Goal: Task Accomplishment & Management: Manage account settings

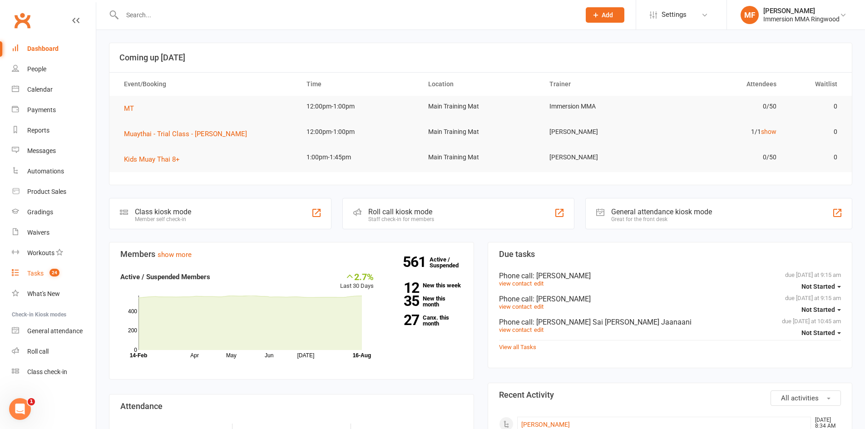
click at [78, 268] on link "Tasks 24" at bounding box center [54, 273] width 84 height 20
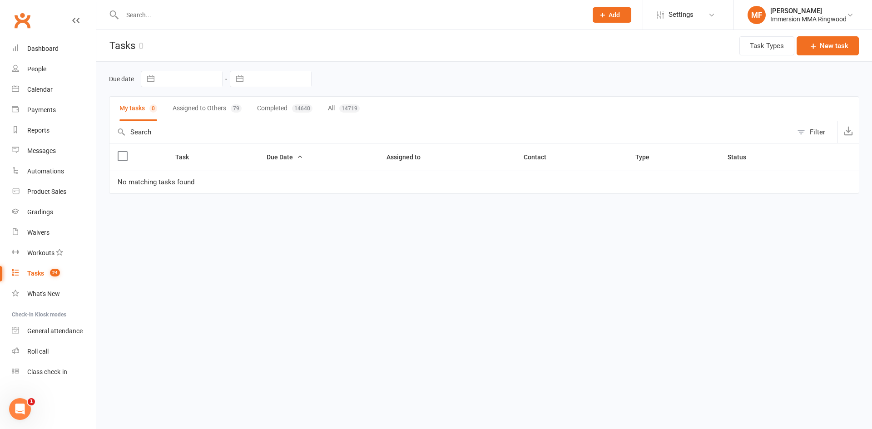
click at [191, 94] on div "Due date Navigate forward to interact with the calendar and select a date. Pres…" at bounding box center [484, 79] width 750 height 35
click at [193, 102] on button "Assigned to Others 79" at bounding box center [207, 109] width 69 height 24
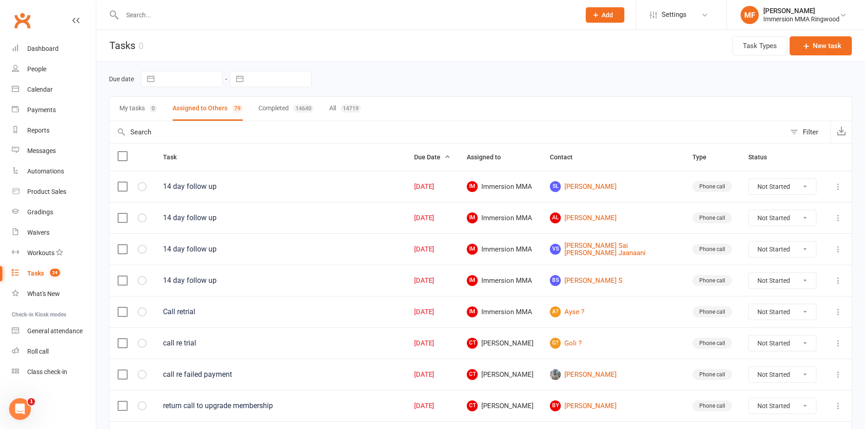
click at [779, 180] on select "Not Started In Progress Waiting Complete" at bounding box center [782, 186] width 67 height 15
click at [749, 179] on select "Not Started In Progress Waiting Complete" at bounding box center [782, 186] width 67 height 15
select select "unstarted"
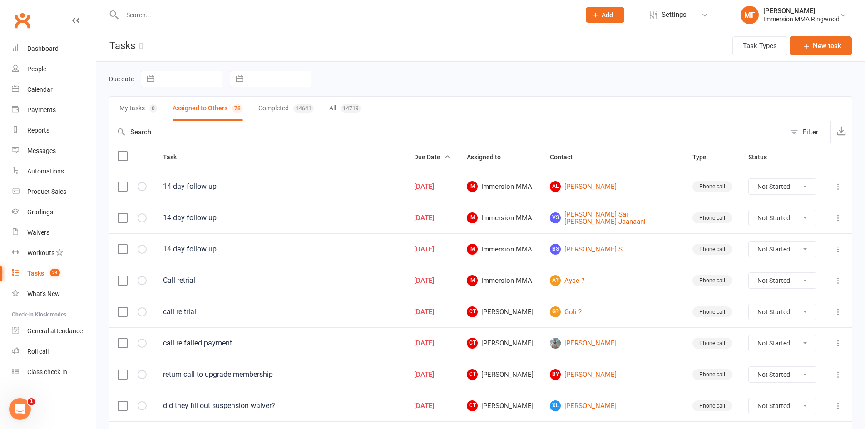
click at [764, 189] on select "Not Started In Progress Waiting Complete" at bounding box center [782, 186] width 67 height 15
click at [749, 179] on select "Not Started In Progress Waiting Complete" at bounding box center [782, 186] width 67 height 15
select select "unstarted"
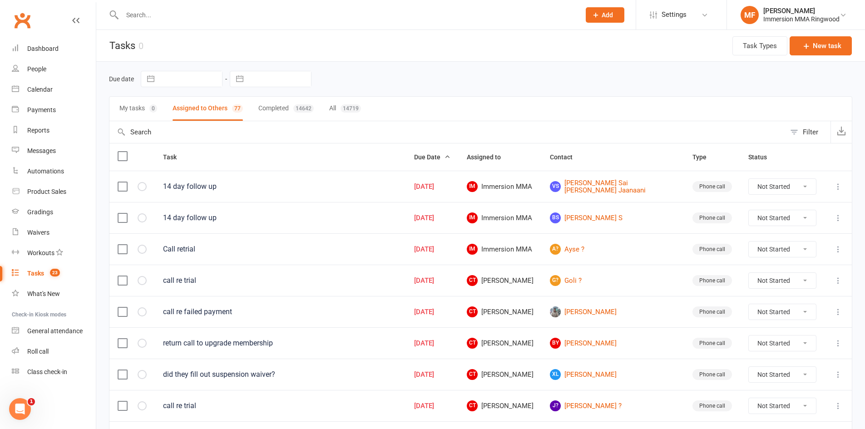
click at [766, 193] on select "Not Started In Progress Waiting Complete" at bounding box center [782, 186] width 67 height 15
click at [749, 179] on select "Not Started In Progress Waiting Complete" at bounding box center [782, 186] width 67 height 15
select select "unstarted"
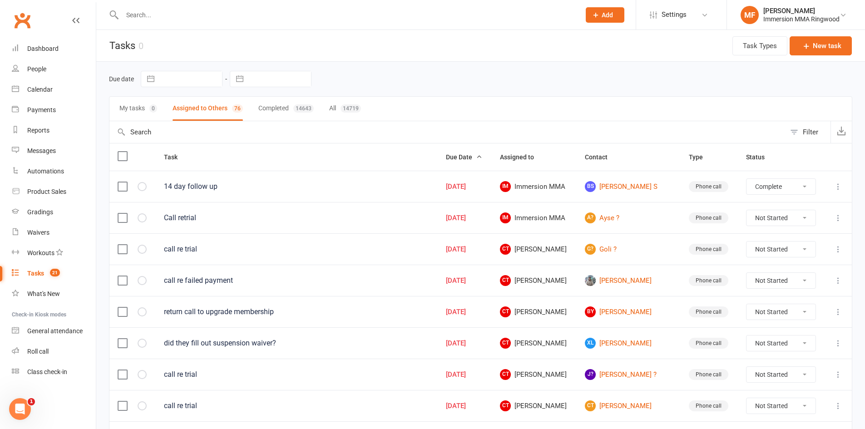
click at [747, 179] on select "Not Started In Progress Waiting Complete" at bounding box center [781, 186] width 69 height 15
select select "unstarted"
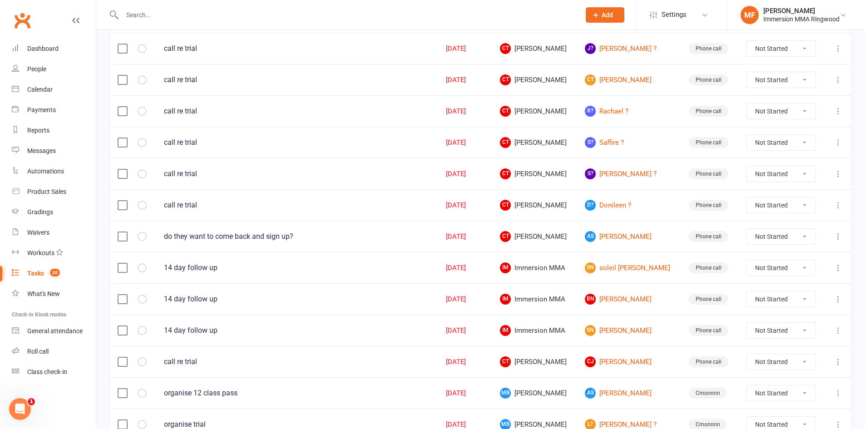
scroll to position [303, 0]
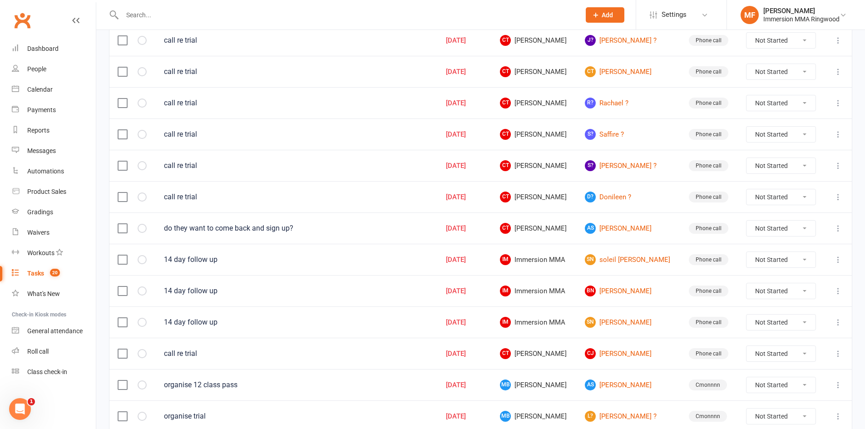
click at [754, 253] on select "Not Started In Progress Waiting Complete" at bounding box center [781, 259] width 69 height 15
click at [747, 252] on select "Not Started In Progress Waiting Complete" at bounding box center [781, 259] width 69 height 15
select select "unstarted"
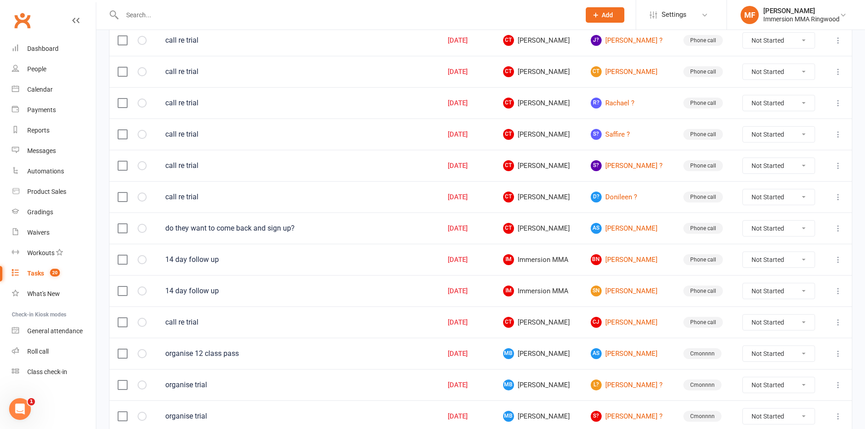
drag, startPoint x: 766, startPoint y: 268, endPoint x: 767, endPoint y: 263, distance: 5.5
click at [767, 263] on select "Not Started In Progress Waiting Complete" at bounding box center [779, 259] width 72 height 15
click at [744, 252] on select "Not Started In Progress Waiting Complete" at bounding box center [779, 259] width 72 height 15
select select "unstarted"
click at [777, 257] on select "Not Started In Progress Waiting Complete" at bounding box center [779, 259] width 72 height 15
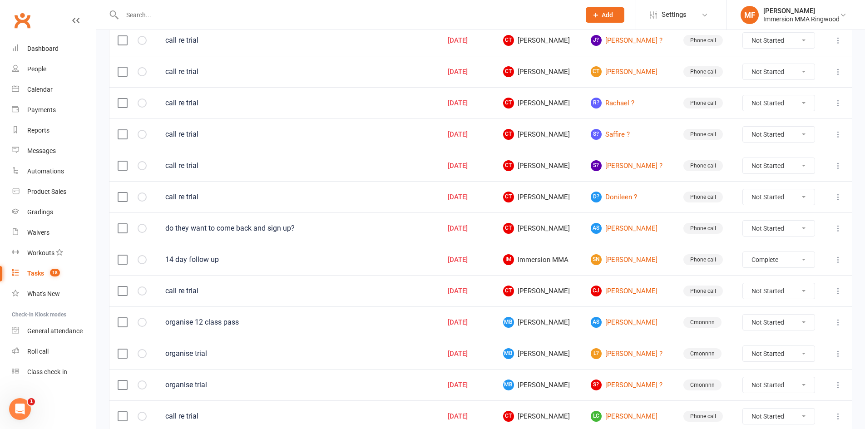
click at [744, 252] on select "Not Started In Progress Waiting Complete" at bounding box center [779, 259] width 72 height 15
select select "unstarted"
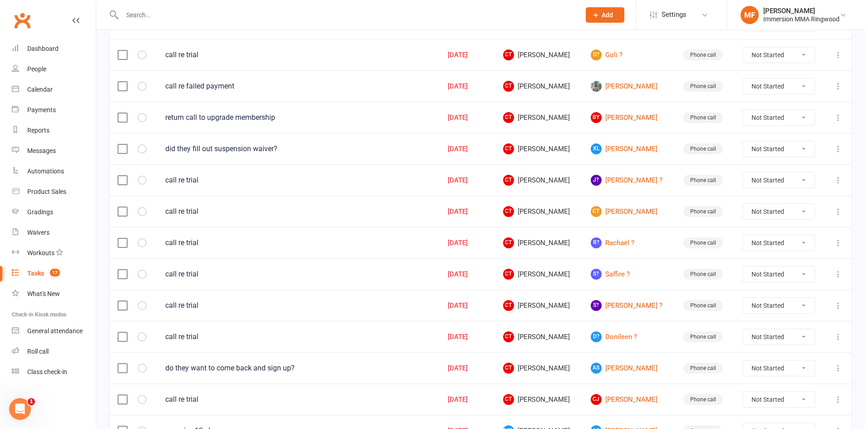
scroll to position [0, 0]
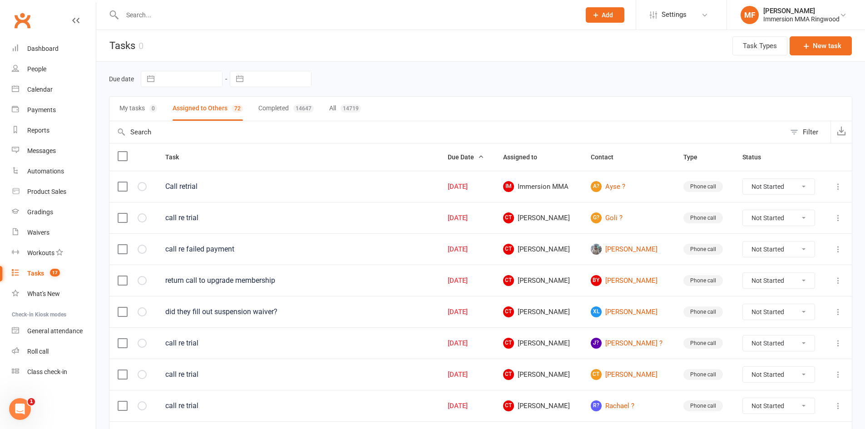
click at [159, 106] on div "My tasks 0 Assigned to Others 72 Completed 14647 All 14719" at bounding box center [480, 108] width 743 height 25
click at [158, 106] on div "My tasks 0 Assigned to Others 72 Completed 14647 All 14719" at bounding box center [480, 108] width 743 height 25
click at [172, 109] on div "My tasks 0 Assigned to Others 72 Completed 14647 All 14719" at bounding box center [480, 108] width 743 height 25
click at [65, 96] on link "Calendar" at bounding box center [54, 89] width 84 height 20
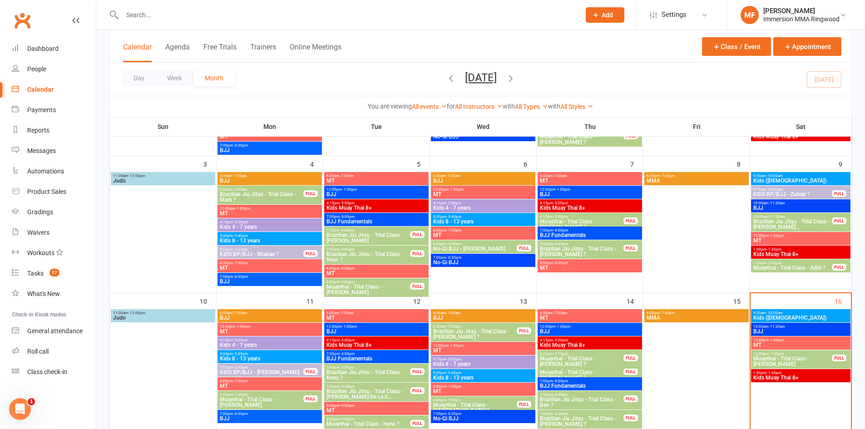
scroll to position [151, 0]
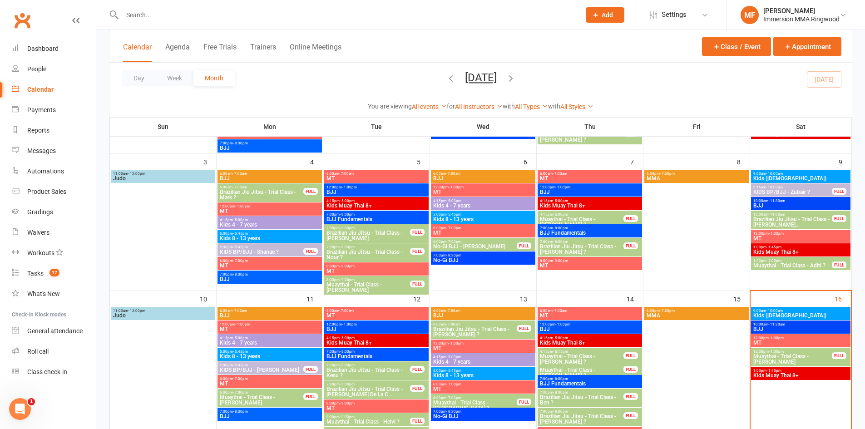
click at [810, 348] on div "12:00pm - 1:00pm Muaythai - Trial Class - [PERSON_NAME] FULL" at bounding box center [800, 357] width 99 height 19
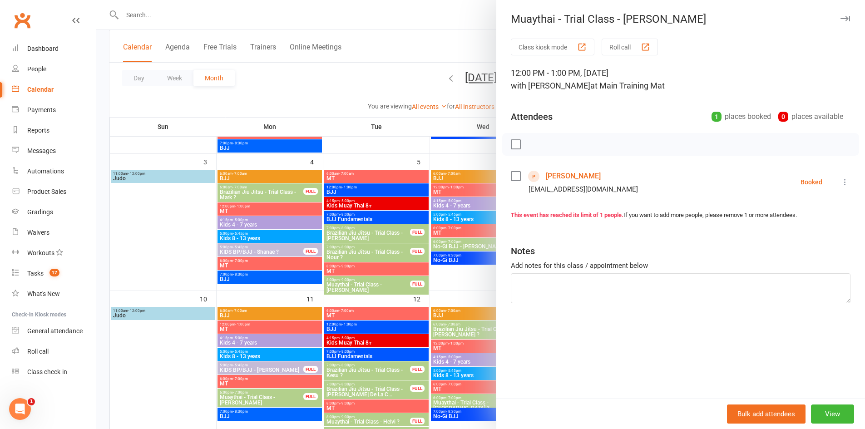
click at [582, 180] on link "[PERSON_NAME]" at bounding box center [573, 176] width 55 height 15
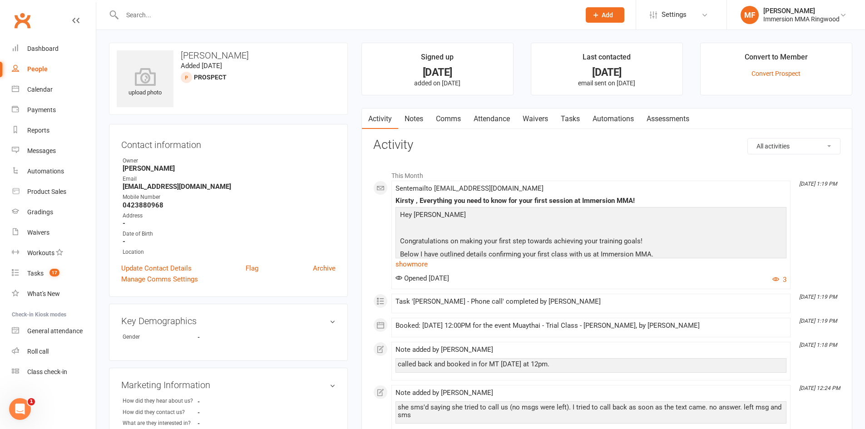
click at [531, 127] on link "Waivers" at bounding box center [535, 119] width 38 height 21
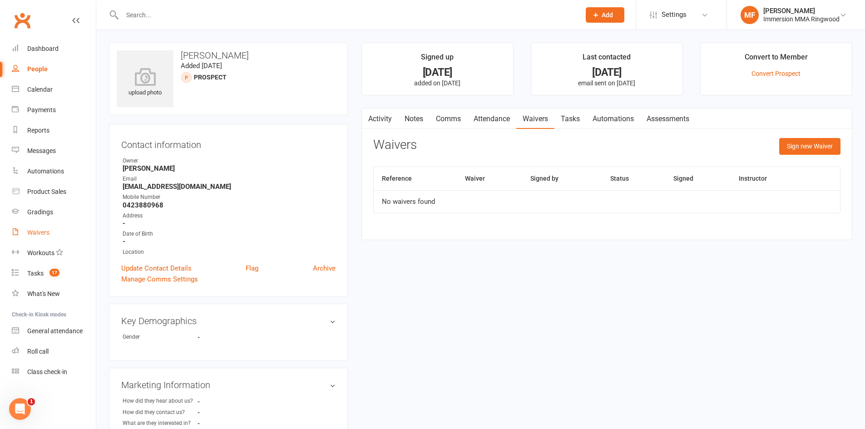
click at [51, 223] on link "Waivers" at bounding box center [54, 233] width 84 height 20
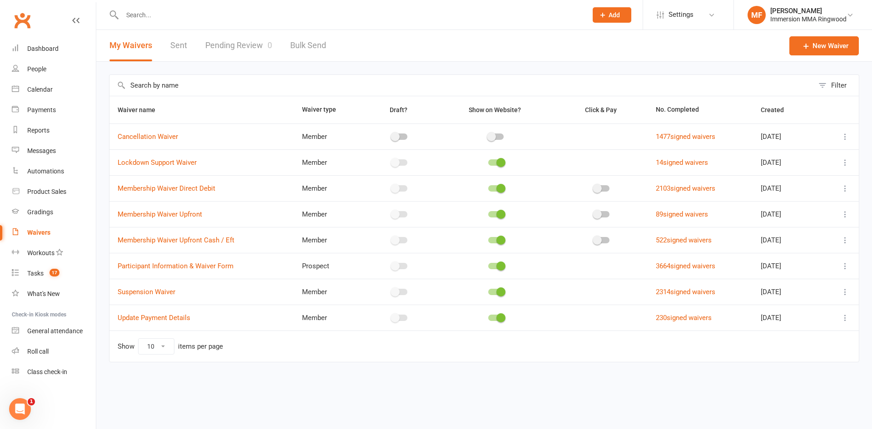
click at [232, 37] on link "Pending Review 0" at bounding box center [238, 45] width 67 height 31
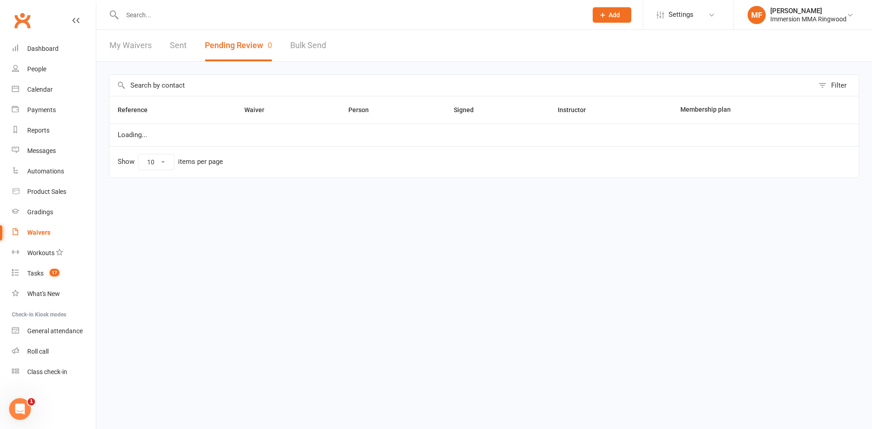
click at [223, 36] on button "Pending Review 0" at bounding box center [238, 45] width 67 height 31
click at [56, 77] on link "People" at bounding box center [54, 69] width 84 height 20
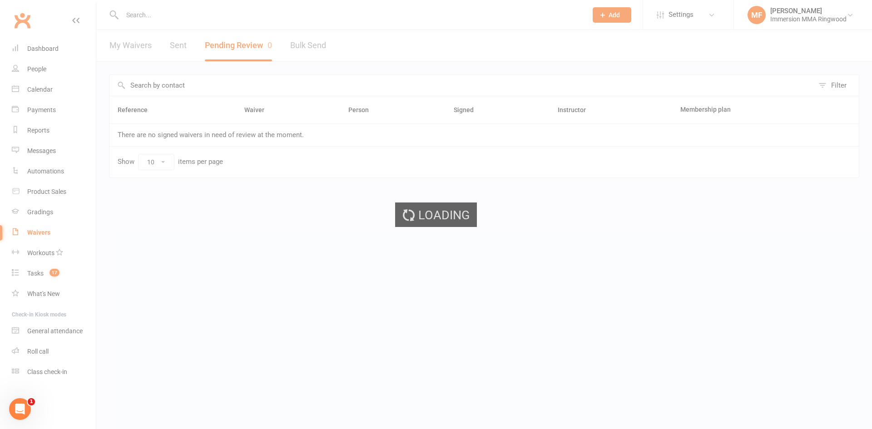
click at [60, 89] on div "Loading" at bounding box center [436, 214] width 872 height 429
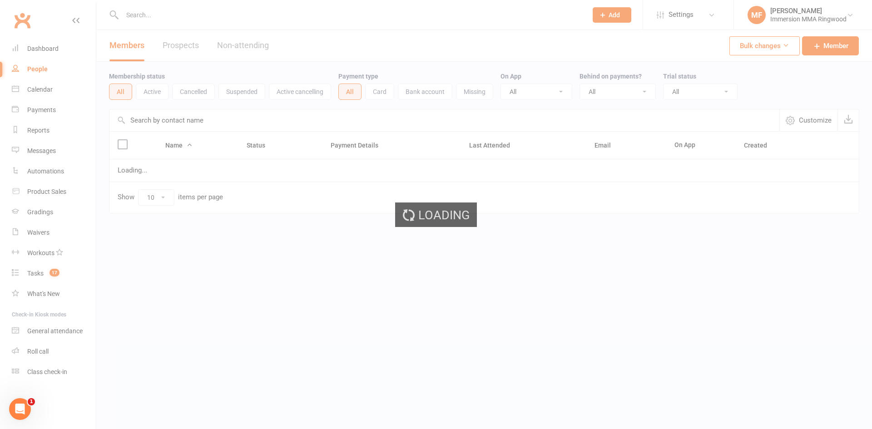
click at [60, 89] on div "Loading" at bounding box center [436, 214] width 872 height 429
click at [60, 89] on ui-view "Prospect Member Non-attending contact Class / event Appointment Grading event T…" at bounding box center [436, 125] width 872 height 247
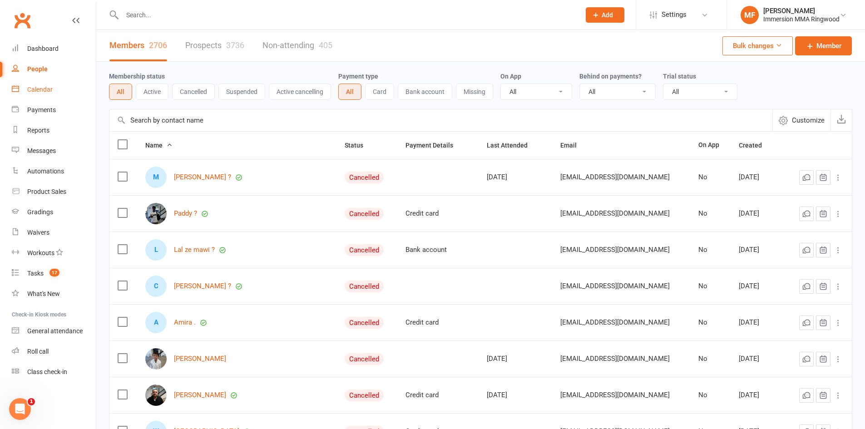
click at [60, 89] on link "Calendar" at bounding box center [54, 89] width 84 height 20
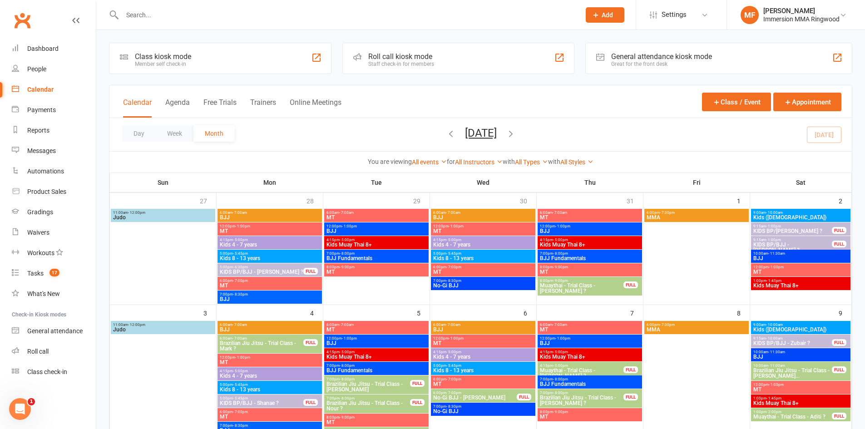
scroll to position [151, 0]
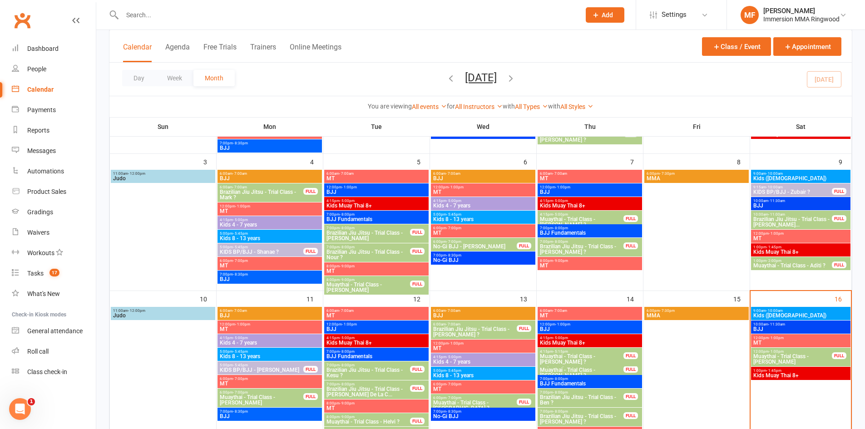
click at [802, 350] on span "12:00pm - 1:00pm" at bounding box center [792, 352] width 79 height 4
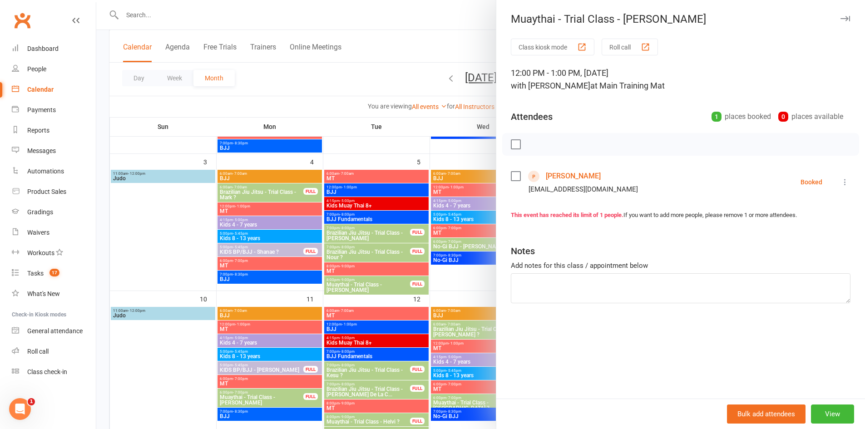
click at [586, 180] on link "[PERSON_NAME]" at bounding box center [573, 176] width 55 height 15
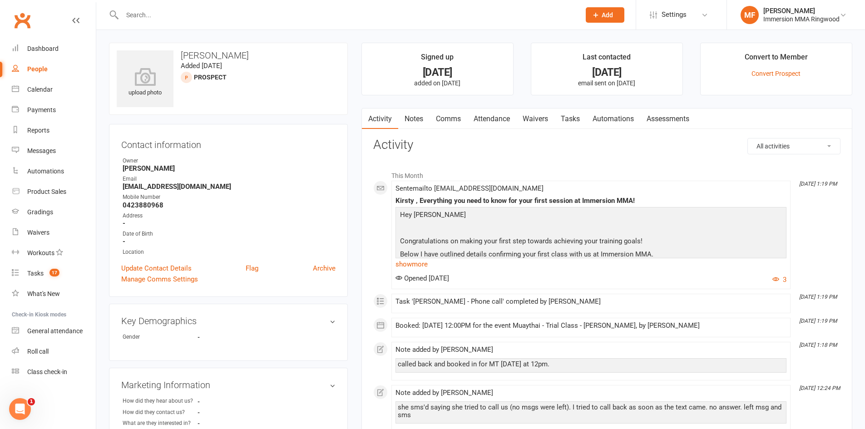
drag, startPoint x: 385, startPoint y: 114, endPoint x: 390, endPoint y: 114, distance: 4.6
click at [385, 114] on link "Activity" at bounding box center [380, 119] width 36 height 21
click at [400, 112] on link "Notes" at bounding box center [413, 119] width 31 height 21
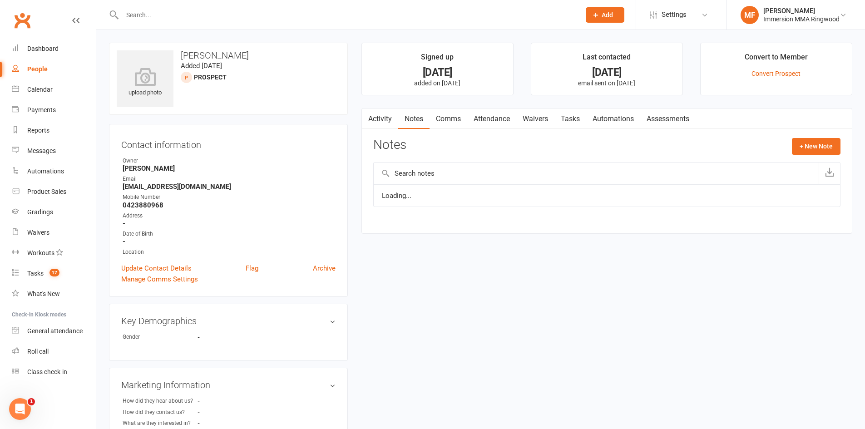
click at [396, 112] on link "Activity" at bounding box center [380, 119] width 36 height 21
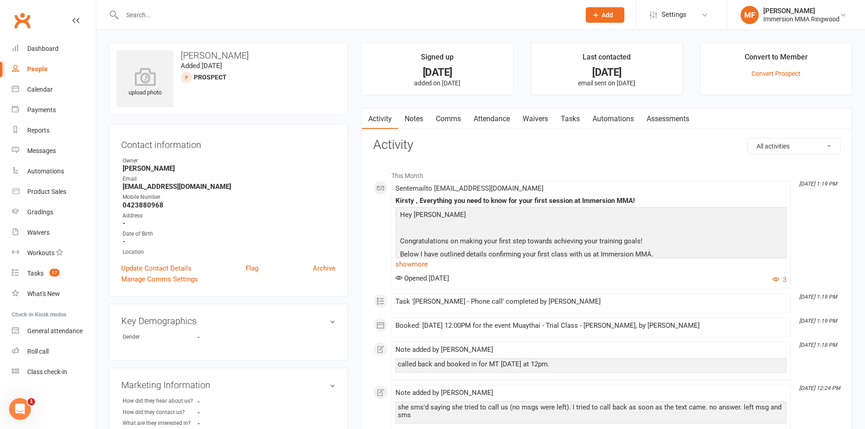
click at [417, 112] on link "Notes" at bounding box center [413, 119] width 31 height 21
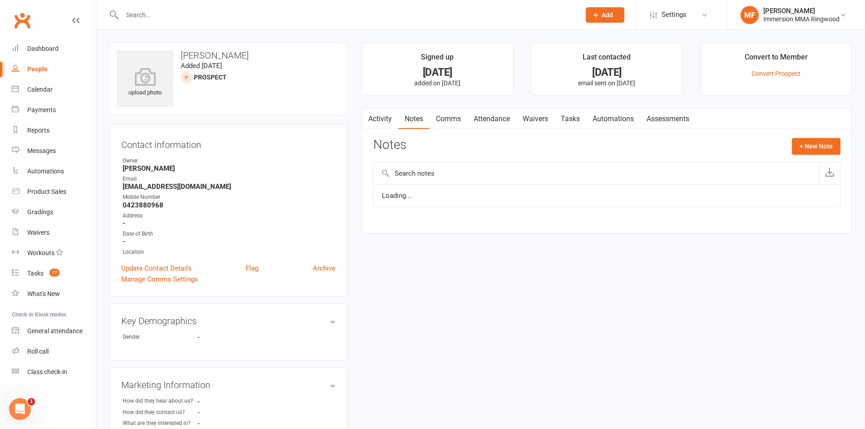
click at [396, 112] on link "Activity" at bounding box center [380, 119] width 36 height 21
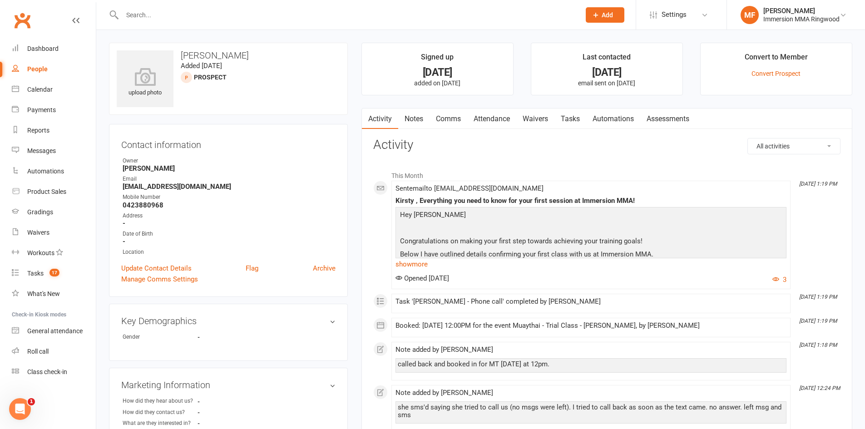
drag, startPoint x: 428, startPoint y: 131, endPoint x: 420, endPoint y: 130, distance: 8.7
click at [387, 122] on link "Activity" at bounding box center [380, 119] width 36 height 21
drag, startPoint x: 417, startPoint y: 138, endPoint x: 374, endPoint y: 139, distance: 42.7
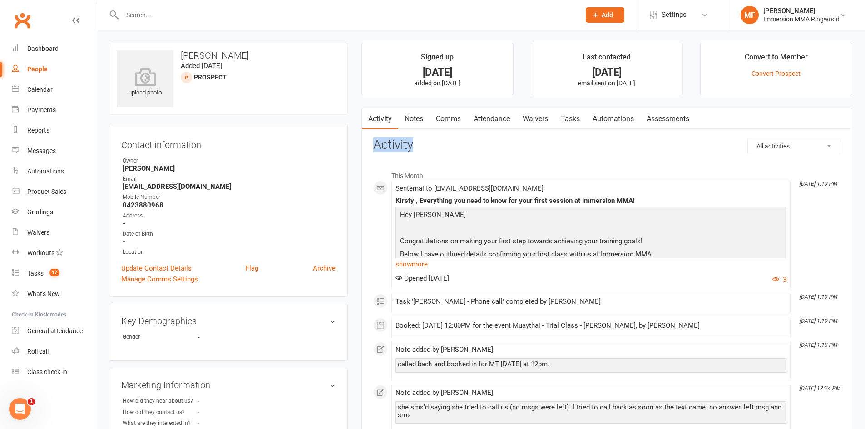
click at [381, 139] on h3 "Activity" at bounding box center [606, 145] width 467 height 14
click at [280, 14] on input "text" at bounding box center [346, 15] width 455 height 13
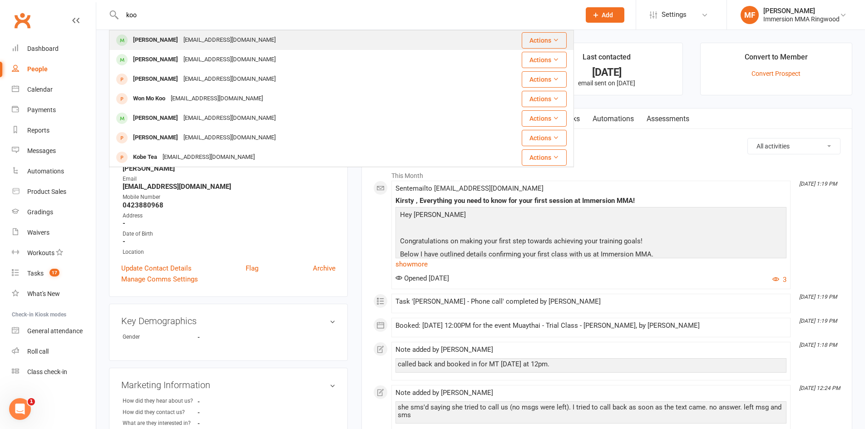
type input "koo"
click at [288, 36] on div "Alex Koo Auswebseller@gmail.com" at bounding box center [288, 40] width 357 height 19
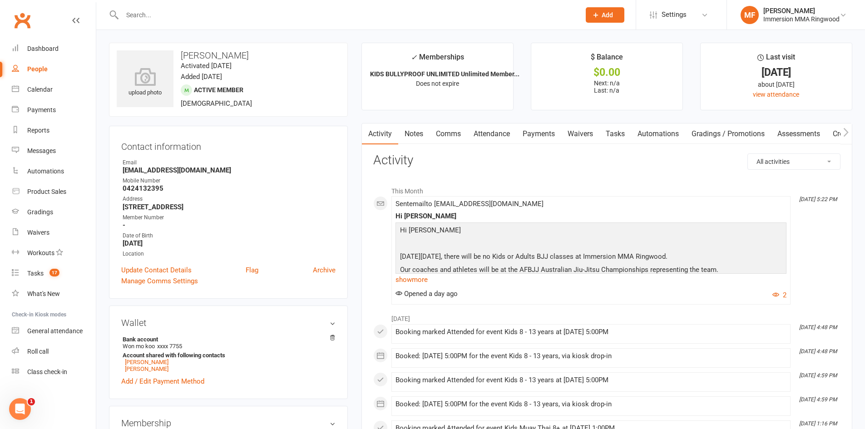
click at [141, 16] on input "text" at bounding box center [346, 15] width 455 height 13
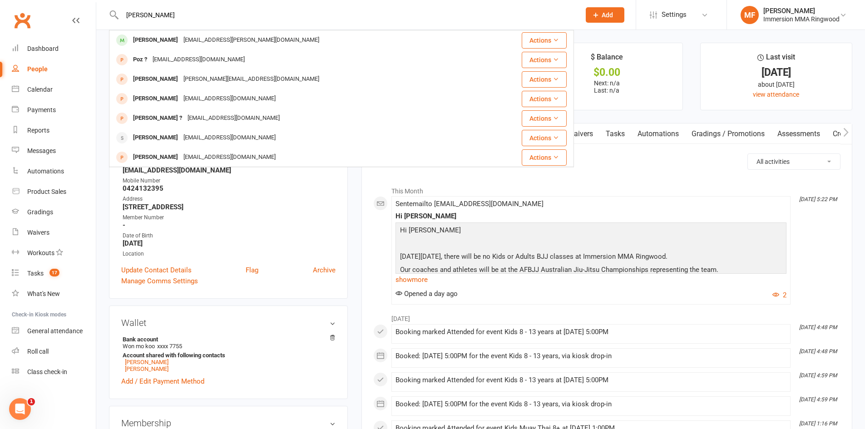
type input "alva"
click at [211, 44] on div "dhananjay.alva@gmail.com" at bounding box center [251, 40] width 141 height 13
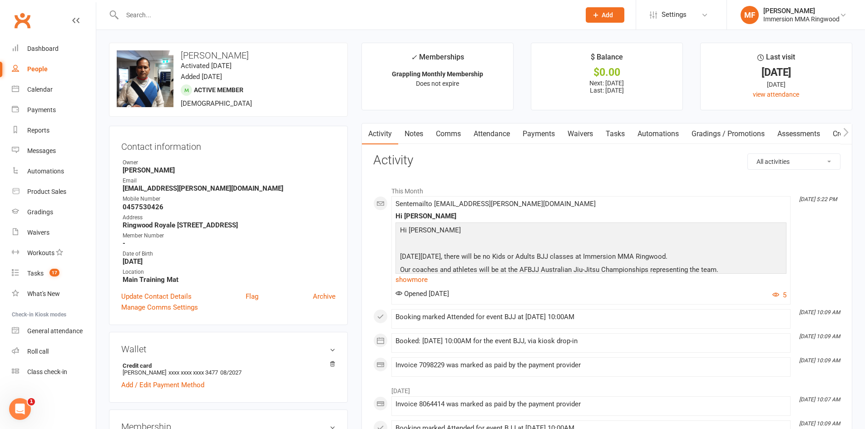
click at [525, 135] on link "Payments" at bounding box center [538, 134] width 45 height 21
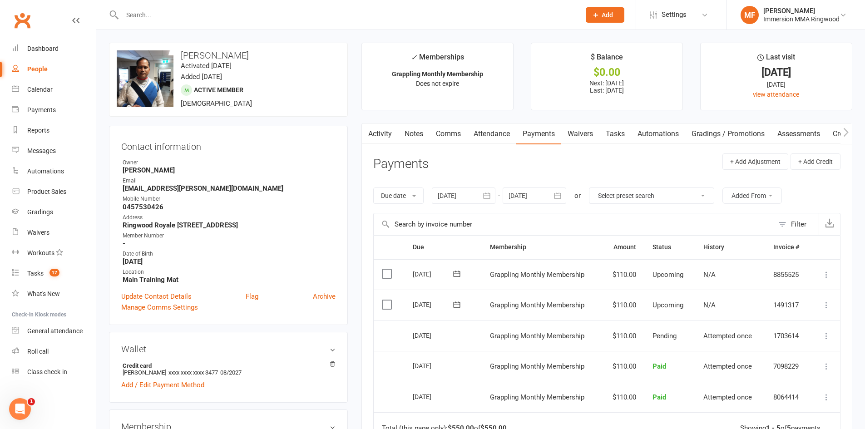
click at [612, 143] on link "Tasks" at bounding box center [615, 134] width 32 height 21
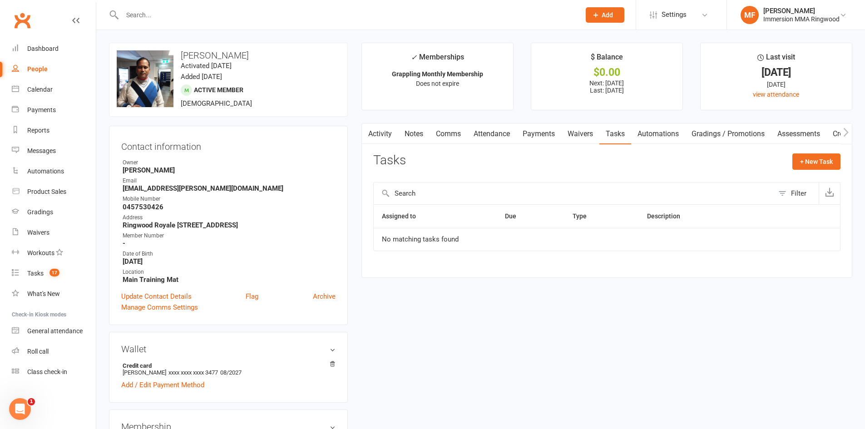
click at [570, 130] on link "Waivers" at bounding box center [580, 134] width 38 height 21
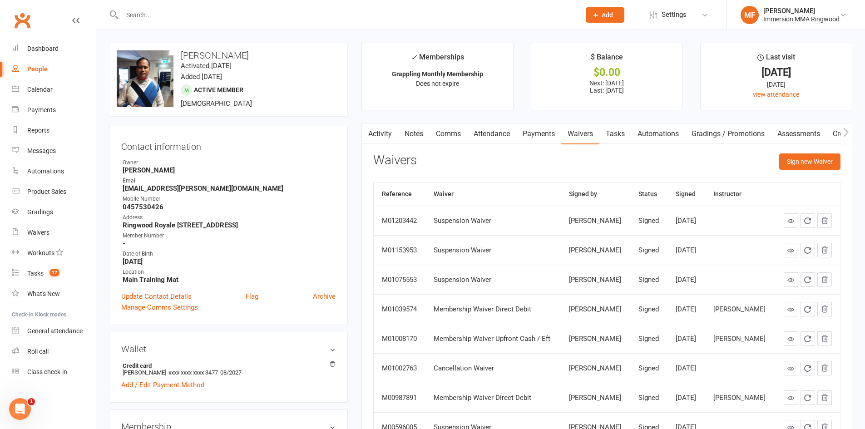
click at [385, 143] on link "Activity" at bounding box center [380, 134] width 36 height 21
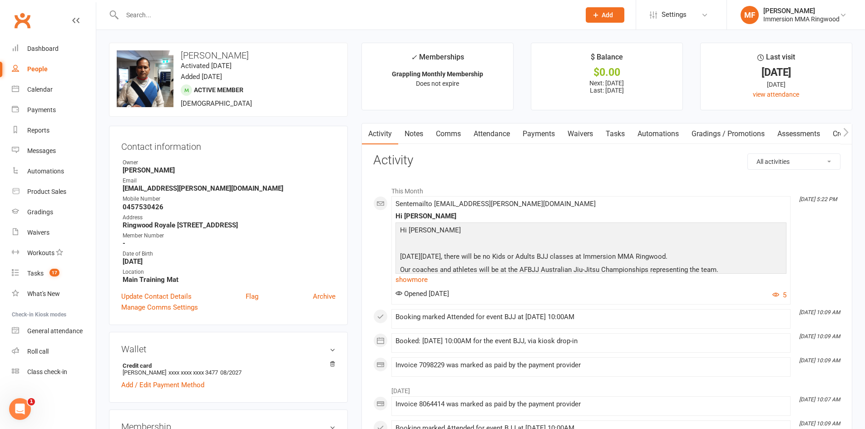
click at [159, 24] on div at bounding box center [341, 15] width 465 height 30
click at [172, 9] on input "text" at bounding box center [346, 15] width 455 height 13
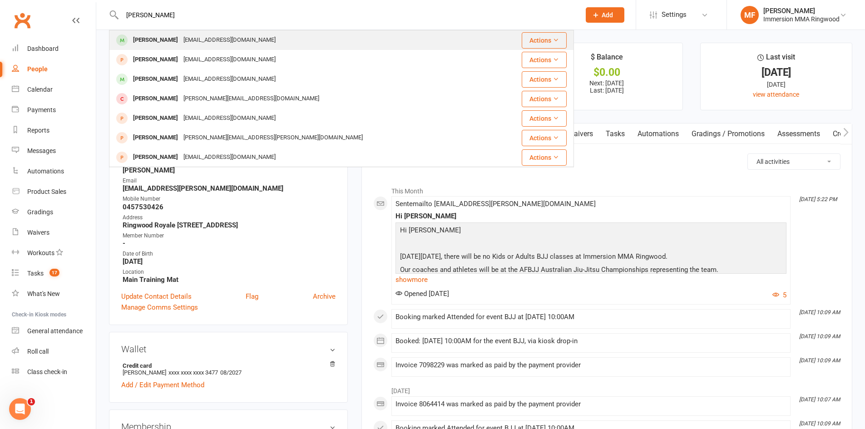
type input "leo yan"
click at [189, 33] on div "Leo Yang Leoyyang1992@gmail.com" at bounding box center [303, 40] width 386 height 19
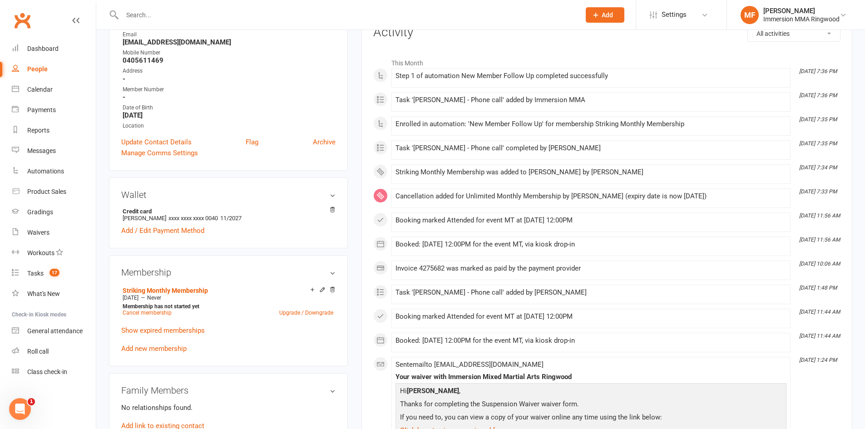
scroll to position [151, 0]
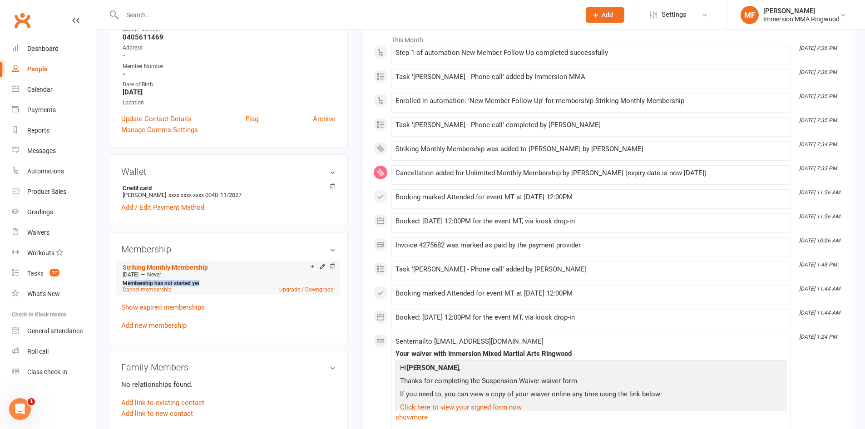
drag, startPoint x: 206, startPoint y: 282, endPoint x: 125, endPoint y: 285, distance: 80.9
click at [125, 285] on div "Membership has not started yet Cancel membership Upgrade / Downgrade" at bounding box center [227, 286] width 215 height 13
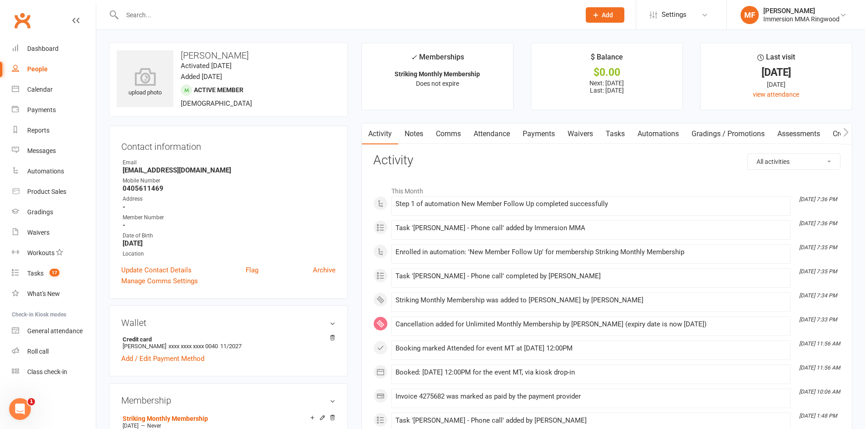
click at [402, 140] on link "Notes" at bounding box center [413, 134] width 31 height 21
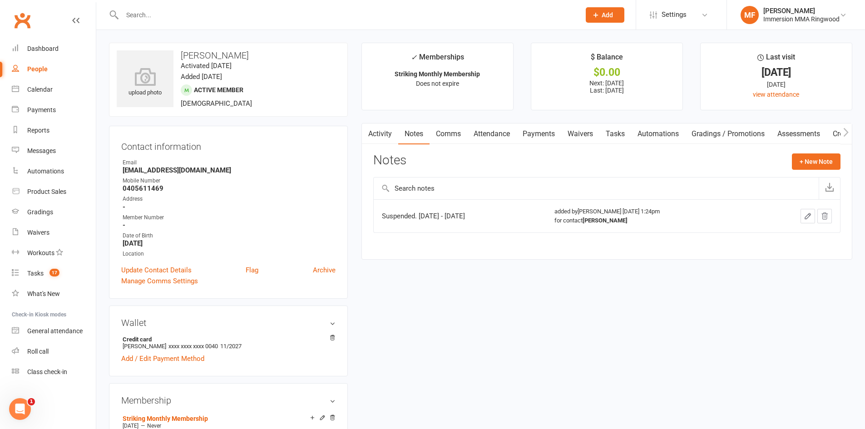
click at [524, 139] on link "Payments" at bounding box center [538, 134] width 45 height 21
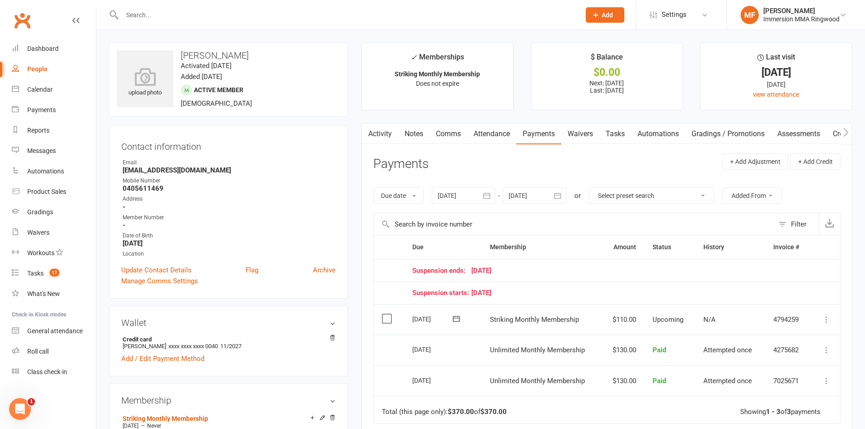
scroll to position [151, 0]
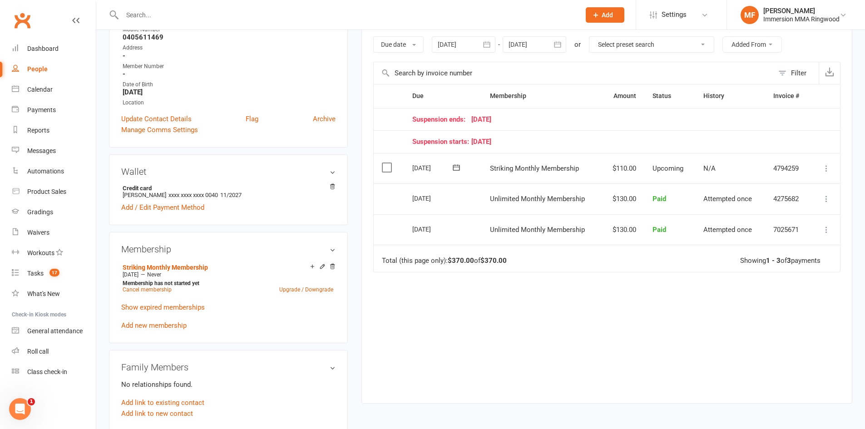
click at [220, 257] on div "Membership Striking Monthly Membership Aug 21 2025 — Never Membership has not s…" at bounding box center [228, 287] width 239 height 111
drag, startPoint x: 203, startPoint y: 282, endPoint x: 122, endPoint y: 286, distance: 81.4
click at [122, 286] on div "Membership has not started yet Cancel membership Upgrade / Downgrade" at bounding box center [227, 286] width 215 height 13
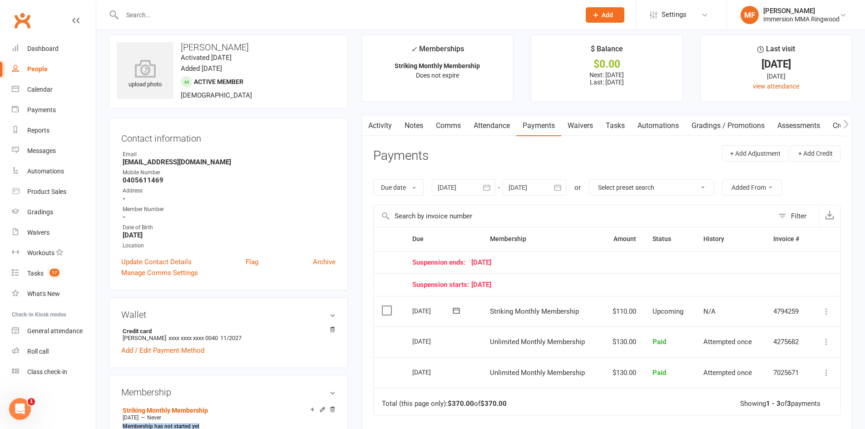
scroll to position [0, 0]
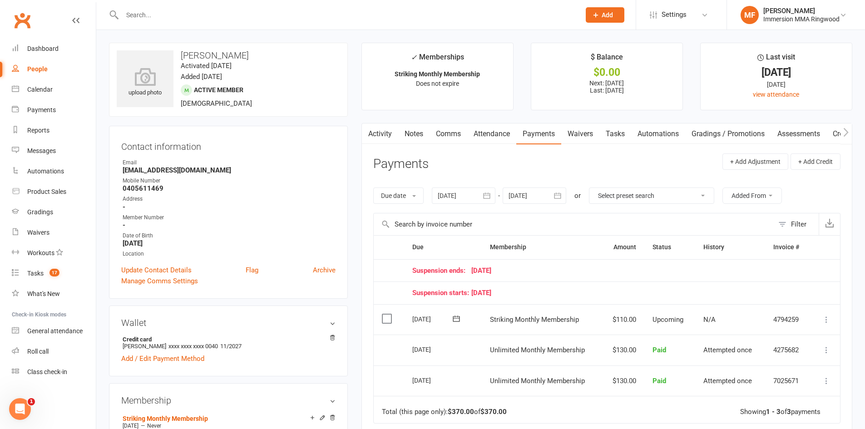
click at [428, 149] on div "Activity Notes Comms Attendance Payments Waivers Tasks Automations Gradings / P…" at bounding box center [606, 338] width 491 height 431
click at [410, 139] on link "Notes" at bounding box center [413, 134] width 31 height 21
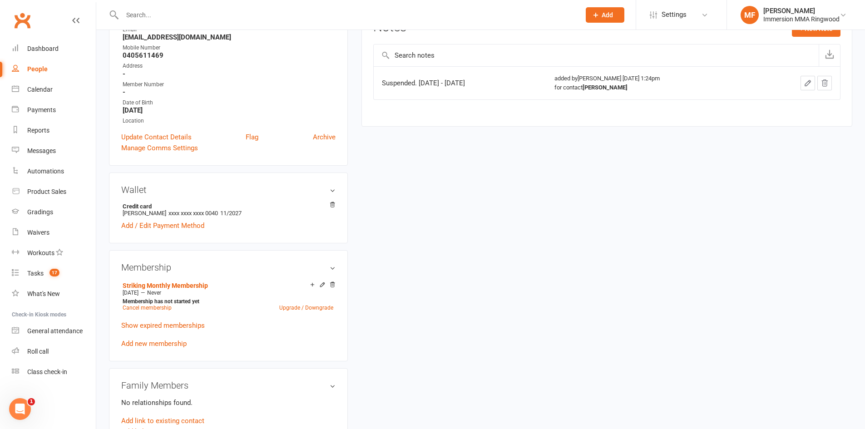
scroll to position [151, 0]
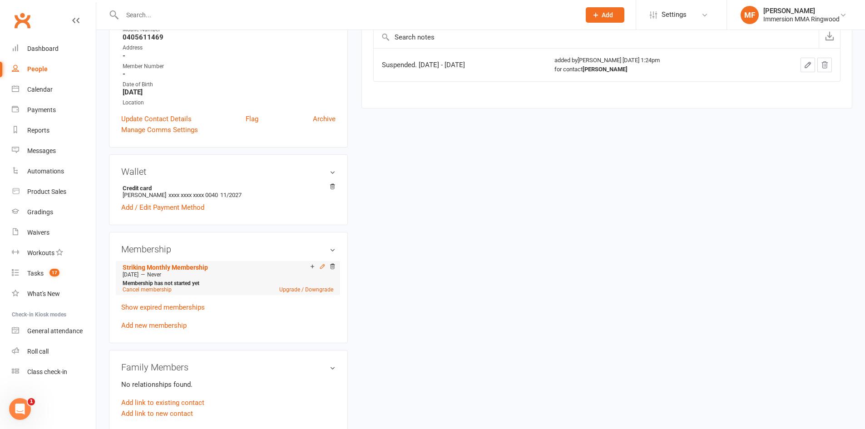
click at [319, 267] on icon at bounding box center [322, 266] width 6 height 6
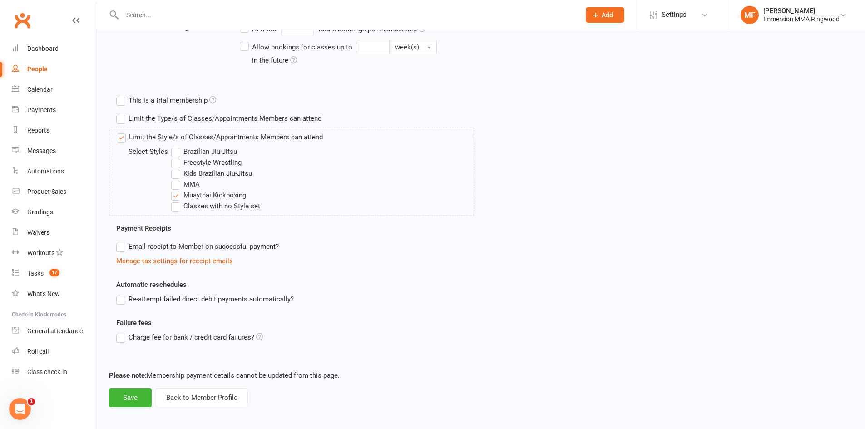
scroll to position [283, 0]
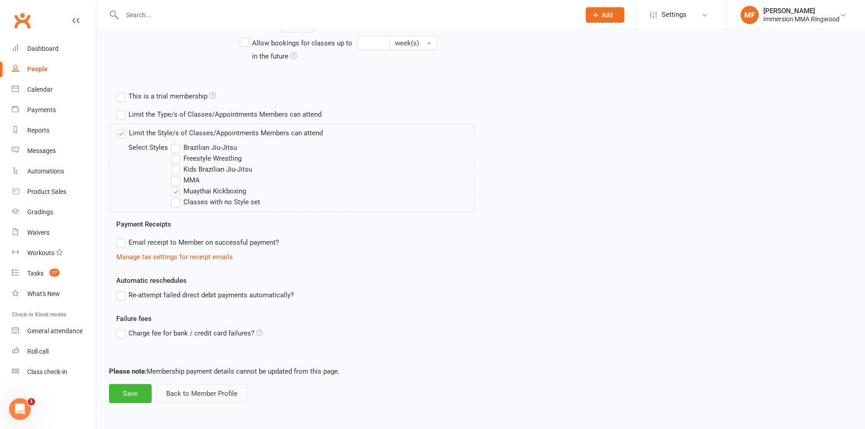
click at [215, 391] on button "Back to Member Profile" at bounding box center [202, 393] width 92 height 19
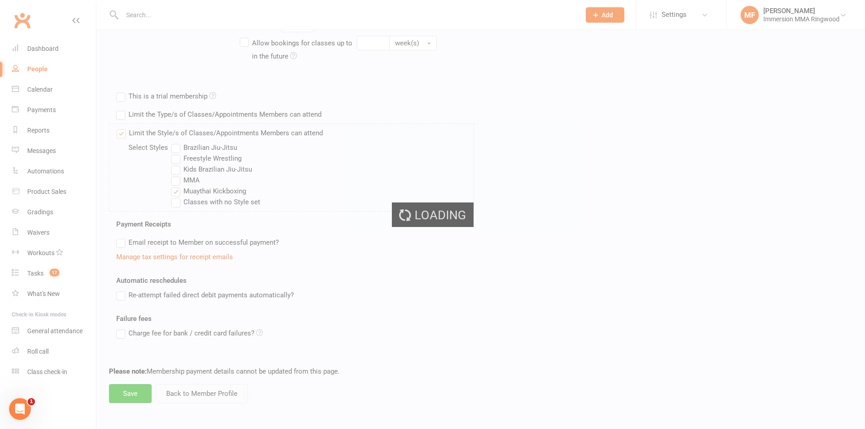
scroll to position [0, 0]
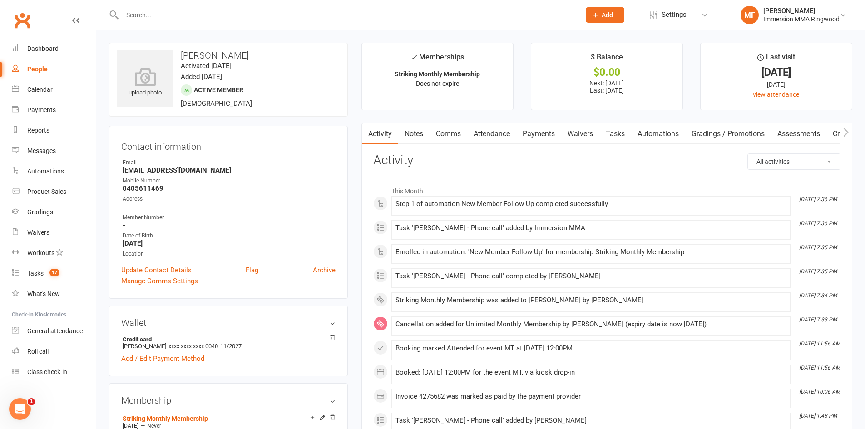
click at [501, 129] on link "Attendance" at bounding box center [491, 134] width 49 height 21
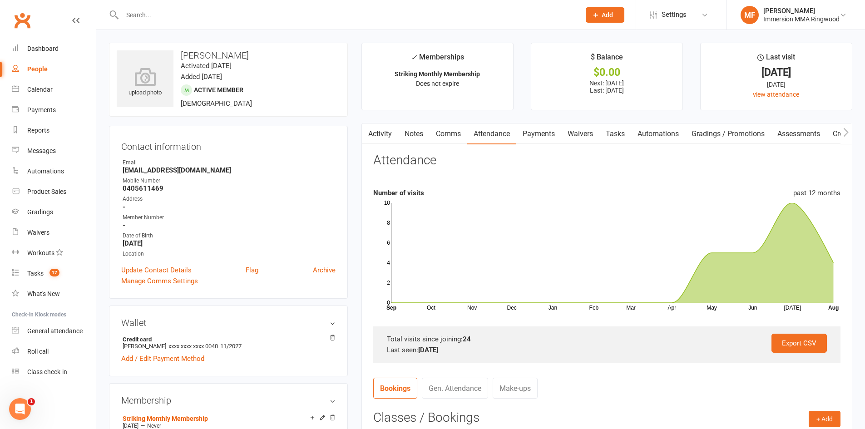
click at [536, 129] on link "Payments" at bounding box center [538, 134] width 45 height 21
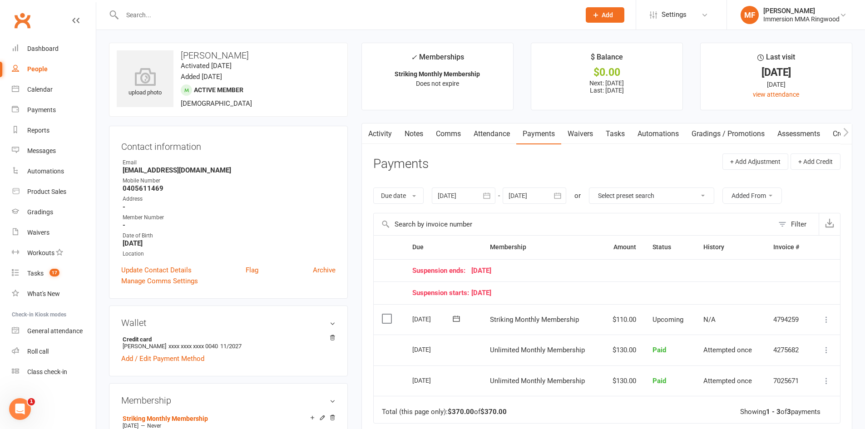
drag, startPoint x: 530, startPoint y: 294, endPoint x: 480, endPoint y: 279, distance: 52.0
click at [406, 264] on table "Due Contact Membership Amount Status History Invoice # Suspension ends: 13 Octo…" at bounding box center [606, 329] width 467 height 188
click at [519, 289] on div "Suspension starts: 01 September 25" at bounding box center [607, 293] width 390 height 8
drag, startPoint x: 533, startPoint y: 294, endPoint x: 426, endPoint y: 276, distance: 108.3
click at [426, 276] on table "Due Contact Membership Amount Status History Invoice # Suspension ends: 13 Octo…" at bounding box center [606, 329] width 467 height 188
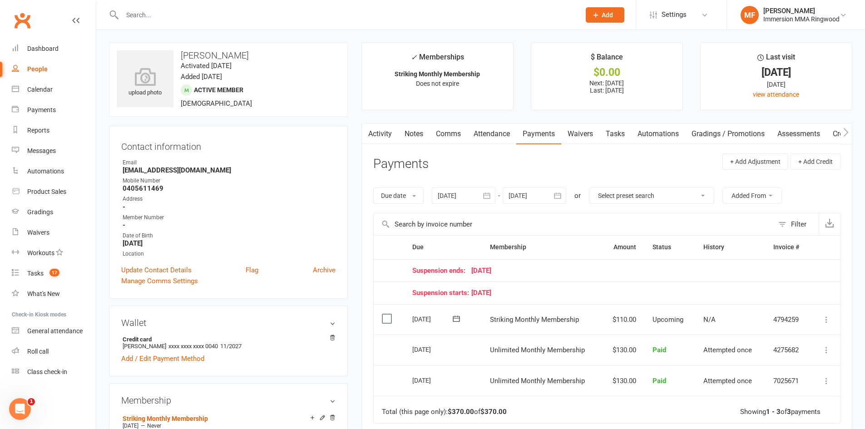
click at [436, 132] on link "Comms" at bounding box center [449, 134] width 38 height 21
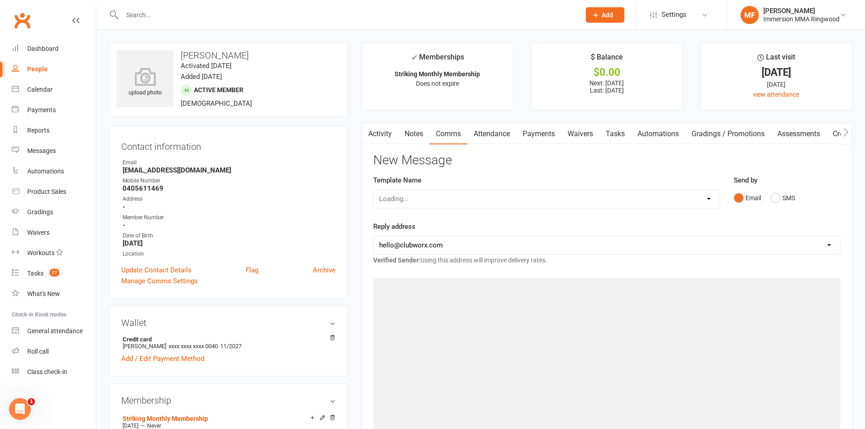
click at [428, 133] on link "Notes" at bounding box center [413, 134] width 31 height 21
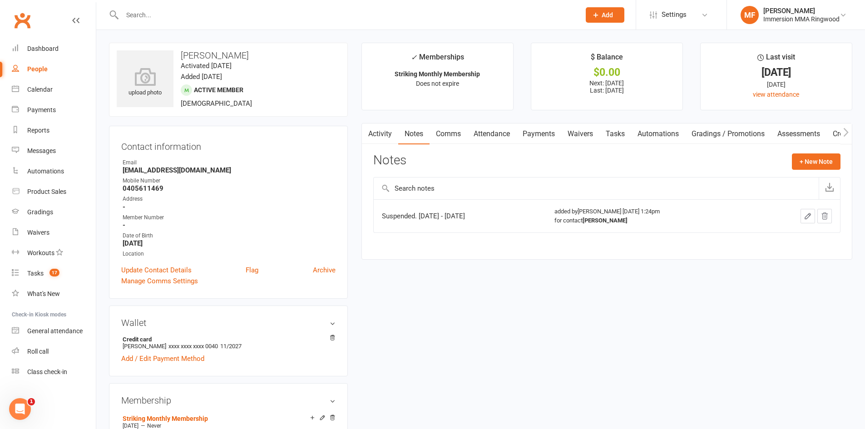
drag, startPoint x: 379, startPoint y: 138, endPoint x: 511, endPoint y: 147, distance: 132.0
click at [380, 137] on link "Activity" at bounding box center [380, 134] width 36 height 21
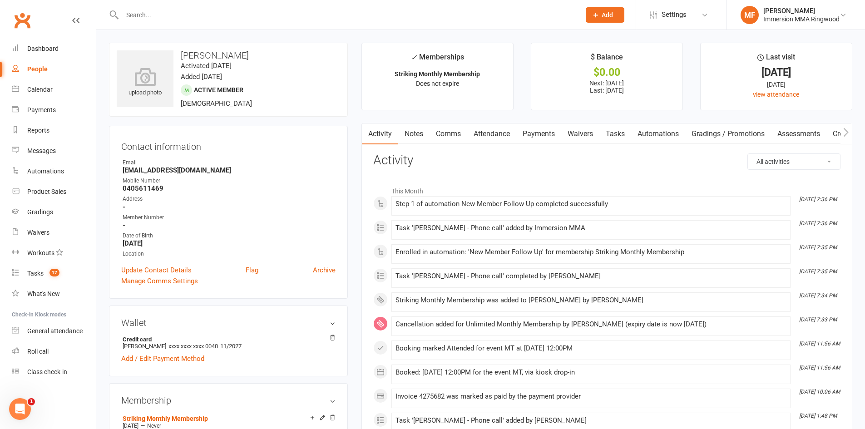
click at [537, 143] on link "Payments" at bounding box center [538, 134] width 45 height 21
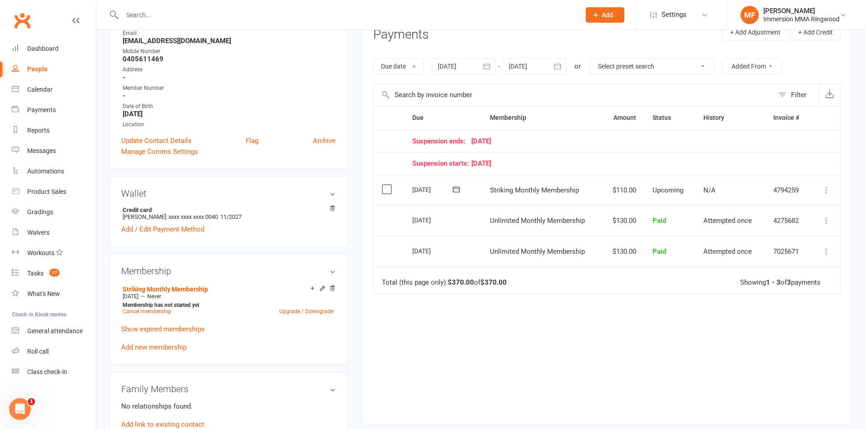
scroll to position [151, 0]
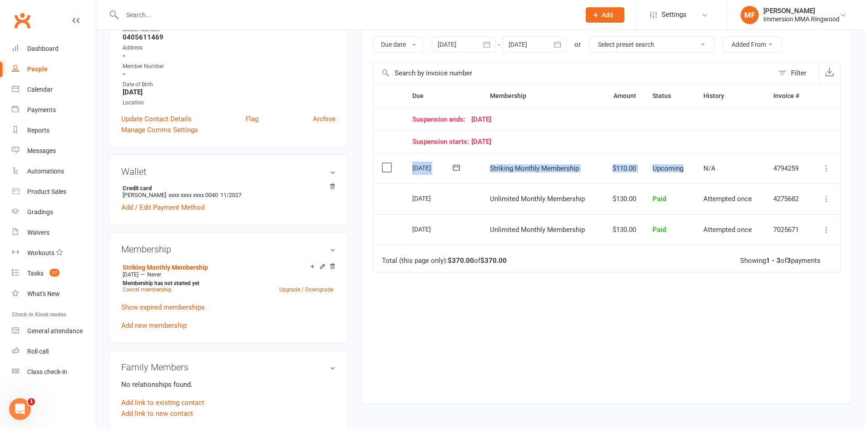
drag, startPoint x: 685, startPoint y: 167, endPoint x: 379, endPoint y: 168, distance: 306.5
click at [379, 168] on tr "Select this 21 Aug 2025 Leo Yang Striking Monthly Membership $110.00 Upcoming N…" at bounding box center [607, 168] width 466 height 31
drag, startPoint x: 192, startPoint y: 284, endPoint x: 124, endPoint y: 282, distance: 67.7
click at [124, 282] on strong "Membership has not started yet" at bounding box center [161, 283] width 77 height 6
click at [171, 284] on strong "Membership has not started yet" at bounding box center [161, 283] width 77 height 6
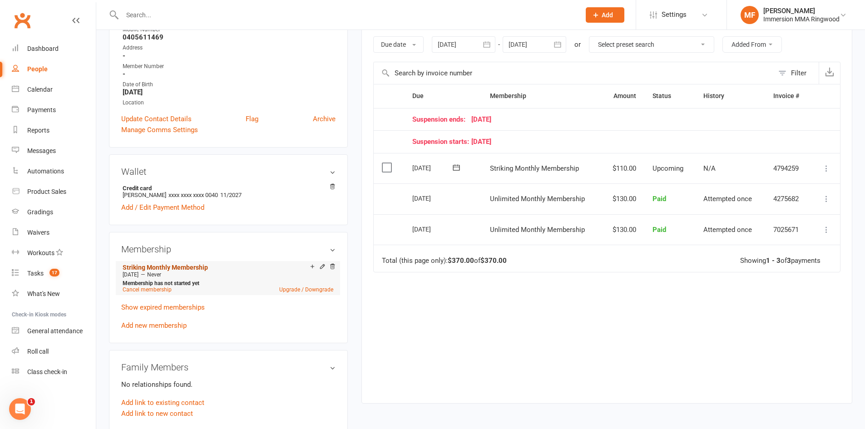
scroll to position [0, 0]
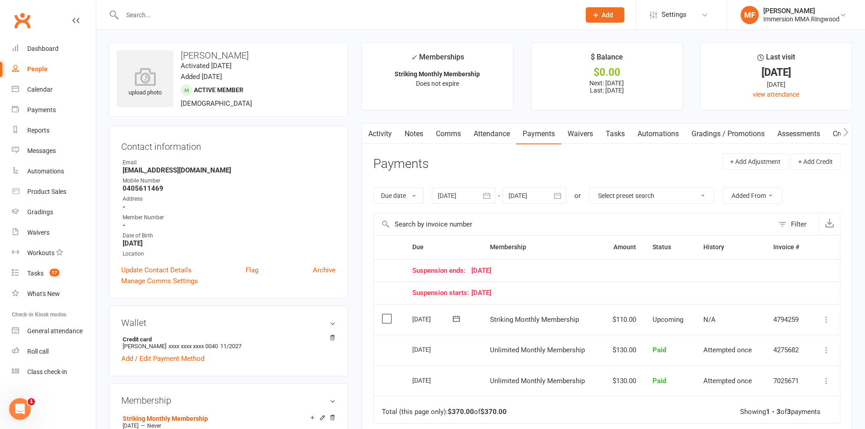
click at [437, 139] on link "Comms" at bounding box center [449, 134] width 38 height 21
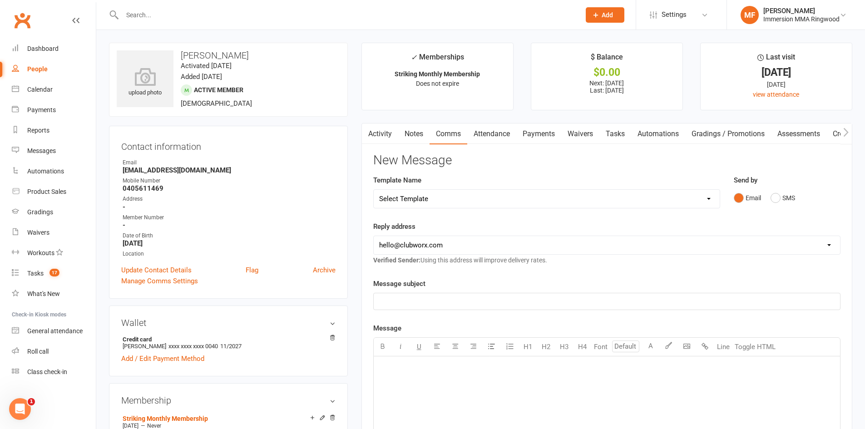
click at [410, 137] on link "Notes" at bounding box center [413, 134] width 31 height 21
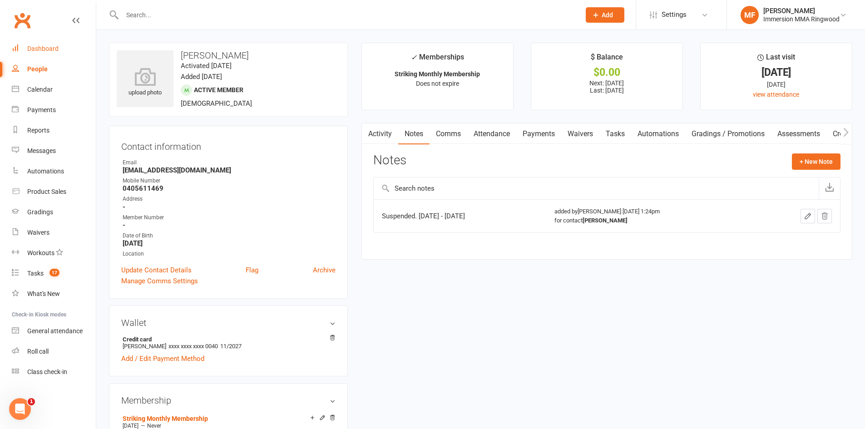
click at [51, 54] on link "Dashboard" at bounding box center [54, 49] width 84 height 20
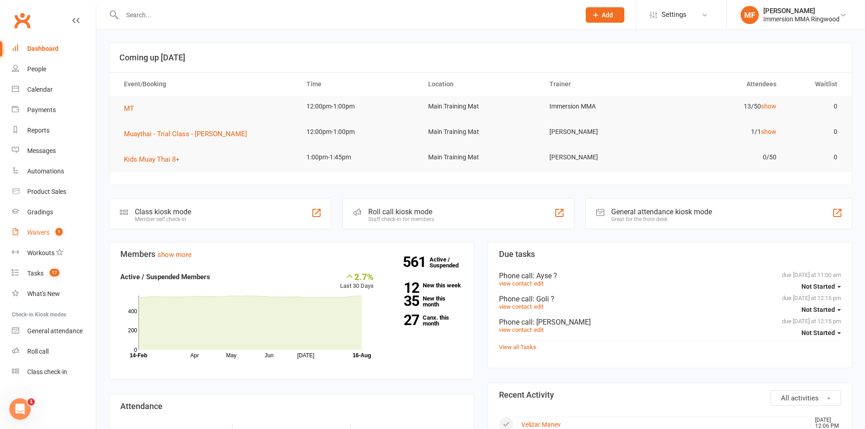
click at [45, 238] on link "Waivers 1" at bounding box center [54, 233] width 84 height 20
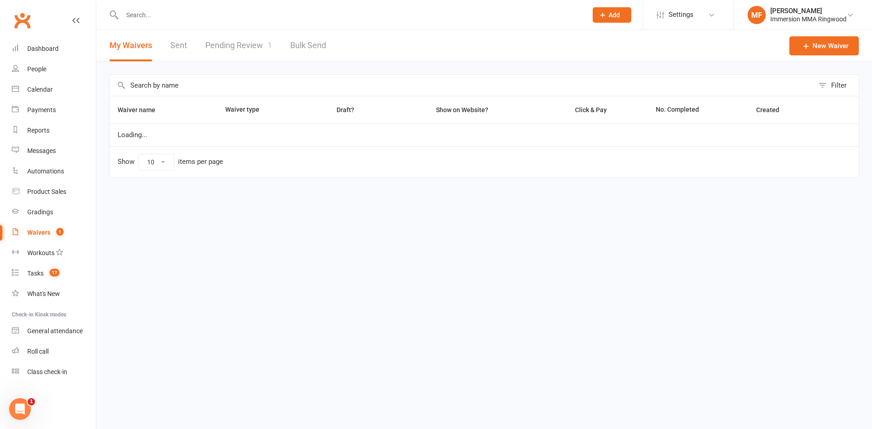
click at [235, 49] on link "Pending Review 1" at bounding box center [238, 45] width 67 height 31
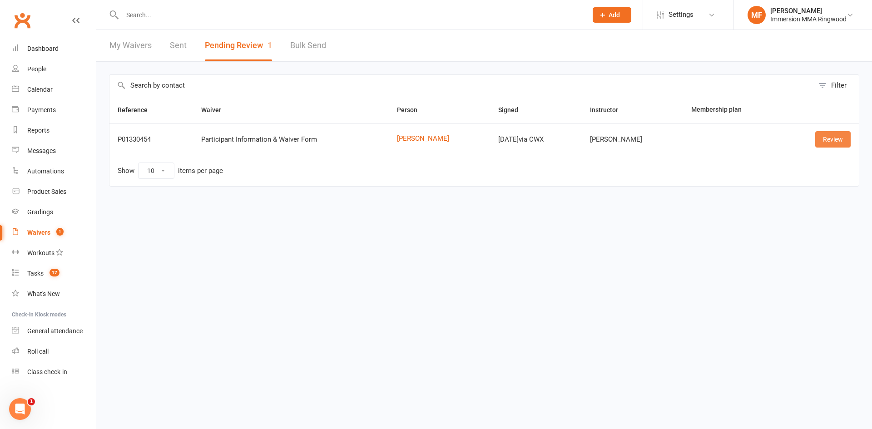
click at [836, 137] on link "Review" at bounding box center [832, 139] width 35 height 16
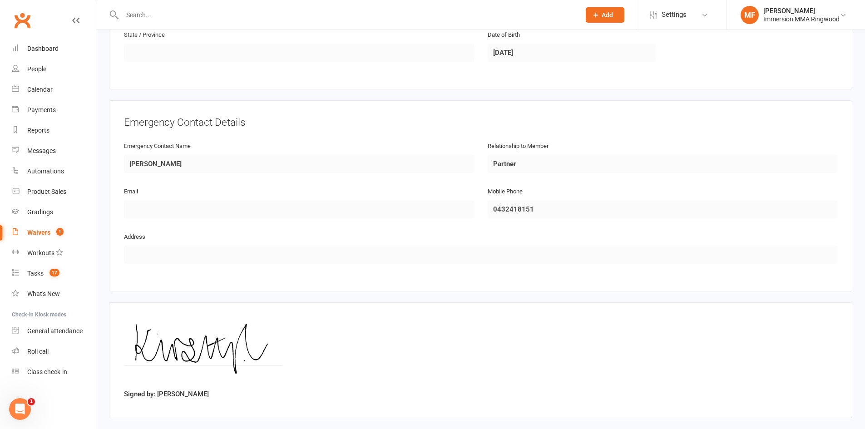
scroll to position [391, 0]
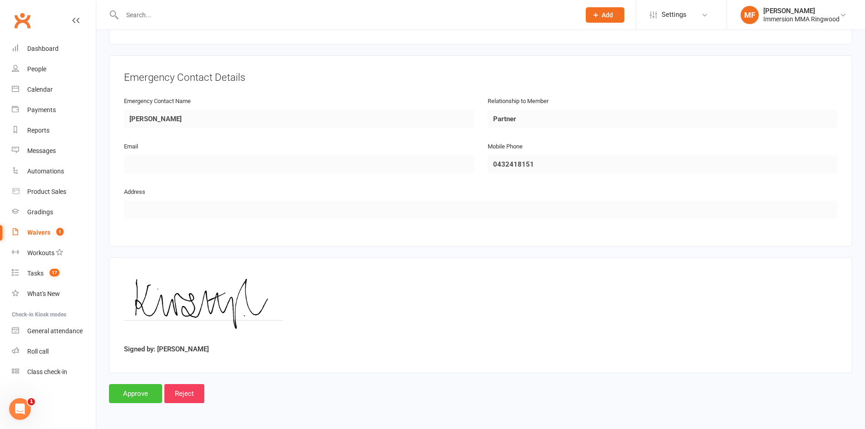
click at [127, 398] on input "Approve" at bounding box center [135, 393] width 53 height 19
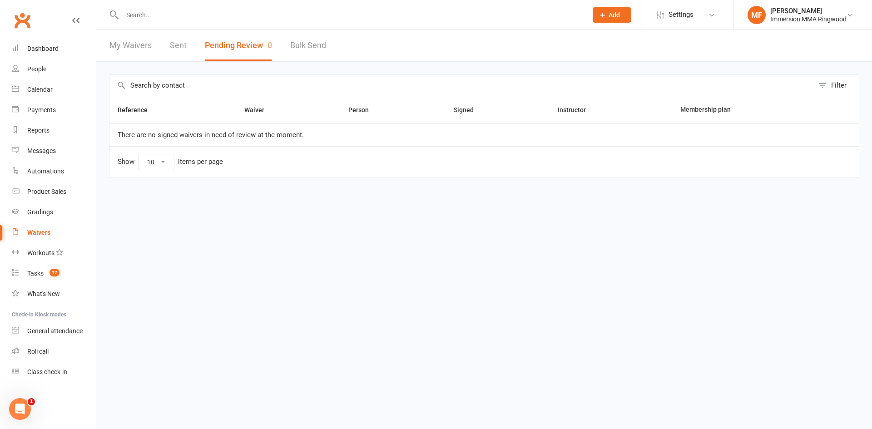
drag, startPoint x: 551, startPoint y: 182, endPoint x: 660, endPoint y: 239, distance: 123.1
drag, startPoint x: 64, startPoint y: 268, endPoint x: 65, endPoint y: 220, distance: 48.6
click at [64, 268] on link "Tasks 17" at bounding box center [54, 273] width 84 height 20
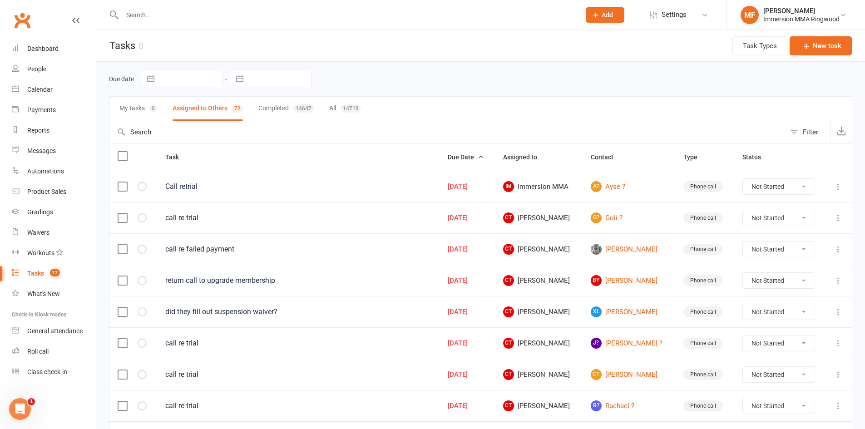
click at [262, 18] on input "text" at bounding box center [346, 15] width 455 height 13
paste input "0478653283"
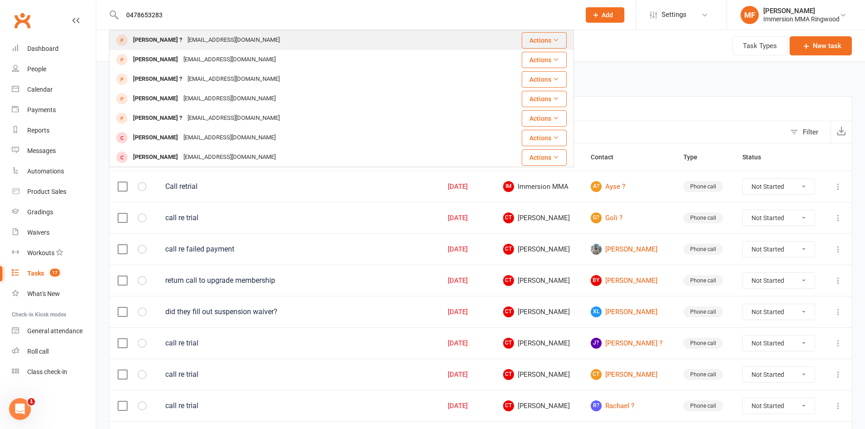
type input "0478653283"
click at [249, 36] on div "Lisa ? lisaatran@outlook.com" at bounding box center [297, 40] width 374 height 19
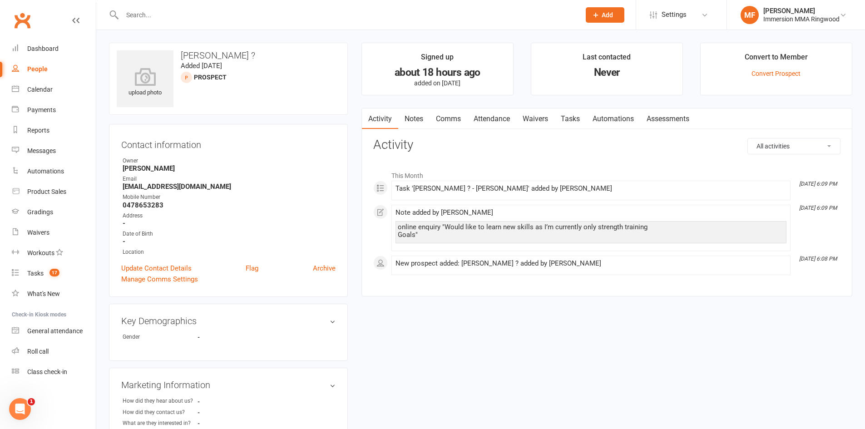
click at [570, 122] on link "Tasks" at bounding box center [571, 119] width 32 height 21
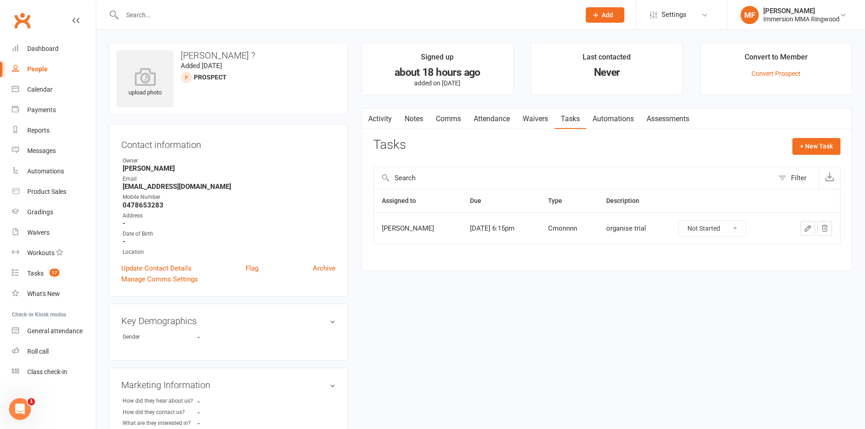
click at [442, 119] on link "Comms" at bounding box center [449, 119] width 38 height 21
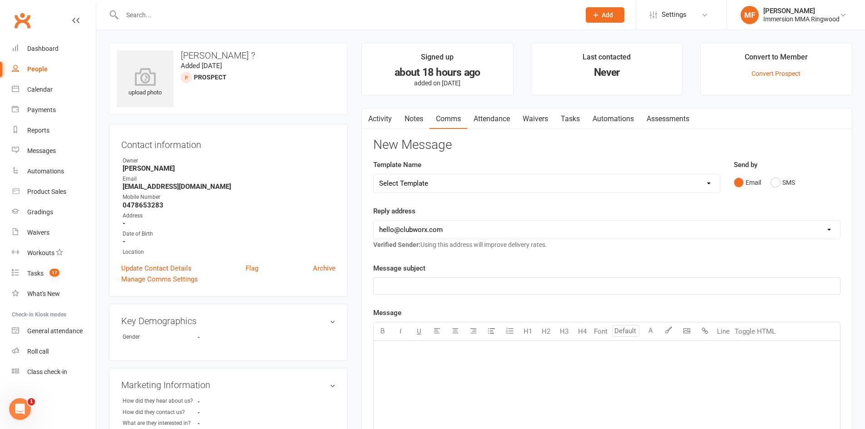
click at [431, 119] on link "Comms" at bounding box center [449, 119] width 38 height 21
click at [426, 119] on link "Notes" at bounding box center [413, 119] width 31 height 21
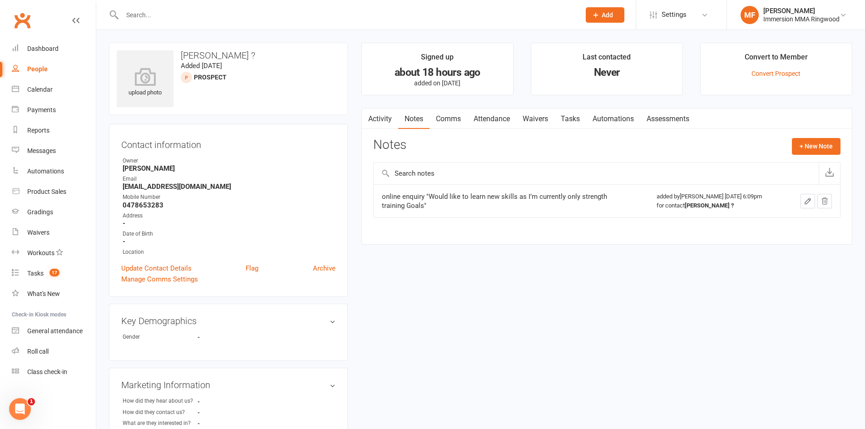
drag, startPoint x: 377, startPoint y: 121, endPoint x: 368, endPoint y: 118, distance: 9.8
click at [376, 121] on link "Activity" at bounding box center [380, 119] width 36 height 21
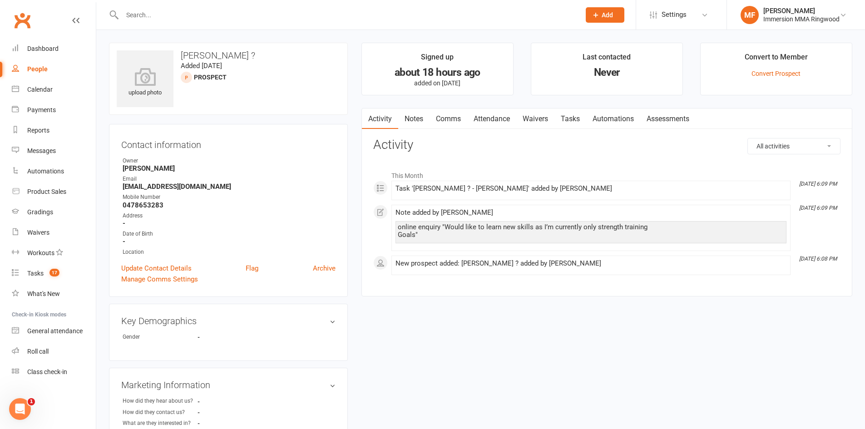
click at [158, 17] on input "text" at bounding box center [346, 15] width 455 height 13
paste input "0482471147"
type input "0482471147"
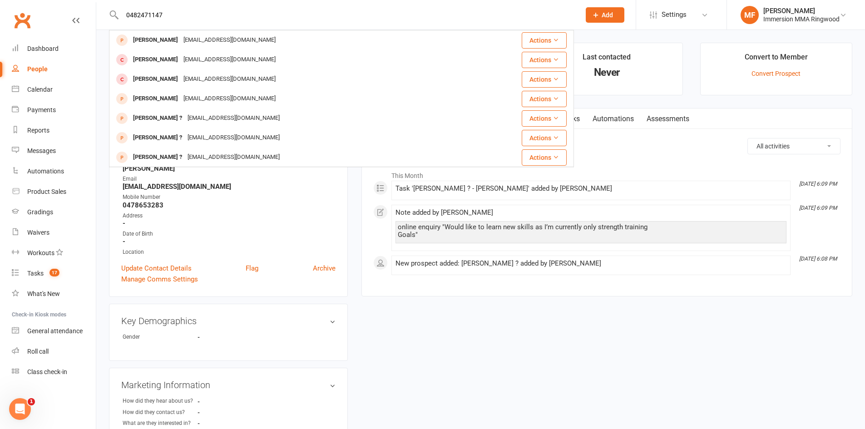
drag, startPoint x: 178, startPoint y: 12, endPoint x: 26, endPoint y: 11, distance: 151.2
click at [27, 2] on header "0482471147 Raquel Ramirez Raquelfitpt@gmail.com Actions Sandy Tran sandytran@li…" at bounding box center [432, 2] width 865 height 0
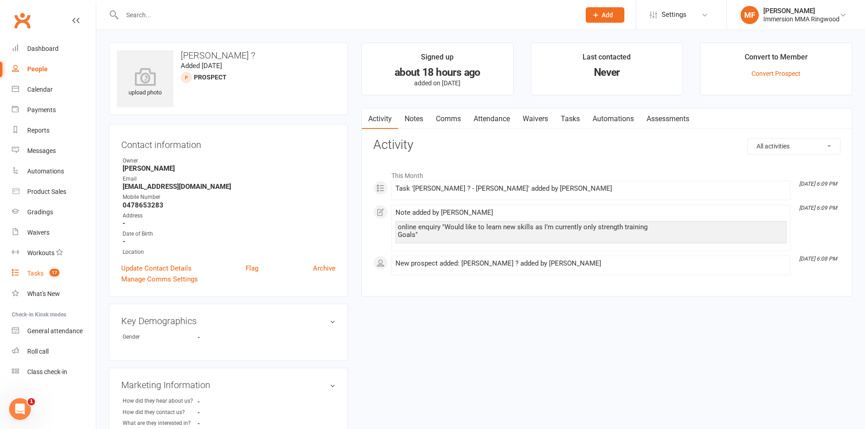
click at [54, 264] on link "Tasks 17" at bounding box center [54, 273] width 84 height 20
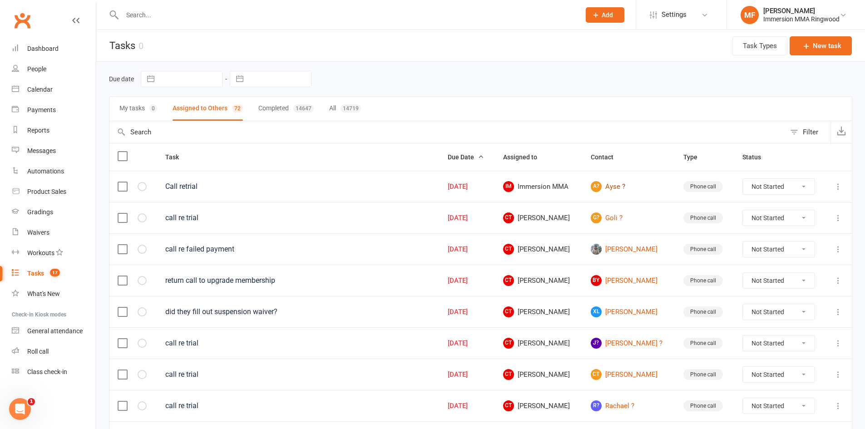
click at [600, 188] on span "A?" at bounding box center [596, 186] width 11 height 11
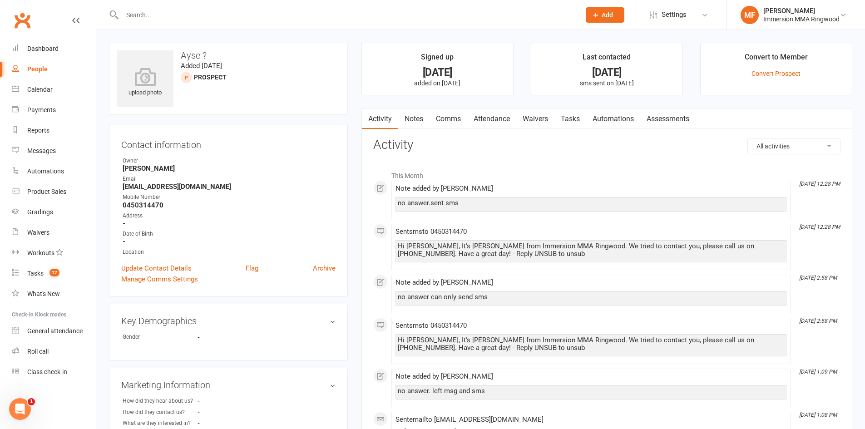
click at [572, 123] on link "Tasks" at bounding box center [571, 119] width 32 height 21
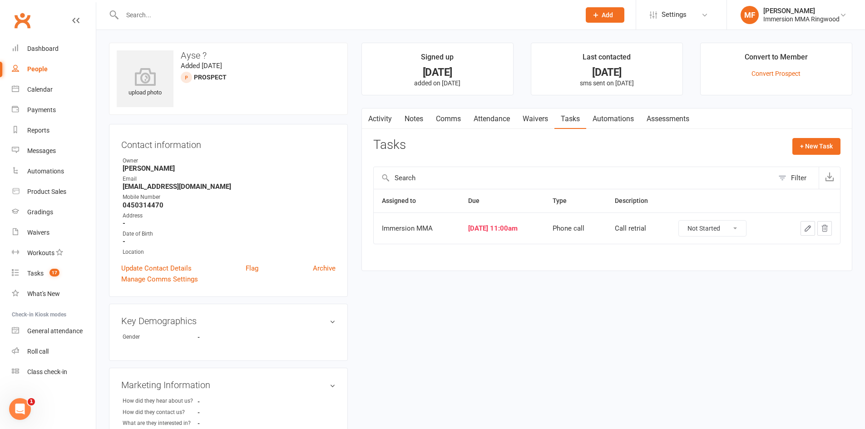
click at [421, 126] on link "Notes" at bounding box center [413, 119] width 31 height 21
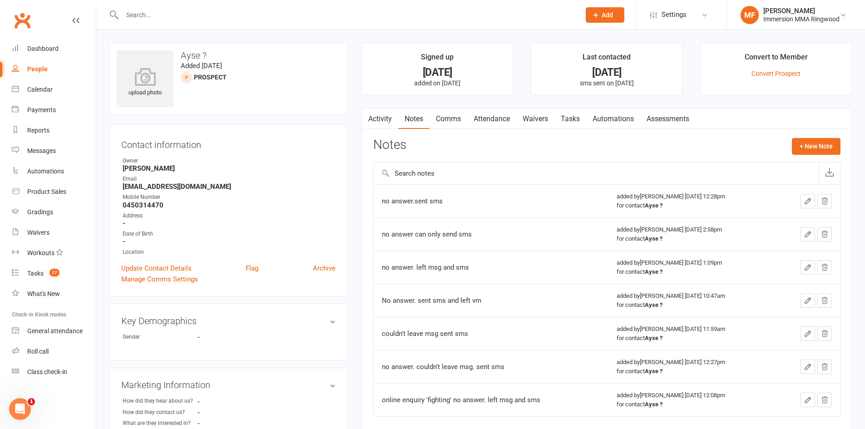
click at [459, 116] on link "Comms" at bounding box center [449, 119] width 38 height 21
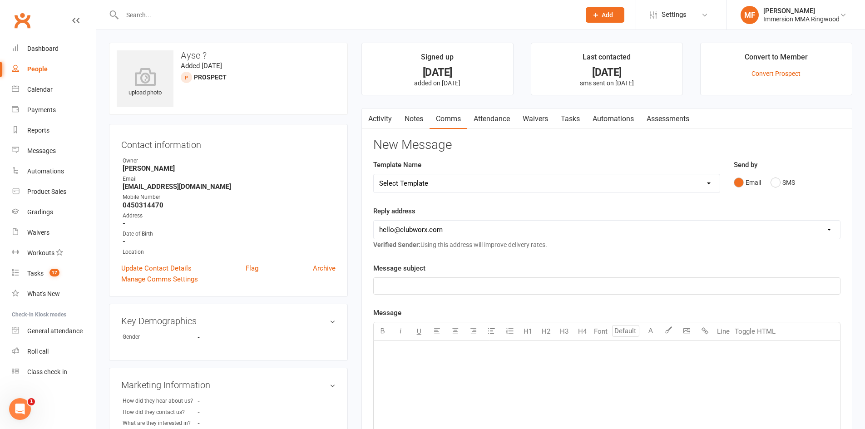
click at [426, 123] on link "Notes" at bounding box center [413, 119] width 31 height 21
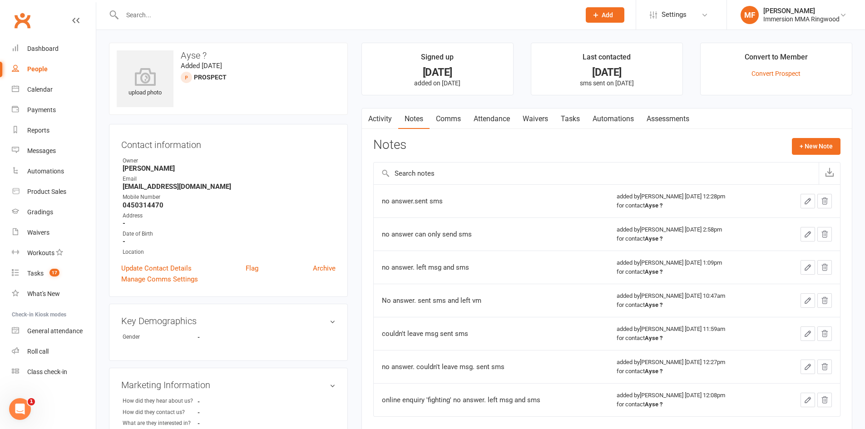
click at [551, 111] on link "Waivers" at bounding box center [535, 119] width 38 height 21
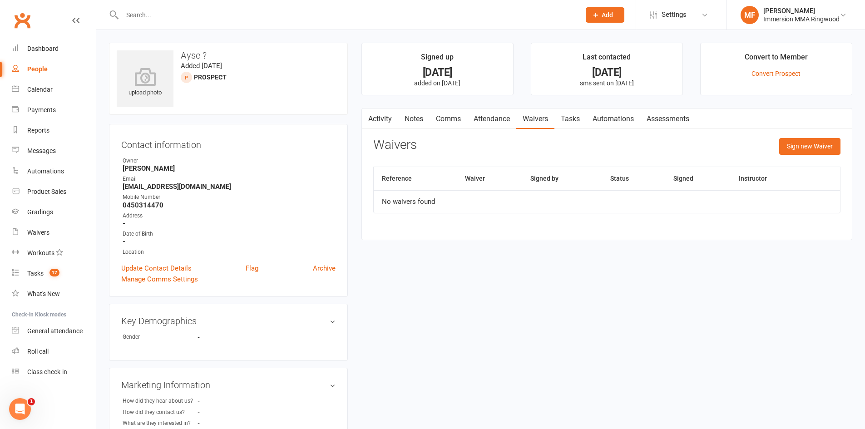
click at [566, 114] on link "Tasks" at bounding box center [571, 119] width 32 height 21
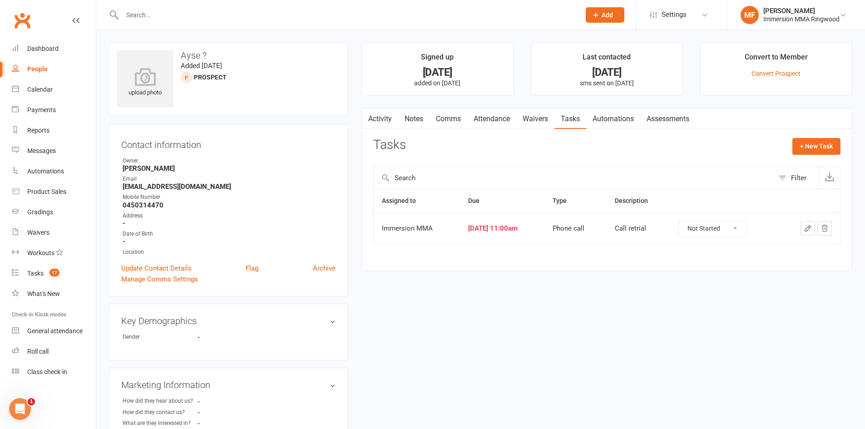
click at [804, 232] on icon "button" at bounding box center [808, 228] width 8 height 8
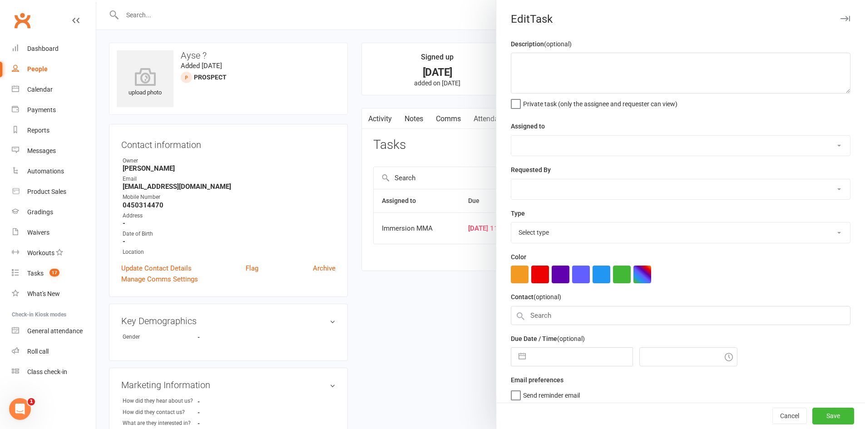
type textarea "Call retrial"
select select "12913"
select select "45945"
type input "[DATE]"
type input "11:00am"
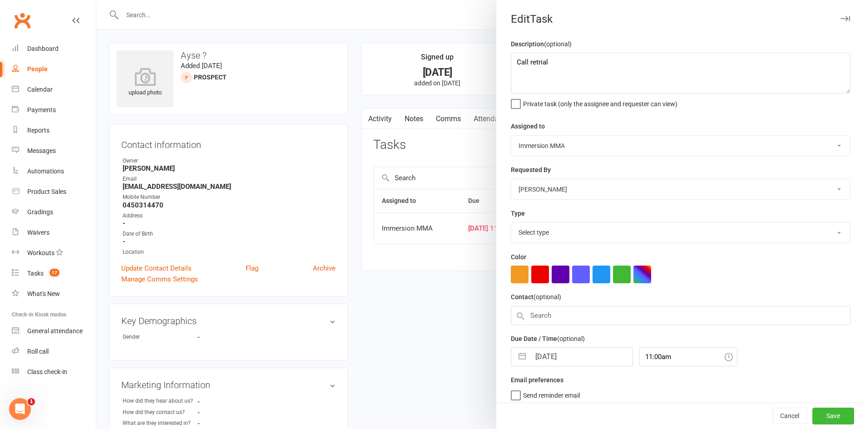
select select "6641"
drag, startPoint x: 587, startPoint y: 358, endPoint x: 594, endPoint y: 330, distance: 28.9
click at [587, 358] on input "[DATE]" at bounding box center [581, 354] width 102 height 18
select select "6"
select select "2025"
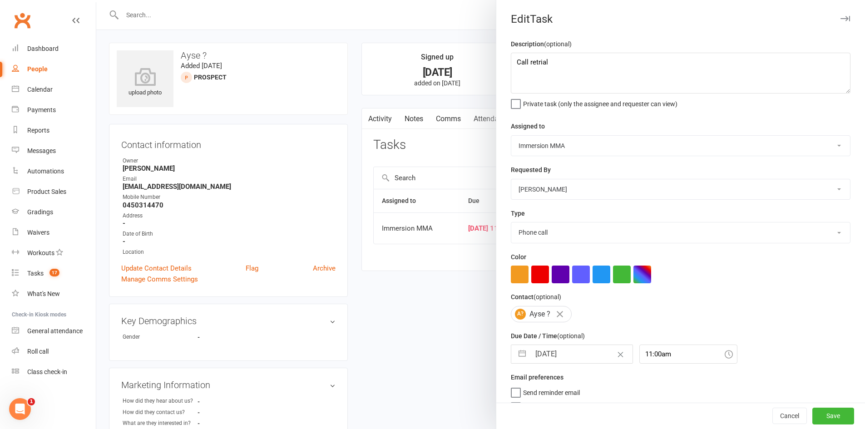
select select "7"
select select "2025"
select select "8"
select select "2025"
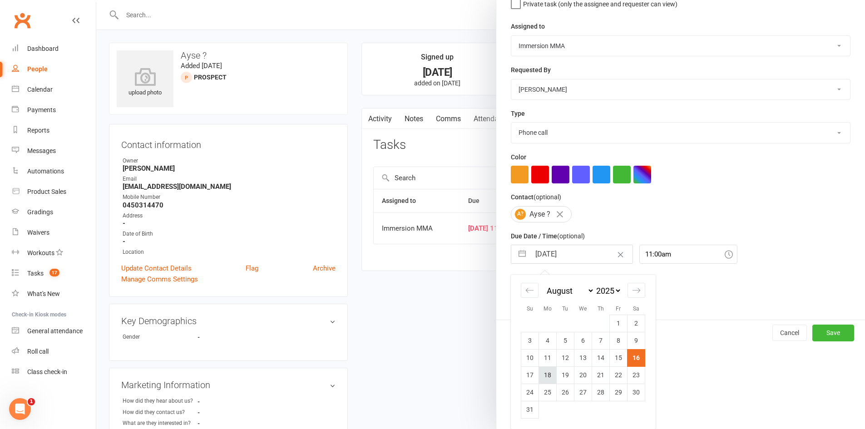
drag, startPoint x: 550, startPoint y: 370, endPoint x: 675, endPoint y: 377, distance: 125.6
click at [550, 371] on td "18" at bounding box center [548, 374] width 18 height 17
type input "18 Aug 2025"
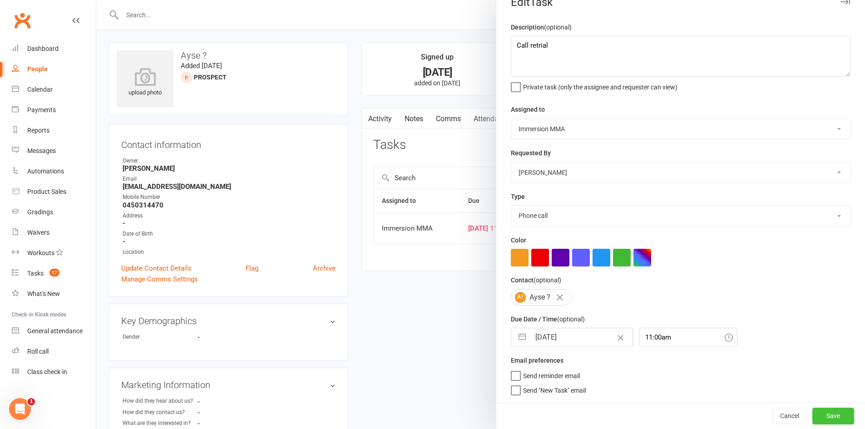
click at [817, 409] on button "Save" at bounding box center [833, 416] width 42 height 16
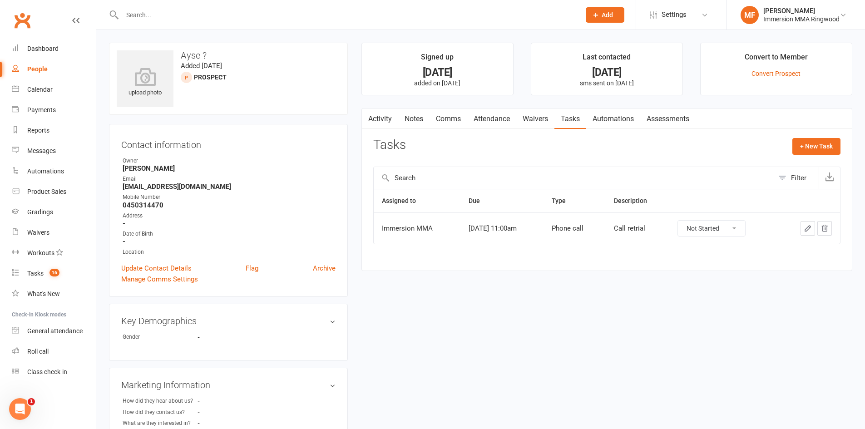
click at [410, 119] on link "Notes" at bounding box center [413, 119] width 31 height 21
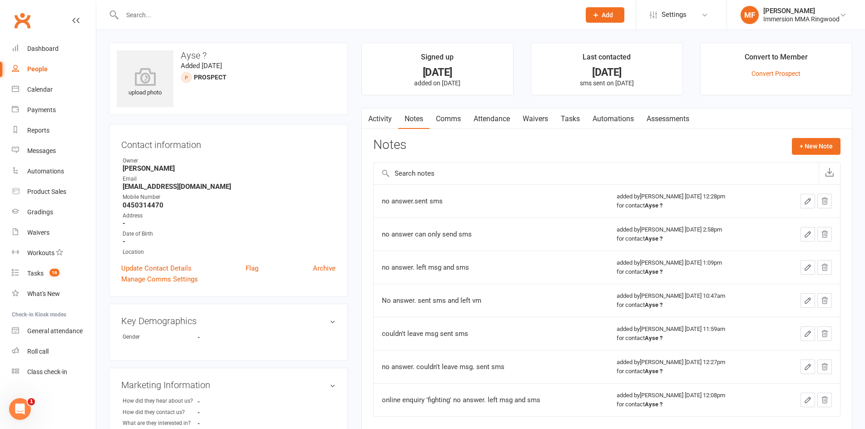
click at [414, 202] on div "no answer.sent sms" at bounding box center [491, 201] width 218 height 9
click at [433, 264] on div "no answer. left msg and sms" at bounding box center [491, 267] width 218 height 9
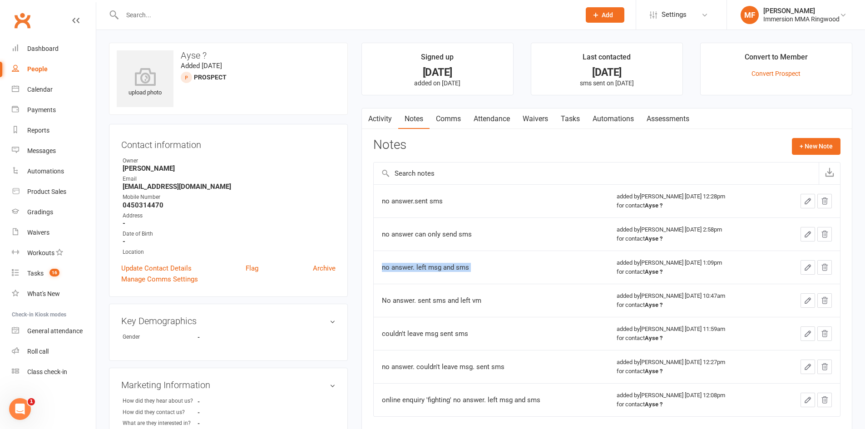
click at [433, 264] on div "no answer. left msg and sms" at bounding box center [491, 267] width 218 height 9
copy div "no answer. left msg and sms"
click at [833, 148] on button "+ New Note" at bounding box center [816, 146] width 49 height 16
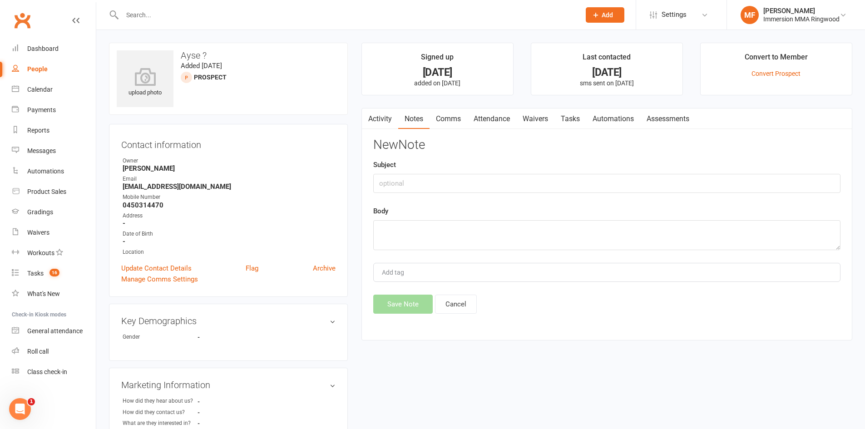
drag, startPoint x: 584, startPoint y: 200, endPoint x: 584, endPoint y: 221, distance: 20.9
click at [584, 202] on div "New Note Subject Body Add tag Save Note Cancel" at bounding box center [606, 226] width 467 height 176
click at [584, 221] on textarea at bounding box center [606, 235] width 467 height 30
paste textarea "no answer. left msg and sms"
type textarea "no answer. left msg and sms"
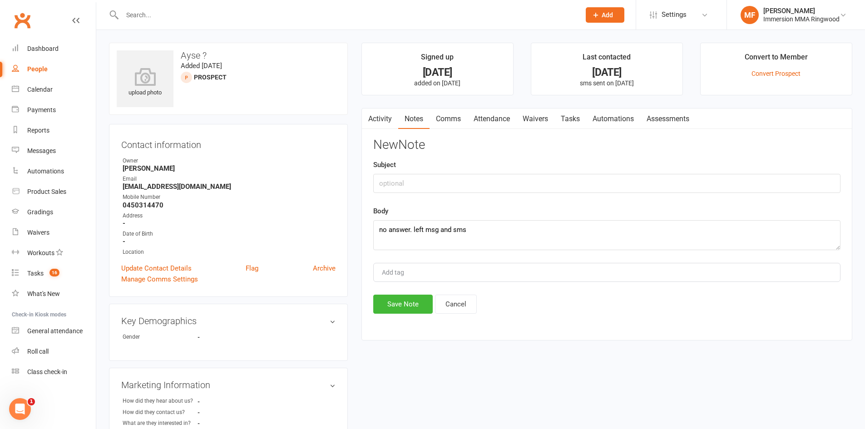
click at [432, 308] on div "Save Note Cancel" at bounding box center [606, 304] width 467 height 19
click at [424, 305] on button "Save Note" at bounding box center [402, 304] width 59 height 19
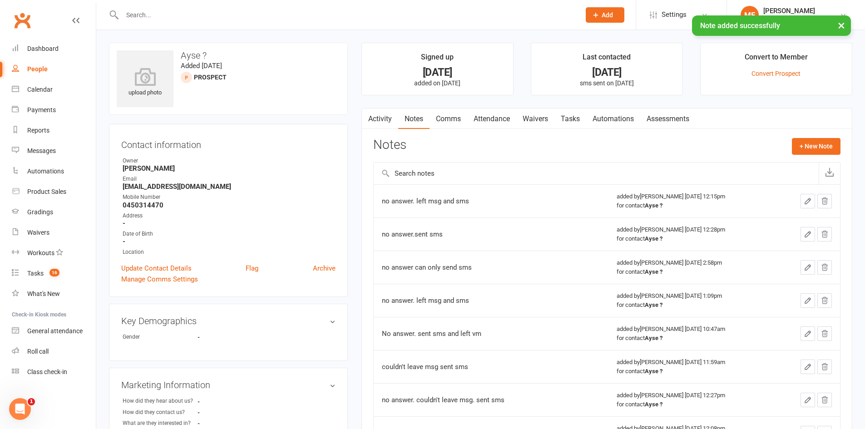
click at [458, 117] on link "Comms" at bounding box center [449, 119] width 38 height 21
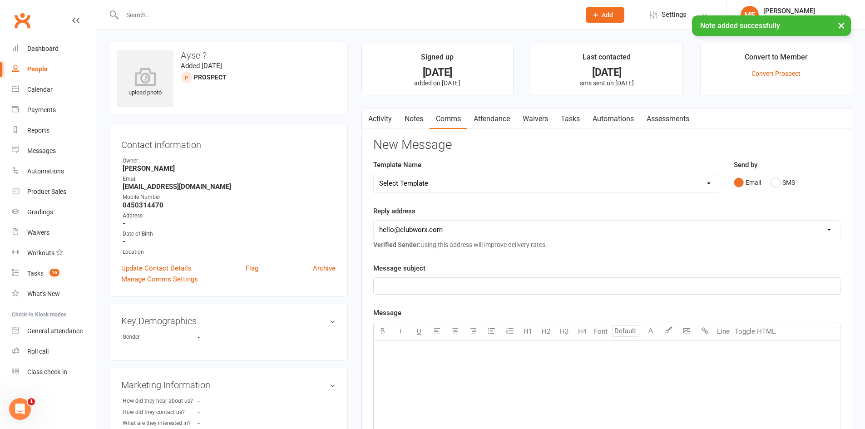
click at [609, 187] on select "Select Template [SMS] [PERSON_NAME] - Call back message [SMS] Mark- Call back m…" at bounding box center [547, 183] width 346 height 18
select select "1"
click at [374, 174] on select "Select Template [SMS] [PERSON_NAME] - Call back message [SMS] Mark- Call back m…" at bounding box center [547, 183] width 346 height 18
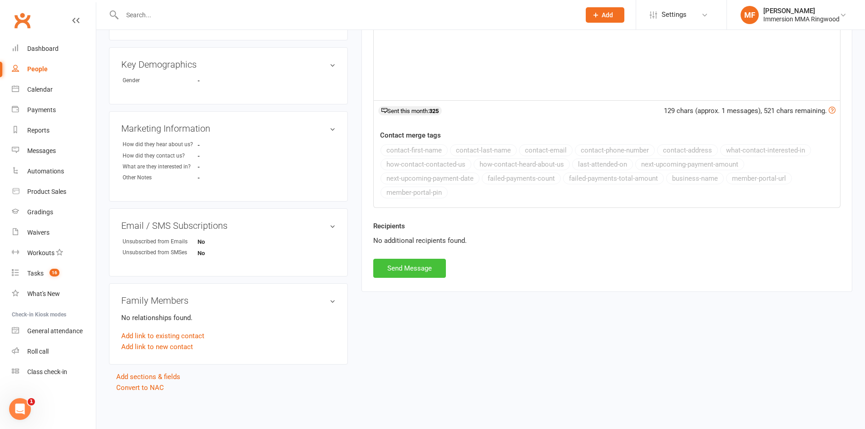
click at [418, 277] on button "Send Message" at bounding box center [409, 268] width 73 height 19
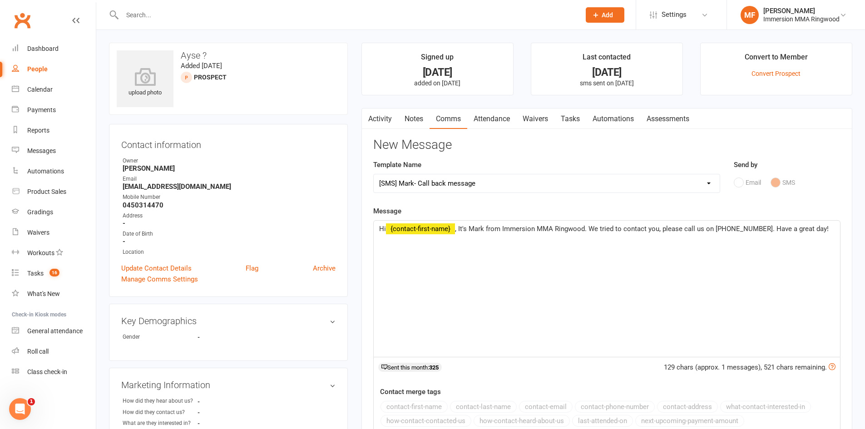
select select
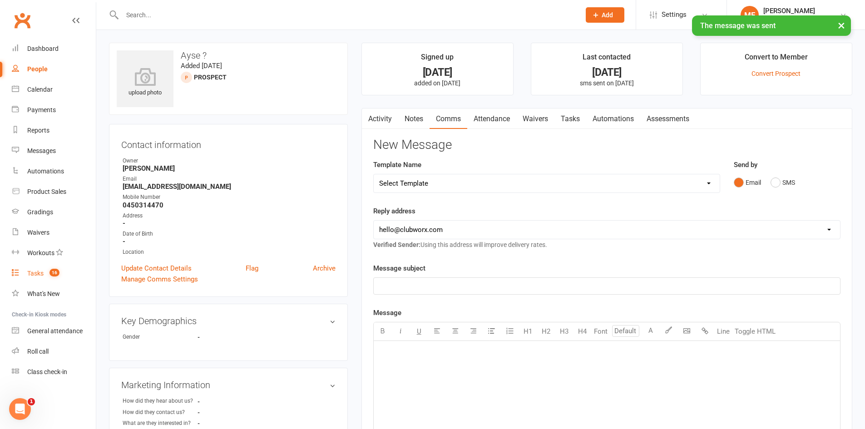
click at [34, 274] on div "Tasks" at bounding box center [35, 273] width 16 height 7
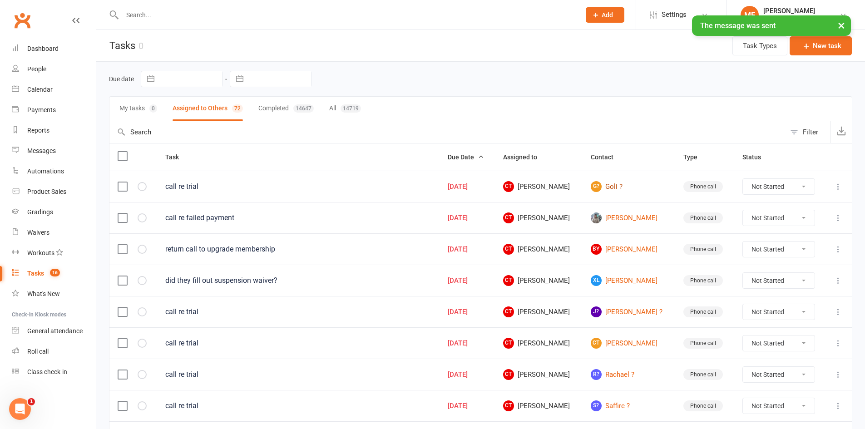
click at [628, 189] on link "G? Goli ?" at bounding box center [629, 186] width 76 height 11
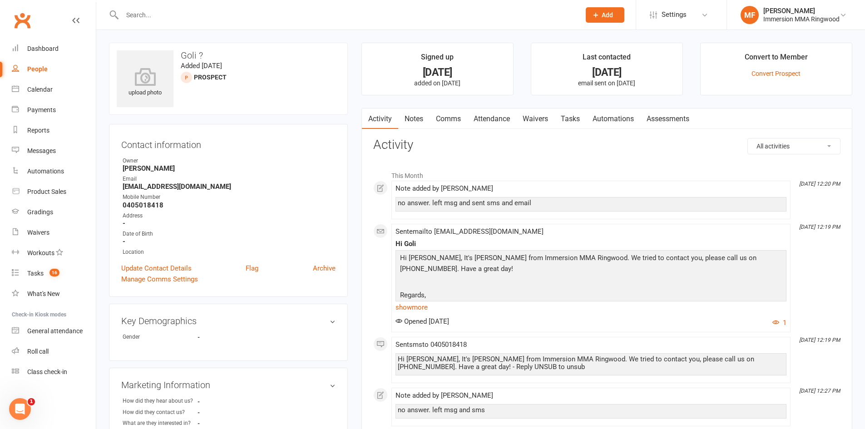
click at [413, 112] on link "Notes" at bounding box center [413, 119] width 31 height 21
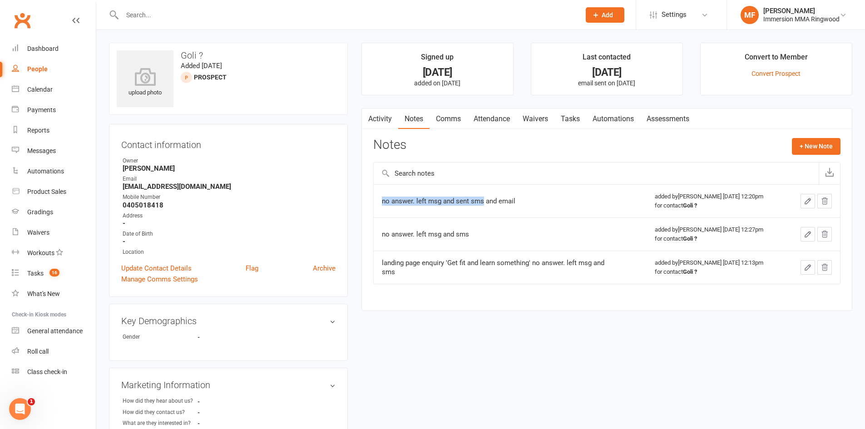
drag, startPoint x: 482, startPoint y: 202, endPoint x: 374, endPoint y: 203, distance: 108.1
click at [374, 203] on td "no answer. left msg and sent sms and email" at bounding box center [510, 200] width 273 height 33
copy div "no answer. left msg and sent sms"
click at [813, 141] on button "+ New Note" at bounding box center [816, 146] width 49 height 16
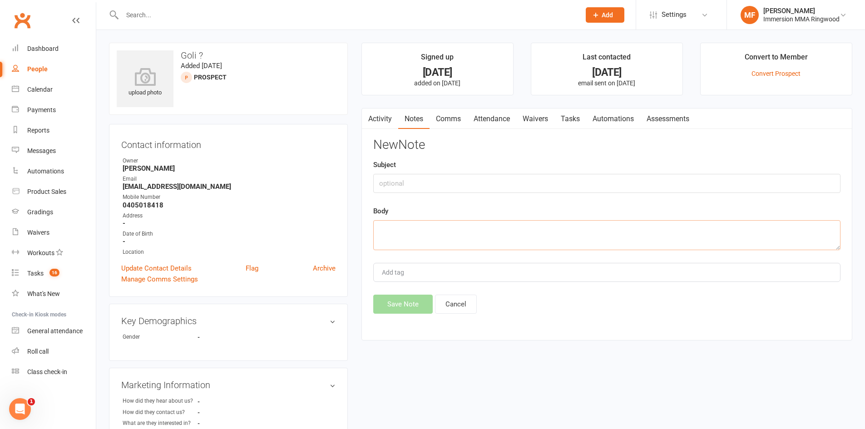
click at [564, 230] on textarea at bounding box center [606, 235] width 467 height 30
paste textarea "no answer. left msg and sent sms"
type textarea "no answer. left msg and sent sms"
click at [421, 310] on button "Save Note" at bounding box center [402, 304] width 59 height 19
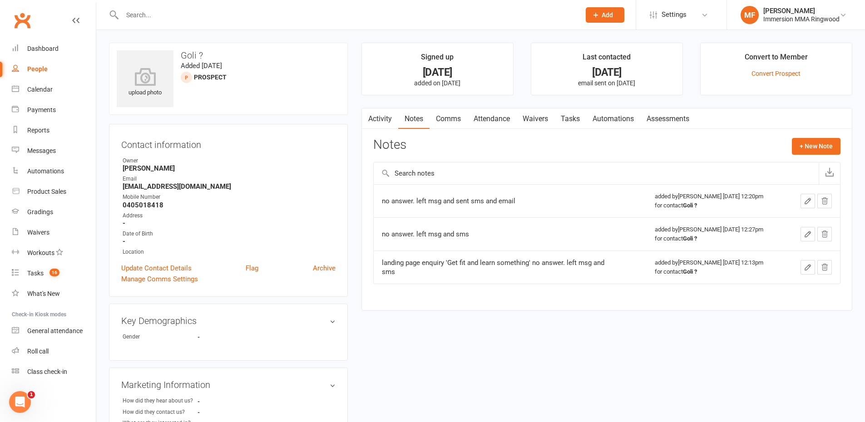
click at [441, 118] on link "Comms" at bounding box center [449, 119] width 38 height 21
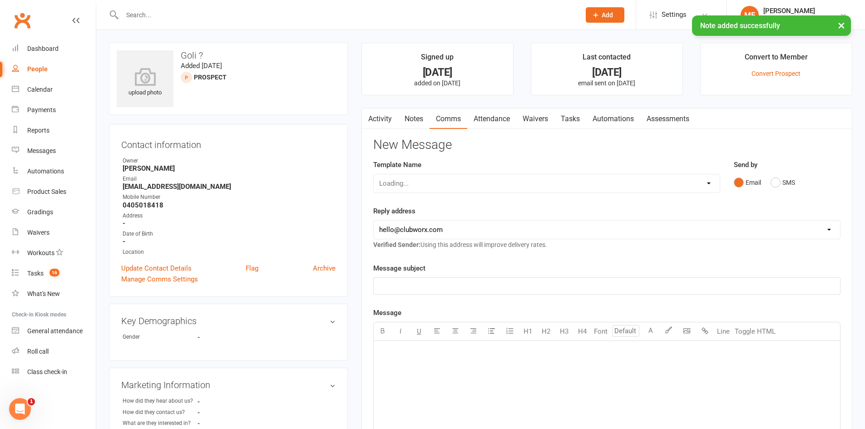
click at [528, 190] on select "Loading..." at bounding box center [547, 183] width 346 height 18
select select "1"
click at [374, 174] on select "Select Template [SMS] [PERSON_NAME] - Call back message [SMS] Mark- Call back m…" at bounding box center [547, 183] width 346 height 18
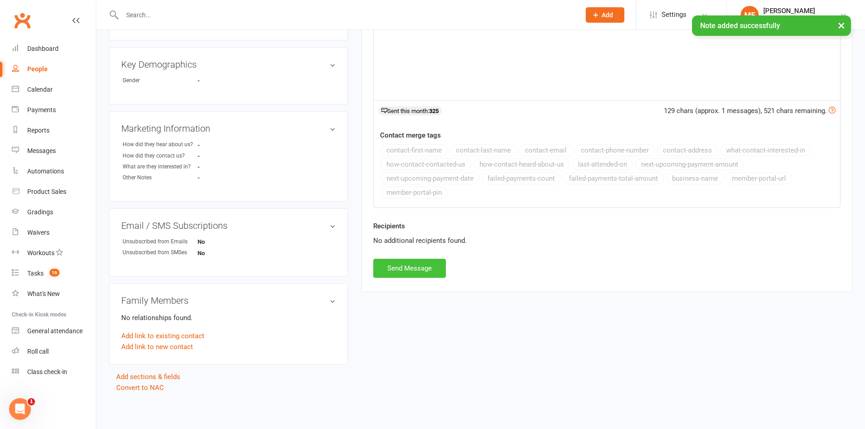
drag, startPoint x: 400, startPoint y: 255, endPoint x: 410, endPoint y: 261, distance: 11.4
click at [403, 256] on div "Recipients No additional recipients found." at bounding box center [606, 240] width 481 height 38
drag, startPoint x: 418, startPoint y: 271, endPoint x: 411, endPoint y: 249, distance: 23.1
click at [419, 269] on button "Send Message" at bounding box center [409, 268] width 73 height 19
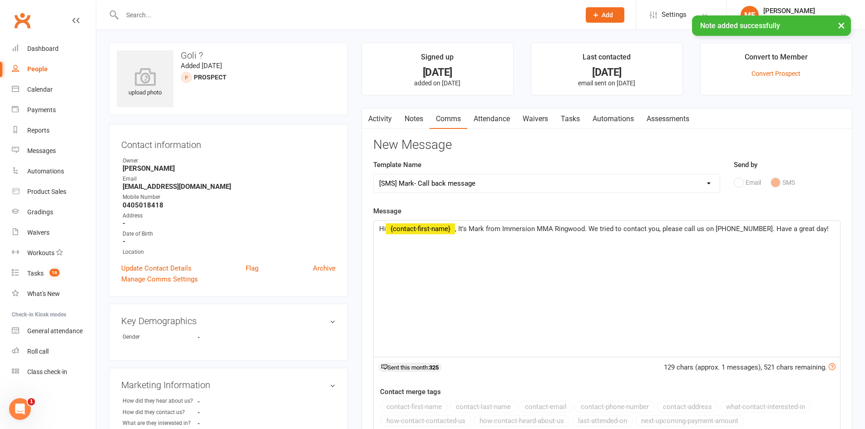
select select
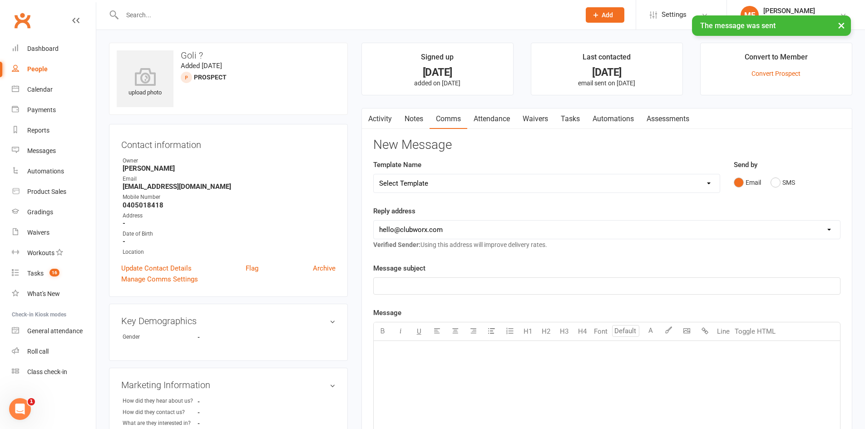
click at [567, 113] on link "Tasks" at bounding box center [571, 119] width 32 height 21
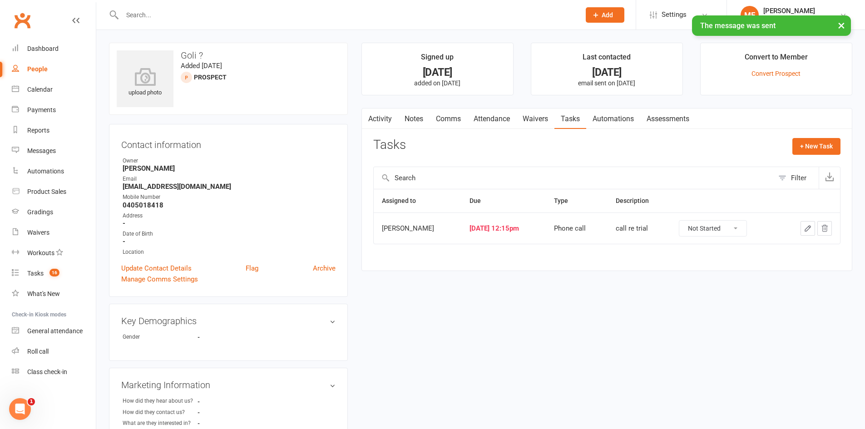
click at [698, 231] on select "Not Started In Progress Waiting Complete" at bounding box center [712, 228] width 67 height 15
click at [802, 228] on button "button" at bounding box center [808, 228] width 15 height 15
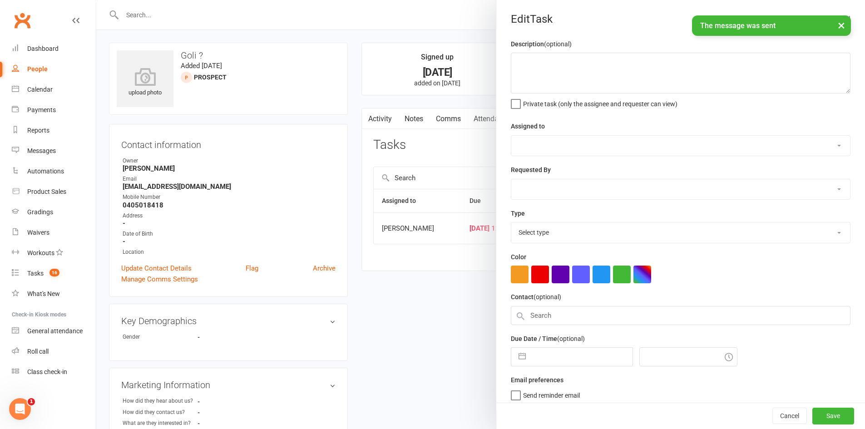
type textarea "call re trial"
select select "11984"
type input "[DATE]"
type input "12:15pm"
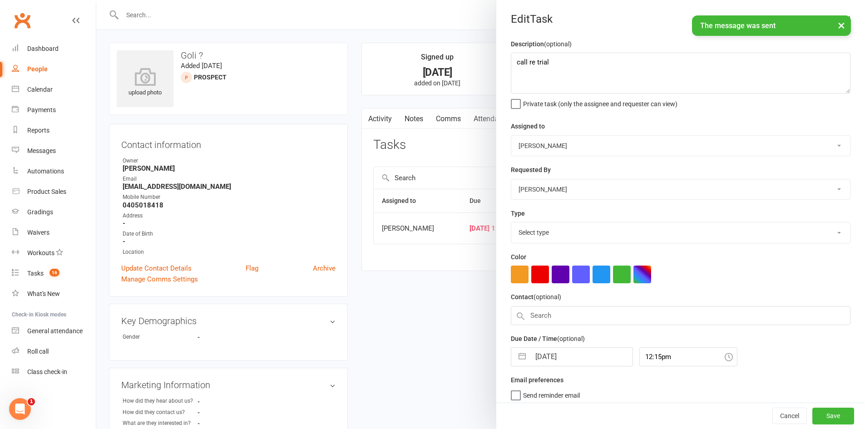
select select "6641"
select select "6"
select select "2025"
select select "7"
select select "2025"
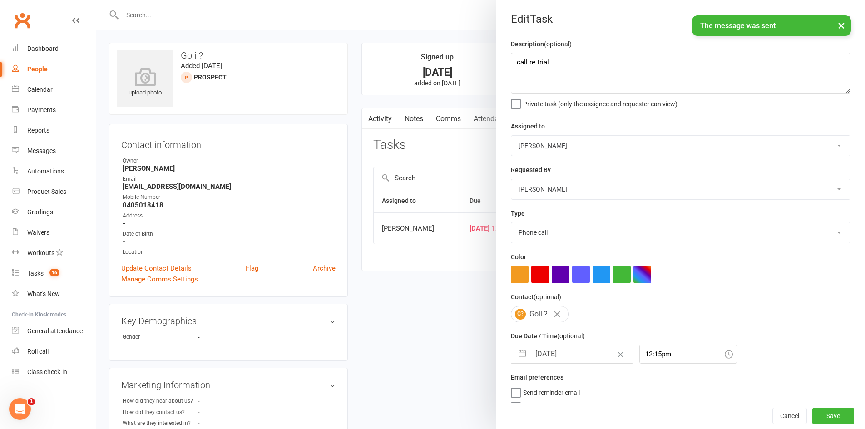
select select "8"
select select "2025"
click at [543, 359] on input "[DATE]" at bounding box center [581, 354] width 102 height 18
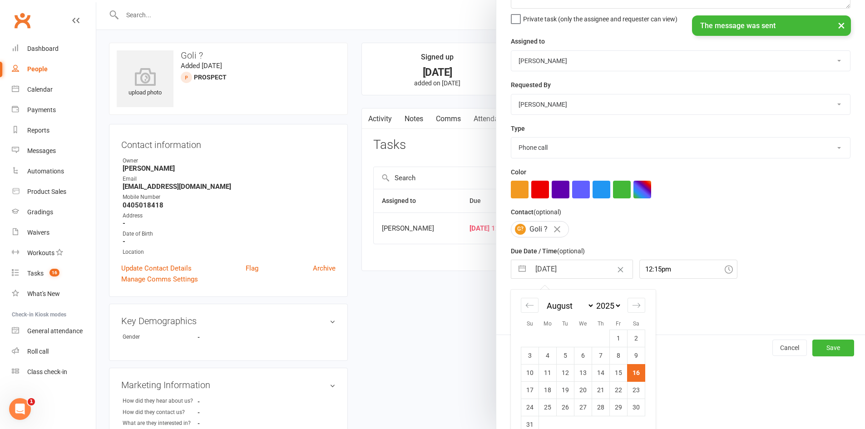
scroll to position [103, 0]
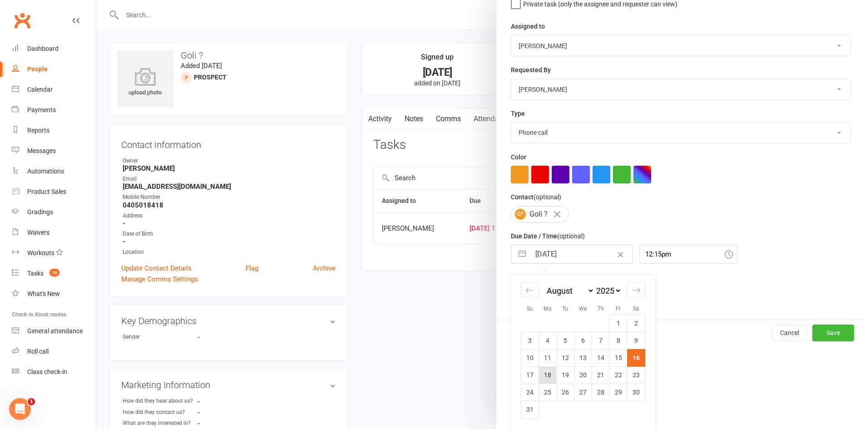
drag, startPoint x: 545, startPoint y: 375, endPoint x: 586, endPoint y: 383, distance: 42.2
click at [545, 375] on td "18" at bounding box center [548, 374] width 18 height 17
type input "18 Aug 2025"
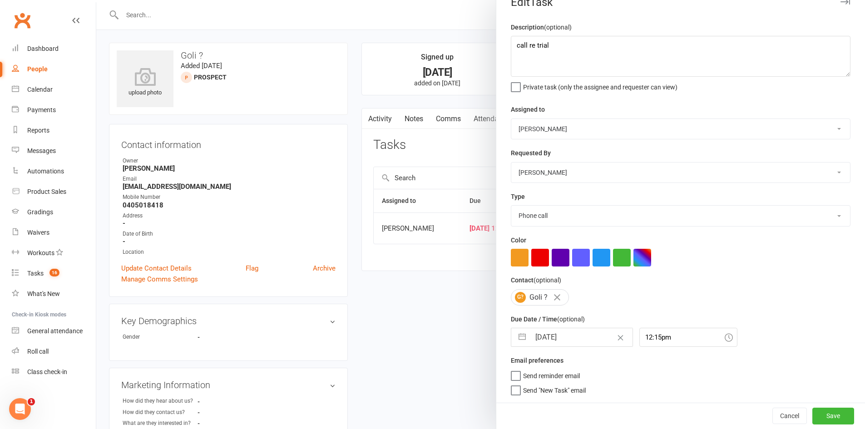
scroll to position [20, 0]
click at [820, 410] on button "Save" at bounding box center [833, 416] width 42 height 16
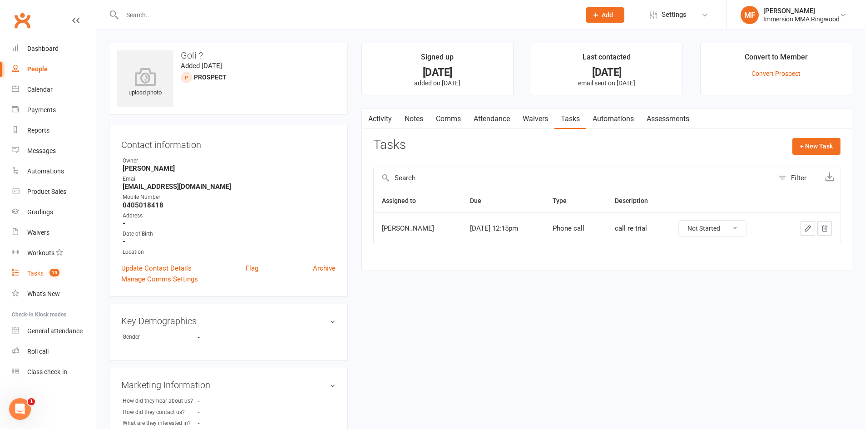
click at [58, 277] on count-badge "15" at bounding box center [52, 273] width 15 height 7
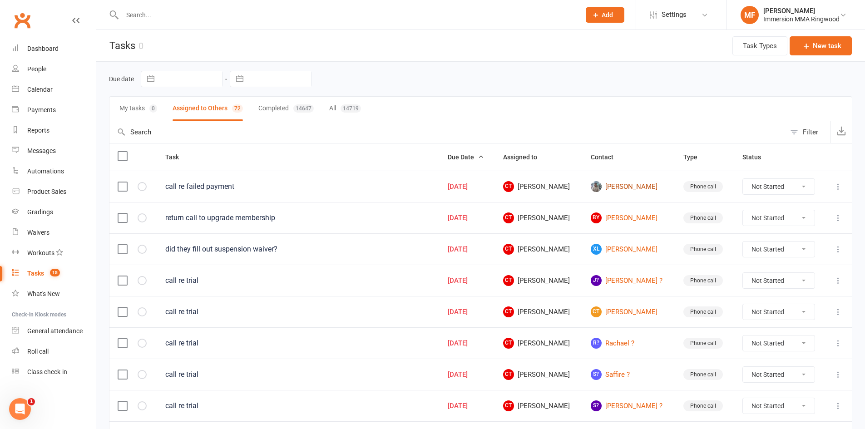
click at [630, 190] on link "Michael Gardiner" at bounding box center [629, 186] width 76 height 11
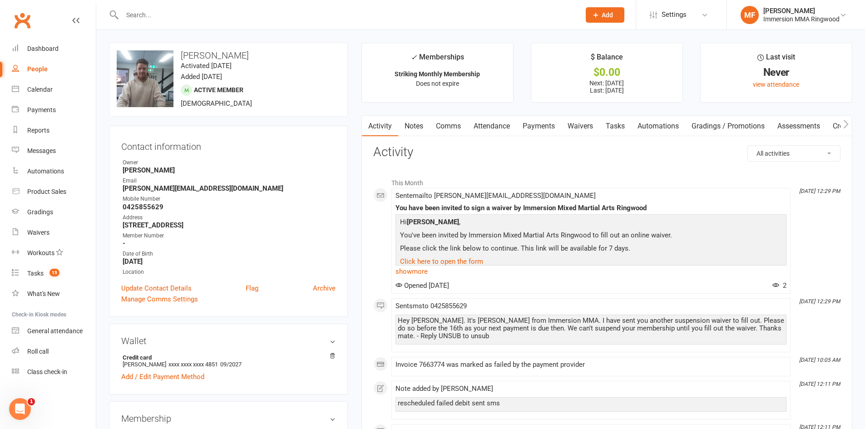
click at [530, 128] on link "Payments" at bounding box center [538, 126] width 45 height 21
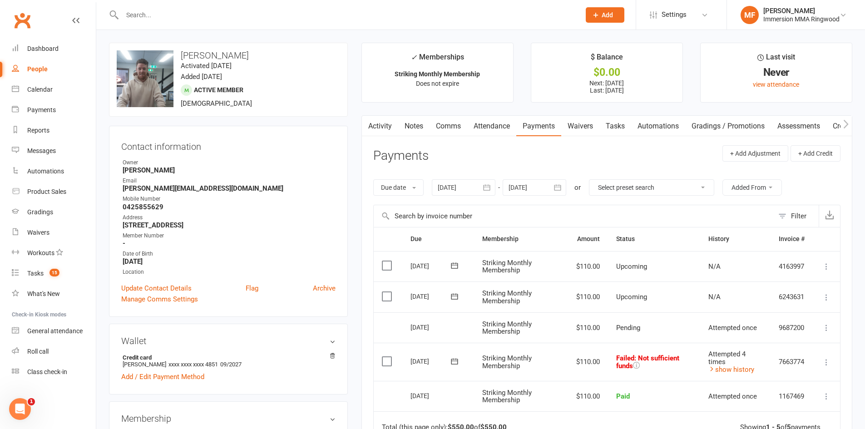
click at [374, 130] on link "Activity" at bounding box center [380, 126] width 36 height 21
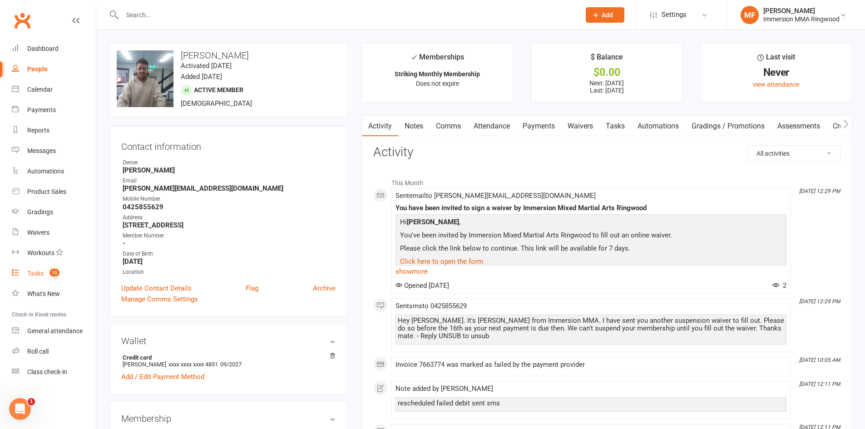
click at [36, 268] on link "Tasks 15" at bounding box center [54, 273] width 84 height 20
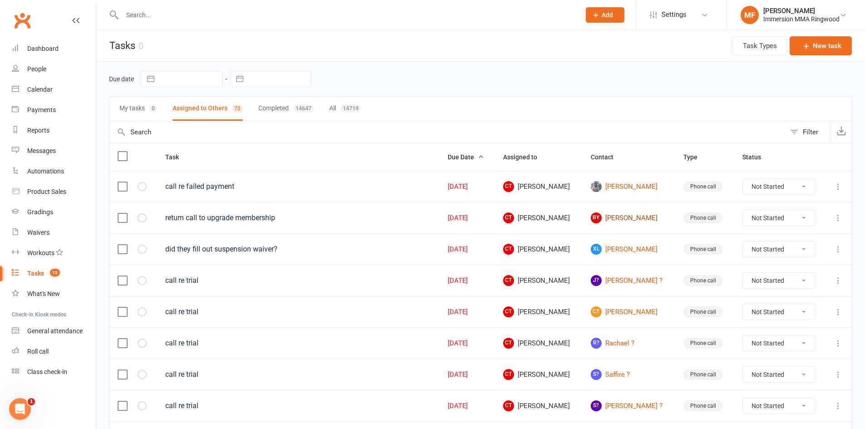
click at [631, 214] on link "BY Bryan Yaptian" at bounding box center [629, 218] width 76 height 11
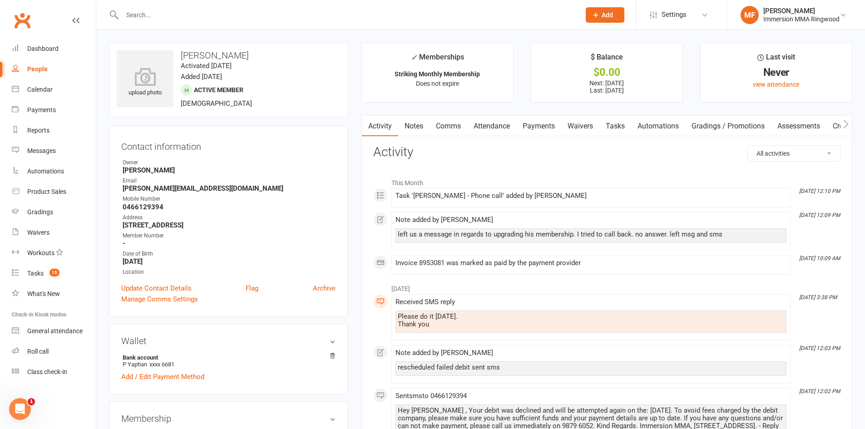
click at [528, 124] on link "Payments" at bounding box center [538, 126] width 45 height 21
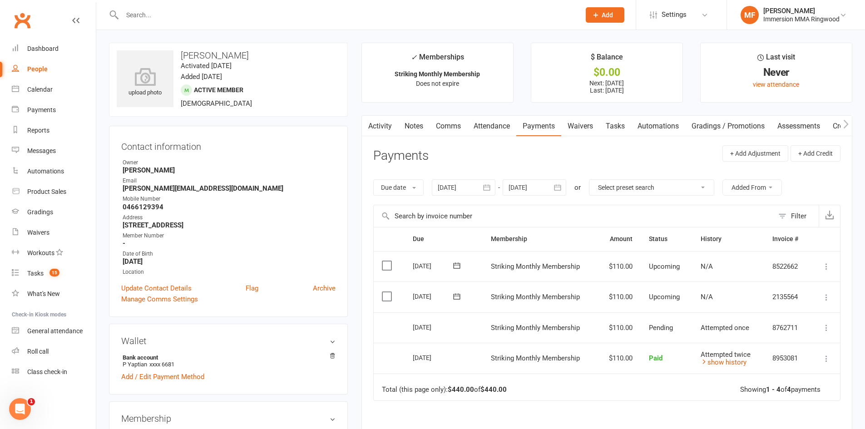
click at [395, 127] on link "Activity" at bounding box center [380, 126] width 36 height 21
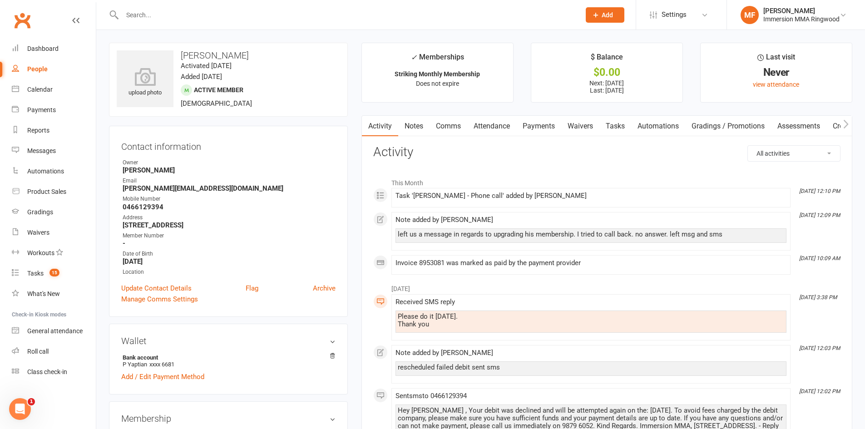
click at [588, 121] on link "Waivers" at bounding box center [580, 126] width 38 height 21
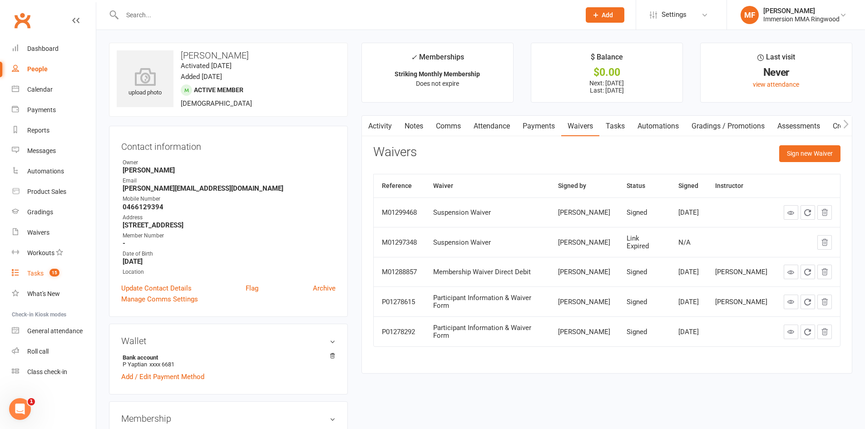
click at [65, 274] on link "Tasks 15" at bounding box center [54, 273] width 84 height 20
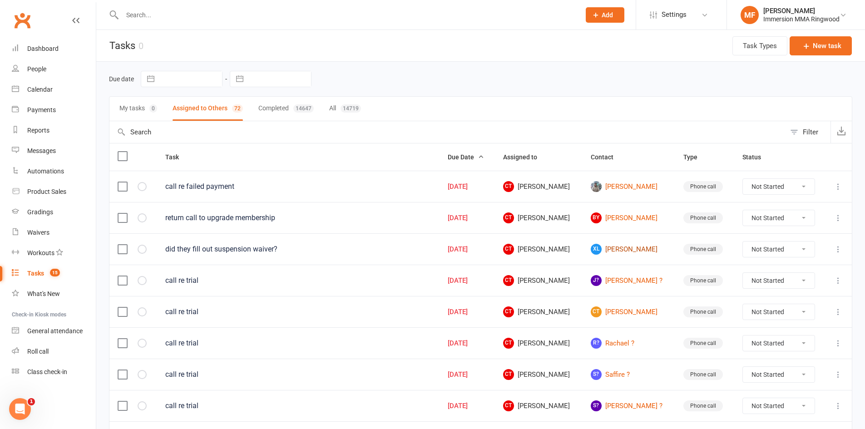
click at [647, 247] on link "XL Xiaohua Li" at bounding box center [629, 249] width 76 height 11
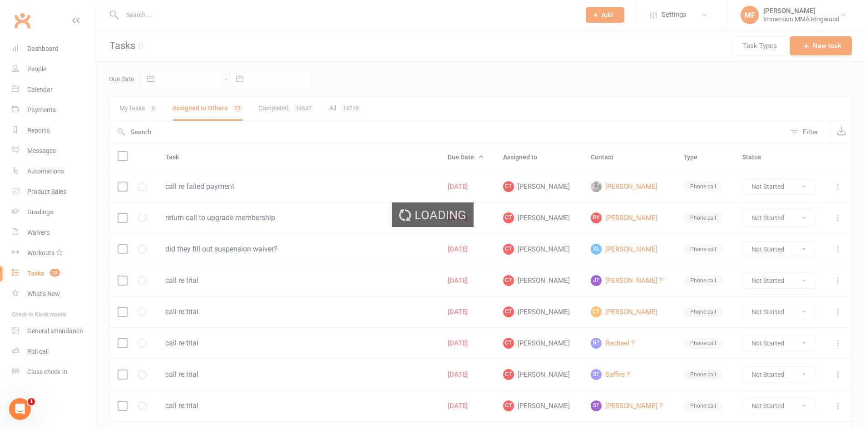
click at [625, 246] on div "Loading" at bounding box center [432, 214] width 865 height 429
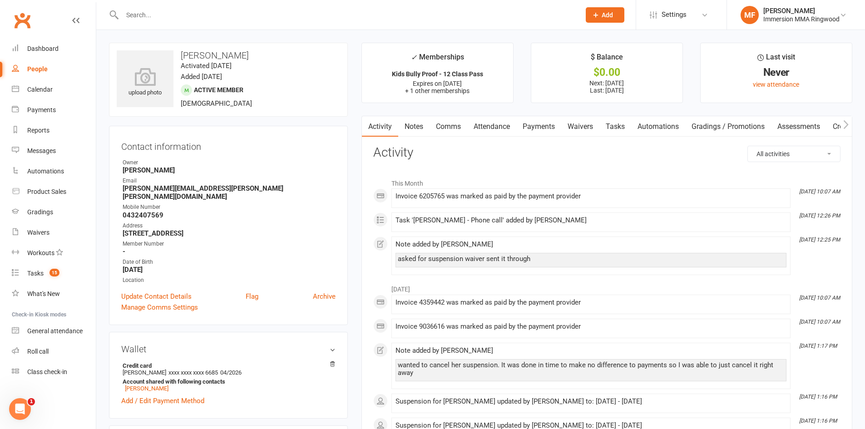
click at [590, 127] on link "Waivers" at bounding box center [580, 126] width 38 height 21
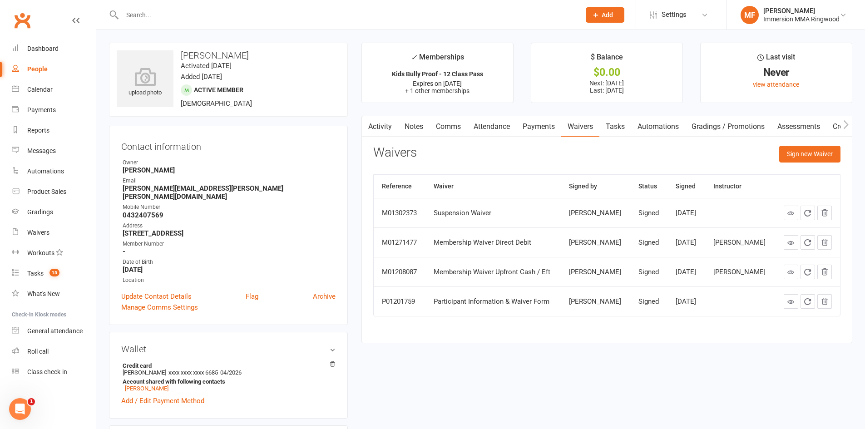
click at [637, 127] on link "Automations" at bounding box center [658, 126] width 54 height 21
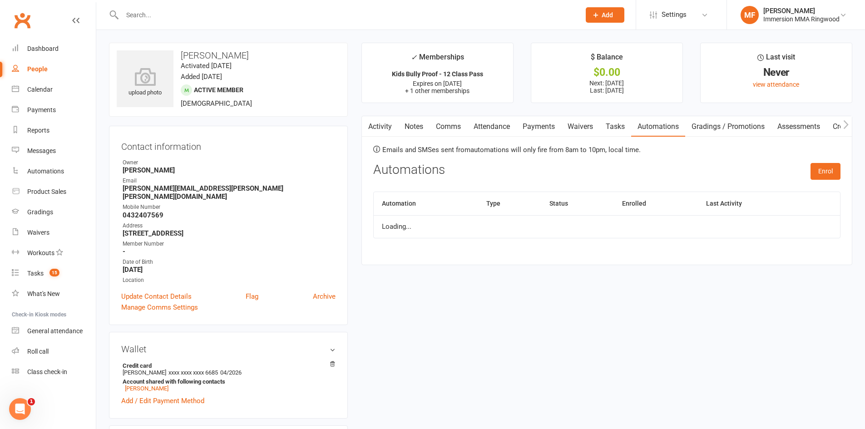
click at [622, 132] on link "Tasks" at bounding box center [615, 126] width 32 height 21
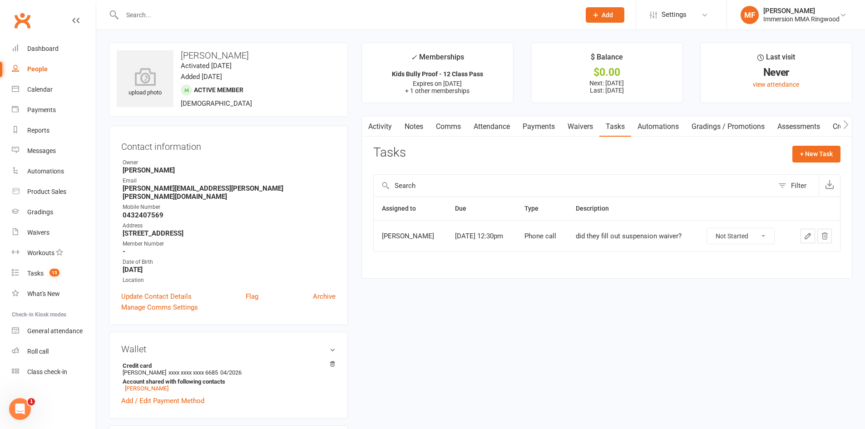
click at [433, 126] on link "Comms" at bounding box center [449, 126] width 38 height 21
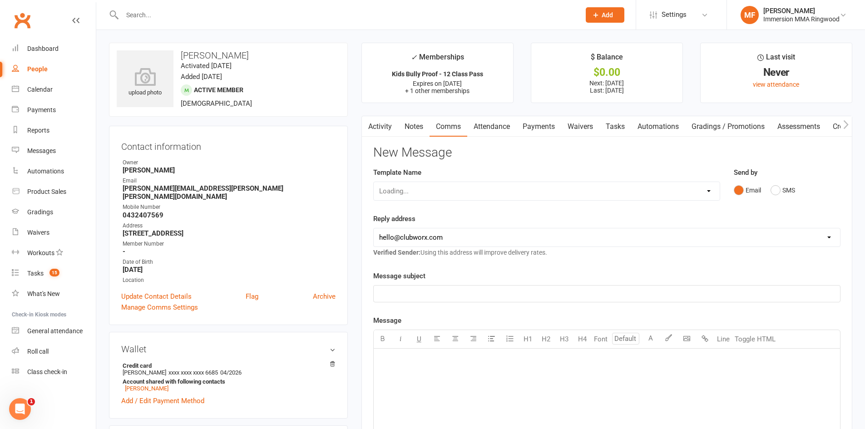
click at [428, 126] on link "Notes" at bounding box center [413, 126] width 31 height 21
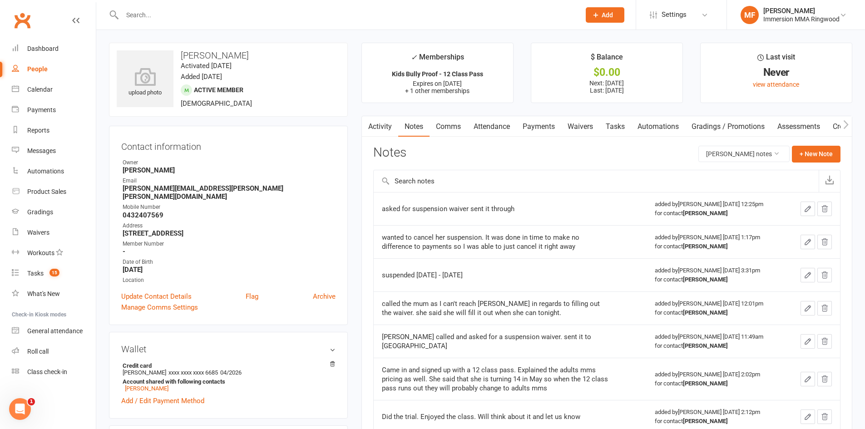
click at [446, 122] on link "Comms" at bounding box center [449, 126] width 38 height 21
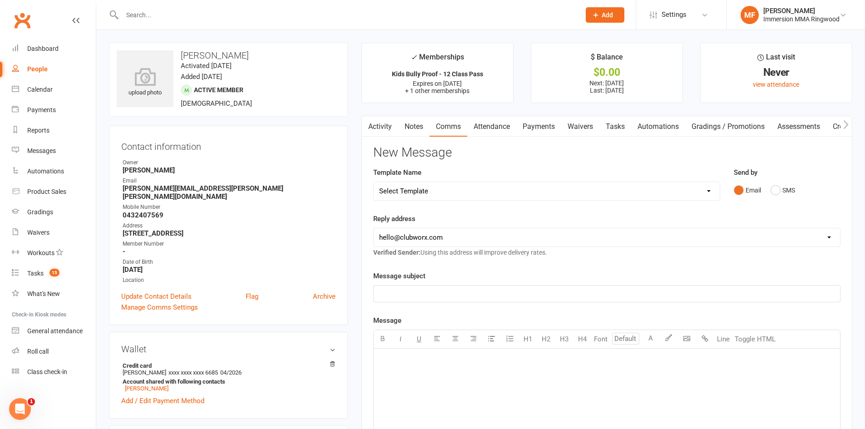
click at [605, 122] on link "Tasks" at bounding box center [615, 126] width 32 height 21
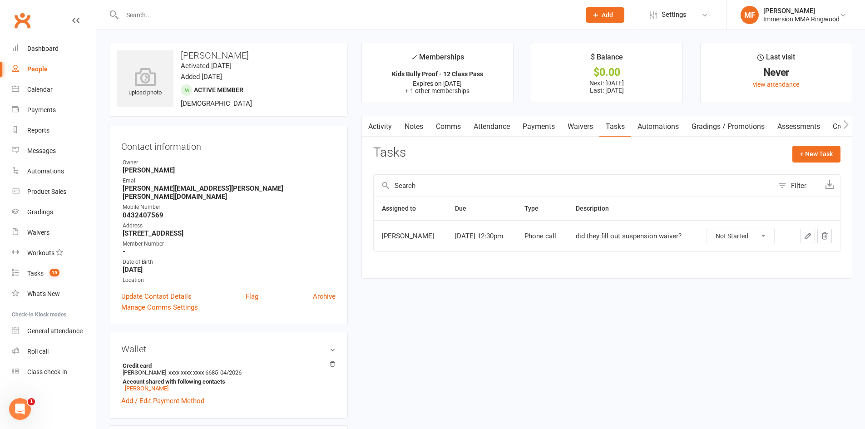
click at [593, 126] on link "Waivers" at bounding box center [580, 126] width 38 height 21
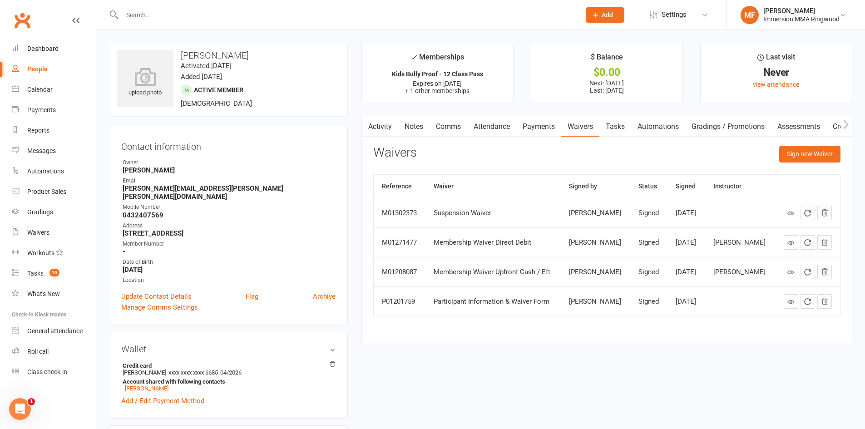
click at [800, 145] on div "Activity Notes Comms Attendance Payments Waivers Tasks Automations Gradings / P…" at bounding box center [606, 230] width 491 height 228
click at [800, 149] on button "Sign new Waiver" at bounding box center [809, 154] width 61 height 16
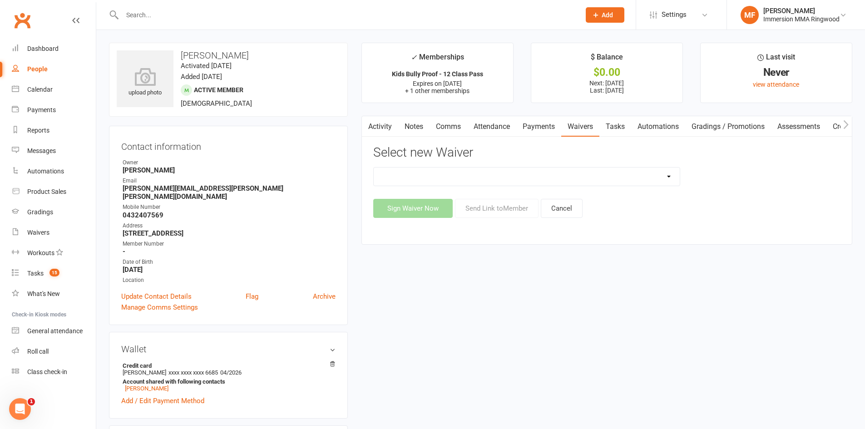
click at [467, 170] on select "Cancellation Waiver Lockdown Support Waiver Membership Waiver Direct Debit Memb…" at bounding box center [527, 177] width 306 height 18
select select "1168"
click at [374, 168] on select "Cancellation Waiver Lockdown Support Waiver Membership Waiver Direct Debit Memb…" at bounding box center [527, 177] width 306 height 18
click at [477, 208] on button "Send Link to Member" at bounding box center [497, 208] width 84 height 19
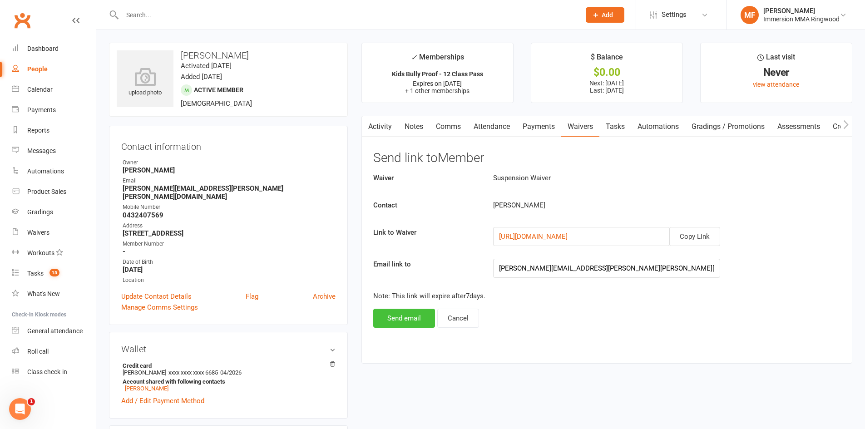
click at [406, 324] on button "Send email" at bounding box center [404, 318] width 62 height 19
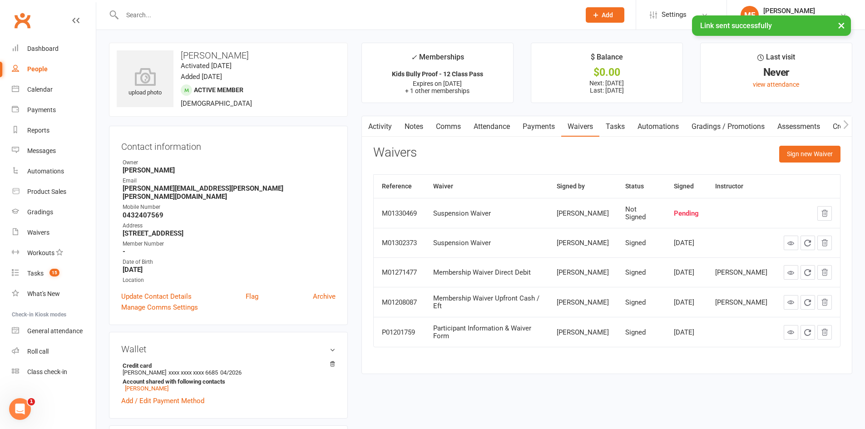
click at [419, 135] on link "Notes" at bounding box center [413, 126] width 31 height 21
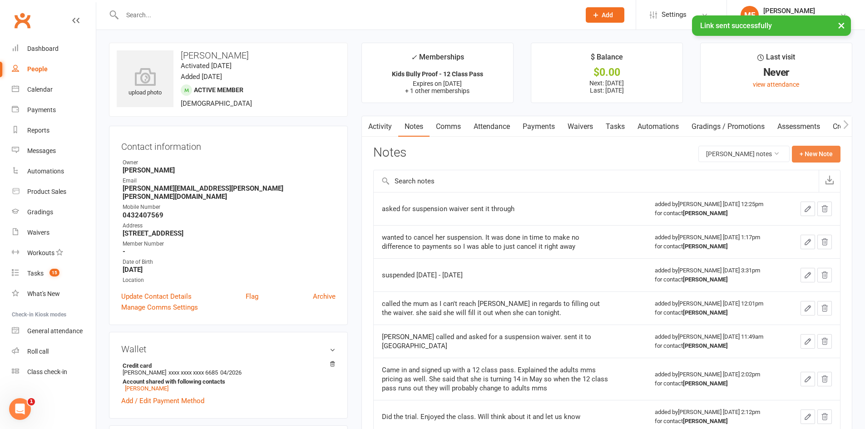
click at [819, 156] on button "+ New Note" at bounding box center [816, 154] width 49 height 16
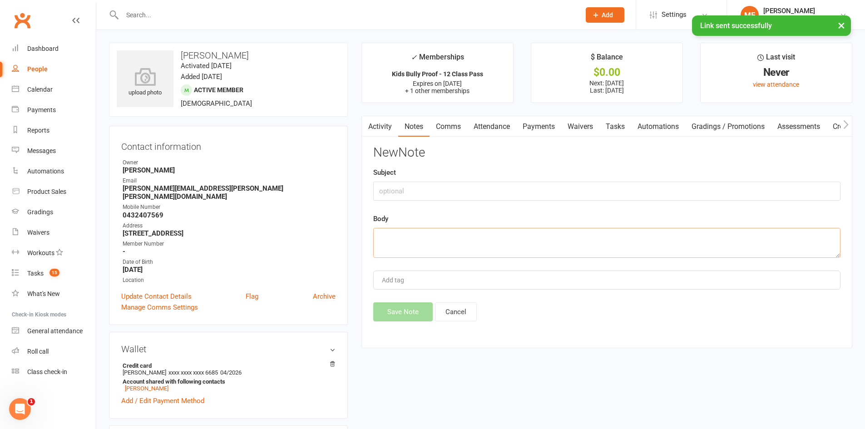
drag, startPoint x: 495, startPoint y: 256, endPoint x: 500, endPoint y: 242, distance: 15.1
click at [499, 248] on textarea at bounding box center [606, 243] width 467 height 30
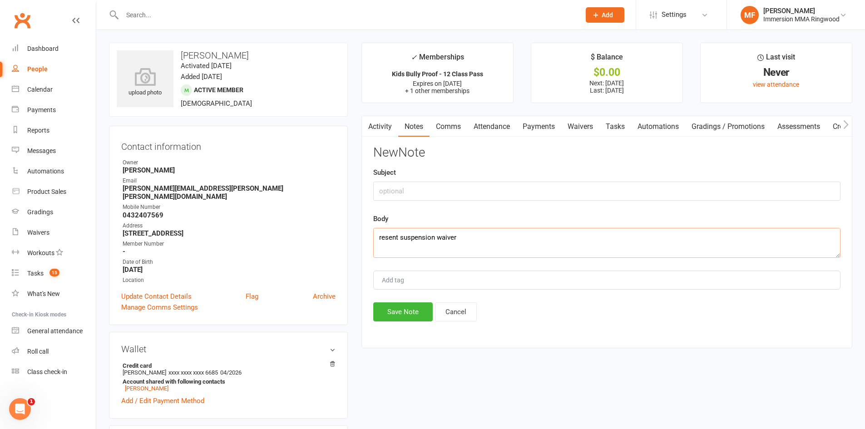
type textarea "resent suspension waiver"
click at [412, 299] on div "New Note Subject Body resent suspension waiver Add tag Save Note Cancel" at bounding box center [606, 234] width 467 height 176
click at [411, 304] on button "Save Note" at bounding box center [402, 311] width 59 height 19
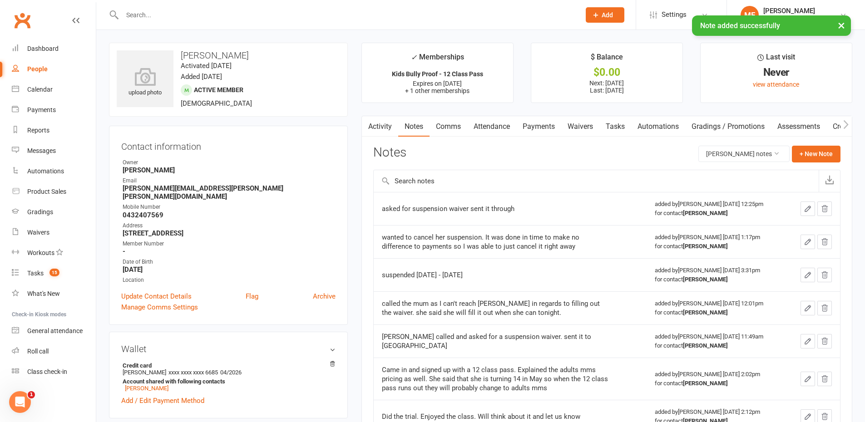
click at [620, 131] on link "Tasks" at bounding box center [615, 126] width 32 height 21
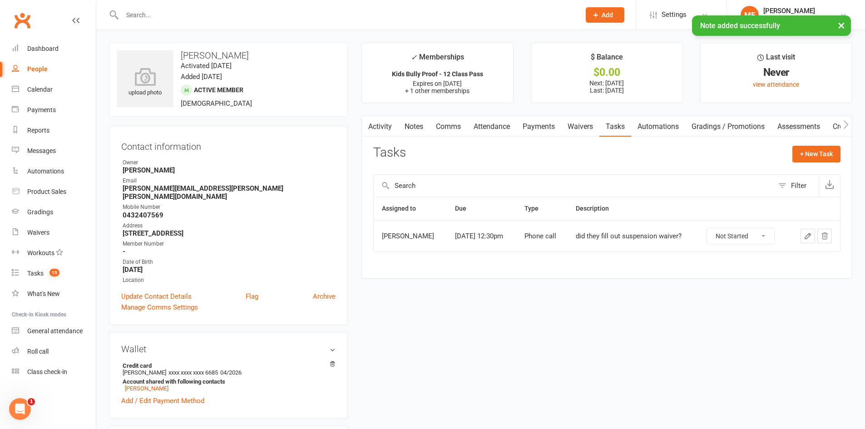
click at [801, 234] on button "button" at bounding box center [808, 236] width 15 height 15
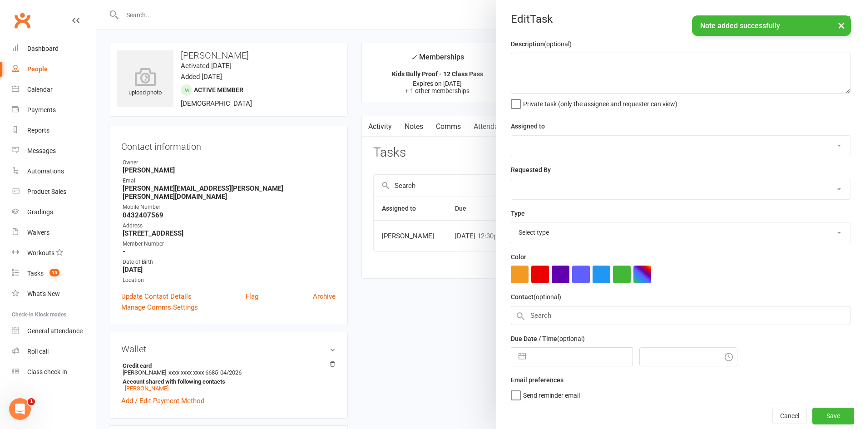
type textarea "did they fill out suspension waiver?"
select select "11984"
type input "[DATE]"
type input "12:30pm"
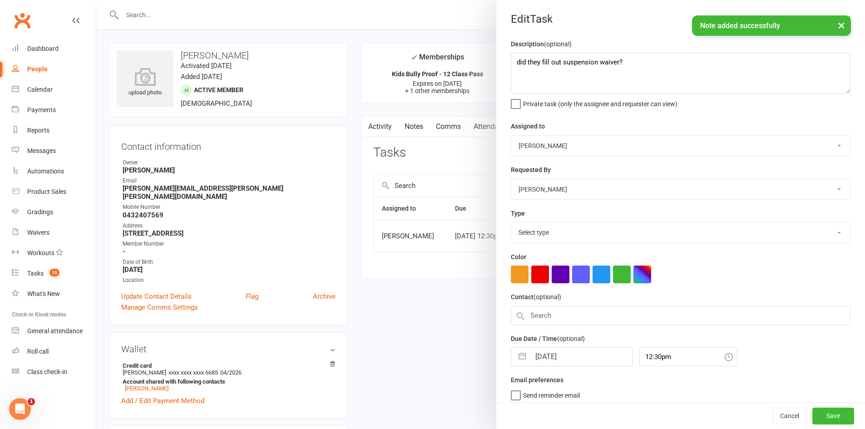
select select "6641"
select select "6"
select select "2025"
select select "7"
select select "2025"
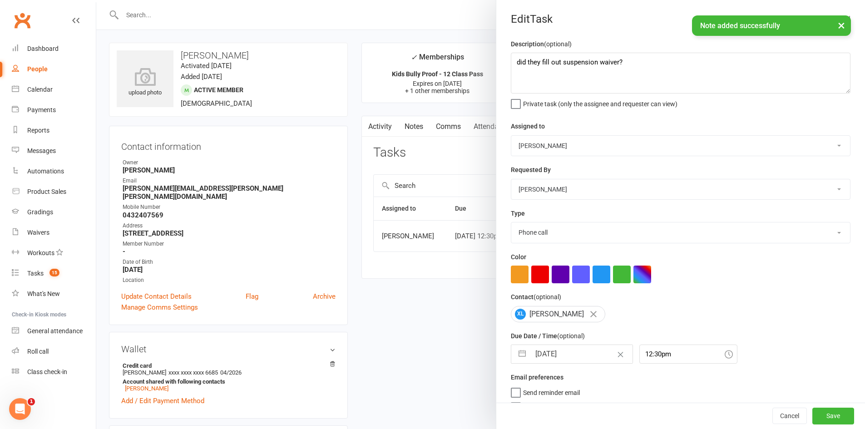
select select "8"
select select "2025"
drag, startPoint x: 581, startPoint y: 354, endPoint x: 599, endPoint y: 301, distance: 56.4
click at [582, 352] on input "[DATE]" at bounding box center [581, 354] width 102 height 18
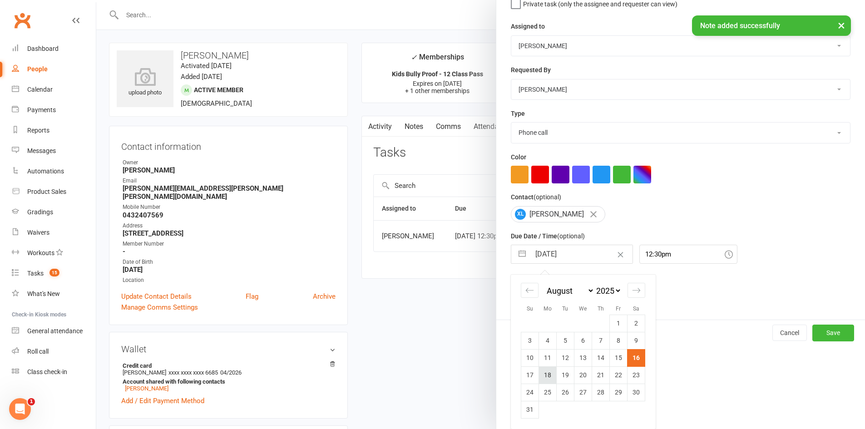
drag, startPoint x: 543, startPoint y: 374, endPoint x: 562, endPoint y: 375, distance: 18.6
click at [544, 374] on td "18" at bounding box center [548, 374] width 18 height 17
type input "18 Aug 2025"
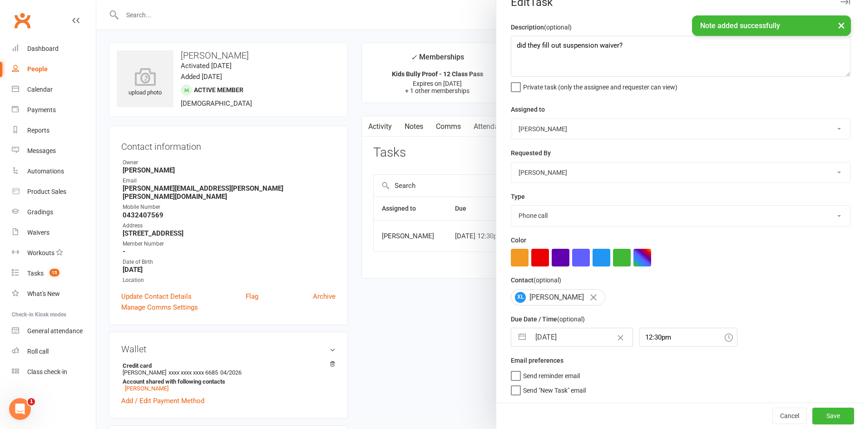
scroll to position [20, 0]
click at [812, 408] on button "Save" at bounding box center [833, 416] width 42 height 16
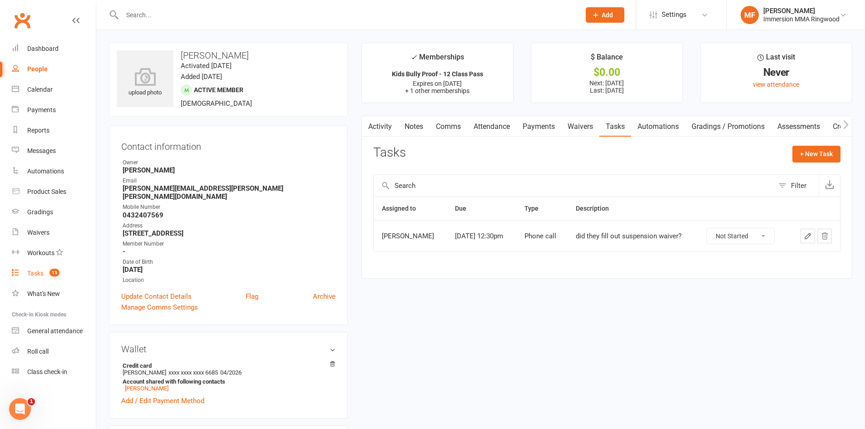
click at [81, 282] on link "Tasks 15" at bounding box center [54, 273] width 84 height 20
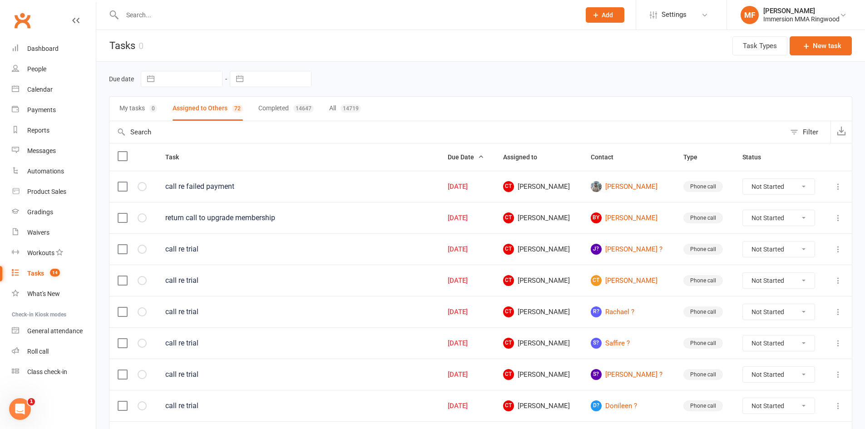
click at [651, 242] on td "J? Jennei ?" at bounding box center [629, 248] width 93 height 31
click at [639, 245] on link "J? Jennei ?" at bounding box center [629, 249] width 76 height 11
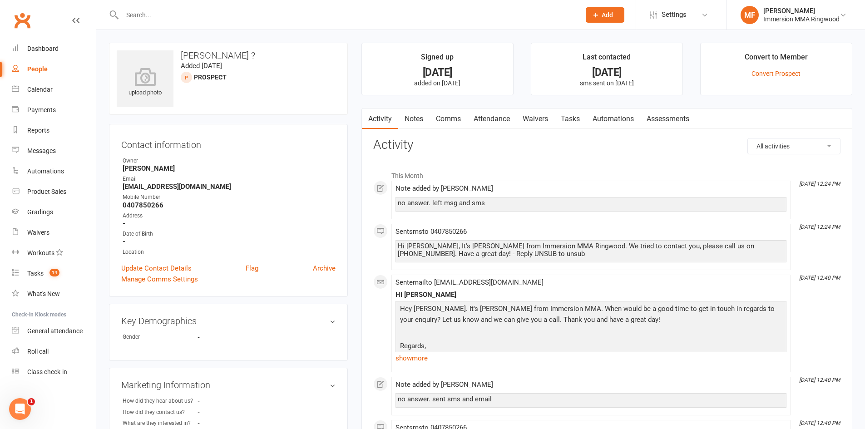
click at [406, 107] on main "Signed up 11 days ago added on 5 Aug 2025 Last contacted 2 days ago sms sent on…" at bounding box center [607, 435] width 505 height 784
click at [409, 113] on link "Notes" at bounding box center [413, 119] width 31 height 21
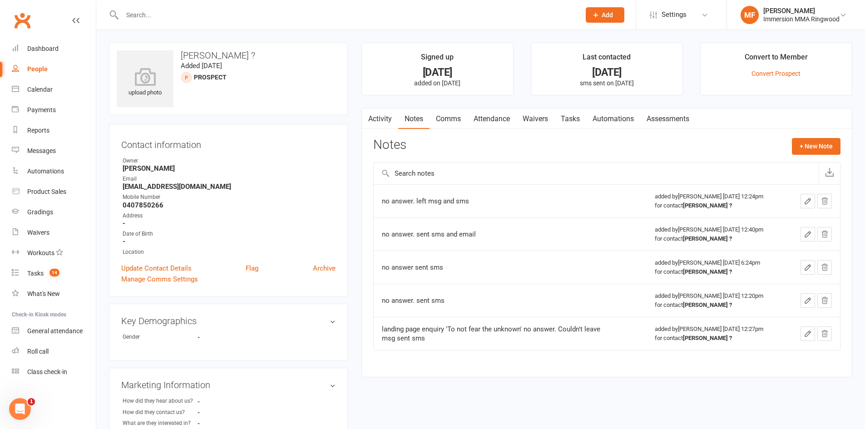
click at [525, 122] on link "Waivers" at bounding box center [535, 119] width 38 height 21
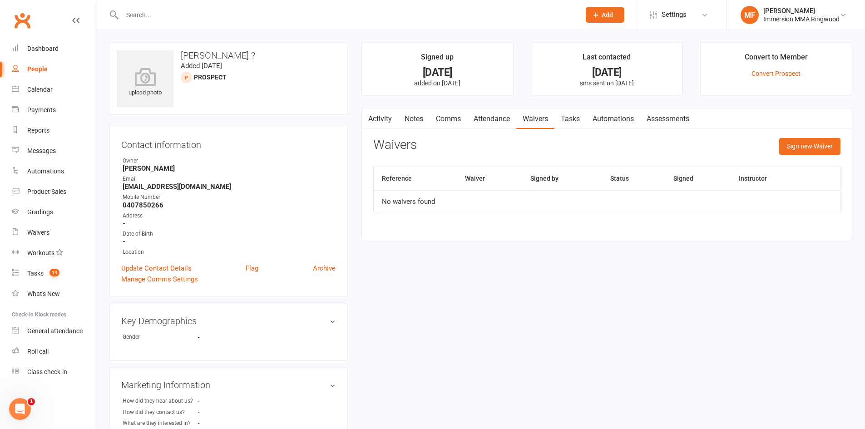
click at [419, 119] on link "Notes" at bounding box center [413, 119] width 31 height 21
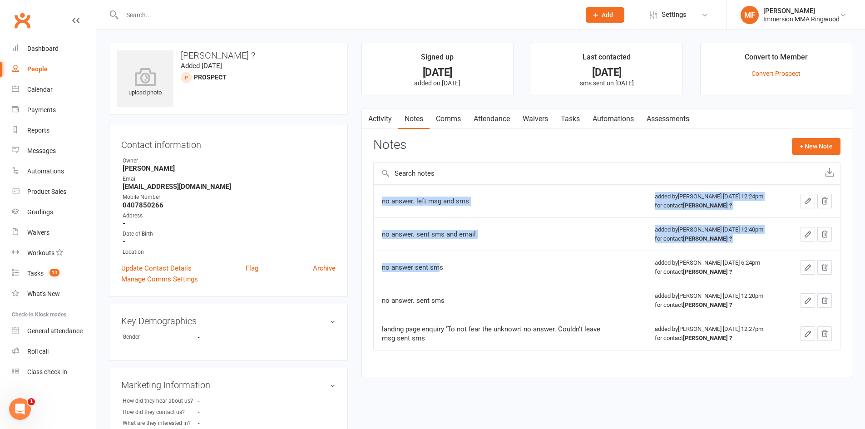
drag, startPoint x: 380, startPoint y: 267, endPoint x: 359, endPoint y: 264, distance: 20.8
click at [365, 265] on div "Activity Notes Comms Attendance Waivers Tasks Automations Assessments Notes + N…" at bounding box center [606, 242] width 491 height 269
click at [404, 266] on div "no answer sent sms" at bounding box center [495, 267] width 227 height 9
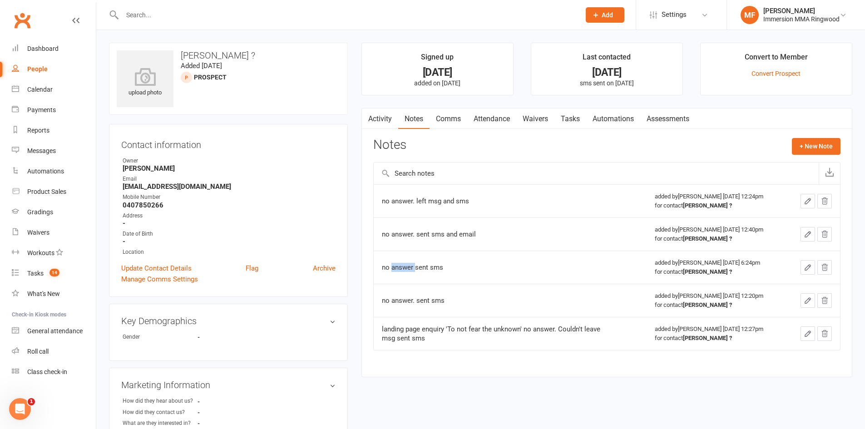
click at [404, 266] on div "no answer sent sms" at bounding box center [495, 267] width 227 height 9
click at [808, 146] on button "+ New Note" at bounding box center [816, 146] width 49 height 16
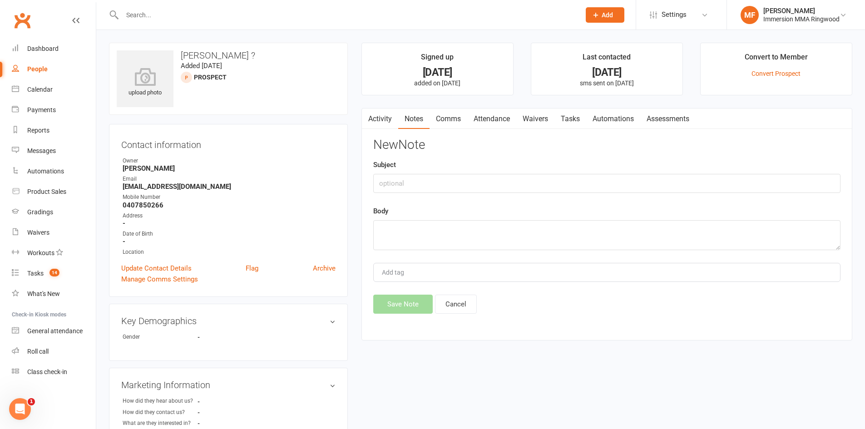
click at [541, 218] on div "Body" at bounding box center [606, 228] width 467 height 45
click at [541, 222] on textarea at bounding box center [606, 235] width 467 height 30
paste textarea "no answer sent sms"
type textarea "no answer sent sms"
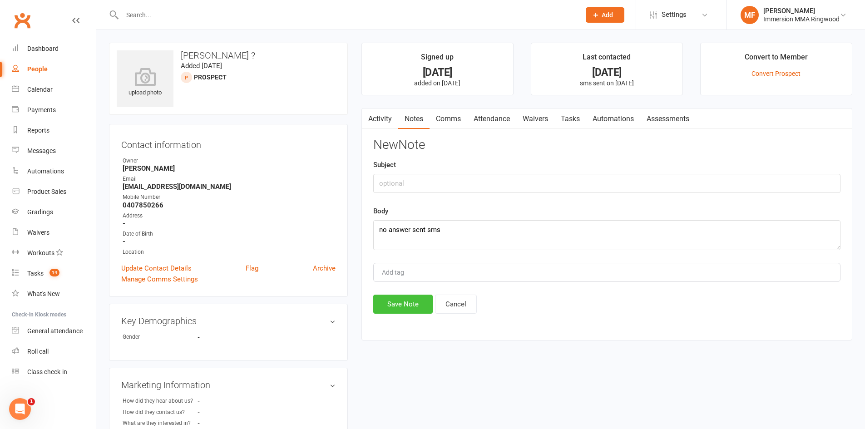
click at [424, 300] on button "Save Note" at bounding box center [402, 304] width 59 height 19
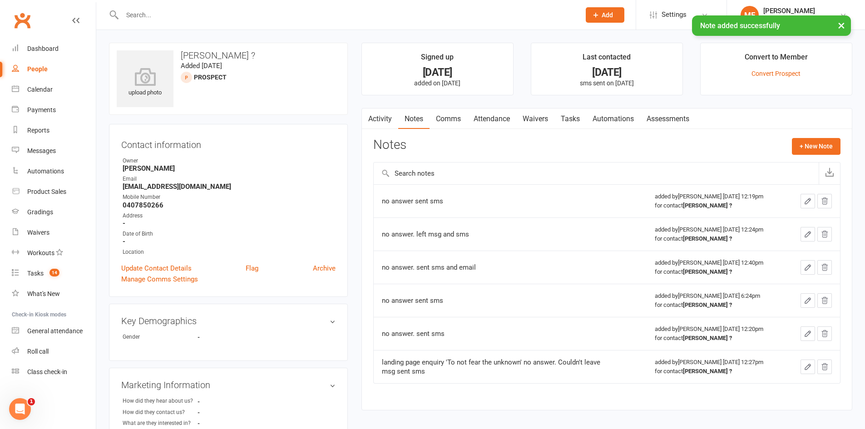
click at [444, 110] on link "Comms" at bounding box center [449, 119] width 38 height 21
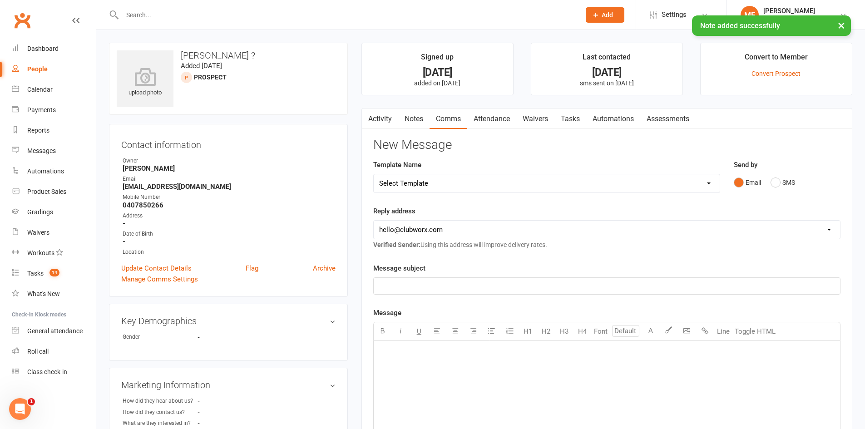
click at [504, 188] on select "Select Template [SMS] [PERSON_NAME] - Call back message [SMS] Mark- Call back m…" at bounding box center [547, 183] width 346 height 18
select select "1"
click at [374, 174] on select "Select Template [SMS] [PERSON_NAME] - Call back message [SMS] Mark- Call back m…" at bounding box center [547, 183] width 346 height 18
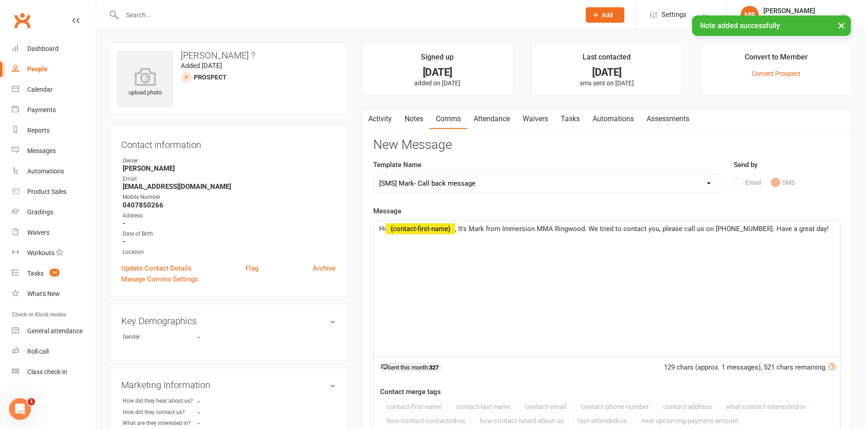
scroll to position [257, 0]
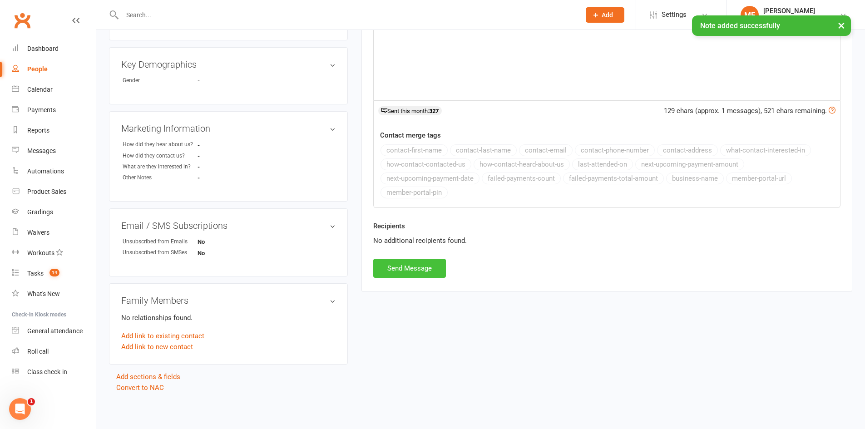
click at [429, 265] on button "Send Message" at bounding box center [409, 268] width 73 height 19
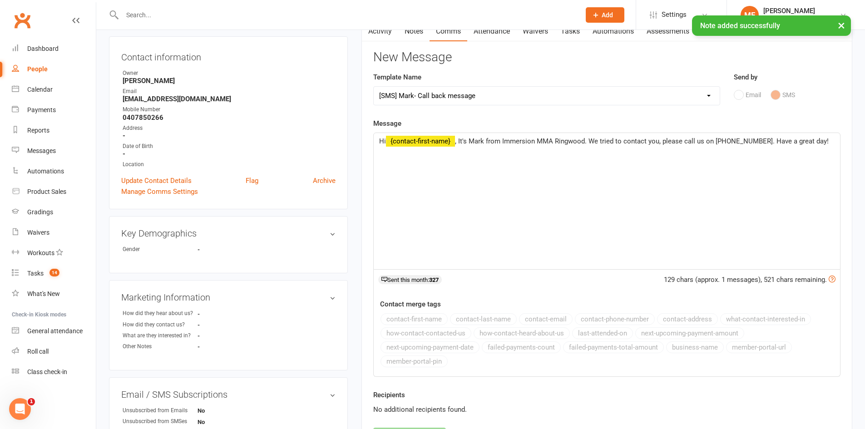
scroll to position [0, 0]
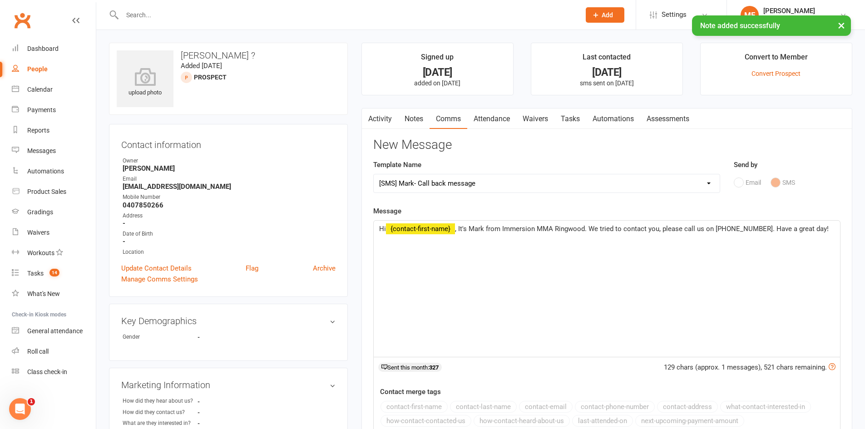
select select
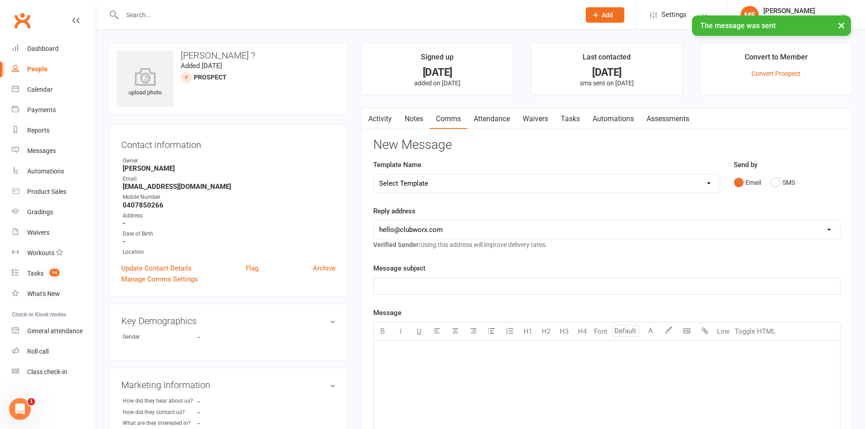
click at [570, 118] on link "Tasks" at bounding box center [571, 119] width 32 height 21
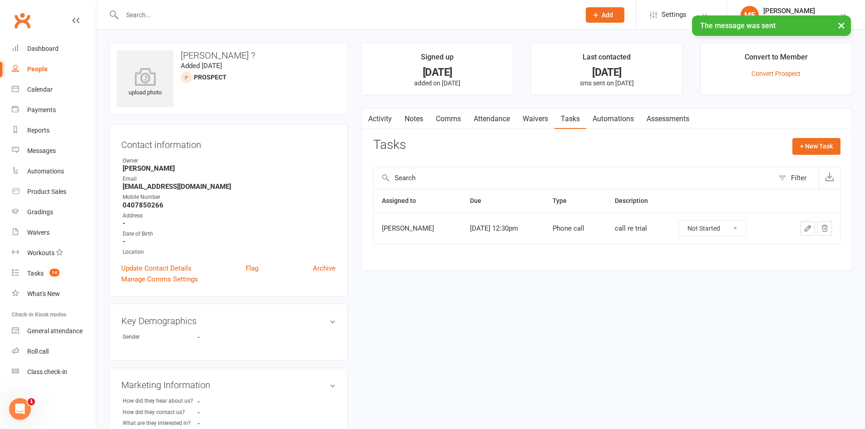
click at [797, 225] on div at bounding box center [809, 228] width 45 height 15
click at [801, 226] on button "button" at bounding box center [808, 228] width 15 height 15
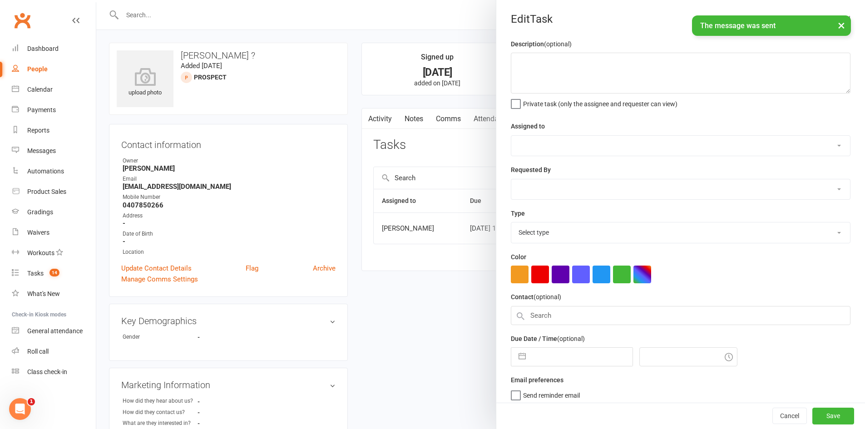
type textarea "call re trial"
select select "11984"
type input "[DATE]"
type input "12:30pm"
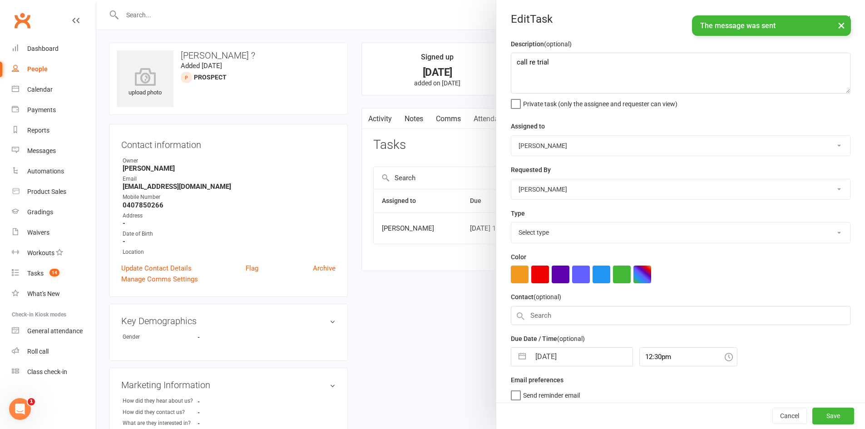
select select "6641"
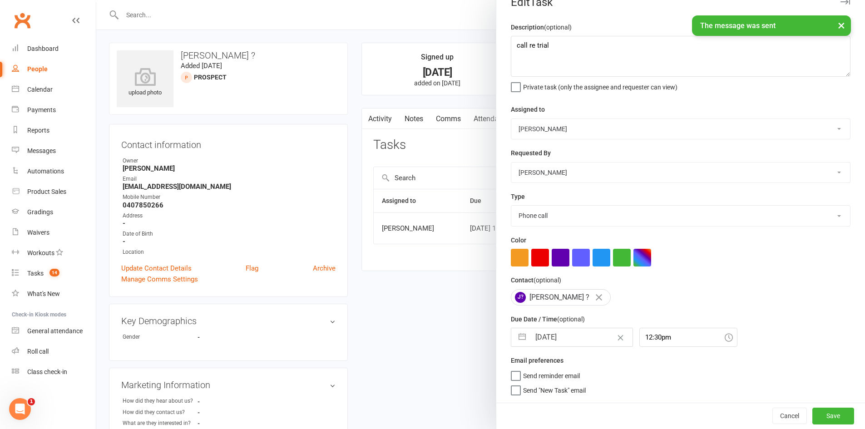
click at [545, 342] on input "[DATE]" at bounding box center [581, 337] width 102 height 18
select select "6"
select select "2025"
select select "7"
select select "2025"
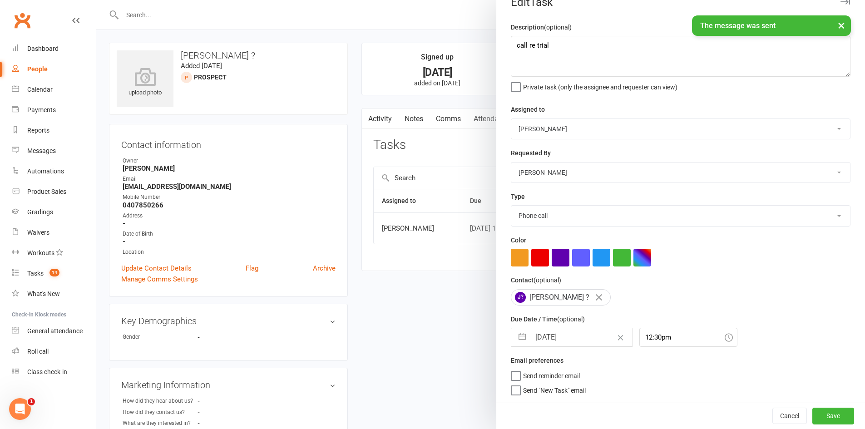
select select "8"
select select "2025"
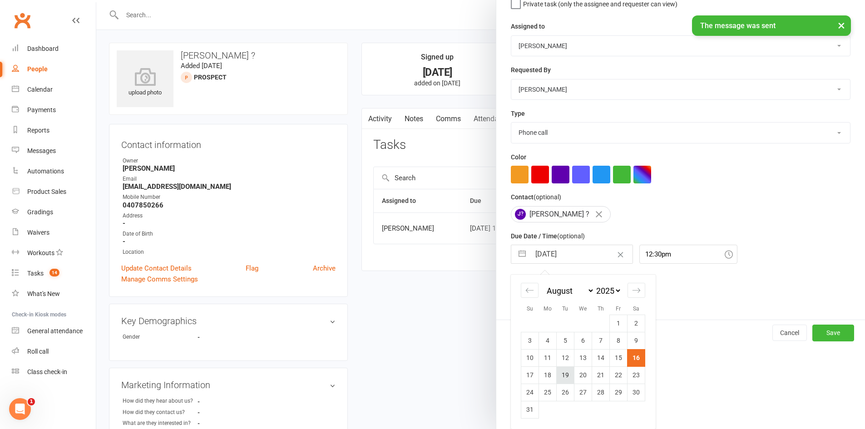
click at [565, 375] on td "19" at bounding box center [566, 374] width 18 height 17
type input "19 Aug 2025"
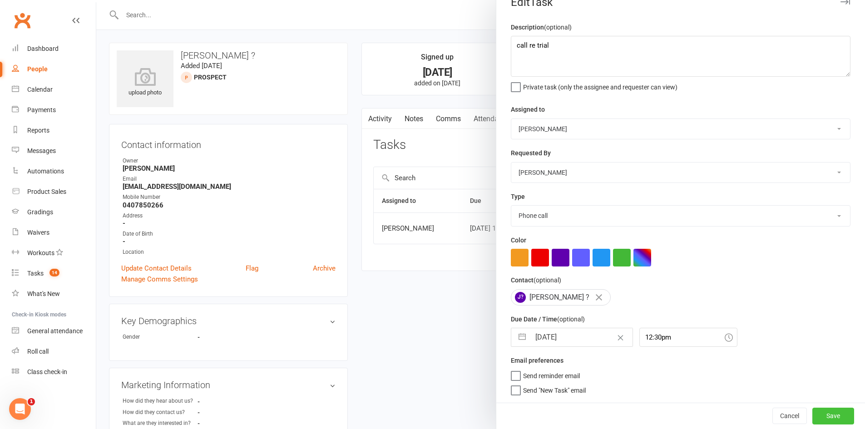
click at [815, 416] on button "Save" at bounding box center [833, 416] width 42 height 16
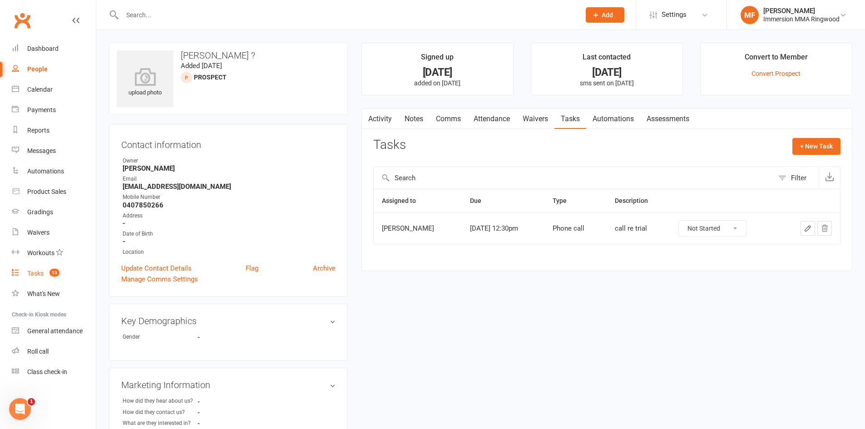
click at [65, 269] on link "Tasks 13" at bounding box center [54, 273] width 84 height 20
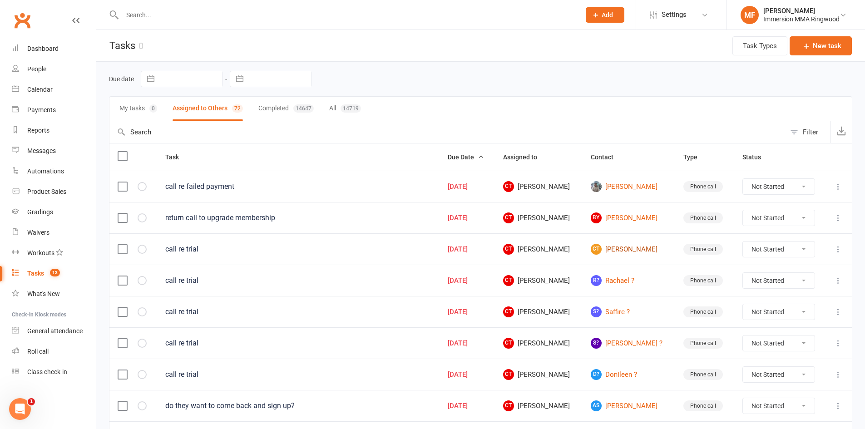
click at [651, 247] on link "CT Clare Thomas" at bounding box center [629, 249] width 76 height 11
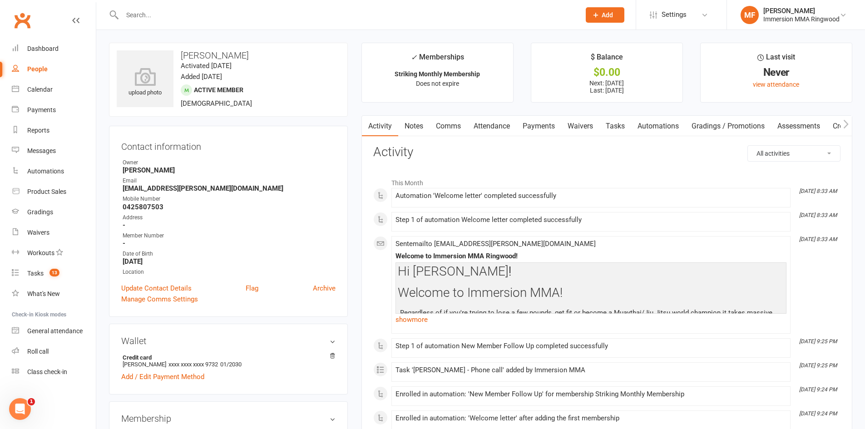
click at [421, 129] on link "Notes" at bounding box center [413, 126] width 31 height 21
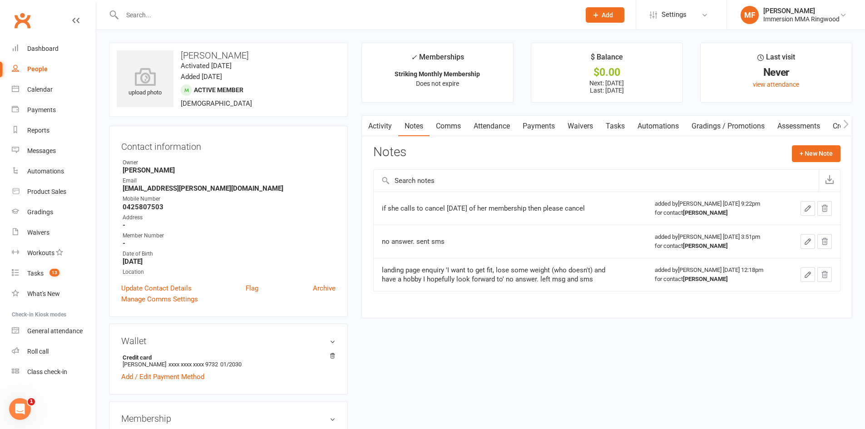
click at [569, 122] on link "Waivers" at bounding box center [580, 126] width 38 height 21
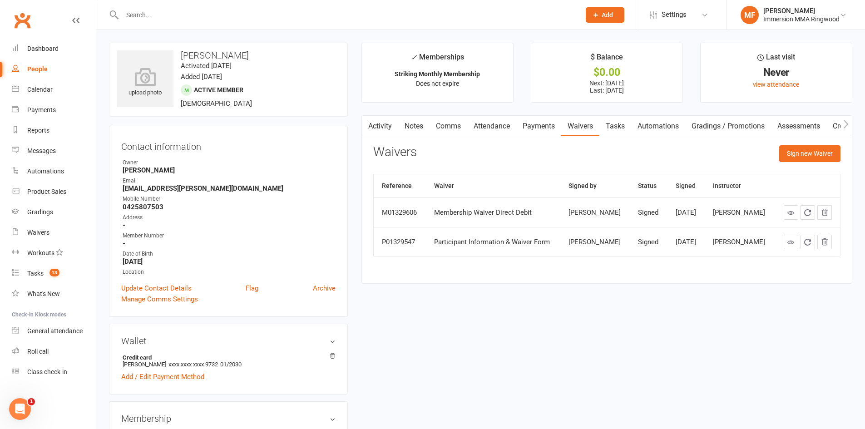
click at [411, 130] on link "Notes" at bounding box center [413, 126] width 31 height 21
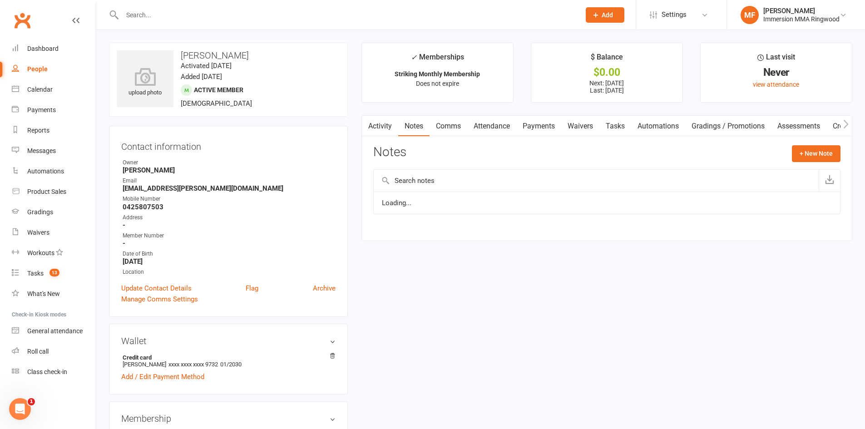
click at [398, 130] on link "Activity" at bounding box center [380, 126] width 36 height 21
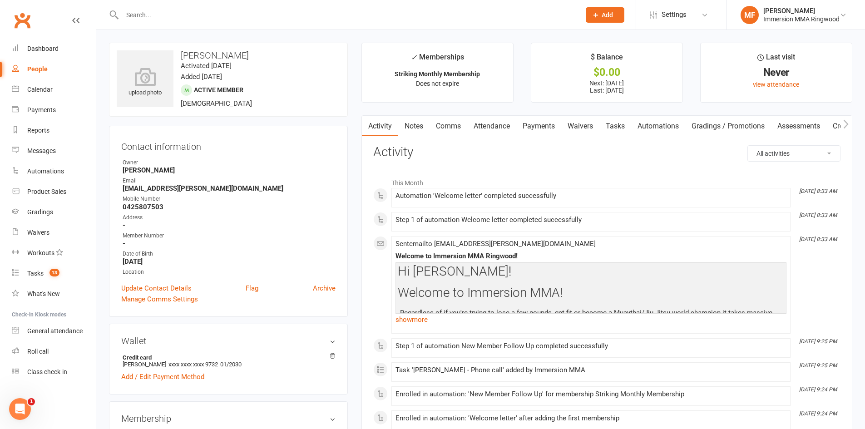
click at [610, 122] on link "Tasks" at bounding box center [615, 126] width 32 height 21
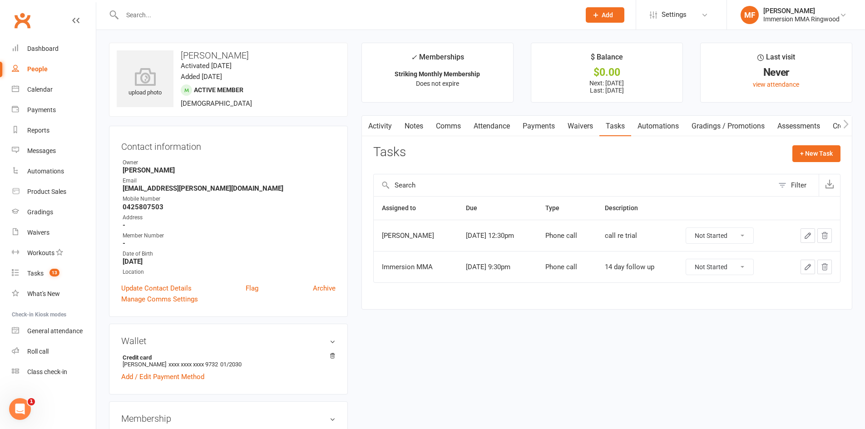
click at [738, 267] on select "Not Started In Progress Waiting Complete" at bounding box center [719, 266] width 67 height 15
click at [728, 234] on select "Not Started In Progress Waiting Complete" at bounding box center [719, 235] width 67 height 15
click at [697, 228] on select "Not Started In Progress Waiting Complete" at bounding box center [719, 235] width 67 height 15
select select "unstarted"
click at [46, 54] on link "Dashboard" at bounding box center [54, 49] width 84 height 20
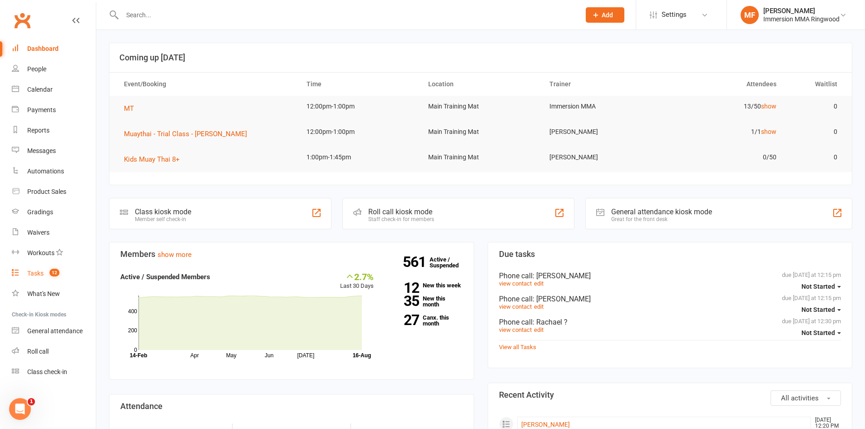
click at [65, 264] on link "Tasks 12" at bounding box center [54, 273] width 84 height 20
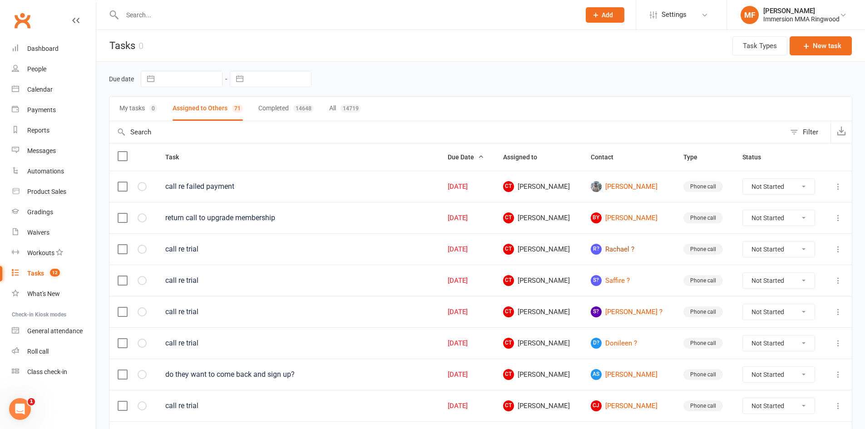
click at [616, 247] on link "R? Rachael ?" at bounding box center [629, 249] width 76 height 11
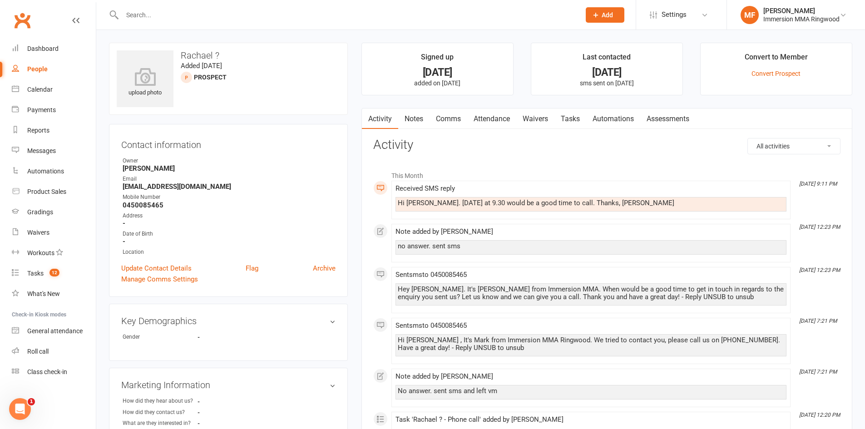
click at [422, 114] on link "Notes" at bounding box center [413, 119] width 31 height 21
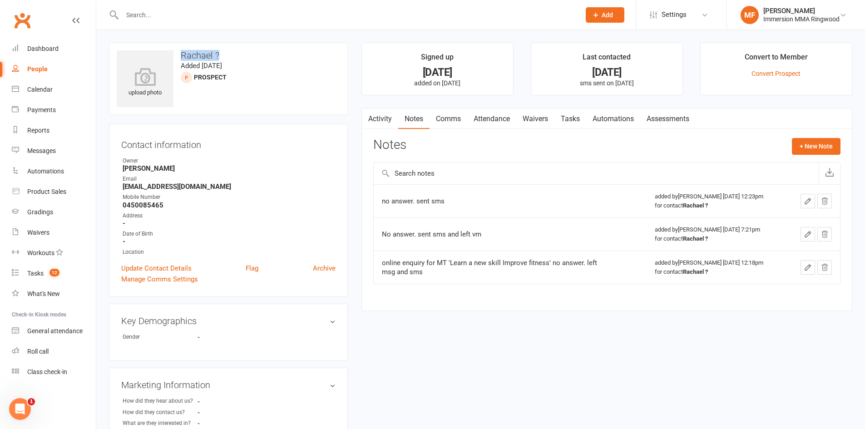
drag, startPoint x: 226, startPoint y: 54, endPoint x: 179, endPoint y: 57, distance: 46.9
click at [179, 57] on h3 "Rachael ?" at bounding box center [228, 55] width 223 height 10
click at [211, 56] on h3 "Rachael ?" at bounding box center [228, 55] width 223 height 10
drag, startPoint x: 211, startPoint y: 56, endPoint x: 184, endPoint y: 54, distance: 27.3
click at [183, 54] on h3 "Rachael ?" at bounding box center [228, 55] width 223 height 10
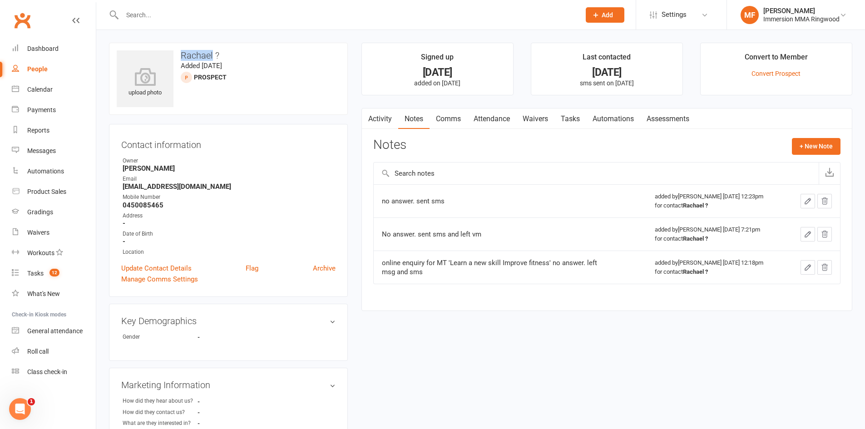
click at [189, 54] on h3 "Rachael ?" at bounding box center [228, 55] width 223 height 10
click at [775, 141] on div "Notes + New Note" at bounding box center [606, 150] width 467 height 24
click at [806, 144] on button "+ New Note" at bounding box center [816, 146] width 49 height 16
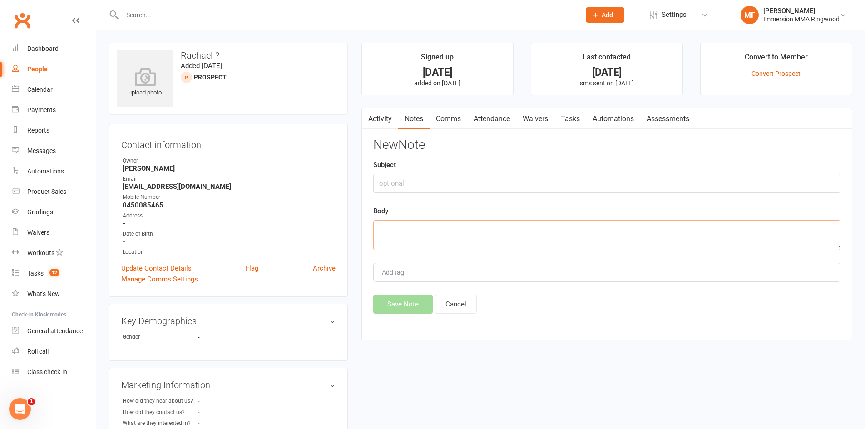
drag, startPoint x: 563, startPoint y: 222, endPoint x: 557, endPoint y: 222, distance: 5.9
click at [563, 222] on textarea at bounding box center [606, 235] width 467 height 30
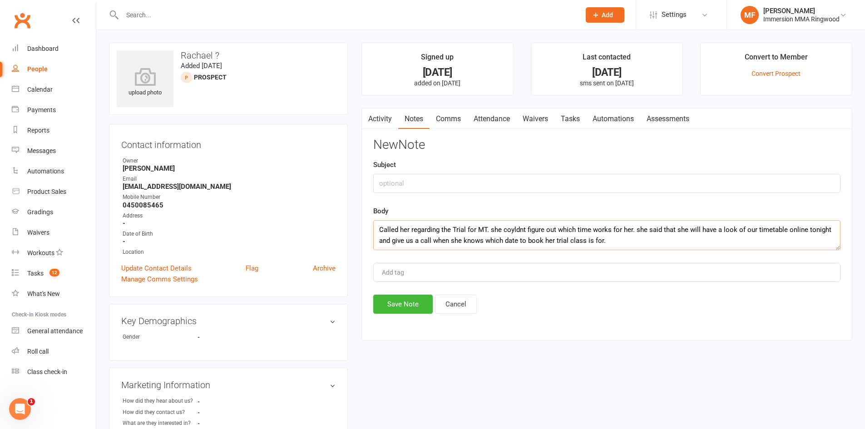
type textarea "Called her regarding the Trial for MT. she coyldnt figure out which time works …"
click at [433, 302] on div "Save Note Cancel" at bounding box center [606, 304] width 467 height 19
click at [426, 301] on button "Save Note" at bounding box center [402, 304] width 59 height 19
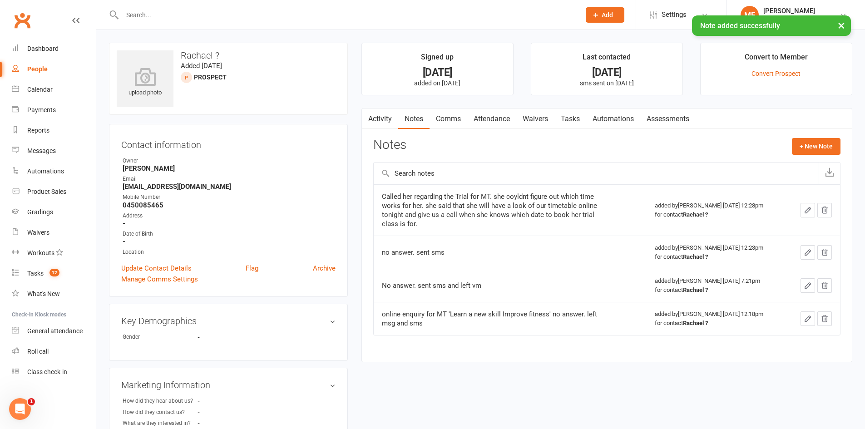
drag, startPoint x: 557, startPoint y: 123, endPoint x: 561, endPoint y: 121, distance: 5.1
click at [558, 123] on link "Tasks" at bounding box center [571, 119] width 32 height 21
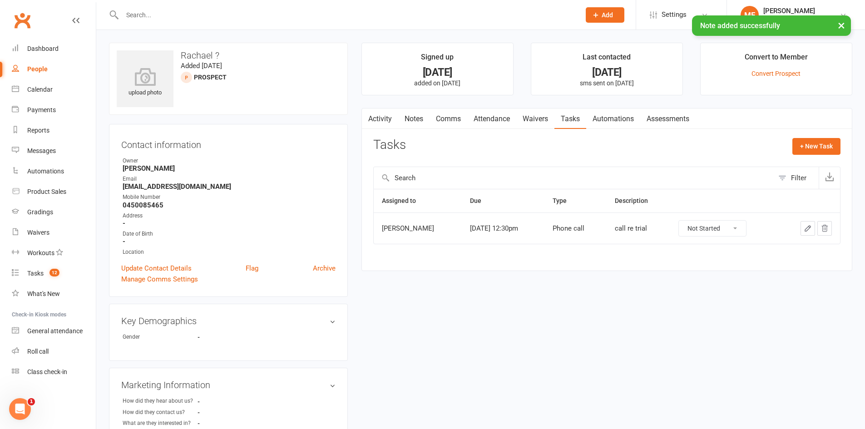
click at [799, 224] on div at bounding box center [809, 228] width 45 height 15
click at [806, 225] on icon "button" at bounding box center [808, 228] width 8 height 8
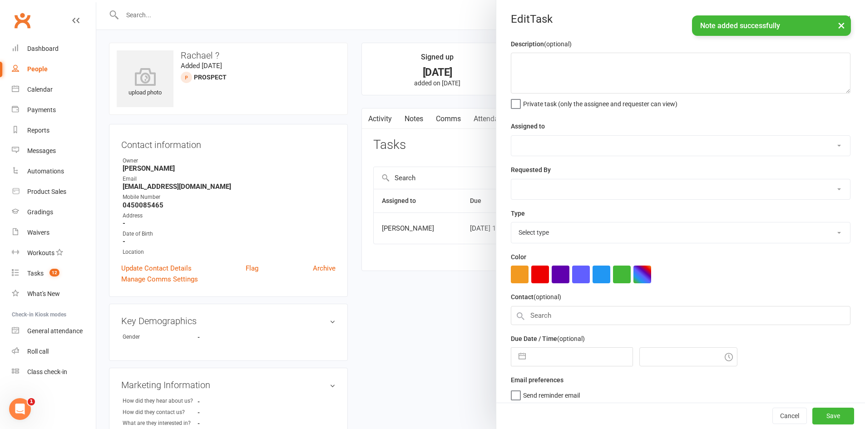
type textarea "call re trial"
select select "11984"
type input "16 Aug 2025"
type input "12:30pm"
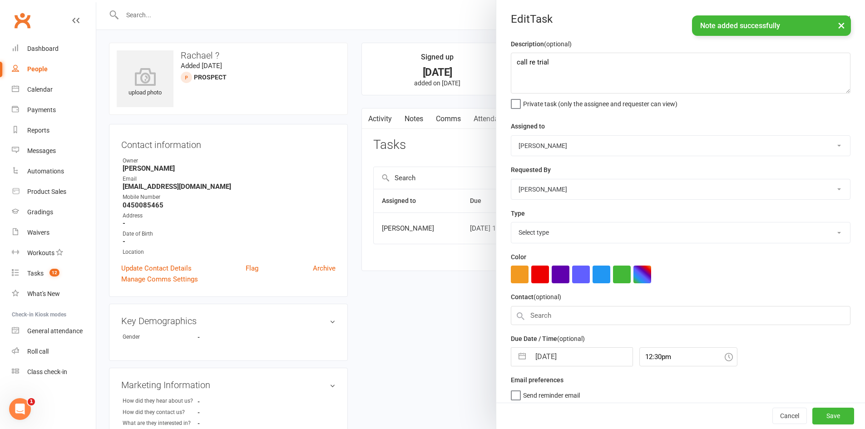
select select "6641"
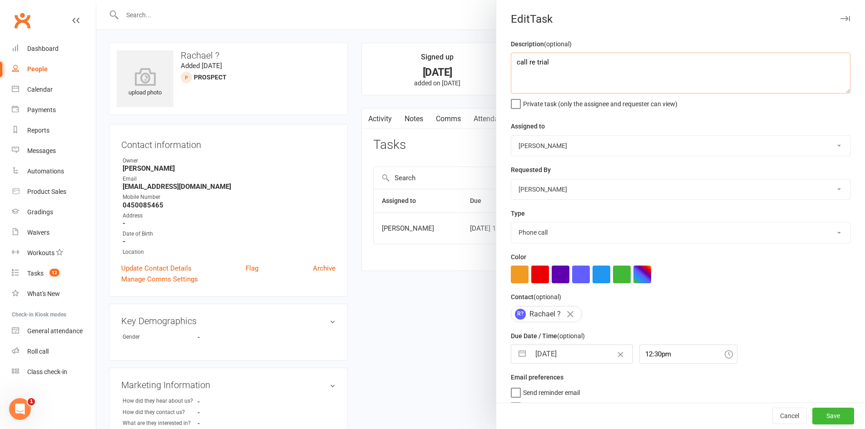
click at [610, 89] on textarea "call re trial" at bounding box center [681, 73] width 340 height 41
type textarea "call re trial ( Has she called us back? - read note)"
click at [530, 357] on input "16 Aug 2025" at bounding box center [581, 354] width 102 height 18
select select "6"
select select "2025"
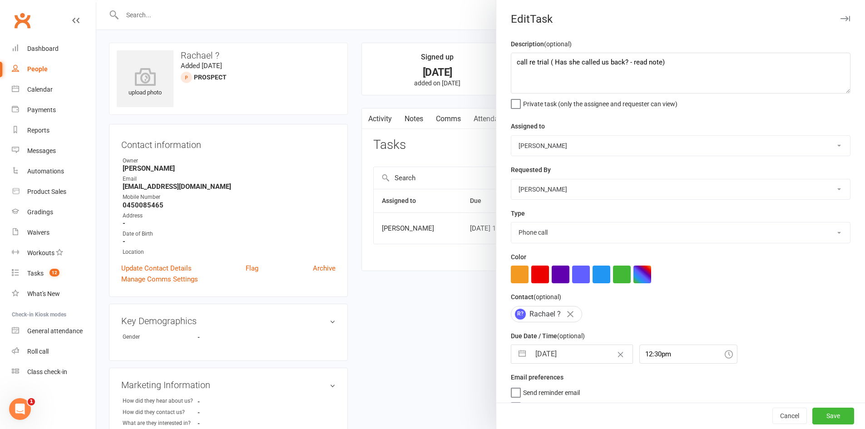
select select "7"
select select "2025"
select select "8"
select select "2025"
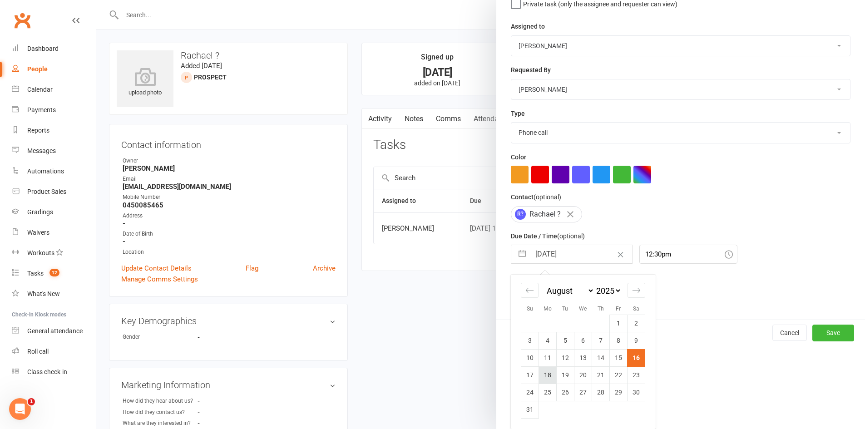
click at [548, 373] on td "18" at bounding box center [548, 374] width 18 height 17
type input "18 Aug 2025"
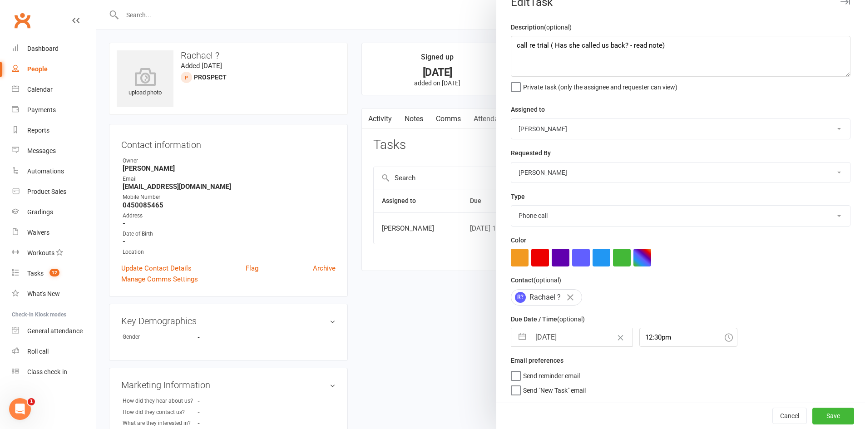
click at [655, 348] on div "Description (optional) call re trial ( Has she called us back? - read note) Pri…" at bounding box center [680, 212] width 369 height 381
click at [656, 343] on div "12:30pm" at bounding box center [688, 337] width 98 height 19
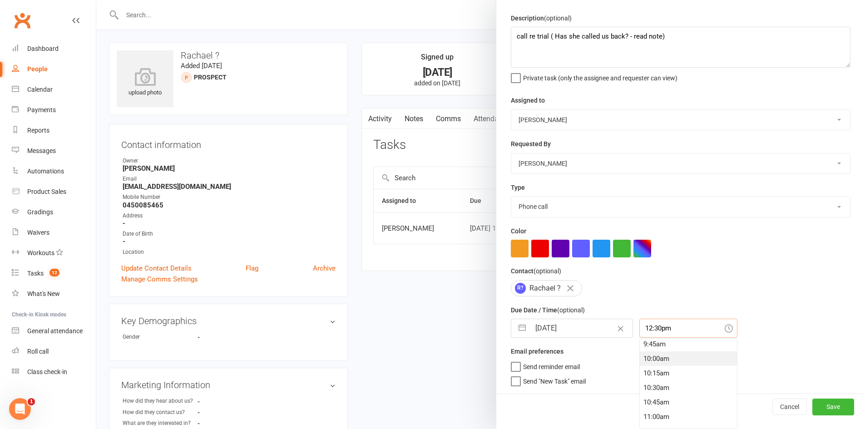
scroll to position [561, 0]
click at [652, 353] on div "9:45am" at bounding box center [688, 352] width 97 height 15
type input "9:45am"
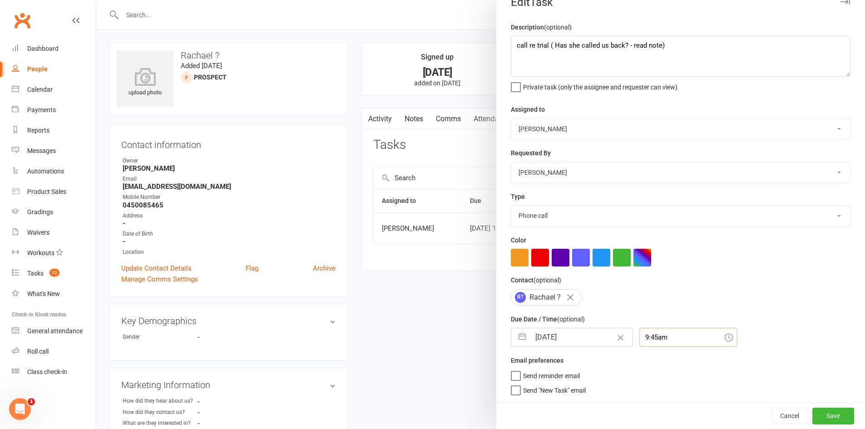
scroll to position [20, 0]
click at [812, 416] on button "Save" at bounding box center [833, 416] width 42 height 16
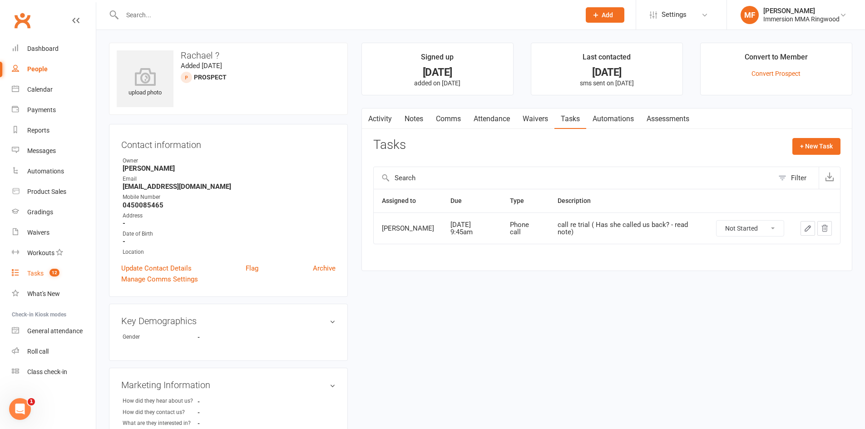
click at [74, 270] on link "Tasks 12" at bounding box center [54, 273] width 84 height 20
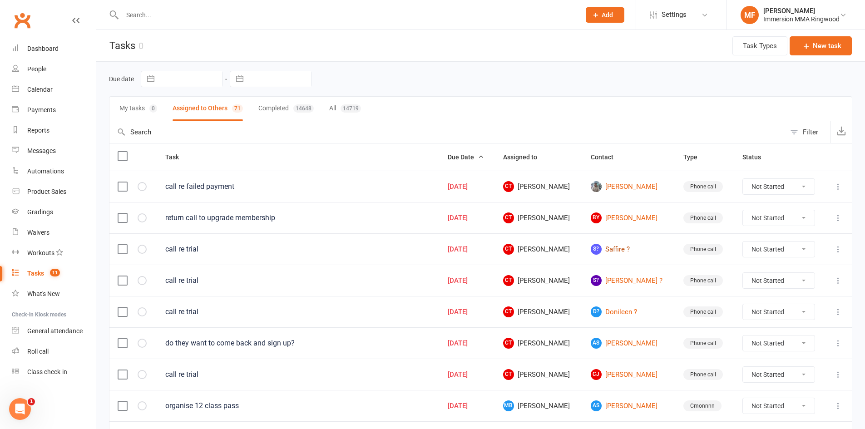
click at [624, 249] on link "S? Saffire ?" at bounding box center [629, 249] width 76 height 11
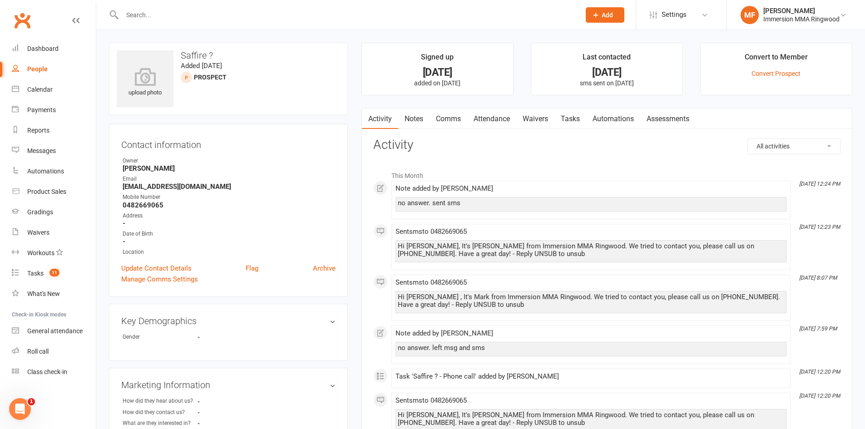
click at [435, 118] on link "Comms" at bounding box center [449, 119] width 38 height 21
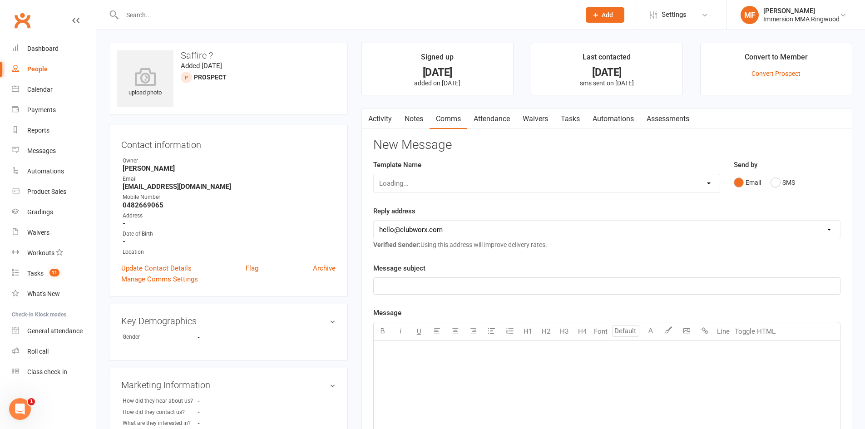
click at [411, 105] on main "Signed up 4 days ago added on 12 Aug 2025 Last contacted 2 days ago sms sent on…" at bounding box center [607, 348] width 505 height 611
click at [421, 113] on link "Notes" at bounding box center [413, 119] width 31 height 21
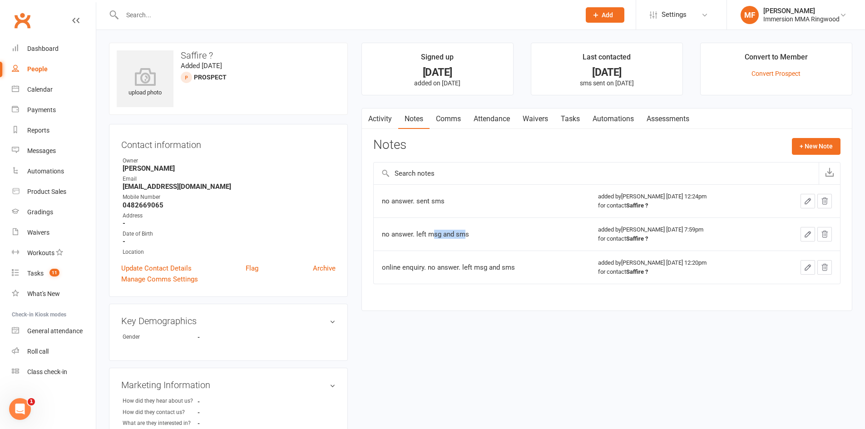
drag, startPoint x: 447, startPoint y: 244, endPoint x: 465, endPoint y: 241, distance: 18.0
click at [439, 243] on td "no answer. left msg and sms" at bounding box center [482, 234] width 217 height 33
drag, startPoint x: 406, startPoint y: 209, endPoint x: 377, endPoint y: 210, distance: 28.2
click at [377, 210] on td "no answer. sent sms" at bounding box center [482, 200] width 217 height 33
drag, startPoint x: 481, startPoint y: 236, endPoint x: 343, endPoint y: 228, distance: 138.8
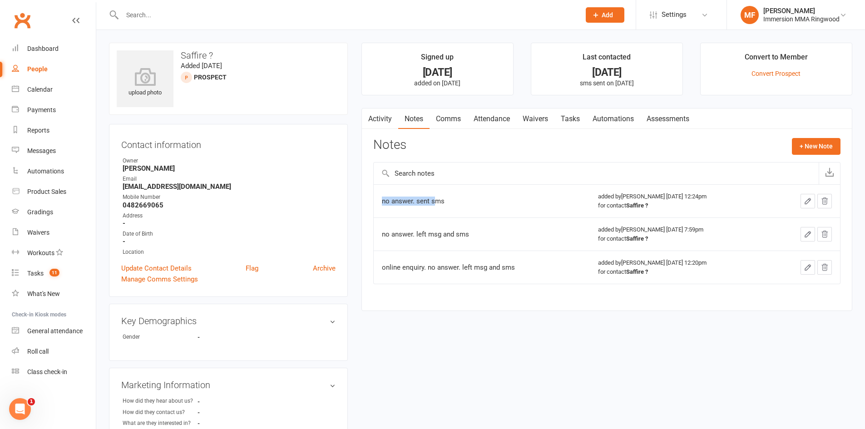
click at [343, 228] on div "upload photo Saffire ? Added 12 August, 2025 prospect Contact information Owner…" at bounding box center [480, 346] width 757 height 607
click at [370, 229] on div "Activity Notes Comms Attendance Waivers Tasks Automations Assessments Notes + N…" at bounding box center [606, 209] width 491 height 203
click at [392, 234] on div "no answer. left msg and sms" at bounding box center [482, 234] width 200 height 9
click at [393, 234] on div "no answer. left msg and sms" at bounding box center [482, 234] width 200 height 9
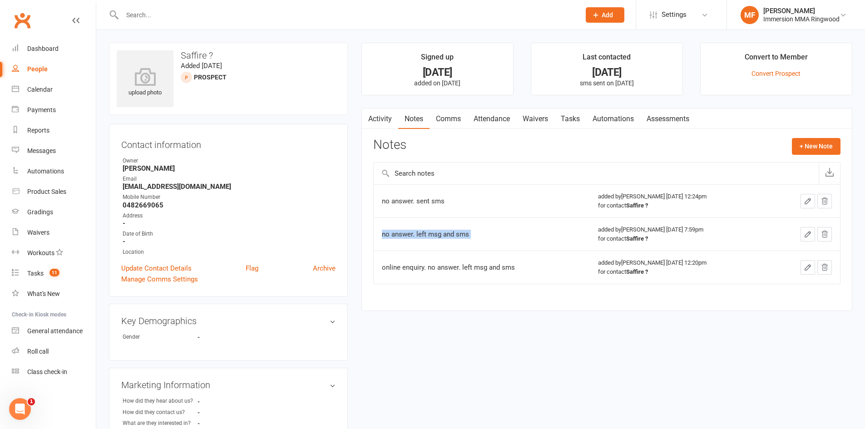
copy div "no answer. left msg and sms"
click at [798, 150] on button "+ New Note" at bounding box center [816, 146] width 49 height 16
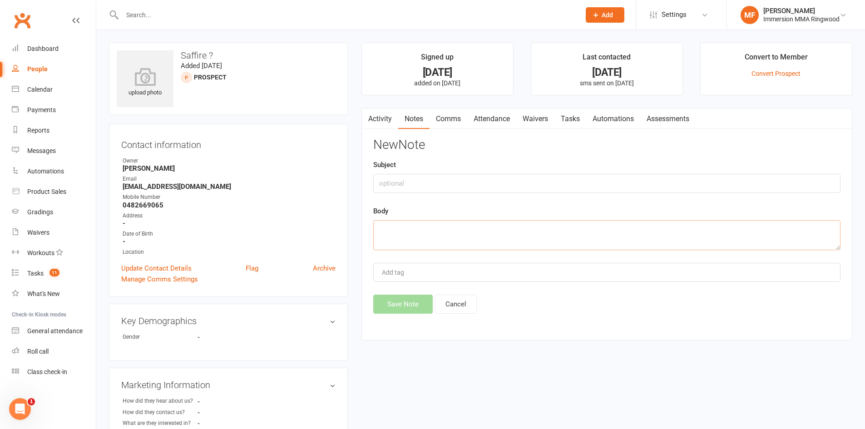
click at [600, 230] on textarea at bounding box center [606, 235] width 467 height 30
paste textarea "no answer. left msg and sms"
type textarea "no answer. left msg and sms"
click at [407, 301] on button "Save Note" at bounding box center [402, 304] width 59 height 19
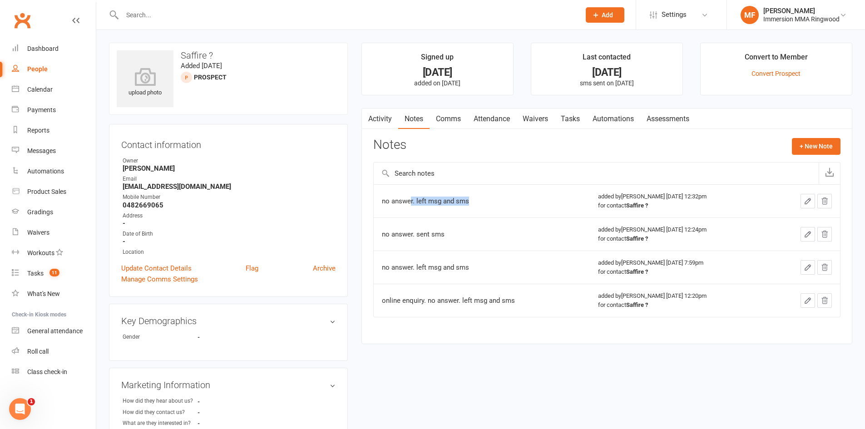
drag, startPoint x: 411, startPoint y: 190, endPoint x: 473, endPoint y: 195, distance: 62.8
click at [473, 195] on td "no answer. left msg and sms" at bounding box center [482, 200] width 217 height 33
click at [481, 197] on div "no answer. left msg and sms" at bounding box center [482, 201] width 200 height 9
click at [461, 102] on main "Signed up 4 days ago added on 12 Aug 2025 Last contacted 2 days ago sms sent on…" at bounding box center [607, 198] width 505 height 311
click at [458, 109] on link "Comms" at bounding box center [449, 119] width 38 height 21
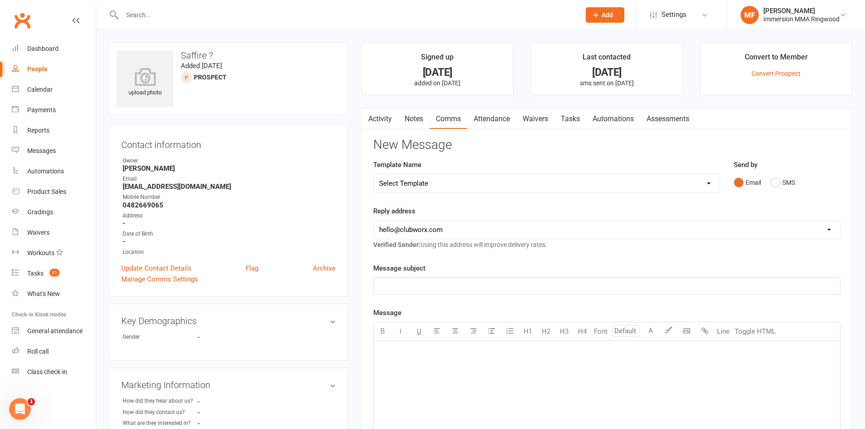
click at [549, 175] on select "Select Template [SMS] Chris - Call back message [SMS] Mark- Call back message […" at bounding box center [547, 183] width 346 height 18
select select "1"
click at [374, 174] on select "Select Template [SMS] Chris - Call back message [SMS] Mark- Call back message […" at bounding box center [547, 183] width 346 height 18
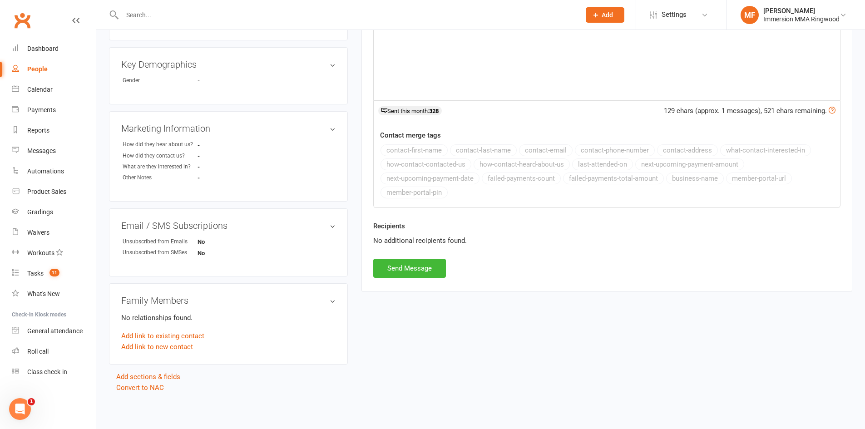
click at [416, 253] on div "Recipients No additional recipients found." at bounding box center [606, 240] width 481 height 38
drag, startPoint x: 426, startPoint y: 267, endPoint x: 435, endPoint y: 266, distance: 9.1
click at [426, 267] on button "Send Message" at bounding box center [409, 268] width 73 height 19
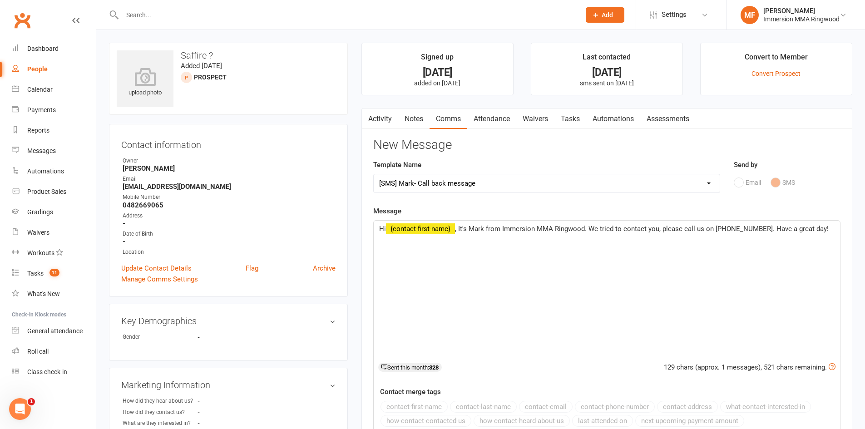
select select
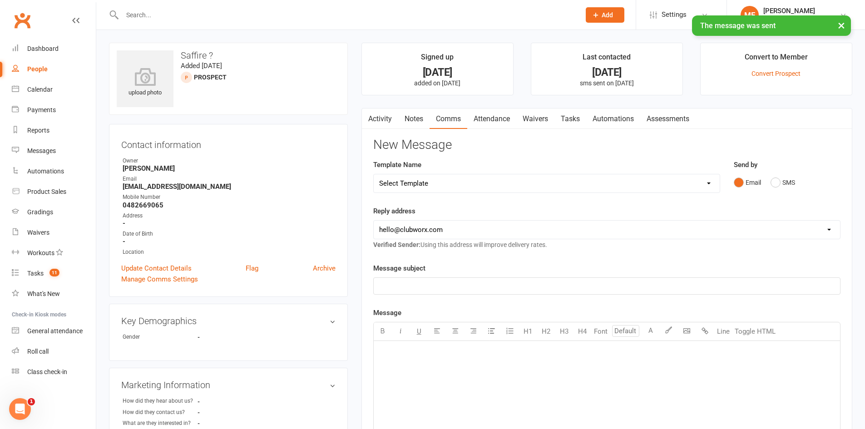
click at [483, 123] on link "Attendance" at bounding box center [491, 119] width 49 height 21
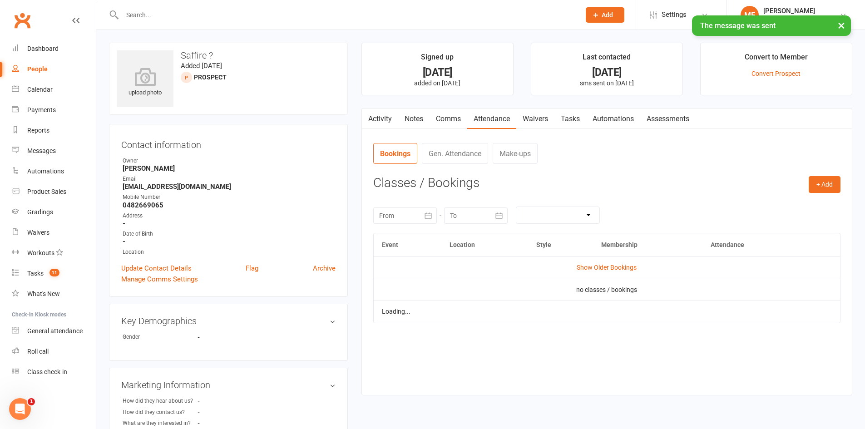
click at [382, 122] on link "Activity" at bounding box center [380, 119] width 36 height 21
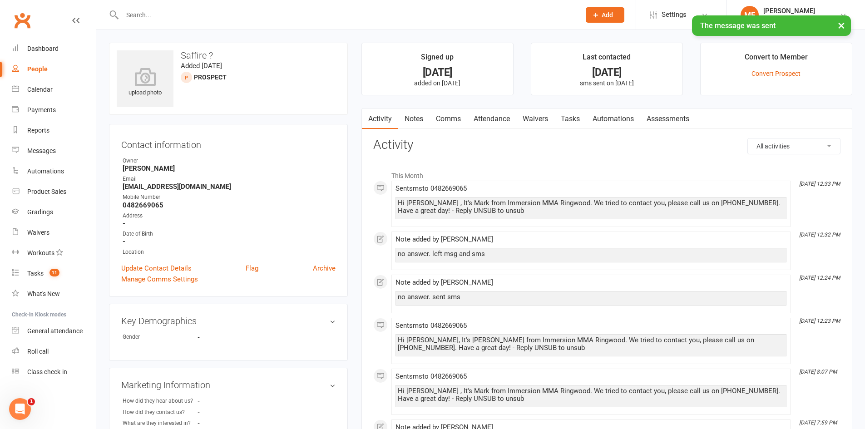
click at [594, 120] on link "Automations" at bounding box center [613, 119] width 54 height 21
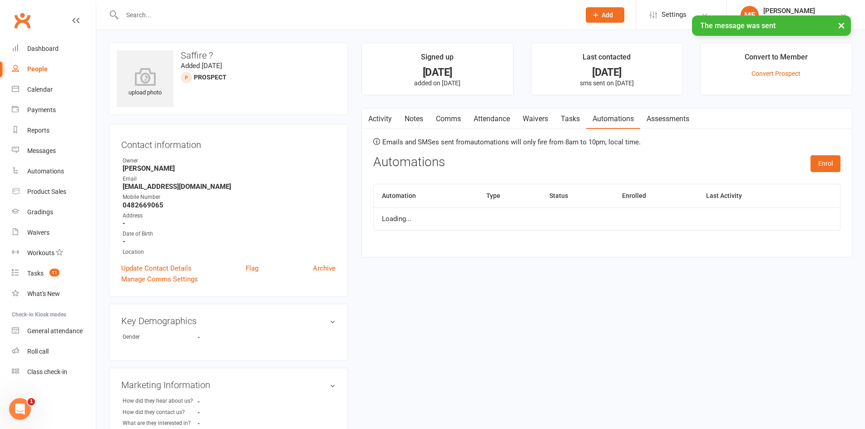
click at [574, 121] on link "Tasks" at bounding box center [571, 119] width 32 height 21
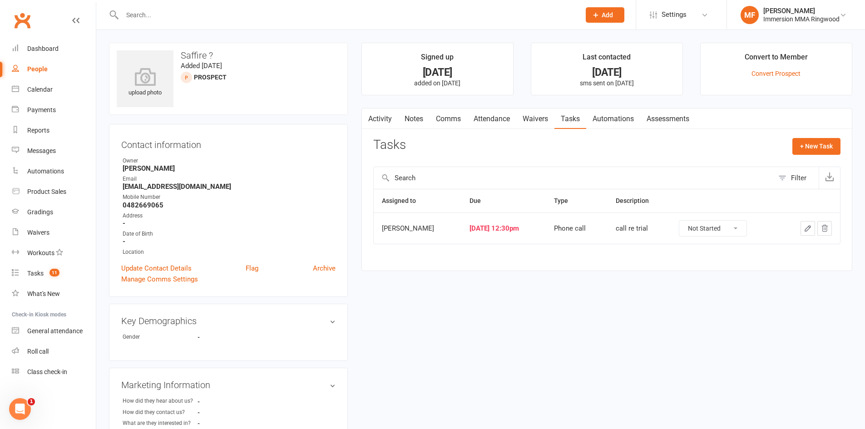
click at [806, 222] on button "button" at bounding box center [808, 228] width 15 height 15
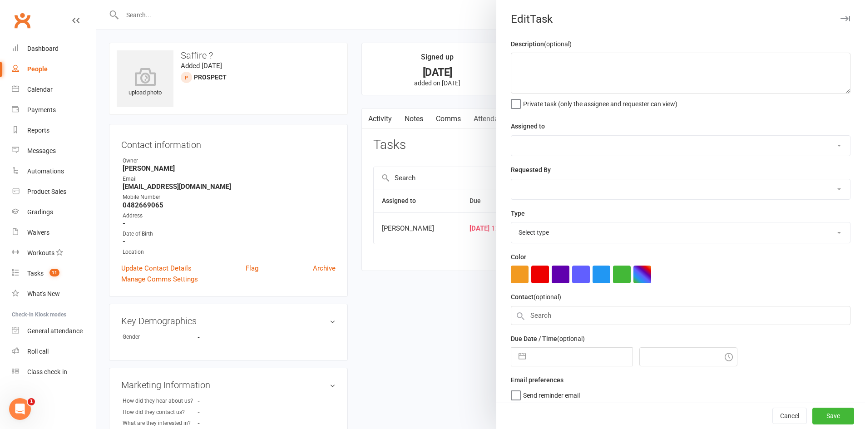
type textarea "call re trial"
select select "11984"
type input "16 Aug 2025"
type input "12:30pm"
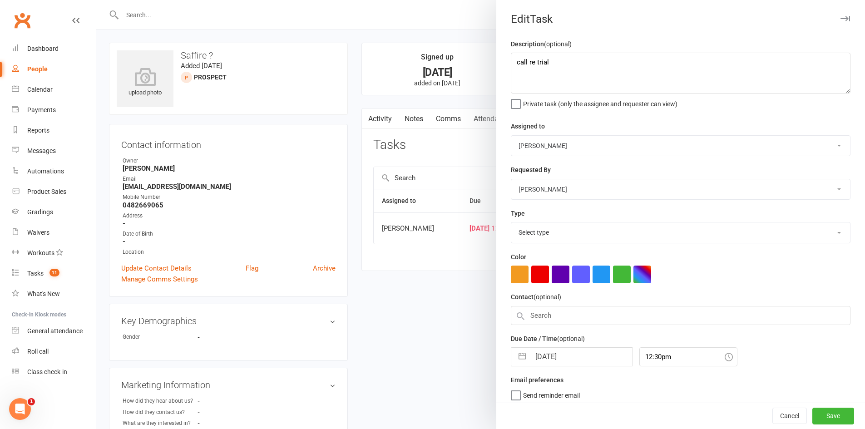
select select "6641"
drag, startPoint x: 558, startPoint y: 348, endPoint x: 560, endPoint y: 352, distance: 5.1
click at [558, 349] on div "Due Date / Time (optional) 16 Aug 2025 Navigate forward to interact with the ca…" at bounding box center [681, 347] width 340 height 33
select select "6"
select select "2025"
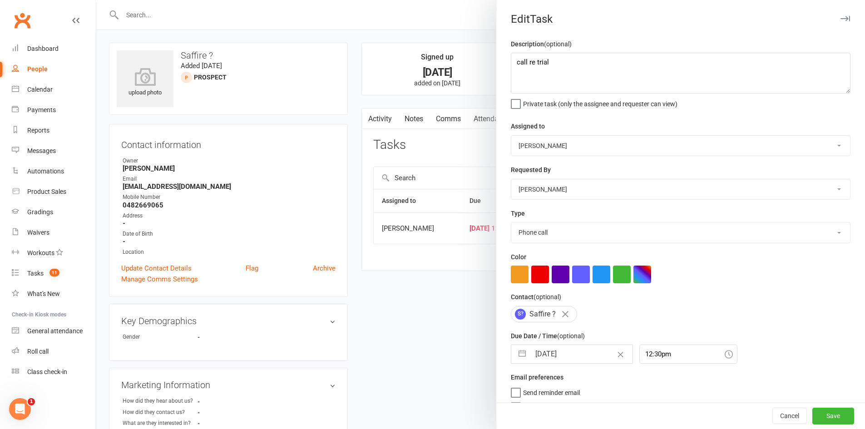
select select "7"
select select "2025"
select select "8"
select select "2025"
drag, startPoint x: 560, startPoint y: 352, endPoint x: 578, endPoint y: 303, distance: 52.7
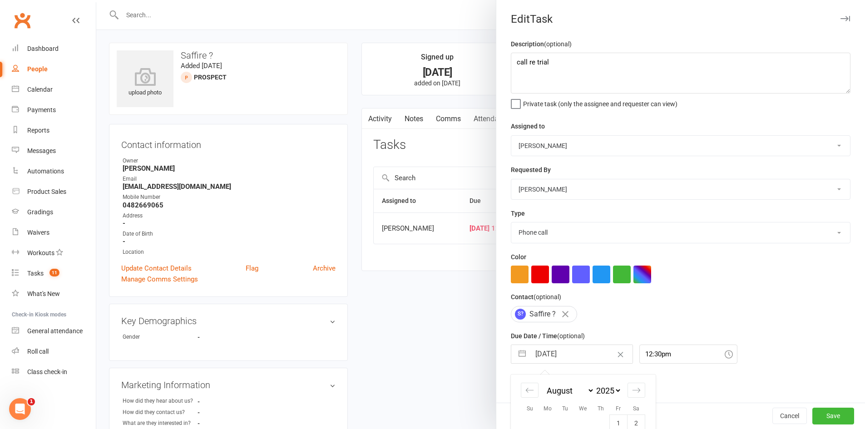
click at [560, 352] on input "16 Aug 2025" at bounding box center [581, 354] width 102 height 18
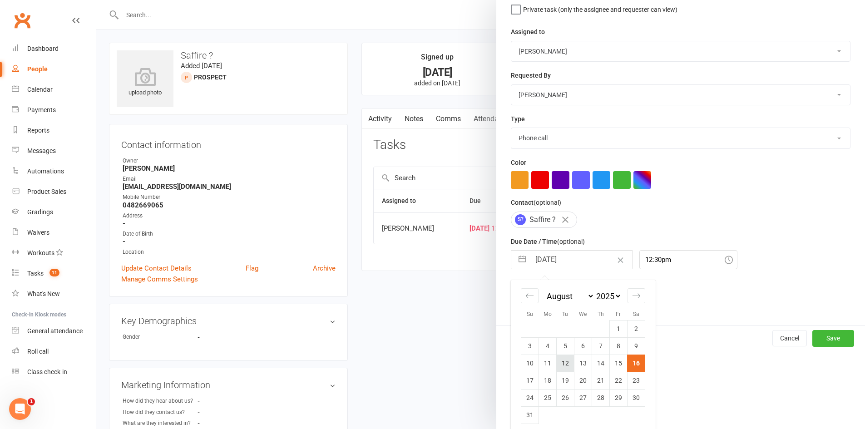
click at [557, 372] on td "12" at bounding box center [566, 363] width 18 height 17
type input "12 Aug 2025"
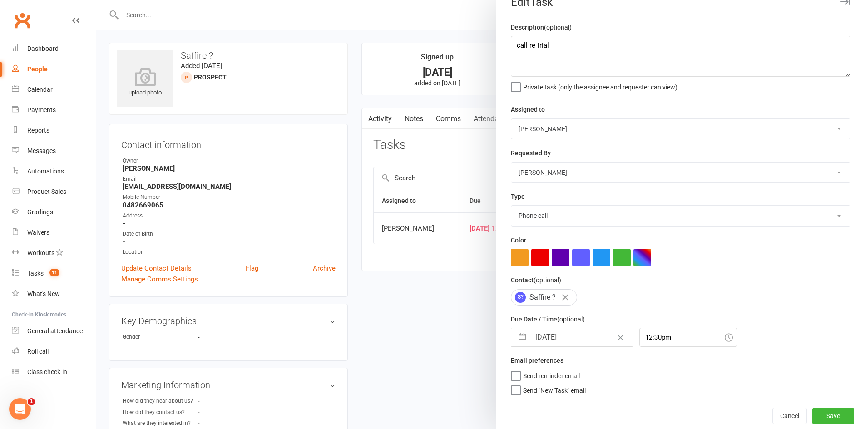
scroll to position [20, 0]
click at [566, 339] on input "12 Aug 2025" at bounding box center [581, 337] width 102 height 18
select select "6"
select select "2025"
select select "7"
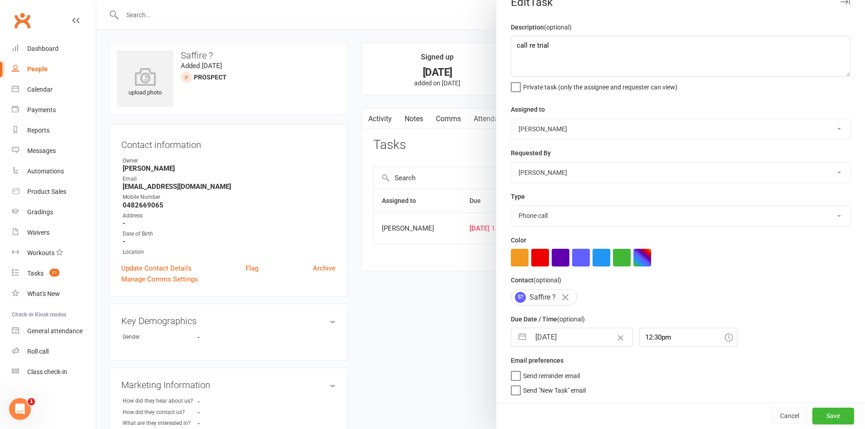
select select "2025"
select select "8"
select select "2025"
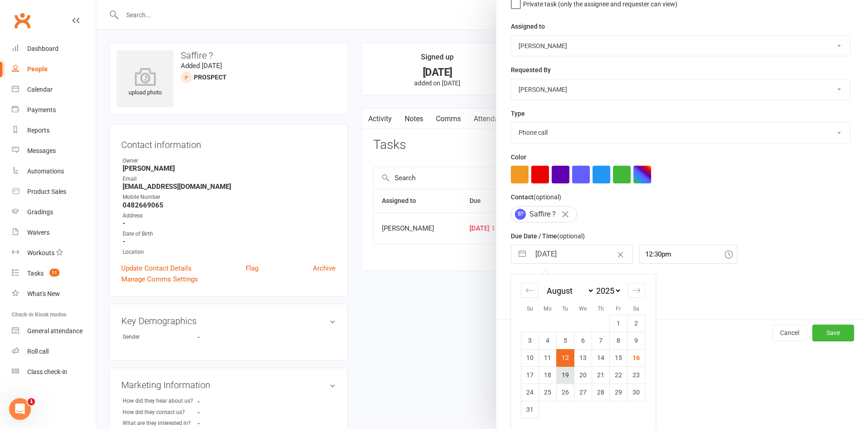
drag, startPoint x: 560, startPoint y: 377, endPoint x: 758, endPoint y: 411, distance: 201.9
click at [562, 377] on td "19" at bounding box center [566, 374] width 18 height 17
type input "19 Aug 2025"
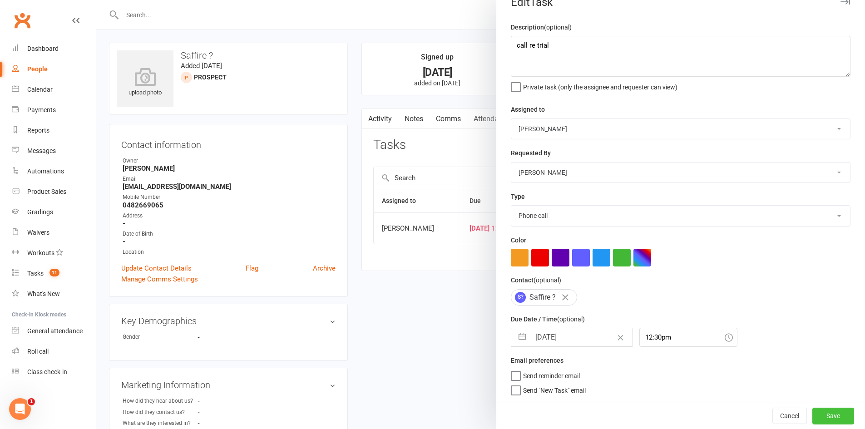
click at [812, 414] on button "Save" at bounding box center [833, 416] width 42 height 16
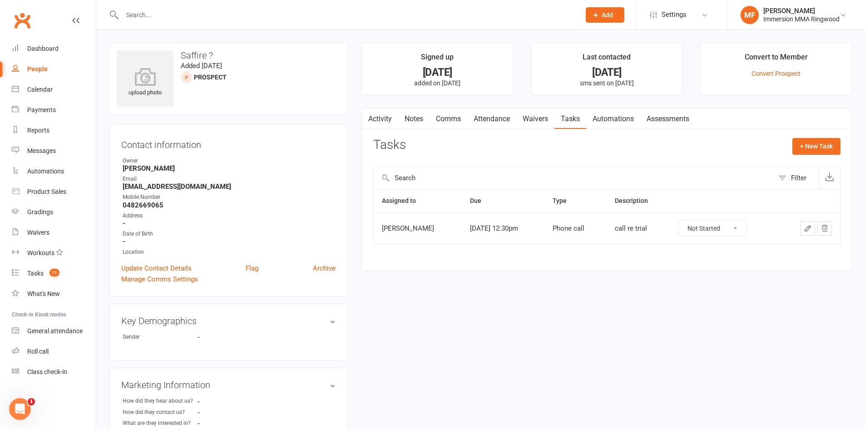
click at [442, 123] on link "Comms" at bounding box center [449, 119] width 38 height 21
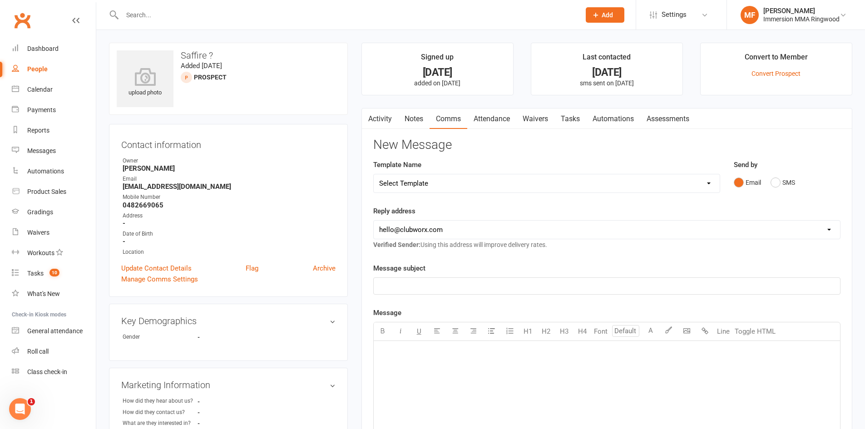
click at [407, 117] on link "Notes" at bounding box center [413, 119] width 31 height 21
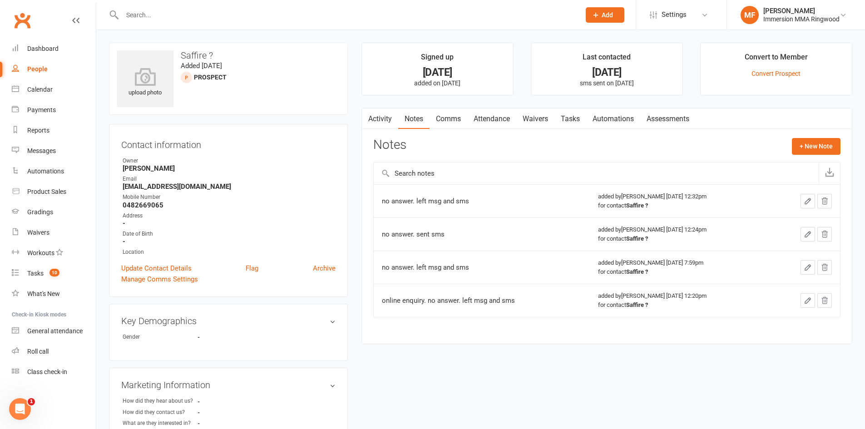
click at [389, 118] on link "Activity" at bounding box center [380, 119] width 36 height 21
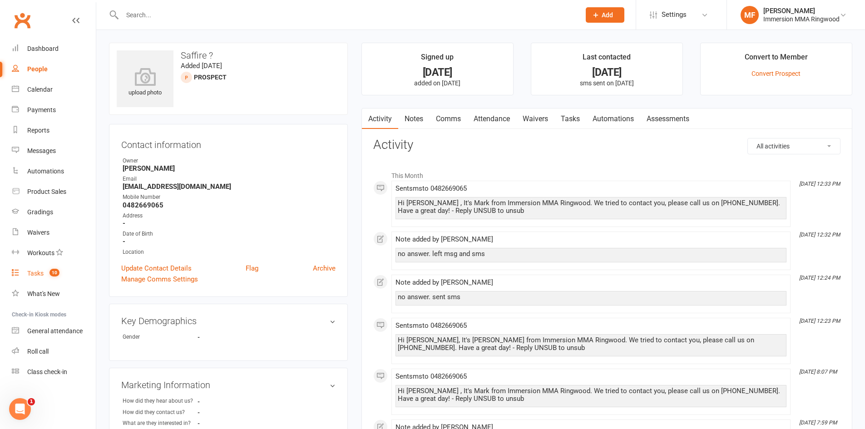
click at [53, 269] on span "10" at bounding box center [55, 273] width 10 height 8
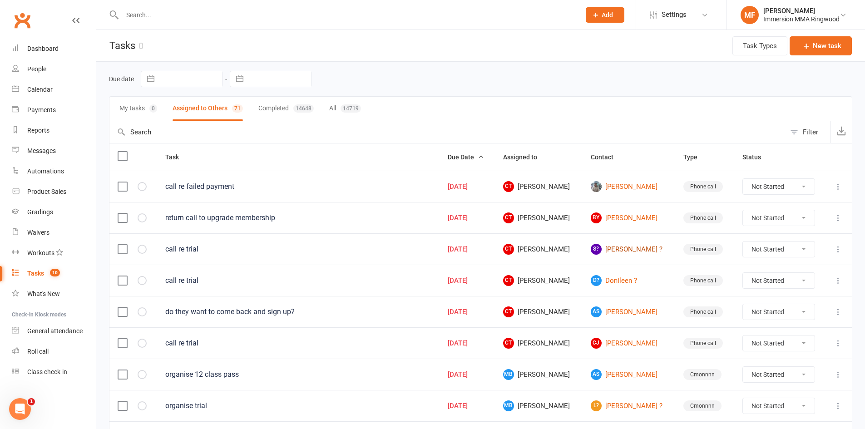
click at [625, 253] on link "S? Samuel ?" at bounding box center [629, 249] width 76 height 11
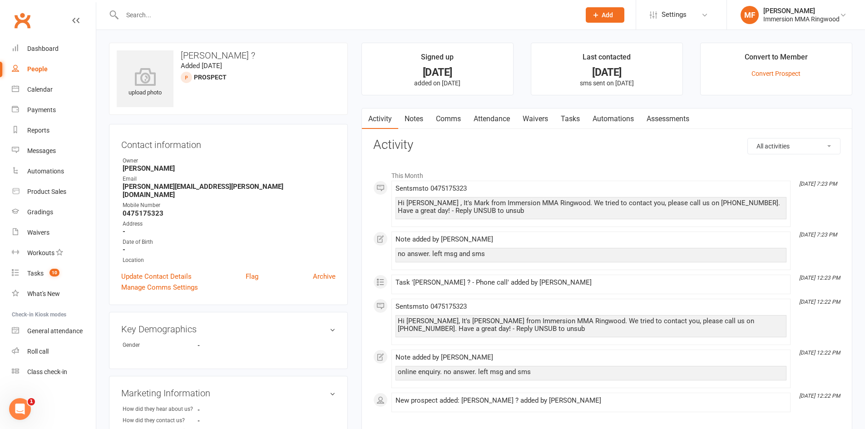
click at [422, 132] on div "Activity Notes Comms Attendance Waivers Tasks Automations Assessments All activ…" at bounding box center [606, 271] width 491 height 326
click at [420, 126] on link "Notes" at bounding box center [413, 119] width 31 height 21
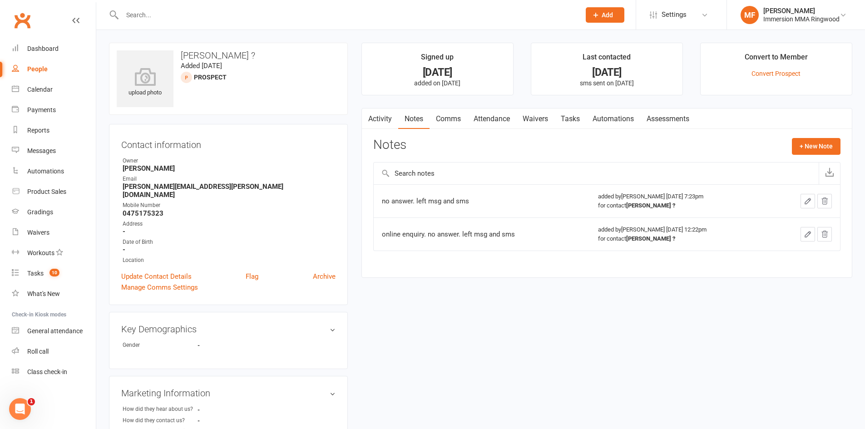
click at [469, 208] on td "no answer. left msg and sms" at bounding box center [482, 200] width 217 height 33
copy div "no answer. left msg and sms"
click at [820, 147] on button "+ New Note" at bounding box center [816, 146] width 49 height 16
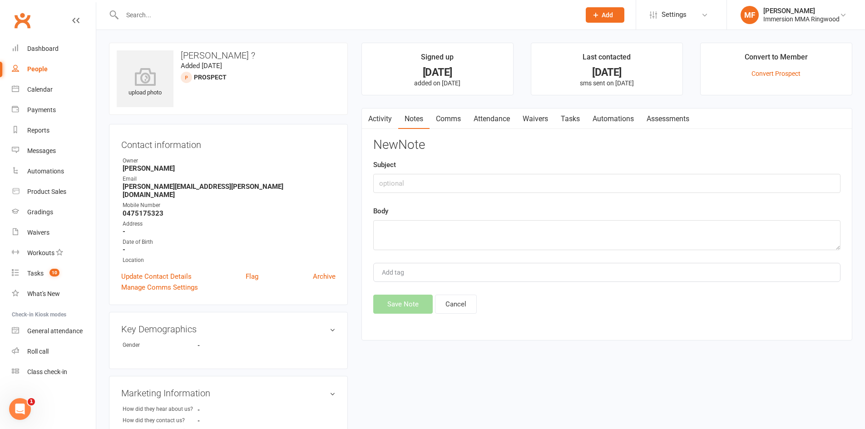
click at [648, 218] on div "Body" at bounding box center [606, 228] width 467 height 45
click at [626, 231] on textarea at bounding box center [606, 235] width 467 height 30
paste textarea "no answer. left msg and sms"
type textarea "no answer. left msg and sms"
drag, startPoint x: 415, startPoint y: 311, endPoint x: 437, endPoint y: 182, distance: 131.0
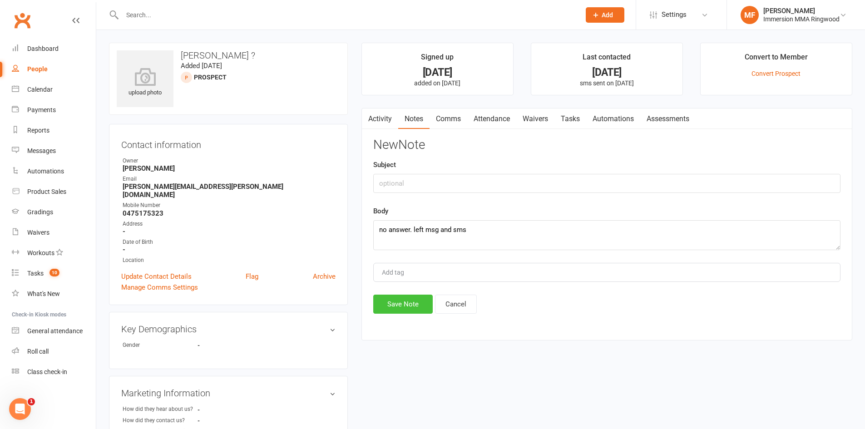
click at [414, 311] on button "Save Note" at bounding box center [402, 304] width 59 height 19
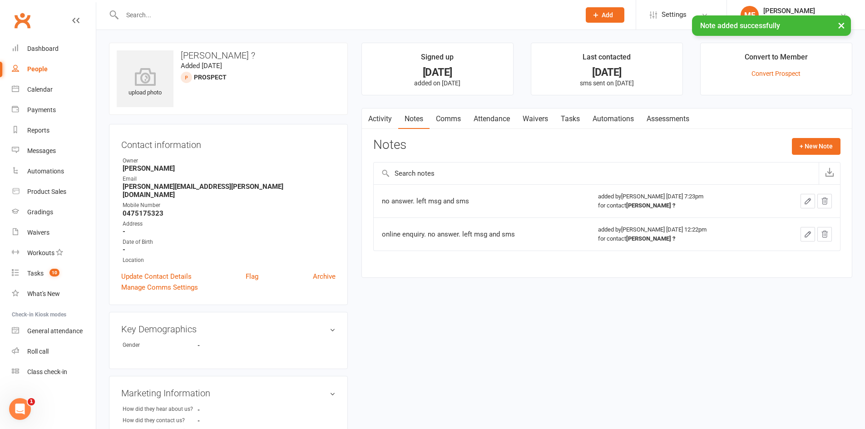
click at [456, 125] on link "Comms" at bounding box center [449, 119] width 38 height 21
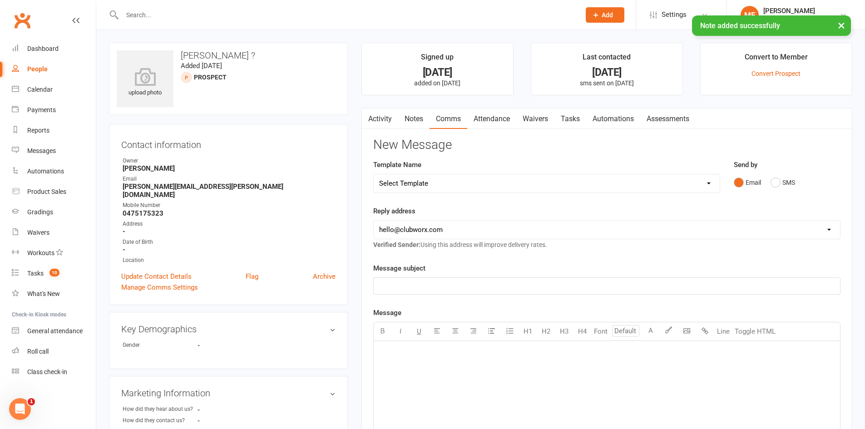
drag, startPoint x: 495, startPoint y: 185, endPoint x: 486, endPoint y: 192, distance: 10.6
click at [495, 185] on select "Select Template [SMS] Chris - Call back message [SMS] Mark- Call back message […" at bounding box center [547, 183] width 346 height 18
select select "1"
click at [374, 174] on select "Select Template [SMS] Chris - Call back message [SMS] Mark- Call back message […" at bounding box center [547, 183] width 346 height 18
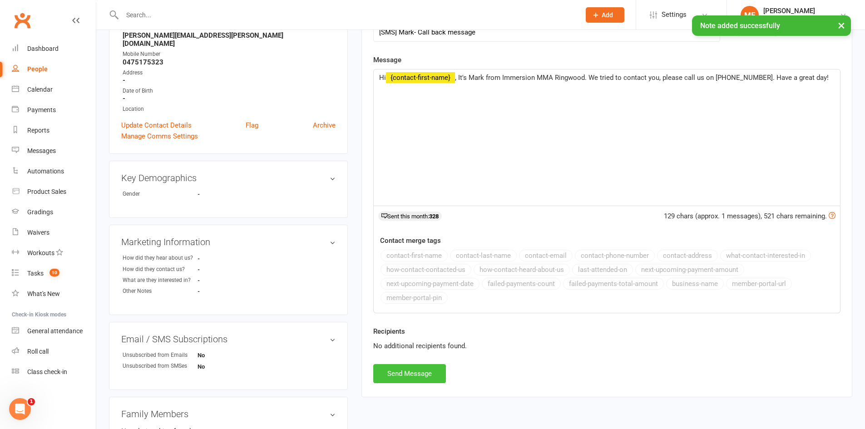
drag, startPoint x: 417, startPoint y: 378, endPoint x: 420, endPoint y: 371, distance: 7.1
click at [417, 378] on button "Send Message" at bounding box center [409, 373] width 73 height 19
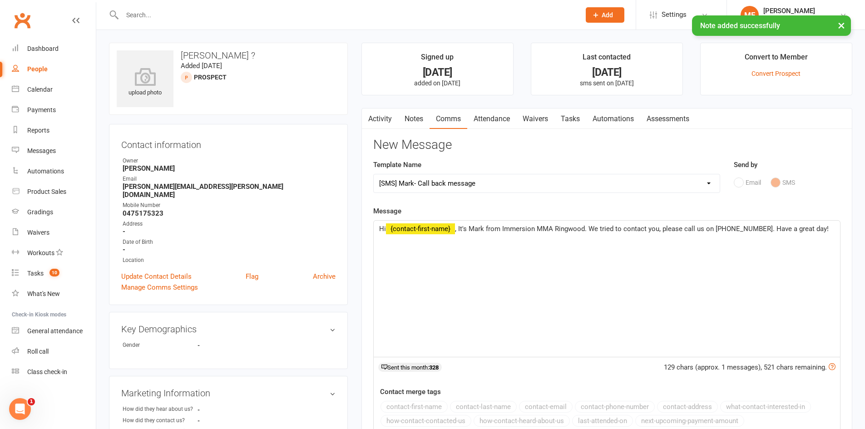
select select
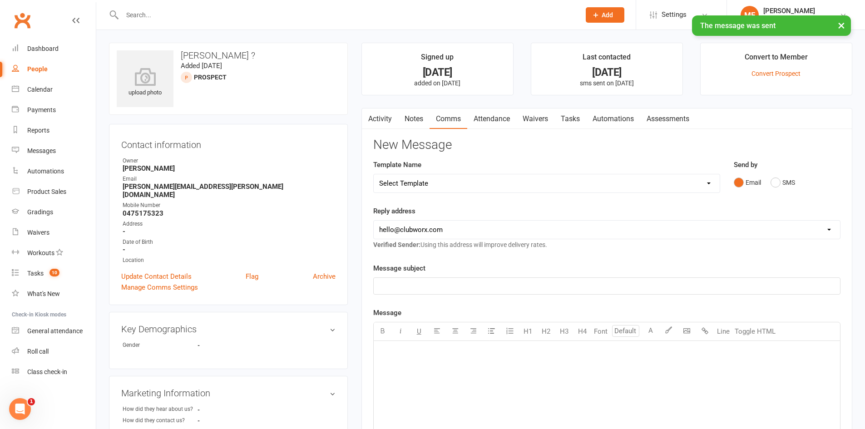
click at [566, 119] on link "Tasks" at bounding box center [571, 119] width 32 height 21
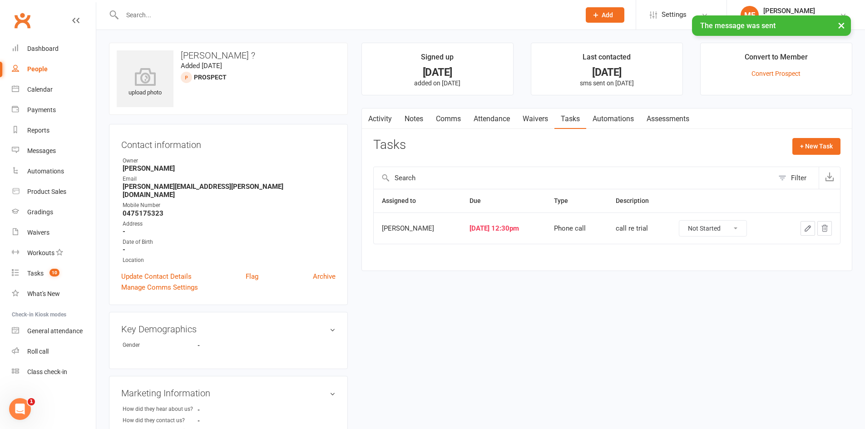
click at [798, 229] on div at bounding box center [809, 228] width 45 height 15
click at [806, 224] on button "button" at bounding box center [808, 228] width 15 height 15
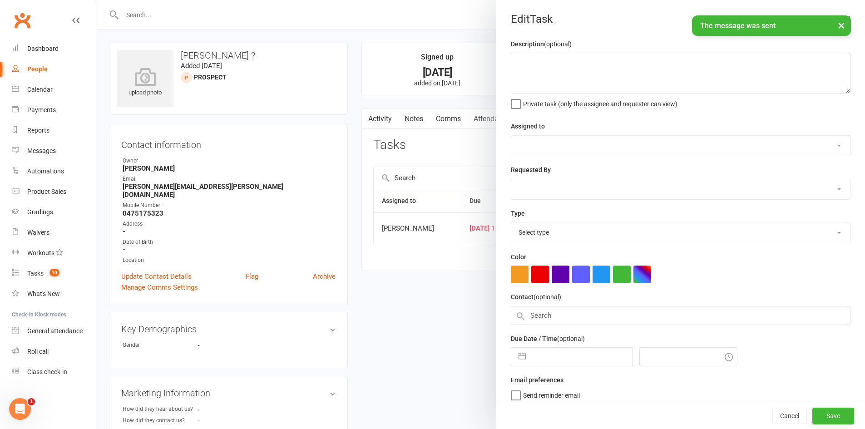
type textarea "call re trial"
select select "11984"
type input "16 Aug 2025"
type input "12:30pm"
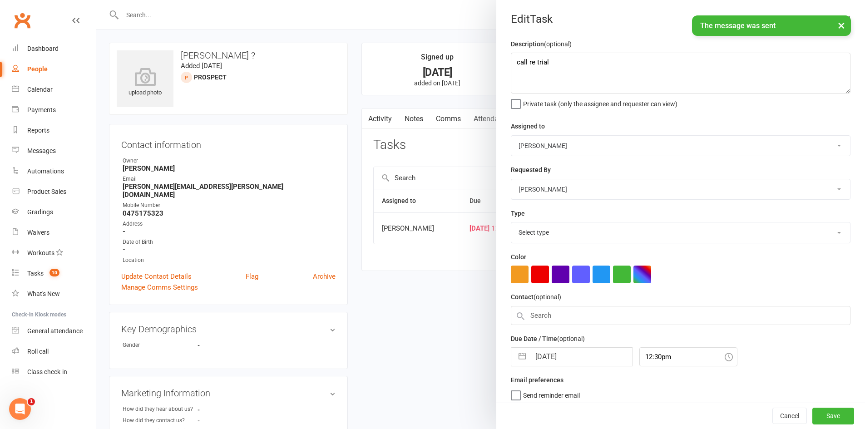
select select "6641"
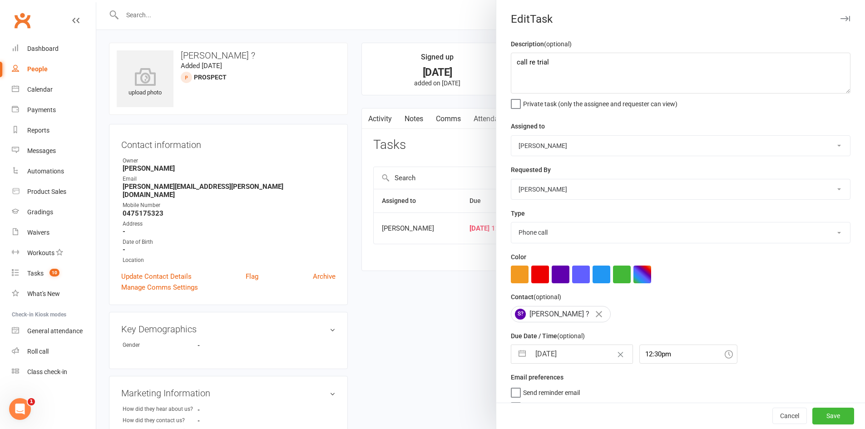
select select "6"
select select "2025"
select select "7"
select select "2025"
select select "8"
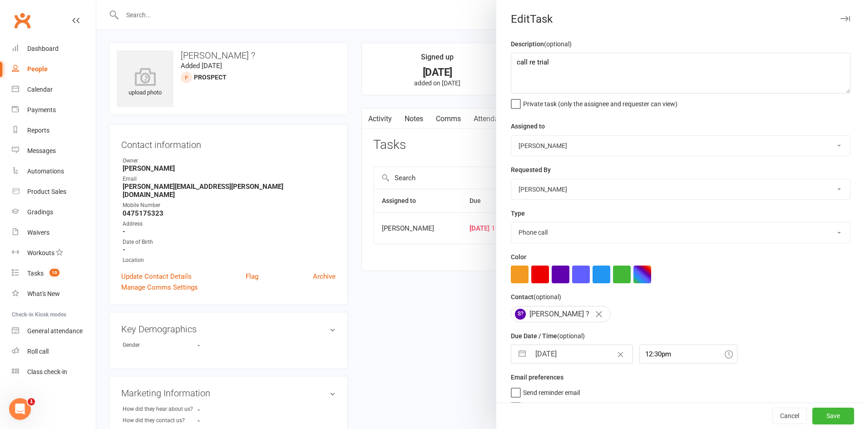
select select "2025"
click at [569, 362] on input "16 Aug 2025" at bounding box center [581, 354] width 102 height 18
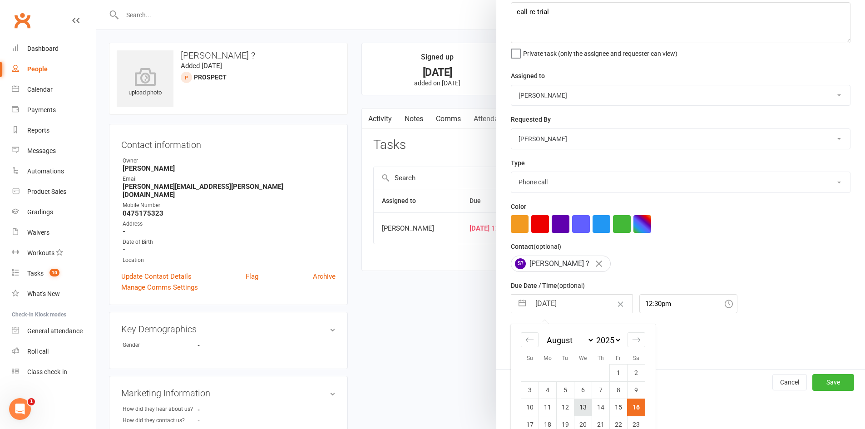
scroll to position [103, 0]
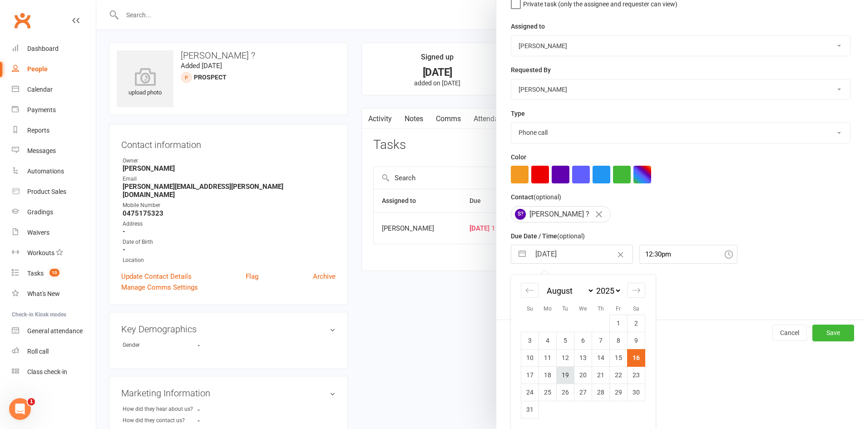
click at [557, 381] on td "19" at bounding box center [566, 374] width 18 height 17
type input "19 Aug 2025"
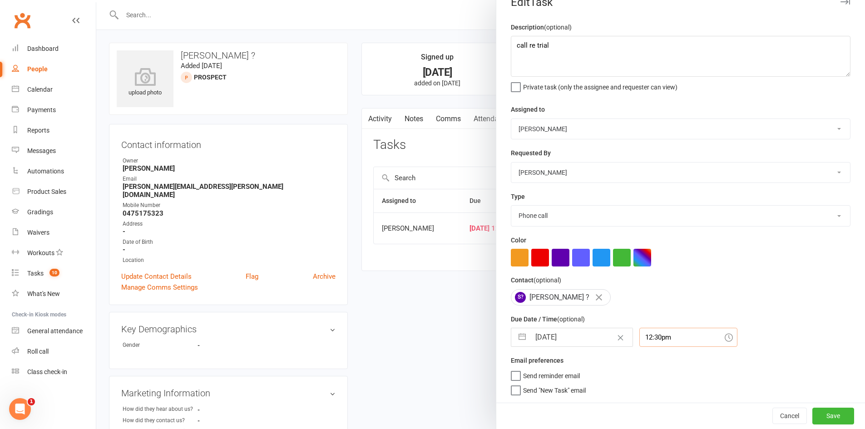
scroll to position [29, 0]
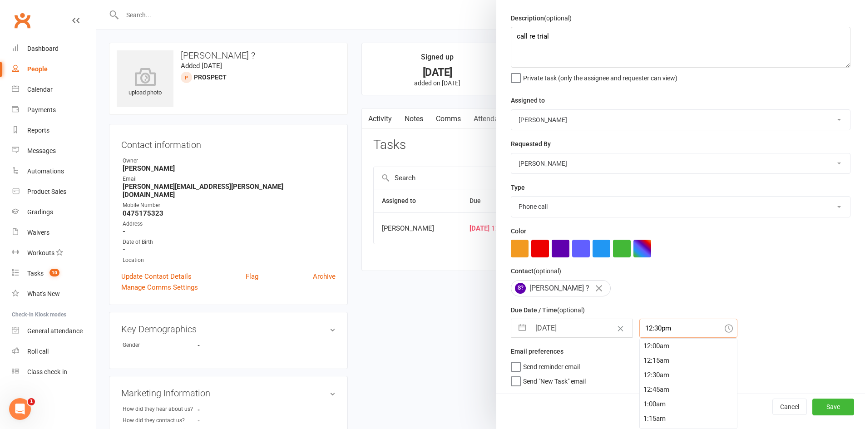
click at [656, 338] on div "12:30pm 12:00am 12:15am 12:30am 12:45am 1:00am 1:15am 1:30am 1:45am 2:00am 2:15…" at bounding box center [688, 328] width 98 height 19
click at [654, 365] on div "7:15am" at bounding box center [688, 358] width 97 height 15
type input "7:15am"
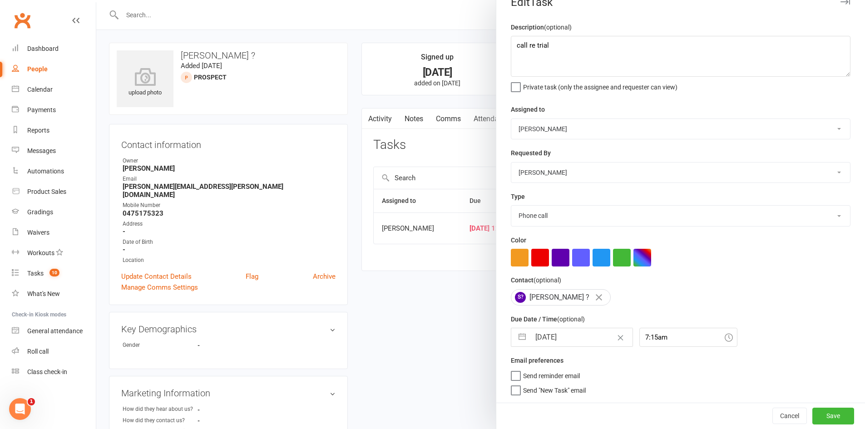
click at [525, 331] on button "button" at bounding box center [522, 337] width 16 height 18
select select "6"
select select "2025"
select select "7"
select select "2025"
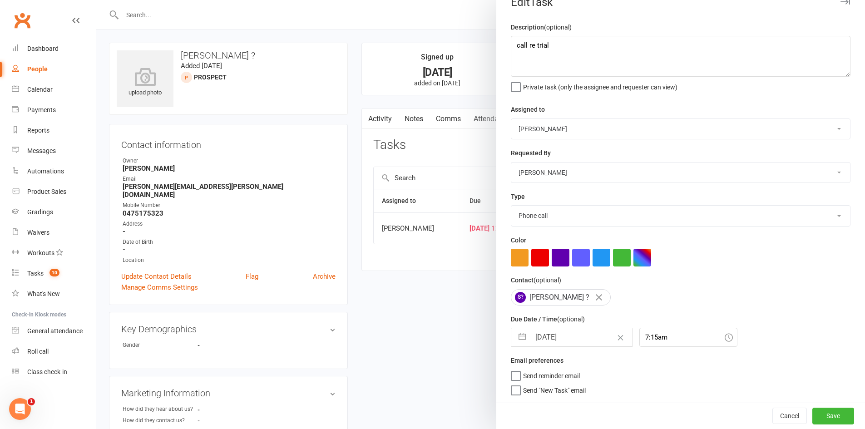
select select "8"
select select "2025"
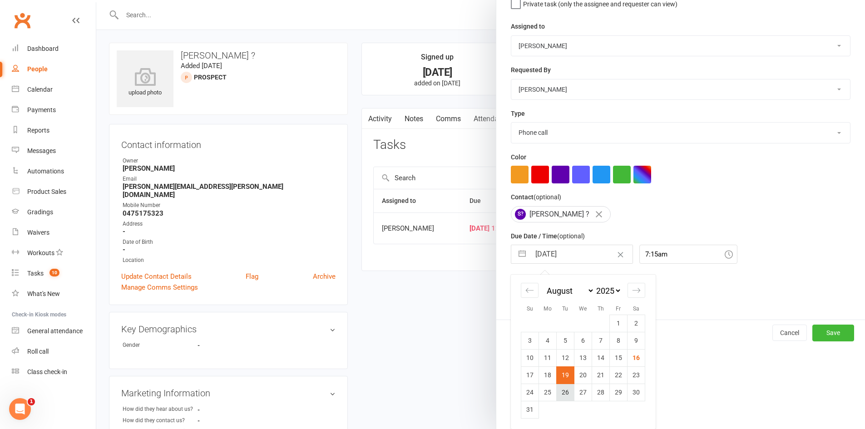
scroll to position [257, 0]
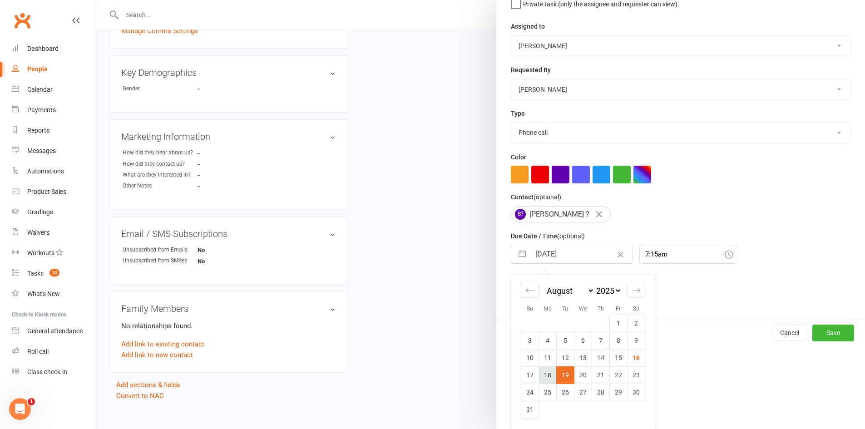
click at [543, 370] on td "18" at bounding box center [548, 374] width 18 height 17
type input "18 Aug 2025"
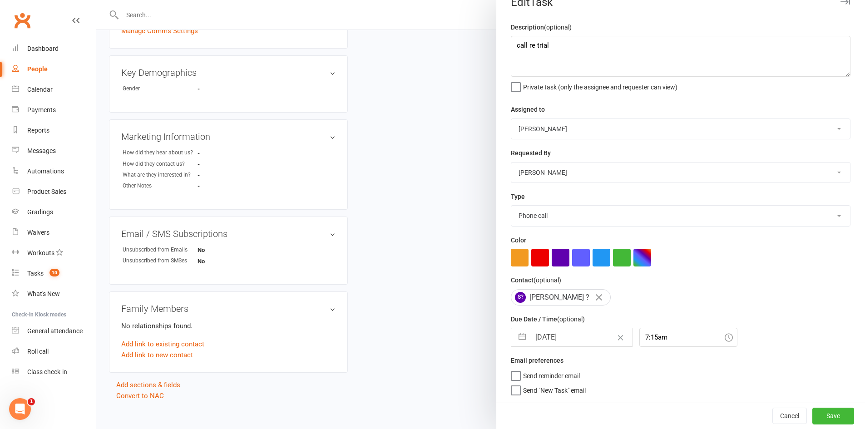
scroll to position [20, 0]
click at [816, 411] on button "Save" at bounding box center [833, 416] width 42 height 16
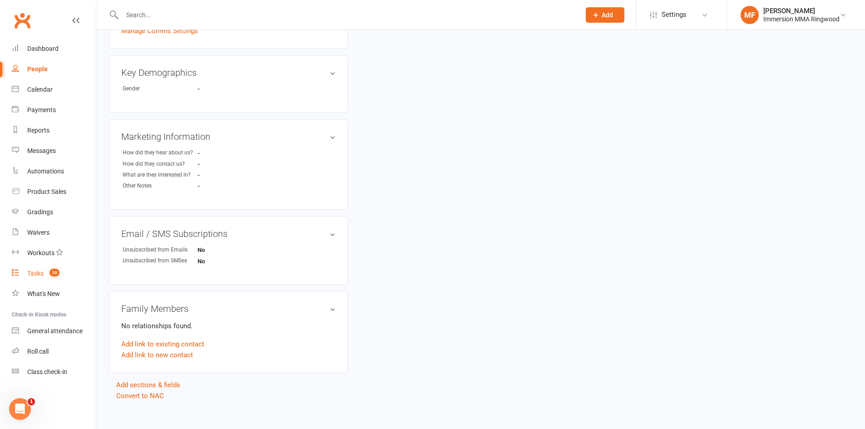
click at [42, 268] on link "Tasks 10" at bounding box center [54, 273] width 84 height 20
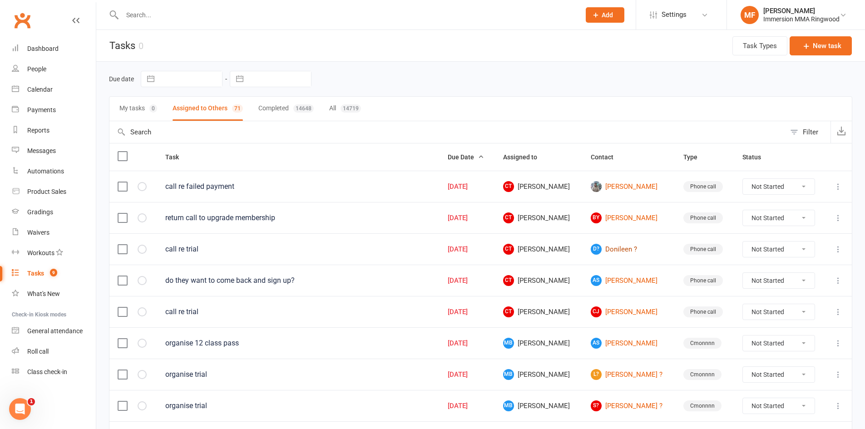
click at [619, 244] on link "D? Donileen ?" at bounding box center [629, 249] width 76 height 11
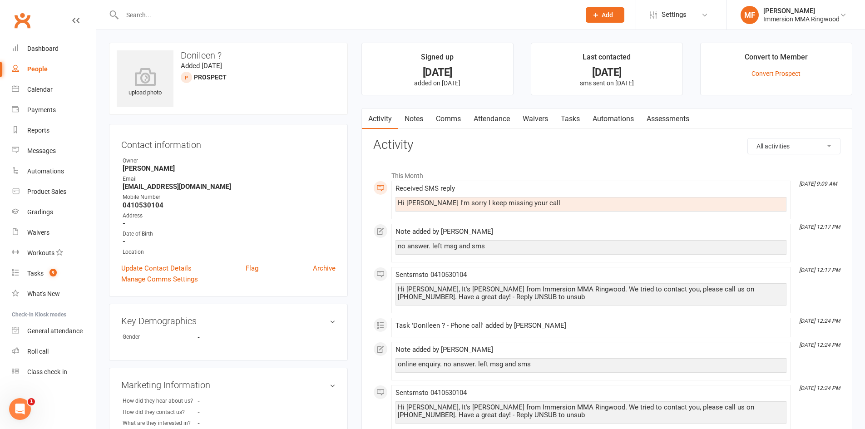
click at [413, 122] on link "Notes" at bounding box center [413, 119] width 31 height 21
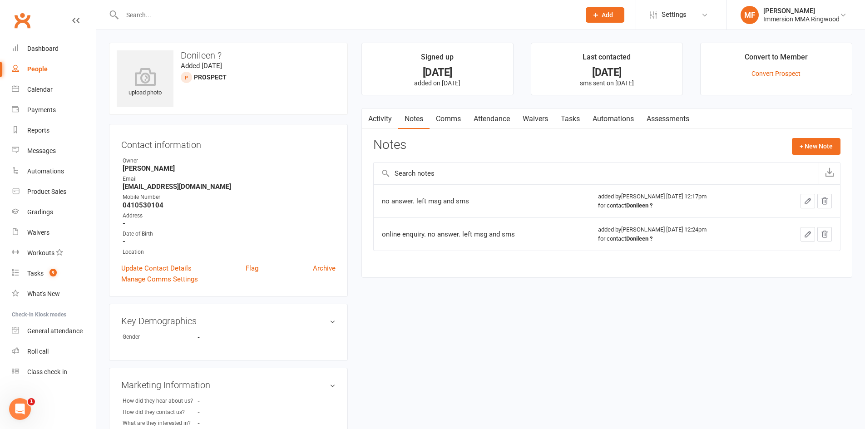
click at [387, 119] on link "Activity" at bounding box center [380, 119] width 36 height 21
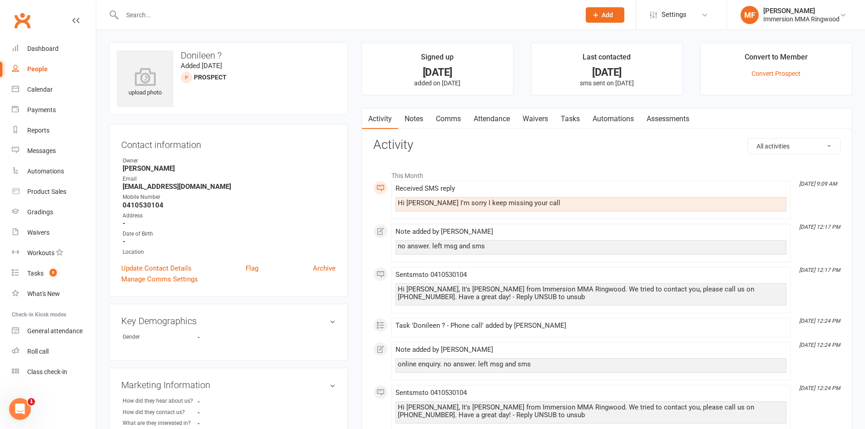
click at [424, 125] on link "Notes" at bounding box center [413, 119] width 31 height 21
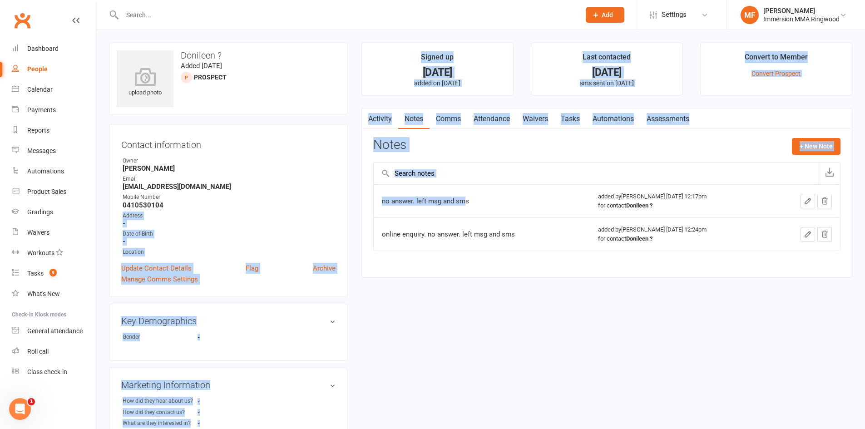
drag, startPoint x: 334, startPoint y: 204, endPoint x: 317, endPoint y: 204, distance: 17.3
click at [317, 204] on div "upload photo Donileen ? Added 12 August, 2025 prospect Contact information Owne…" at bounding box center [480, 346] width 757 height 607
click at [428, 196] on td "no answer. left msg and sms" at bounding box center [482, 200] width 217 height 33
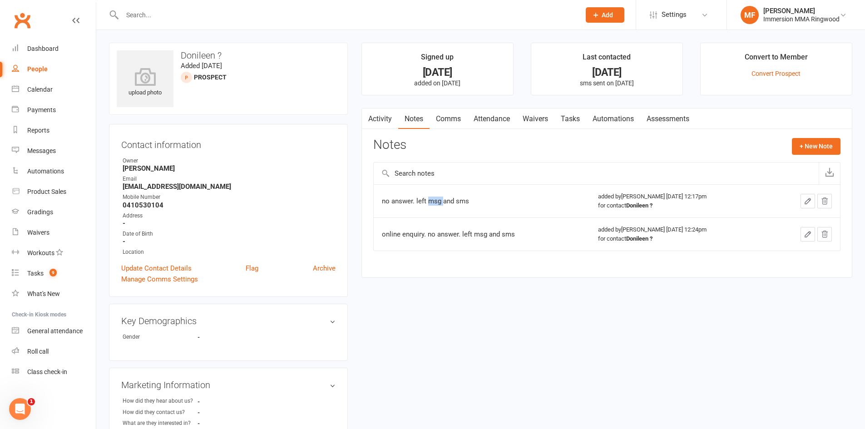
click at [428, 196] on td "no answer. left msg and sms" at bounding box center [482, 200] width 217 height 33
click at [826, 148] on button "+ New Note" at bounding box center [816, 146] width 49 height 16
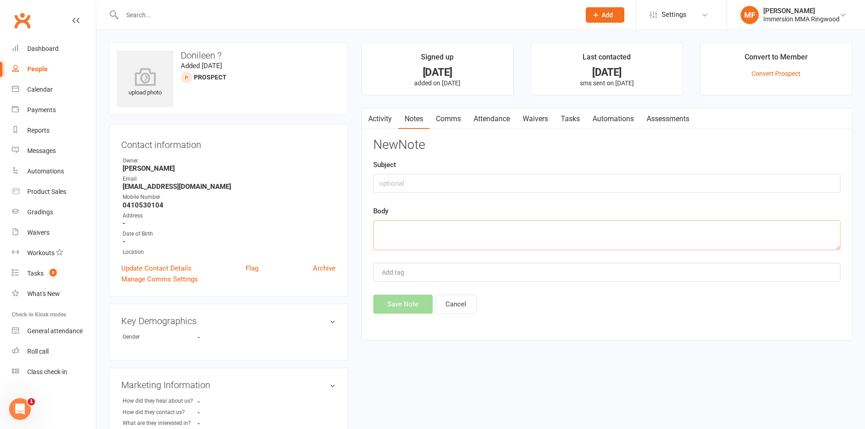
click at [624, 231] on textarea at bounding box center [606, 235] width 467 height 30
paste textarea "no answer. left msg and sms"
type textarea "no answer. left msg and sms"
click at [406, 296] on button "Save Note" at bounding box center [402, 304] width 59 height 19
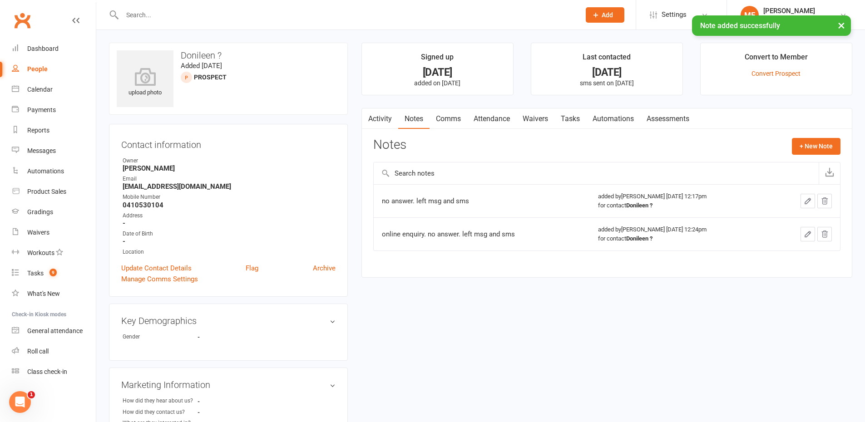
click at [457, 128] on link "Comms" at bounding box center [449, 119] width 38 height 21
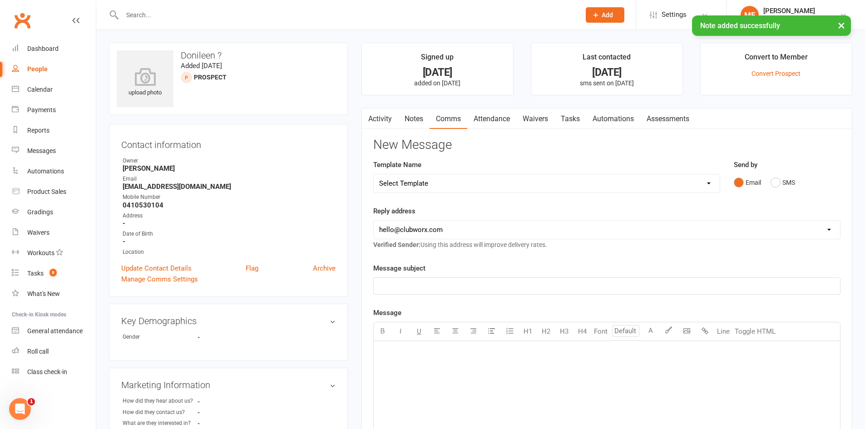
click at [463, 188] on select "Select Template [SMS] Chris - Call back message [SMS] Mark- Call back message […" at bounding box center [547, 183] width 346 height 18
select select "1"
click at [374, 174] on select "Select Template [SMS] Chris - Call back message [SMS] Mark- Call back message […" at bounding box center [547, 183] width 346 height 18
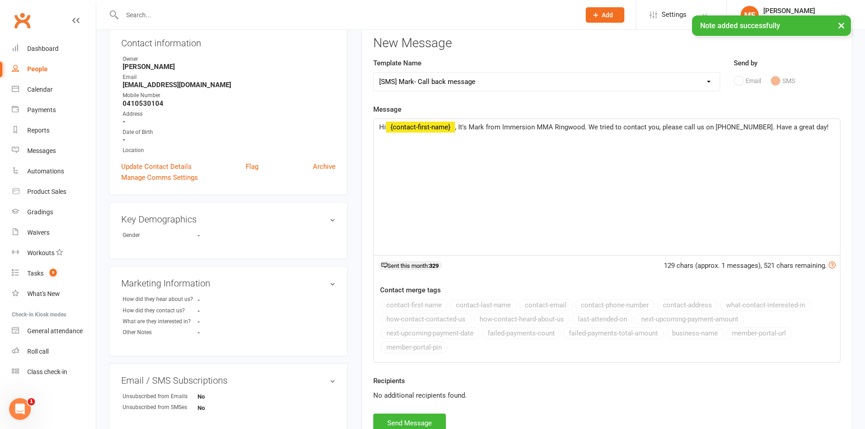
scroll to position [151, 0]
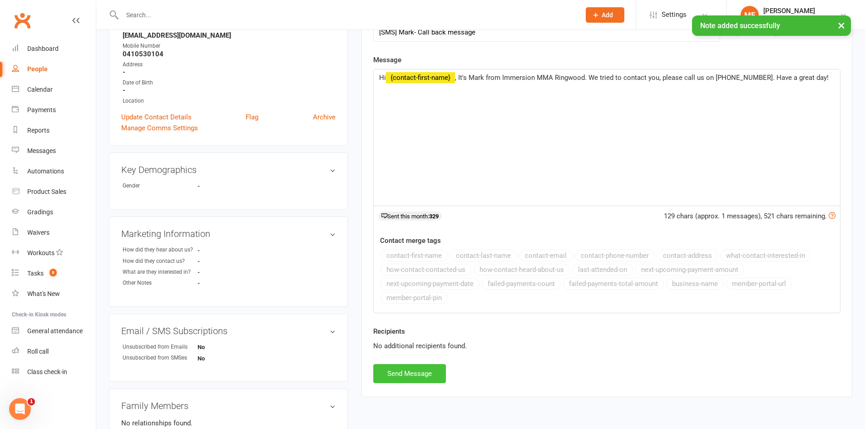
click at [417, 371] on button "Send Message" at bounding box center [409, 373] width 73 height 19
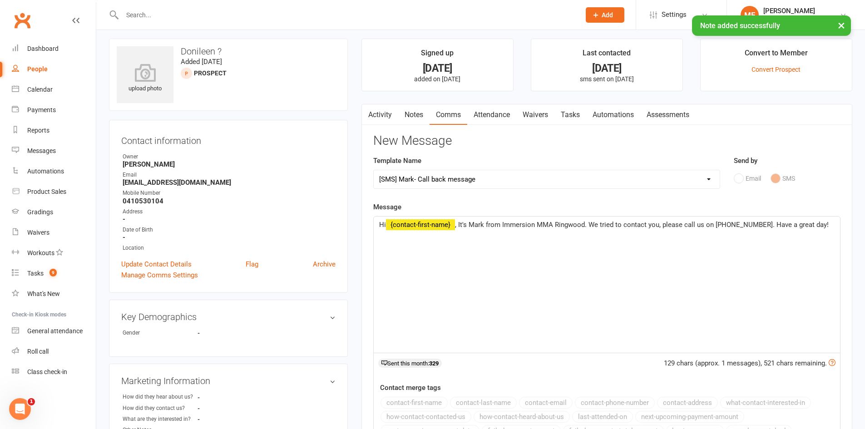
scroll to position [0, 0]
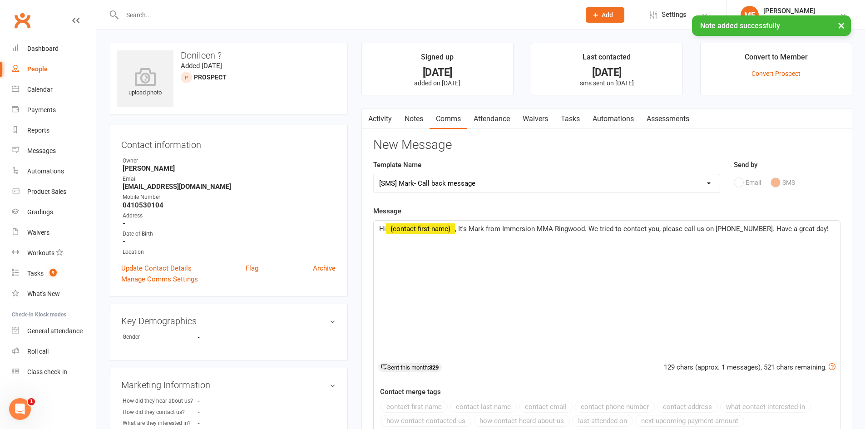
select select
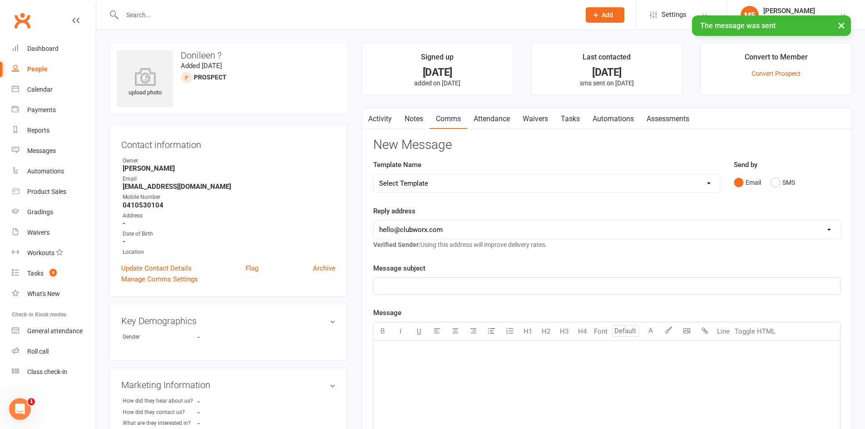
click at [576, 113] on link "Tasks" at bounding box center [571, 119] width 32 height 21
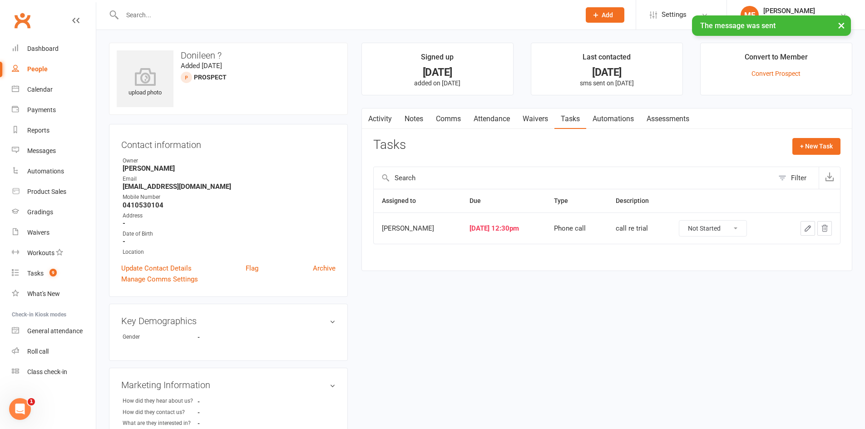
click at [800, 230] on div at bounding box center [809, 228] width 45 height 15
click at [804, 228] on icon "button" at bounding box center [808, 228] width 8 height 8
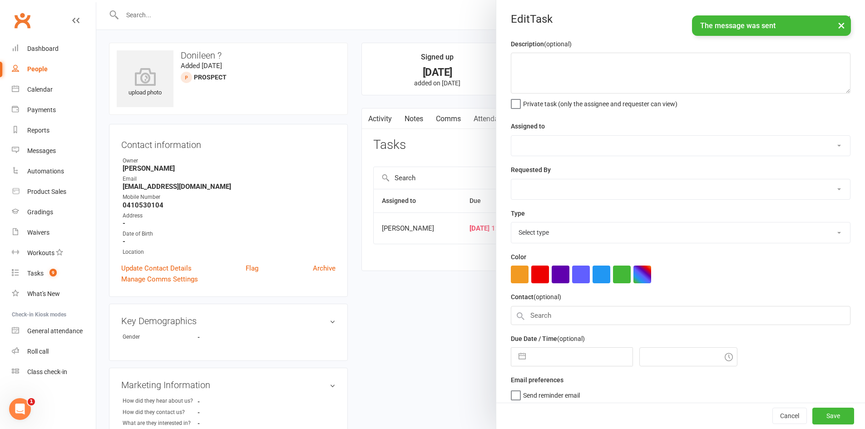
type textarea "call re trial"
select select "11984"
type input "16 Aug 2025"
type input "12:30pm"
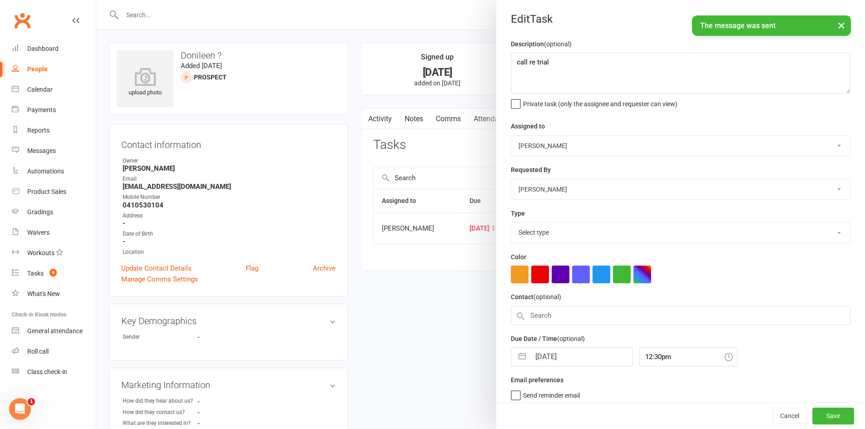
select select "6641"
select select "6"
select select "2025"
select select "7"
select select "2025"
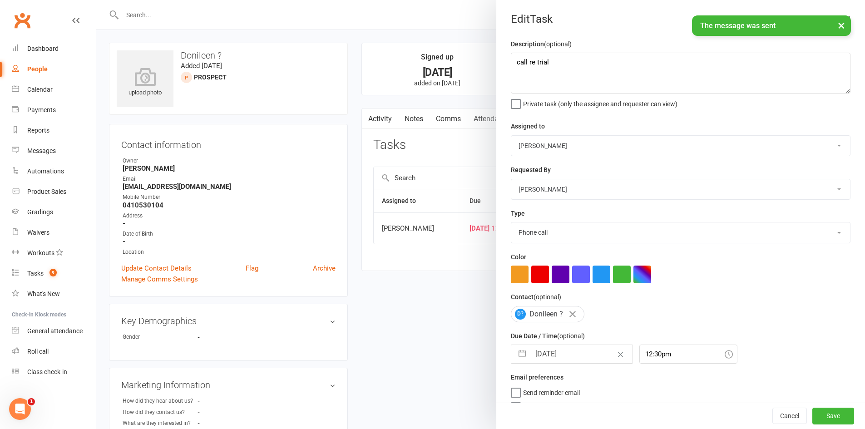
select select "8"
select select "2025"
drag, startPoint x: 545, startPoint y: 355, endPoint x: 545, endPoint y: 348, distance: 6.4
click at [545, 354] on input "16 Aug 2025" at bounding box center [581, 354] width 102 height 18
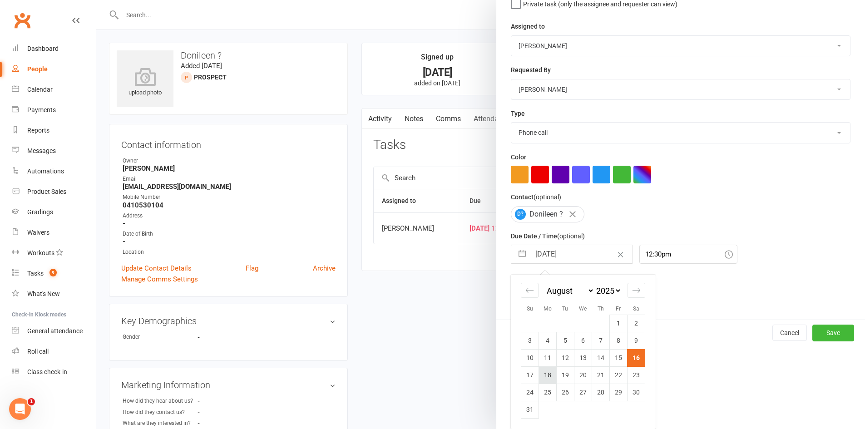
click at [543, 374] on td "18" at bounding box center [548, 374] width 18 height 17
type input "18 Aug 2025"
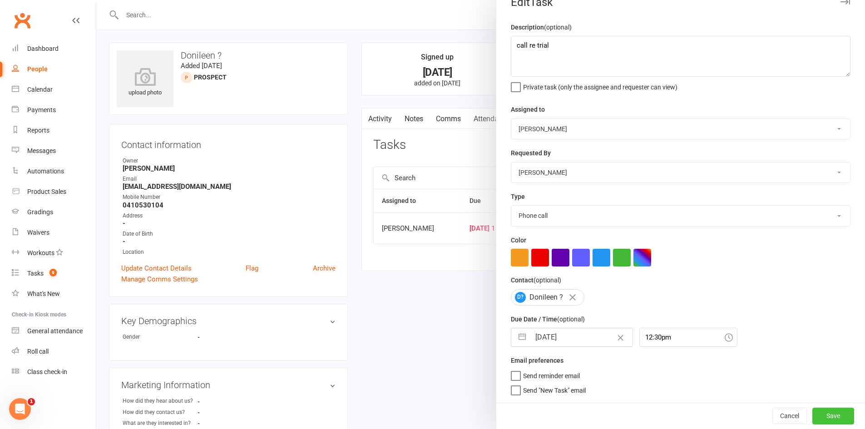
click at [819, 417] on button "Save" at bounding box center [833, 416] width 42 height 16
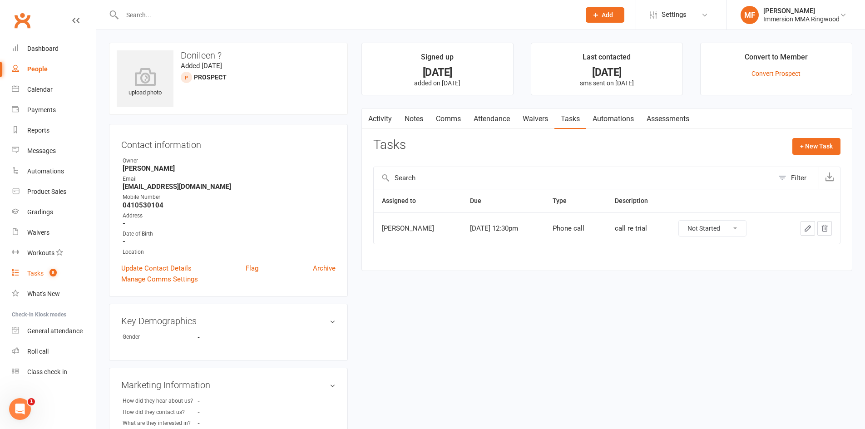
click at [65, 268] on link "Tasks 8" at bounding box center [54, 273] width 84 height 20
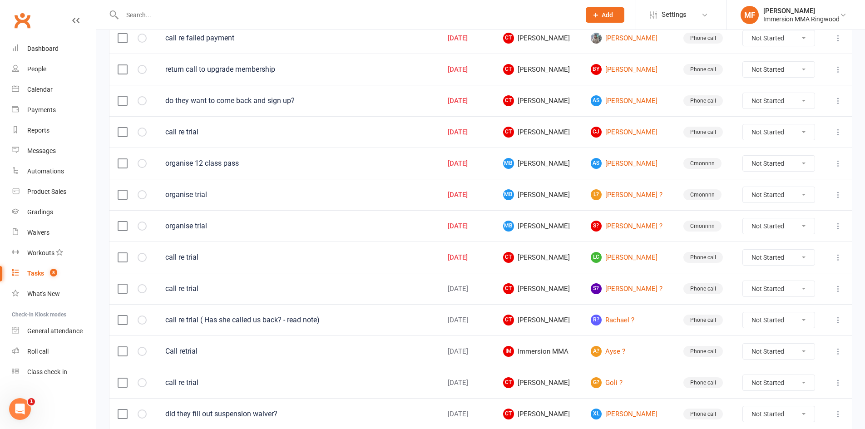
scroll to position [151, 0]
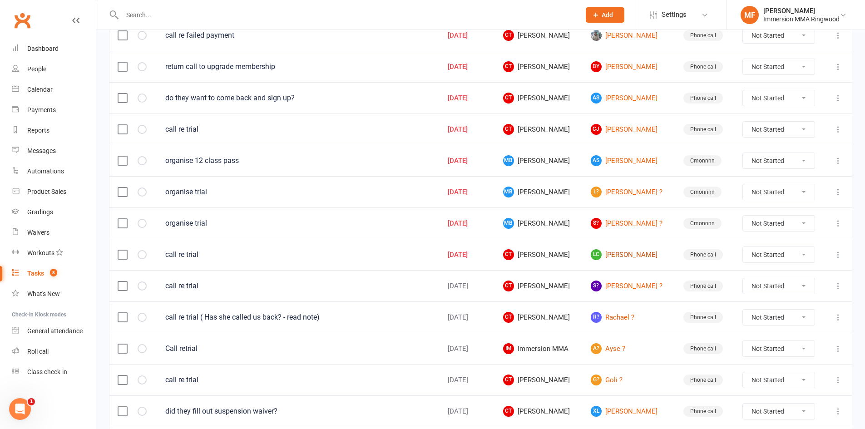
click at [615, 252] on link "LC Liam Cahoon" at bounding box center [629, 254] width 76 height 11
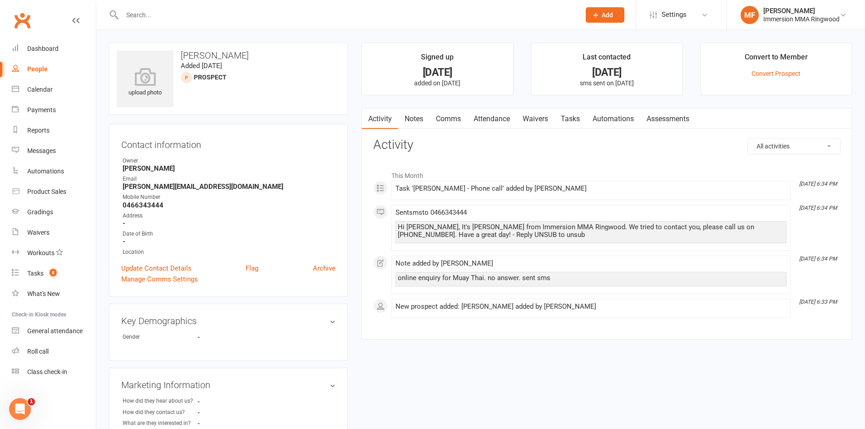
click at [403, 114] on link "Notes" at bounding box center [413, 119] width 31 height 21
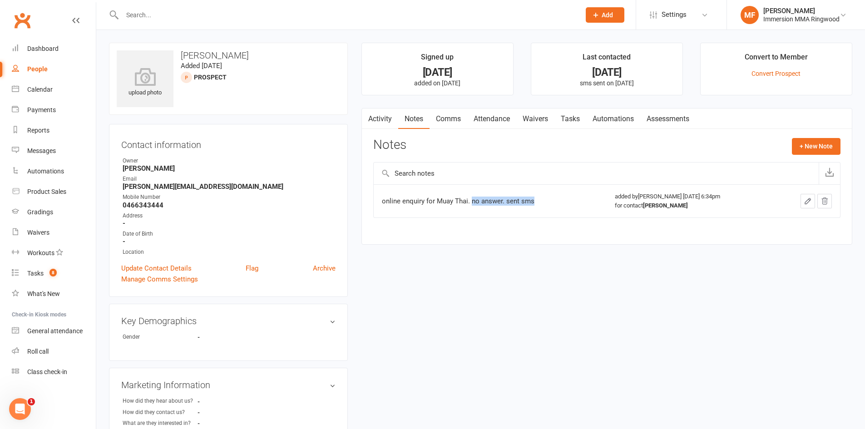
drag, startPoint x: 471, startPoint y: 199, endPoint x: 540, endPoint y: 199, distance: 68.1
click at [540, 199] on div "online enquiry for Muay Thai. no answer. sent sms" at bounding box center [490, 201] width 217 height 9
copy div "no answer. sent sms"
click at [802, 151] on button "+ New Note" at bounding box center [816, 146] width 49 height 16
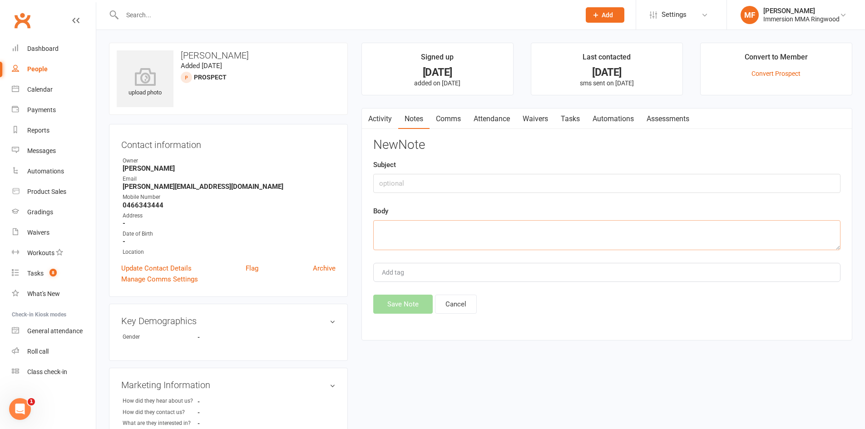
click at [589, 234] on textarea at bounding box center [606, 235] width 467 height 30
paste textarea "no answer. sent sms"
type textarea "no answer. sent sms anf left vm"
click at [411, 301] on button "Save Note" at bounding box center [402, 304] width 59 height 19
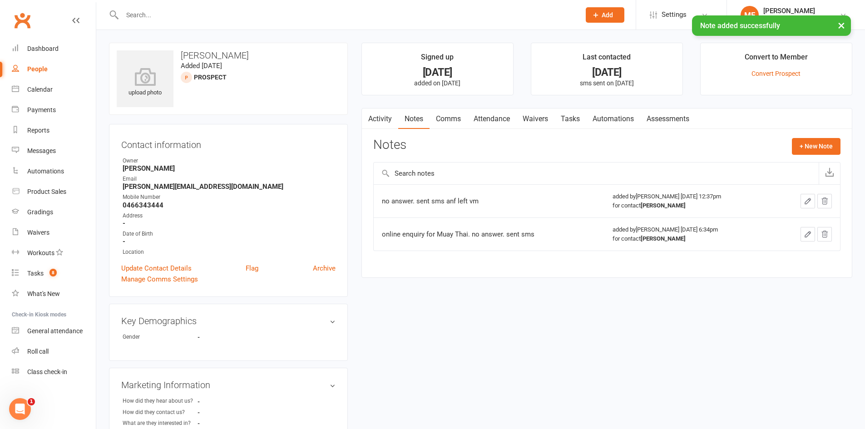
click at [449, 113] on link "Comms" at bounding box center [449, 119] width 38 height 21
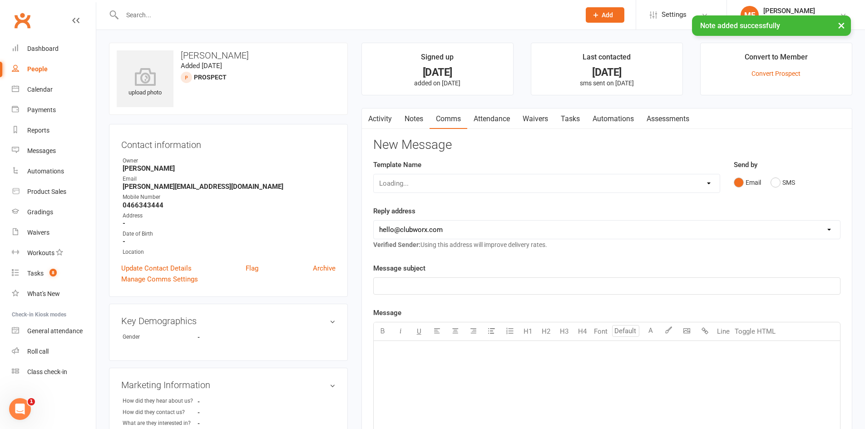
click at [457, 182] on select "Loading..." at bounding box center [547, 183] width 346 height 18
select select "1"
click at [374, 174] on select "Select Template [SMS] Chris - Call back message [SMS] Mark- Call back message […" at bounding box center [547, 183] width 346 height 18
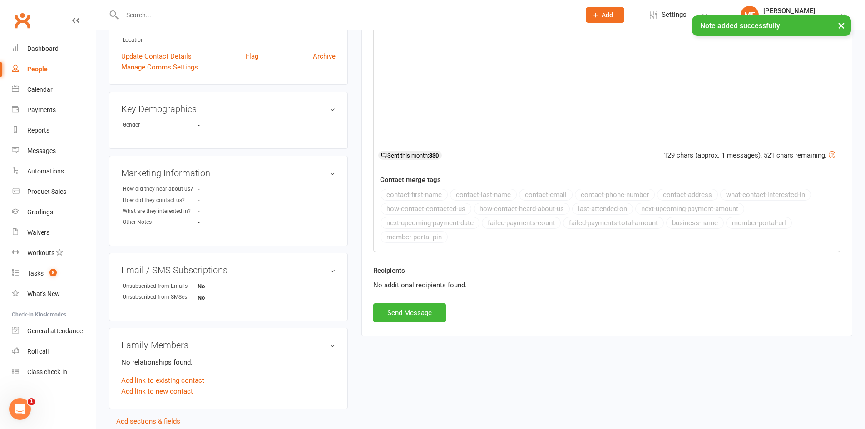
scroll to position [257, 0]
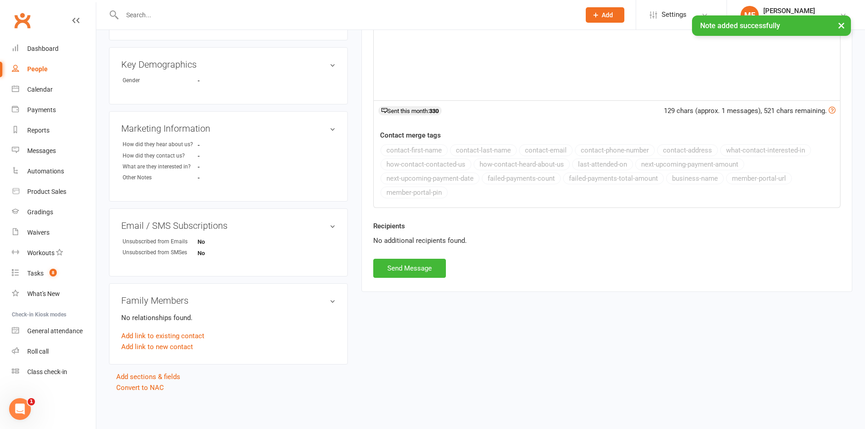
drag, startPoint x: 425, startPoint y: 253, endPoint x: 424, endPoint y: 245, distance: 8.6
click at [425, 252] on div "Recipients No additional recipients found." at bounding box center [606, 240] width 481 height 38
drag, startPoint x: 427, startPoint y: 278, endPoint x: 431, endPoint y: 271, distance: 8.5
click at [430, 273] on div "Activity Notes Comms Attendance Waivers Tasks Automations Assessments New Messa…" at bounding box center [606, 71] width 491 height 441
drag, startPoint x: 427, startPoint y: 257, endPoint x: 430, endPoint y: 262, distance: 5.5
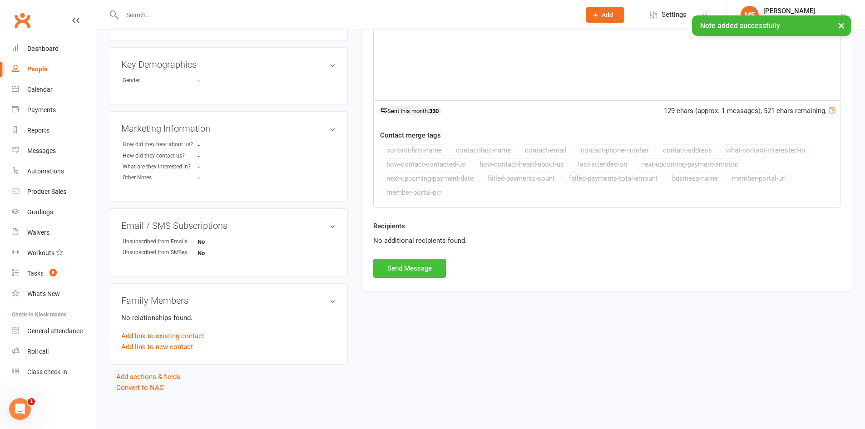
click at [428, 260] on div "New Message Template Name Select Template [SMS] Chris - Call back message [SMS]…" at bounding box center [606, 79] width 467 height 396
click at [430, 262] on button "Send Message" at bounding box center [409, 268] width 73 height 19
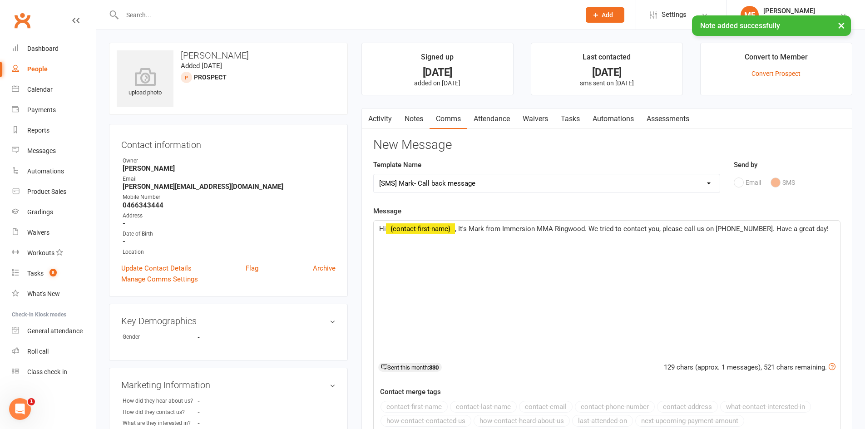
select select
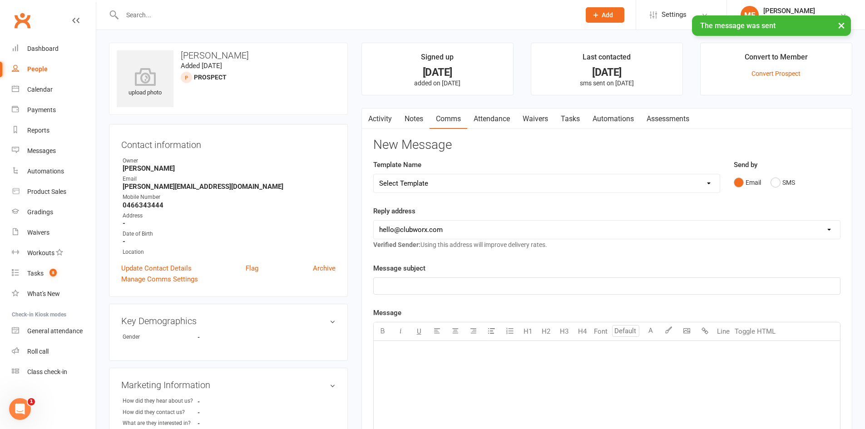
click at [578, 120] on link "Tasks" at bounding box center [571, 119] width 32 height 21
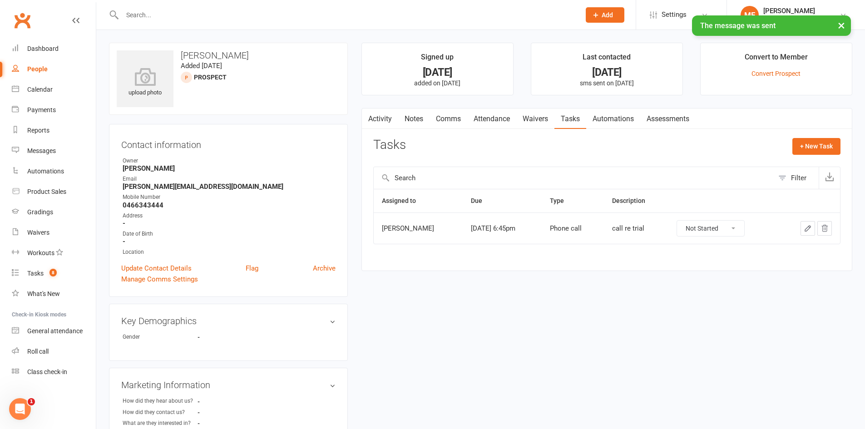
click at [802, 225] on button "button" at bounding box center [808, 228] width 15 height 15
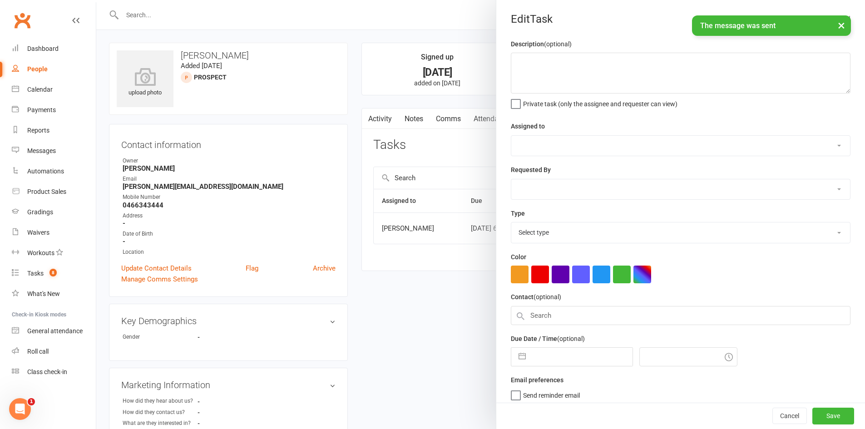
type textarea "call re trial"
select select "11984"
type input "16 Aug 2025"
type input "6:45pm"
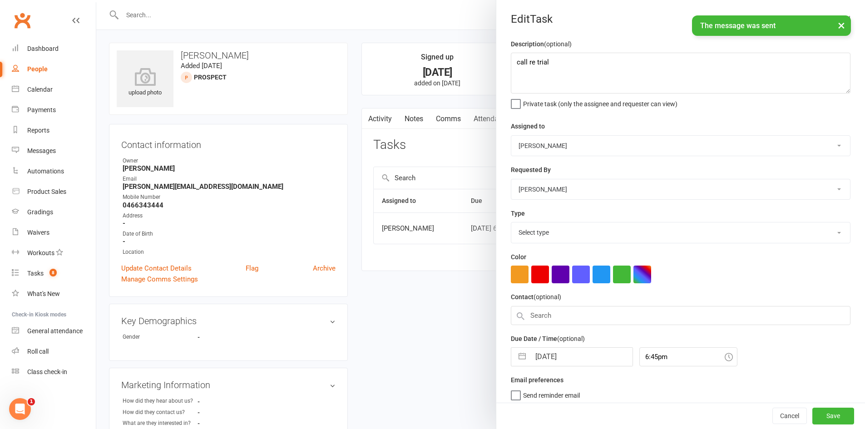
select select "6641"
drag, startPoint x: 558, startPoint y: 367, endPoint x: 558, endPoint y: 357, distance: 10.0
click at [558, 366] on div "Description (optional) call re trial Private task (only the assignee and reques…" at bounding box center [680, 229] width 369 height 381
select select "6"
select select "2025"
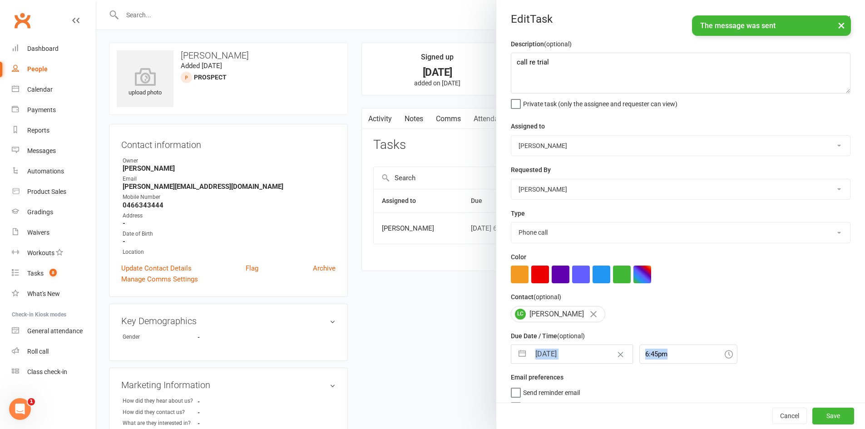
select select "7"
select select "2025"
select select "8"
select select "2025"
click at [558, 357] on input "16 Aug 2025" at bounding box center [581, 354] width 102 height 18
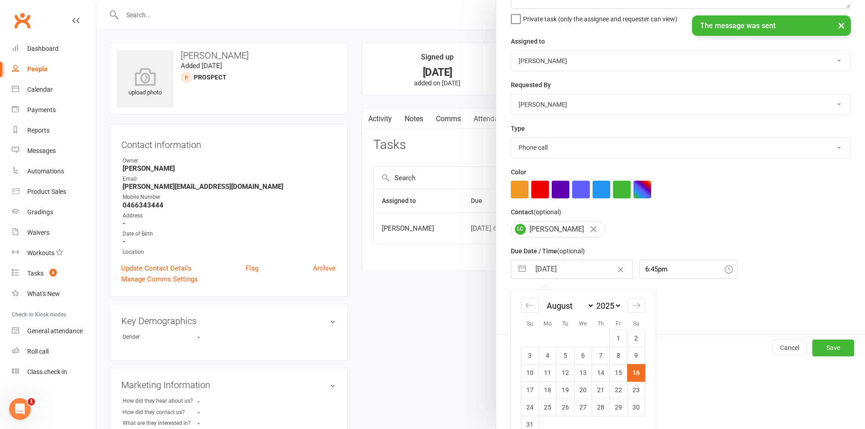
scroll to position [103, 0]
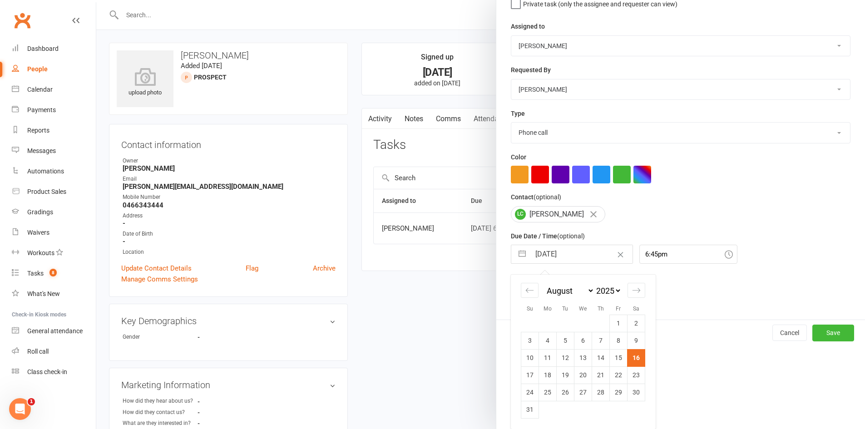
drag, startPoint x: 549, startPoint y: 380, endPoint x: 577, endPoint y: 395, distance: 32.5
click at [549, 379] on td "18" at bounding box center [548, 374] width 18 height 17
type input "18 Aug 2025"
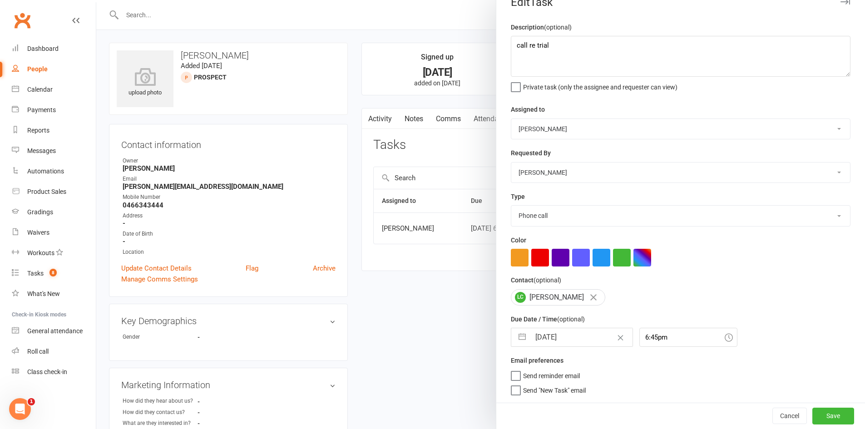
scroll to position [20, 0]
click at [812, 409] on button "Save" at bounding box center [833, 416] width 42 height 16
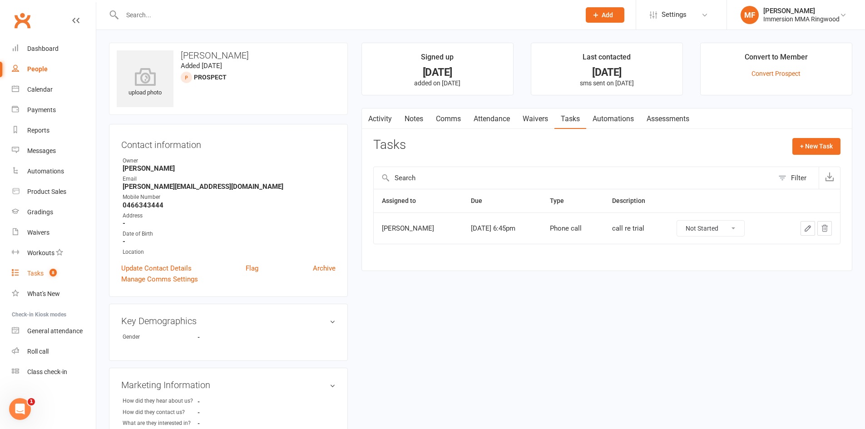
click at [62, 276] on link "Tasks 8" at bounding box center [54, 273] width 84 height 20
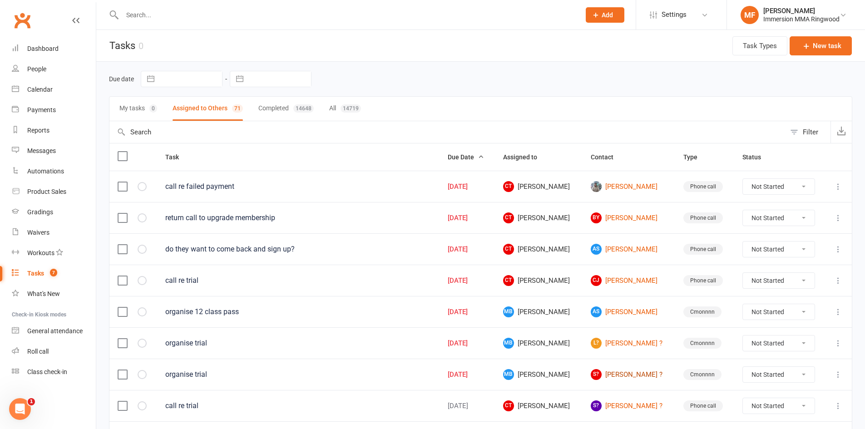
click at [628, 375] on link "S? Scott ?" at bounding box center [629, 374] width 76 height 11
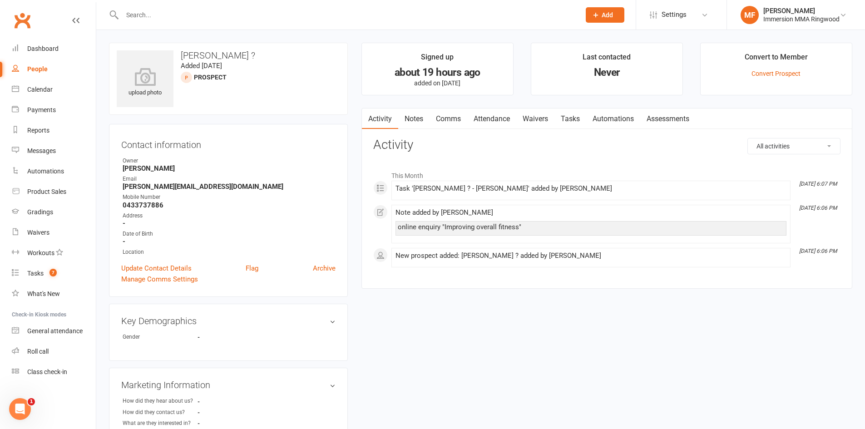
click at [412, 131] on div "Activity Notes Comms Attendance Waivers Tasks Automations Assessments All activ…" at bounding box center [606, 198] width 491 height 181
click at [411, 125] on link "Notes" at bounding box center [413, 119] width 31 height 21
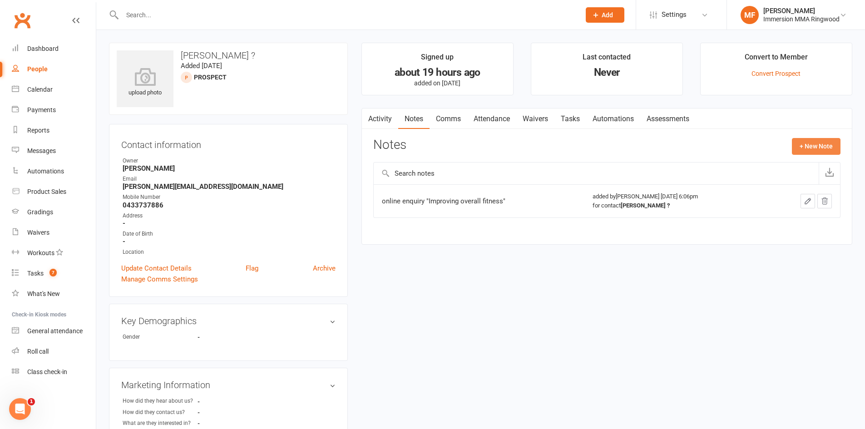
click at [804, 143] on button "+ New Note" at bounding box center [816, 146] width 49 height 16
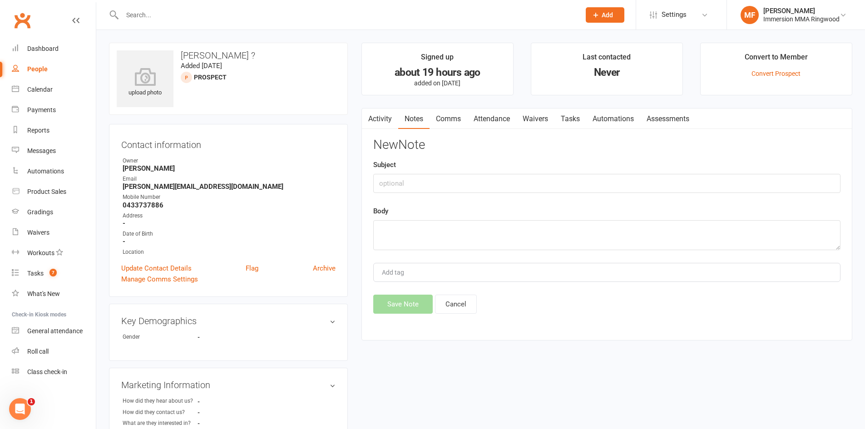
click at [605, 253] on div "New Note Subject Body Add tag Save Note Cancel" at bounding box center [606, 226] width 467 height 176
click at [595, 238] on textarea at bounding box center [606, 235] width 467 height 30
type textarea "c"
paste textarea "no answer. sent sms"
type textarea "no answer. sent sms and left vm"
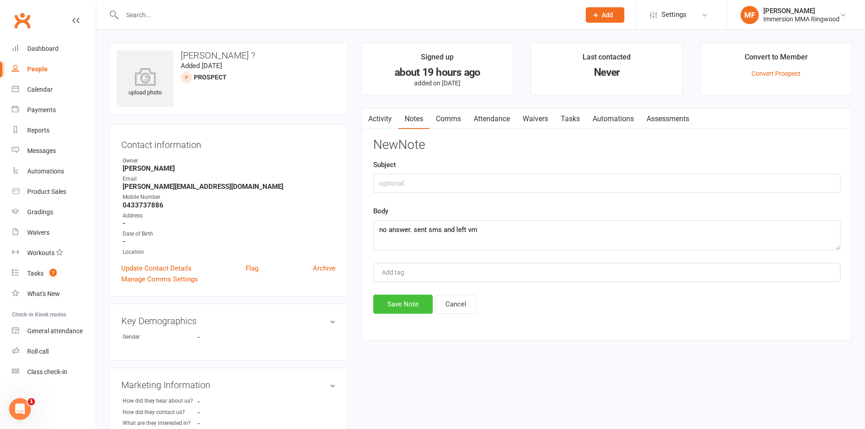
click at [395, 304] on button "Save Note" at bounding box center [402, 304] width 59 height 19
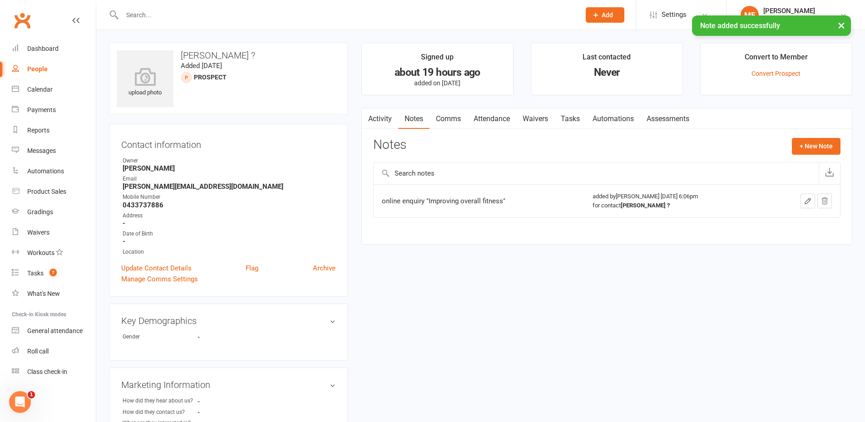
click at [438, 125] on link "Comms" at bounding box center [449, 119] width 38 height 21
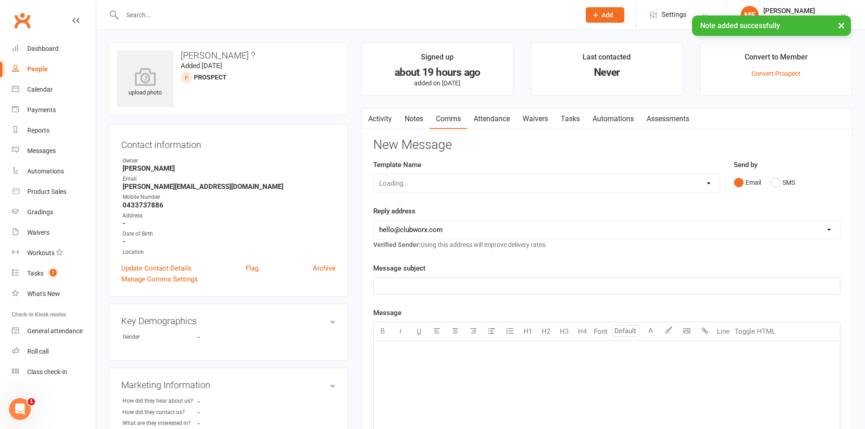
click at [542, 183] on select "Loading..." at bounding box center [547, 183] width 346 height 18
select select "1"
click at [374, 174] on select "Select Template [SMS] Chris - Call back message [SMS] Mark- Call back message […" at bounding box center [547, 183] width 346 height 18
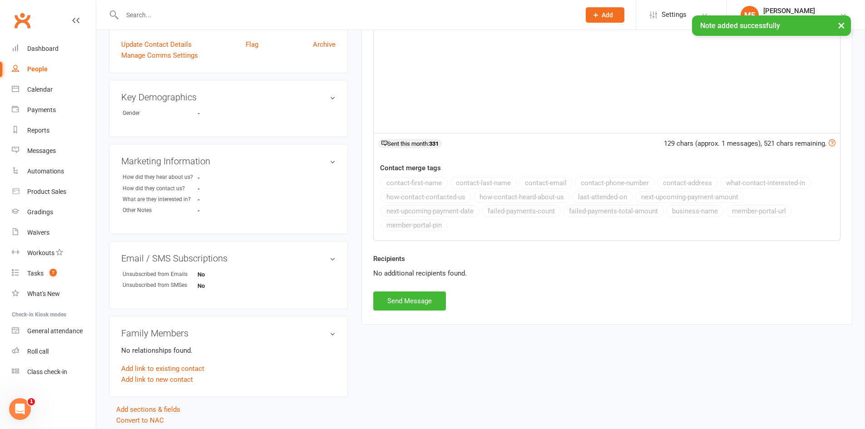
scroll to position [257, 0]
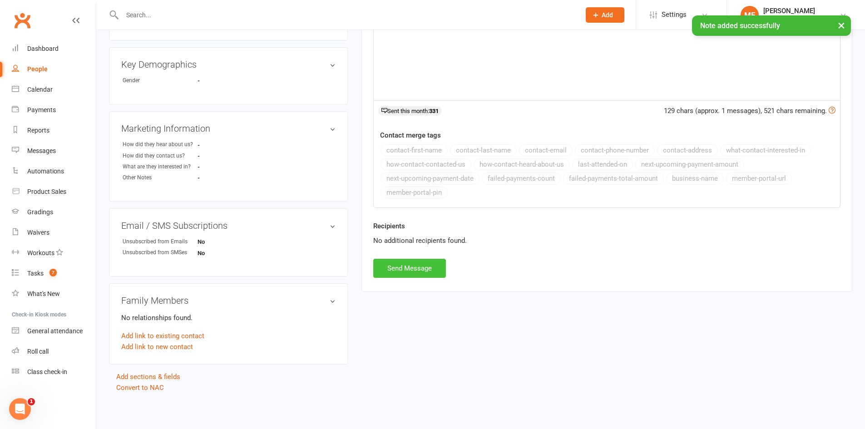
click at [438, 271] on button "Send Message" at bounding box center [409, 268] width 73 height 19
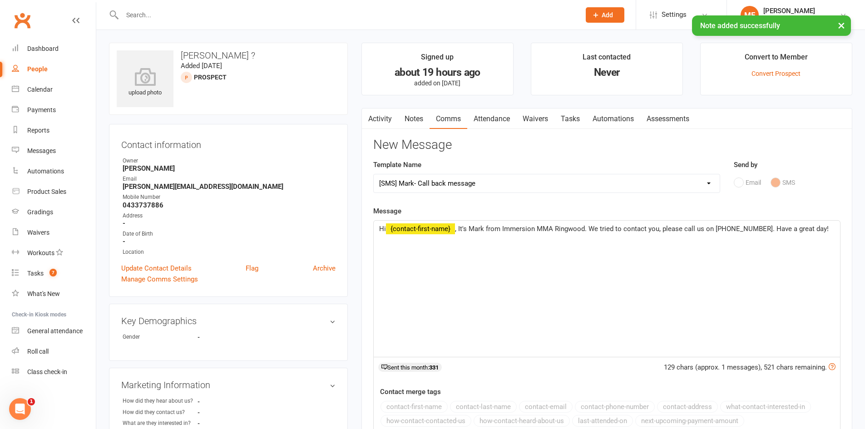
select select
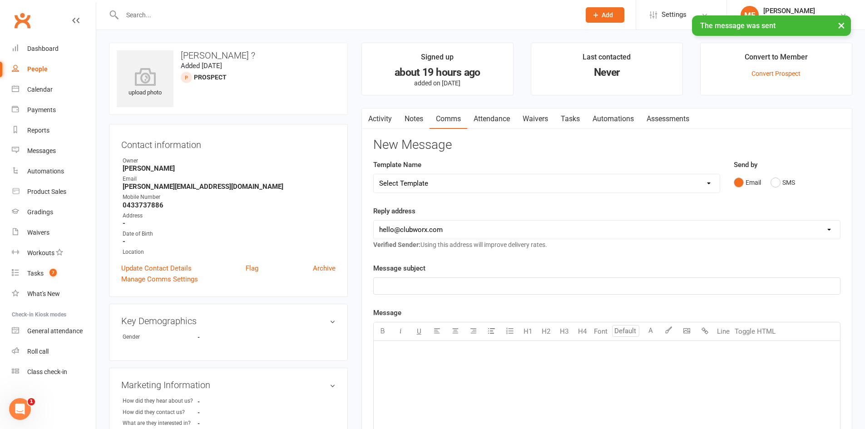
click at [572, 124] on link "Tasks" at bounding box center [571, 119] width 32 height 21
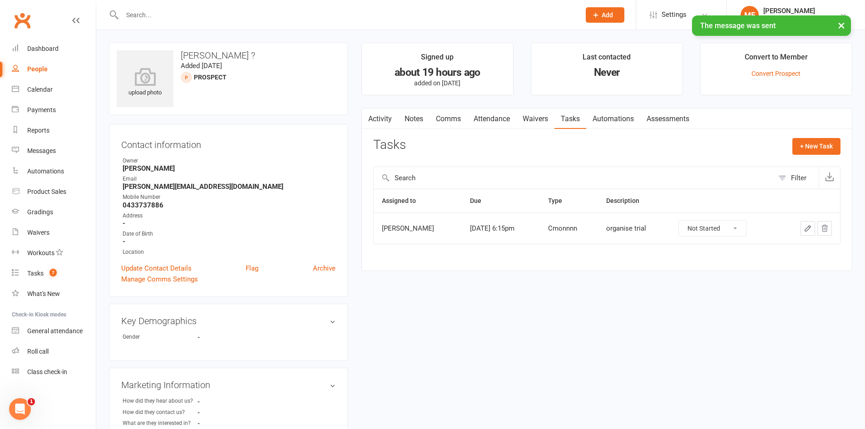
click at [802, 223] on button "button" at bounding box center [808, 228] width 15 height 15
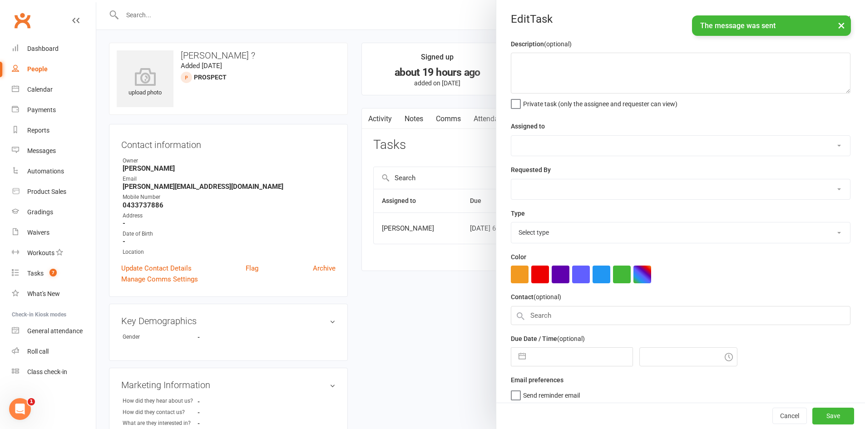
type textarea "organise trial"
select select "51778"
type input "16 Aug 2025"
type input "6:15pm"
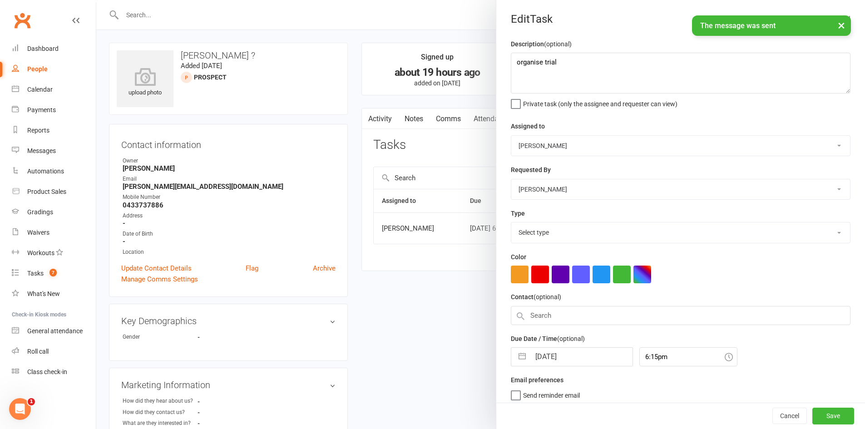
select select "28903"
click at [550, 356] on input "16 Aug 2025" at bounding box center [581, 354] width 102 height 18
select select "6"
select select "2025"
select select "7"
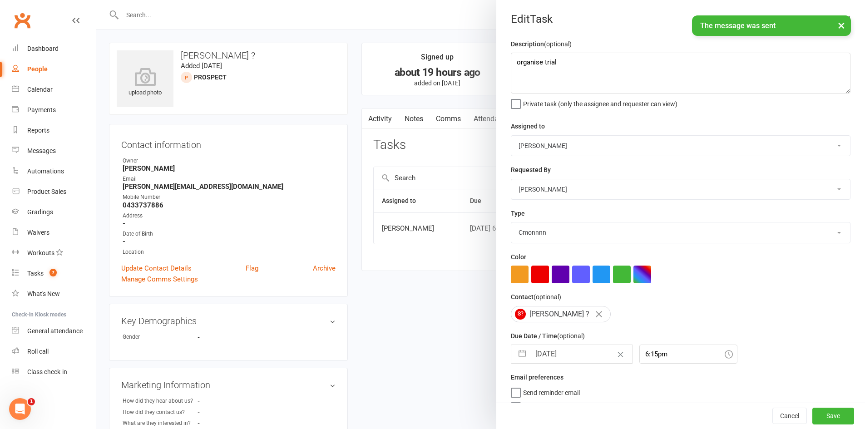
select select "2025"
select select "8"
select select "2025"
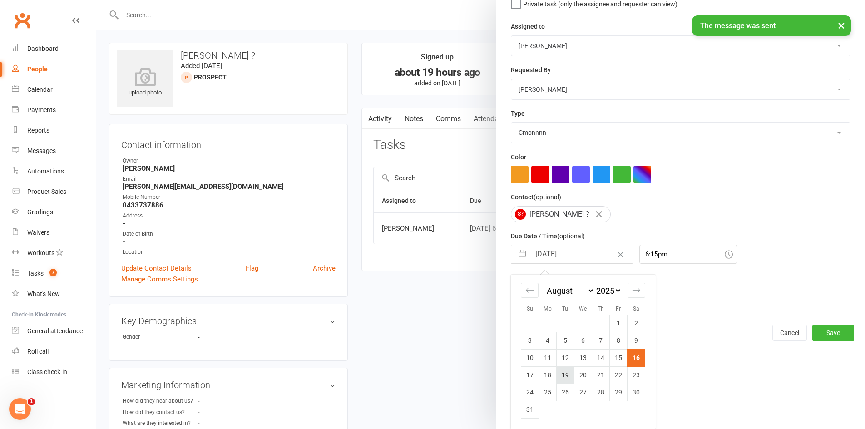
click at [557, 377] on td "19" at bounding box center [566, 374] width 18 height 17
type input "19 Aug 2025"
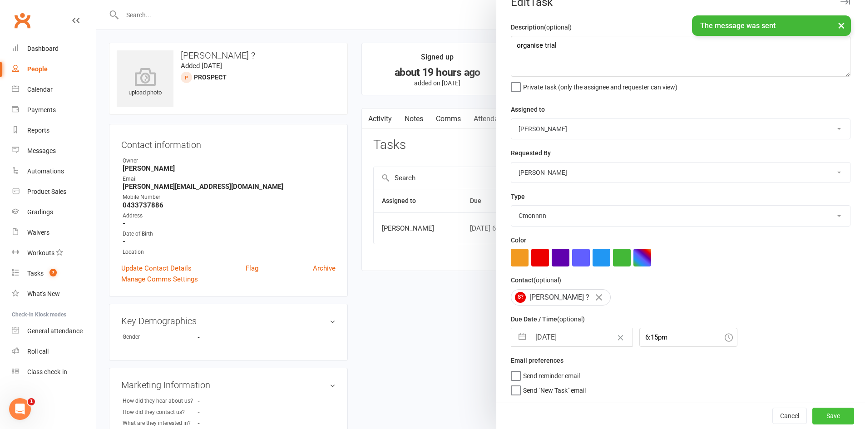
click at [822, 414] on button "Save" at bounding box center [833, 416] width 42 height 16
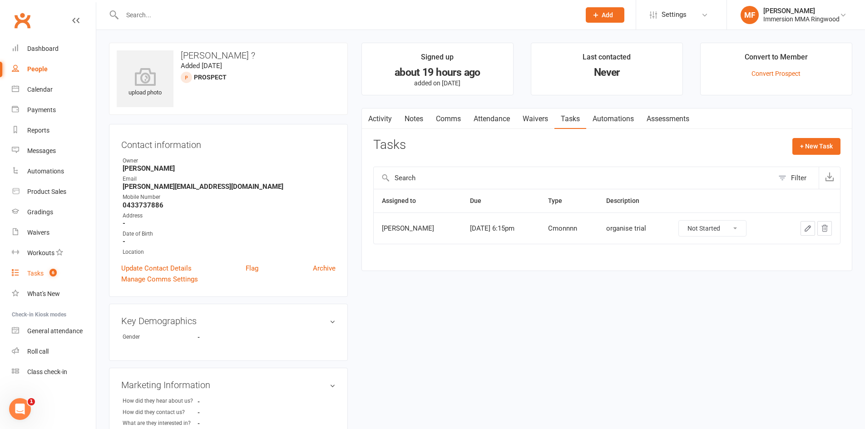
click at [64, 271] on link "Tasks 6" at bounding box center [54, 273] width 84 height 20
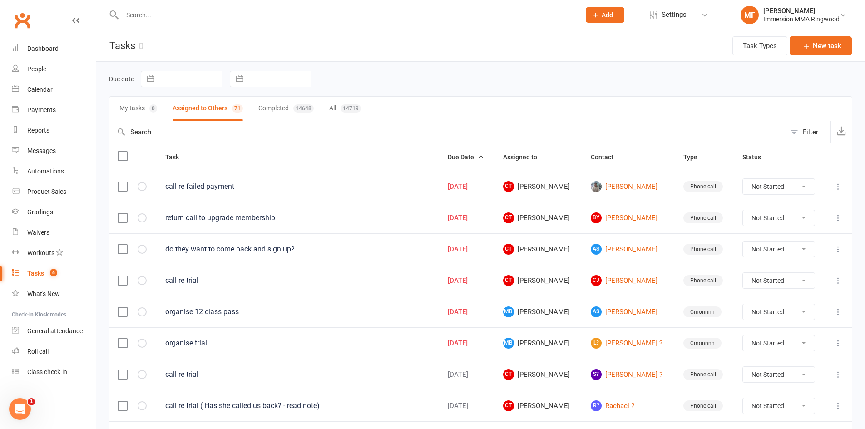
scroll to position [151, 0]
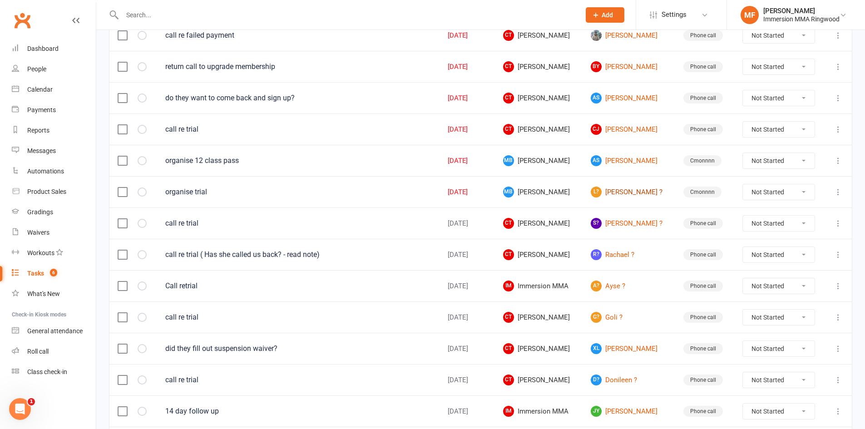
click at [619, 194] on link "L? Lisa ?" at bounding box center [629, 192] width 76 height 11
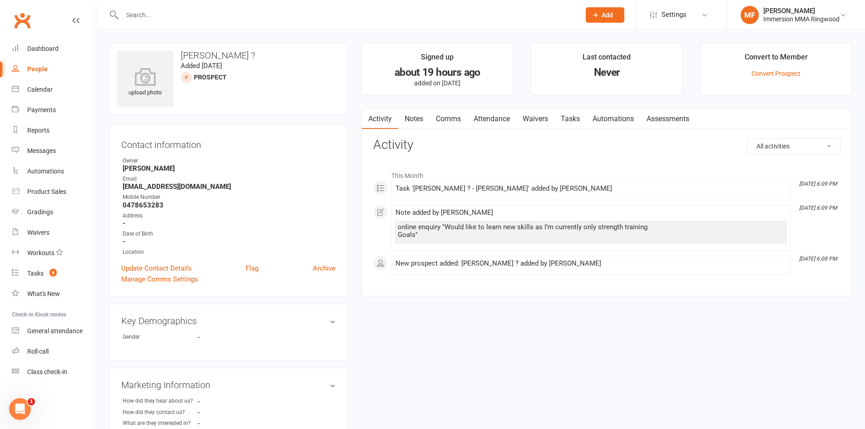
click at [421, 122] on link "Notes" at bounding box center [413, 119] width 31 height 21
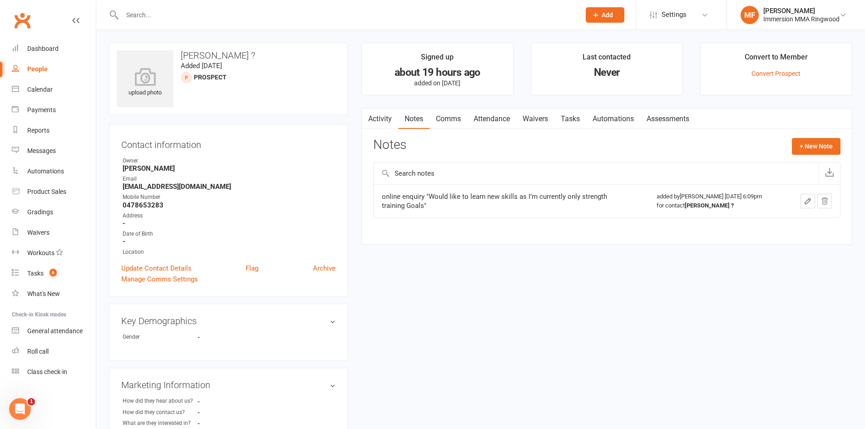
click at [399, 119] on link "Notes" at bounding box center [413, 119] width 31 height 21
click at [776, 144] on div "Notes + New Note" at bounding box center [606, 150] width 467 height 24
click at [796, 145] on button "+ New Note" at bounding box center [816, 146] width 49 height 16
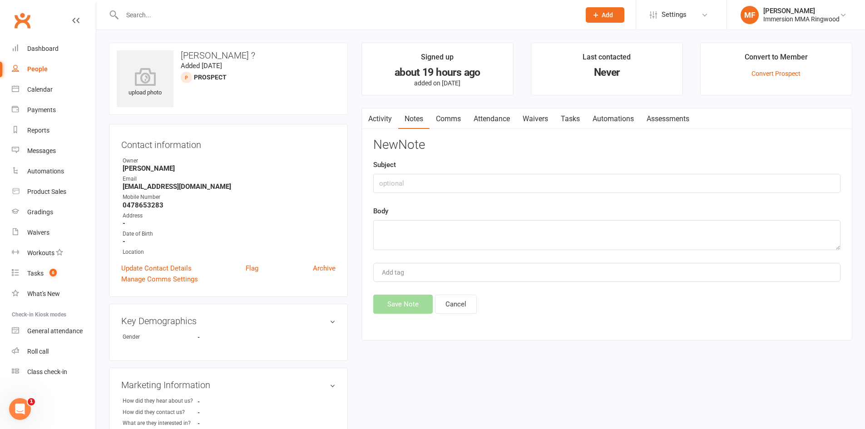
click at [466, 214] on div "Body" at bounding box center [606, 228] width 467 height 45
click at [464, 226] on textarea at bounding box center [606, 235] width 467 height 30
click at [458, 114] on link "Comms" at bounding box center [449, 119] width 38 height 21
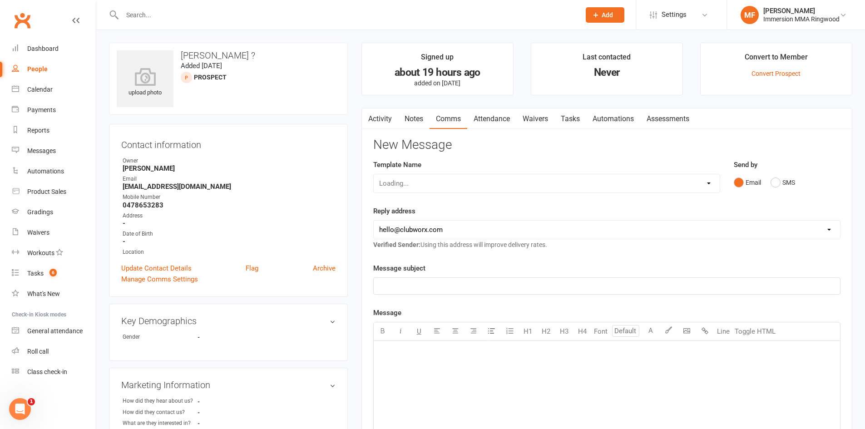
click at [490, 119] on link "Attendance" at bounding box center [491, 119] width 49 height 21
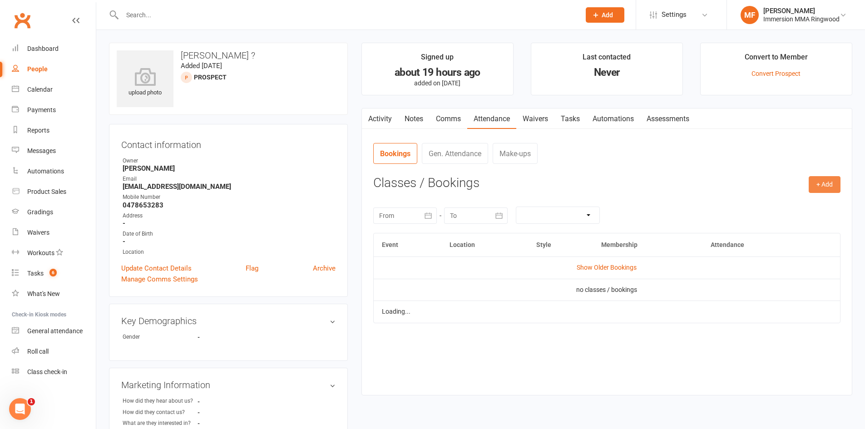
click at [809, 187] on button "+ Add" at bounding box center [825, 184] width 32 height 16
click at [768, 227] on link "Add Appointment" at bounding box center [795, 223] width 90 height 18
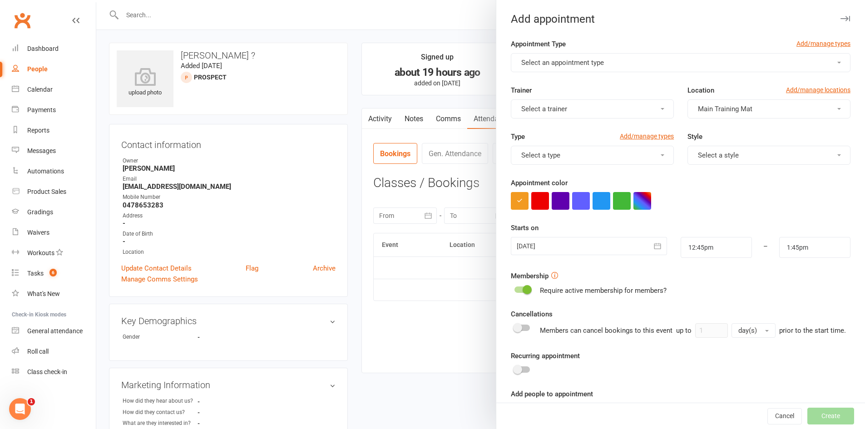
click at [615, 71] on button "Select an appointment type" at bounding box center [681, 62] width 340 height 19
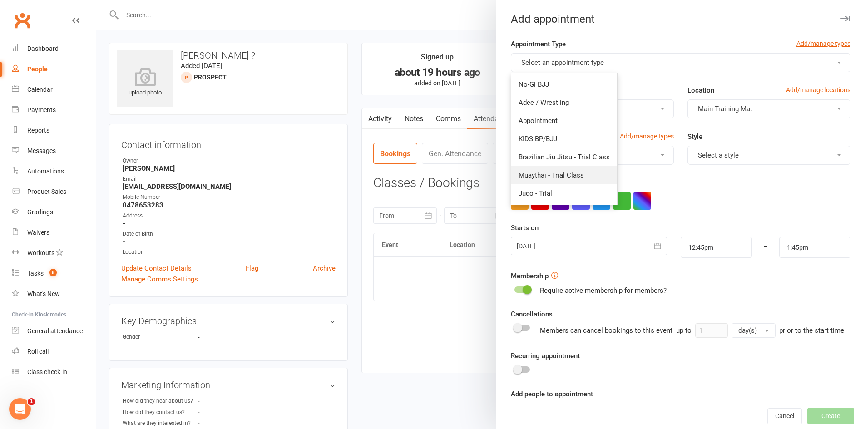
click at [576, 177] on span "Muaythai - Trial Class" at bounding box center [551, 175] width 65 height 8
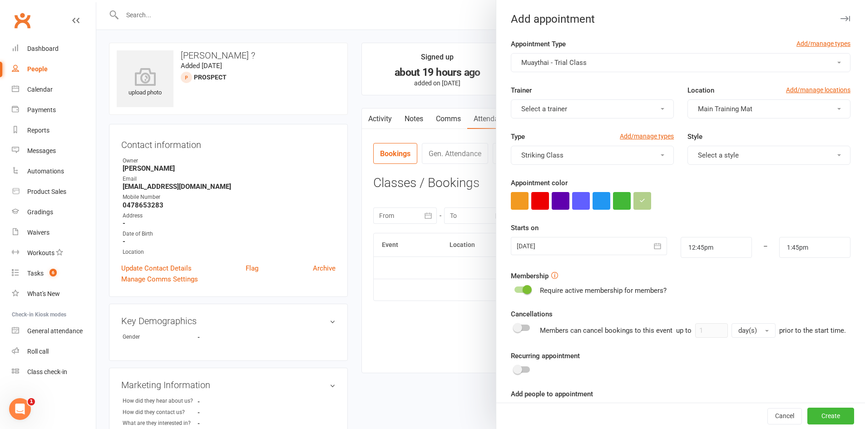
click at [700, 157] on span "Select a style" at bounding box center [718, 155] width 41 height 8
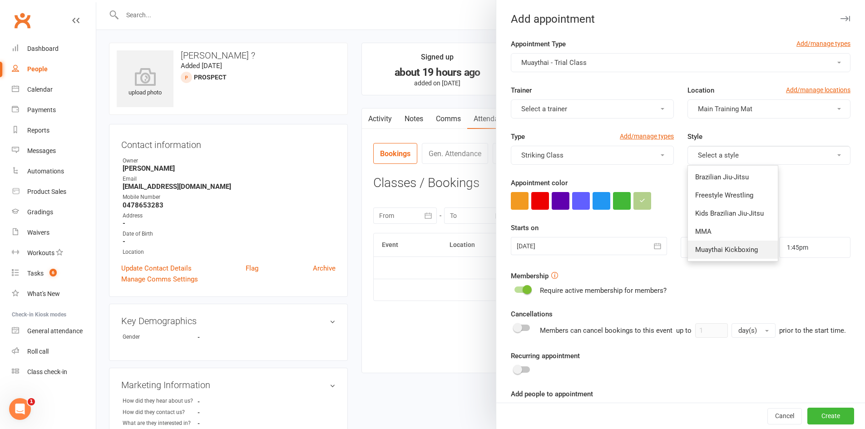
click at [704, 244] on link "Muaythai Kickboxing" at bounding box center [733, 250] width 90 height 18
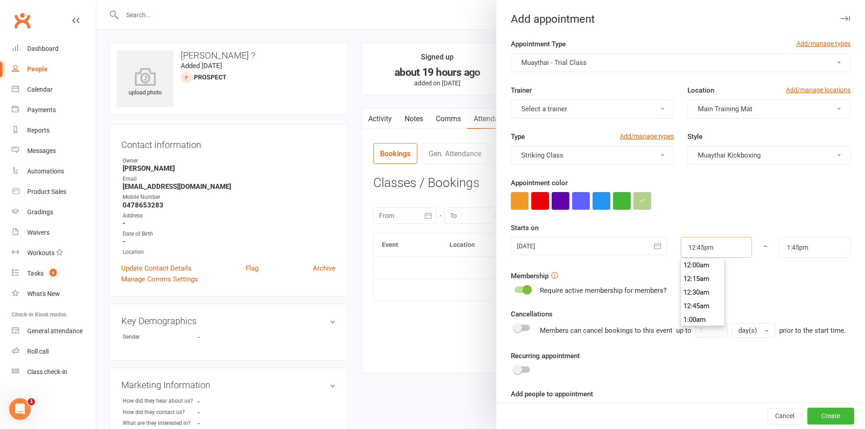
click at [707, 244] on input "12:45pm" at bounding box center [716, 247] width 71 height 21
click at [555, 243] on div at bounding box center [589, 246] width 156 height 18
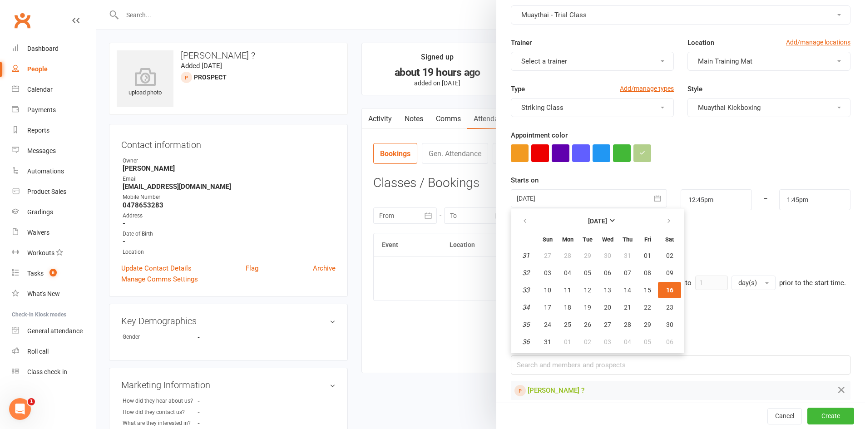
scroll to position [69, 0]
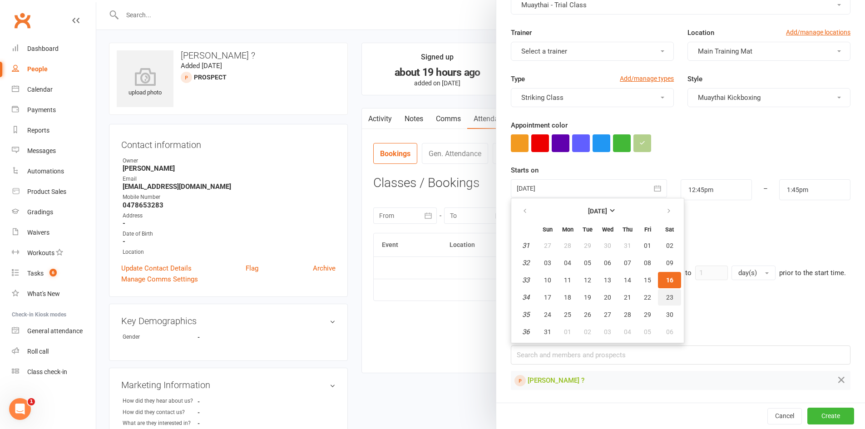
click at [661, 289] on button "23" at bounding box center [669, 297] width 23 height 16
type input "23 Aug 2025"
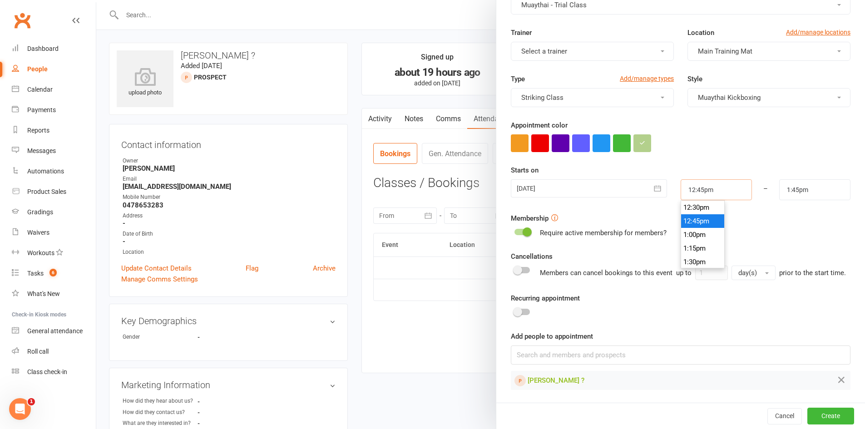
click at [698, 188] on input "12:45pm" at bounding box center [716, 189] width 71 height 21
type input "12:00pm"
type input "1:00pm"
click at [698, 210] on li "12:00pm" at bounding box center [703, 217] width 44 height 14
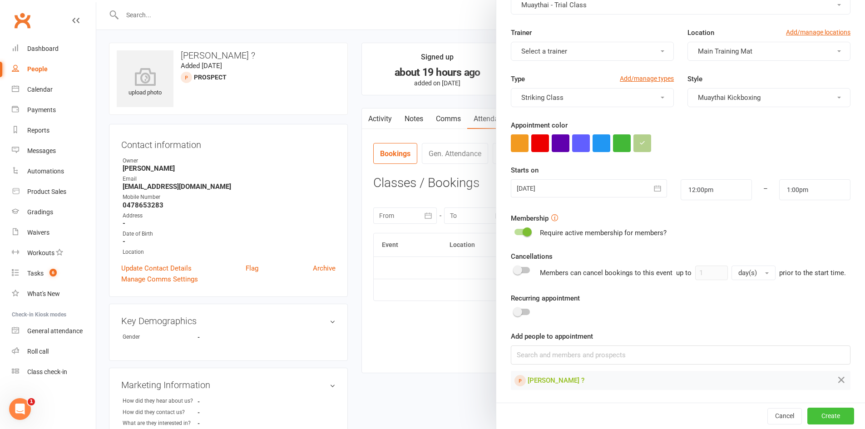
click at [814, 409] on button "Create" at bounding box center [830, 416] width 47 height 16
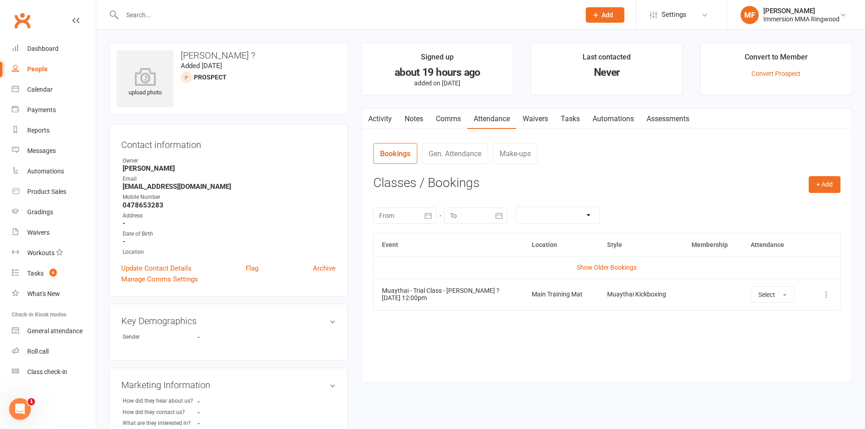
click at [457, 114] on link "Comms" at bounding box center [449, 119] width 38 height 21
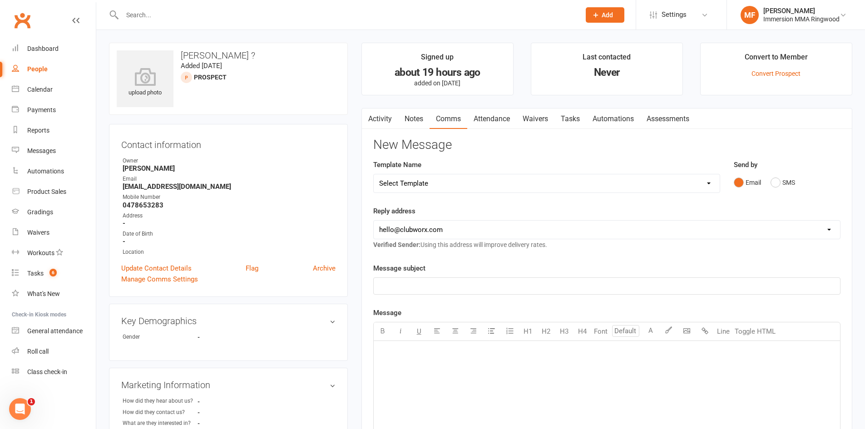
click at [511, 119] on link "Attendance" at bounding box center [491, 119] width 49 height 21
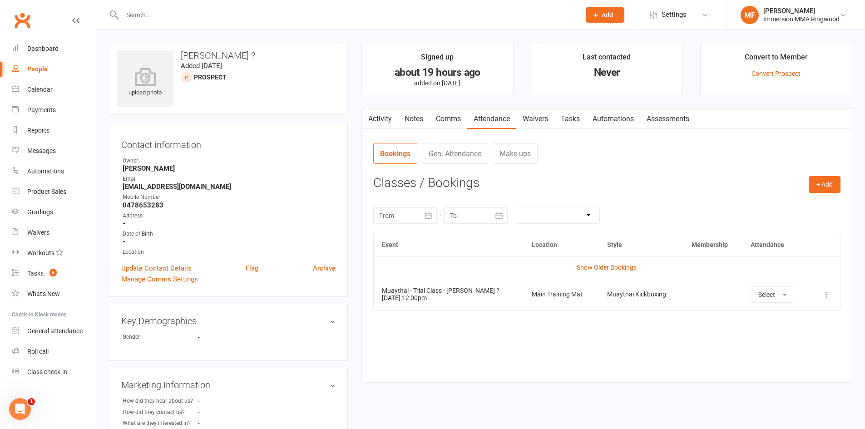
click at [826, 291] on icon at bounding box center [826, 294] width 9 height 9
click at [789, 325] on link "View event" at bounding box center [787, 331] width 90 height 18
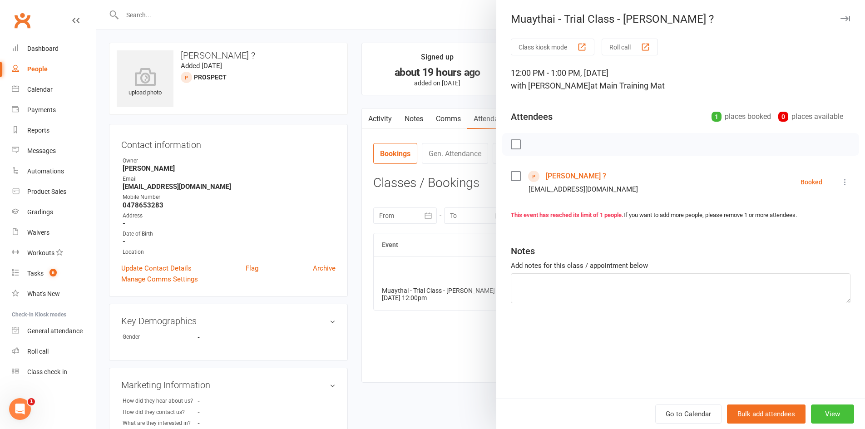
click at [826, 411] on button "View" at bounding box center [832, 414] width 43 height 19
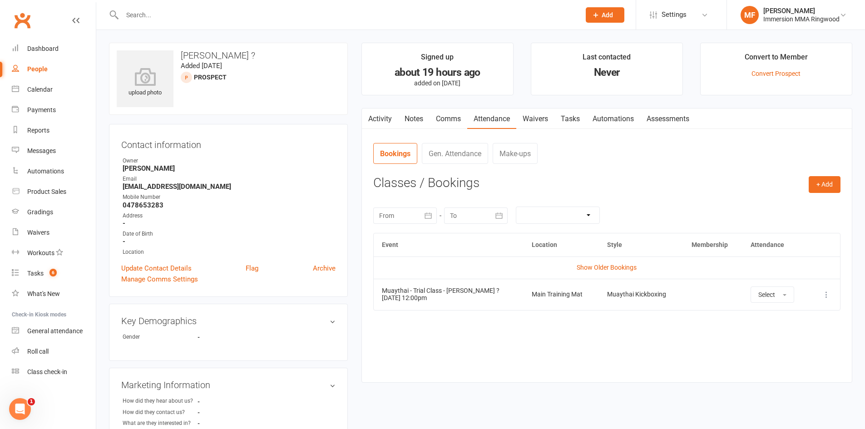
click at [824, 298] on icon at bounding box center [826, 294] width 9 height 9
click at [786, 312] on link "More info" at bounding box center [787, 312] width 90 height 18
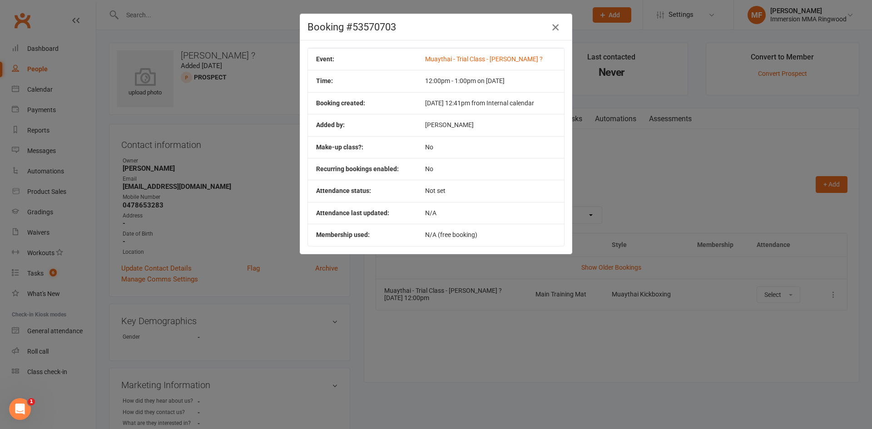
click at [550, 26] on icon "button" at bounding box center [555, 27] width 11 height 11
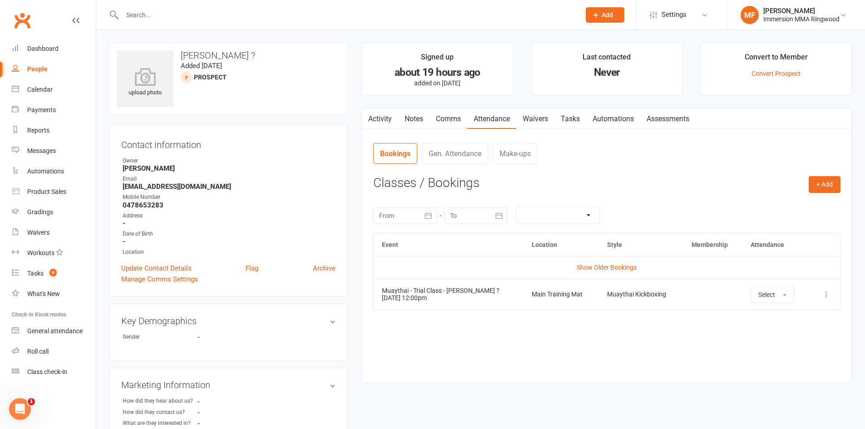
click at [827, 296] on icon at bounding box center [826, 294] width 9 height 9
click at [805, 329] on link "View event" at bounding box center [787, 331] width 90 height 18
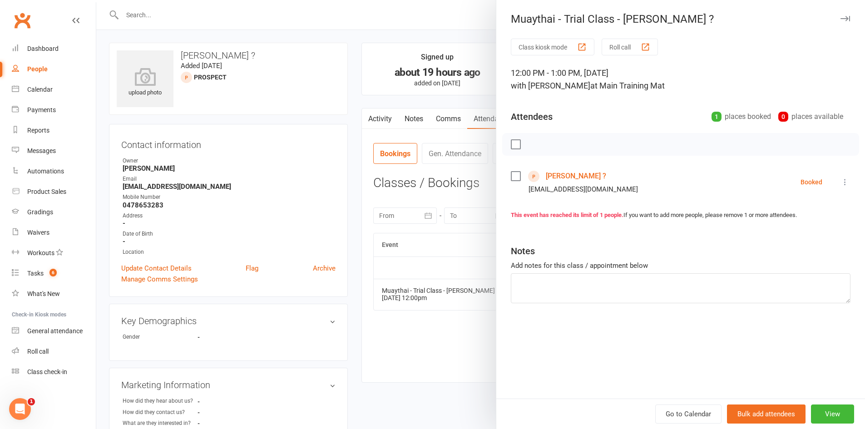
click at [832, 181] on li "Lisa ? lisaatran@outlook.com Booked More info Remove Check in Mark absent Send …" at bounding box center [681, 182] width 340 height 26
click at [841, 178] on icon at bounding box center [845, 182] width 9 height 9
click at [832, 265] on link "Send message" at bounding box center [805, 272] width 90 height 18
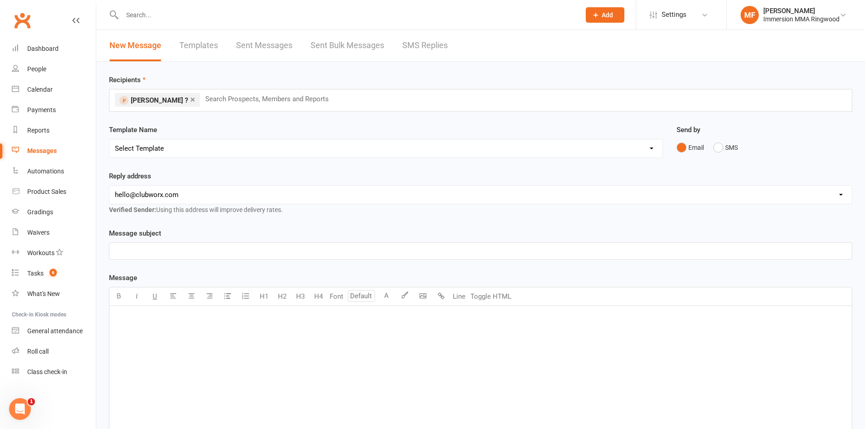
drag, startPoint x: 210, startPoint y: 151, endPoint x: 208, endPoint y: 156, distance: 5.2
click at [210, 151] on select "Select Template [SMS] Chris - Call back message [SMS] Mark- Call back message […" at bounding box center [385, 148] width 553 height 18
select select "3"
click at [109, 139] on select "Select Template [SMS] Chris - Call back message [SMS] Mark- Call back message […" at bounding box center [385, 148] width 553 height 18
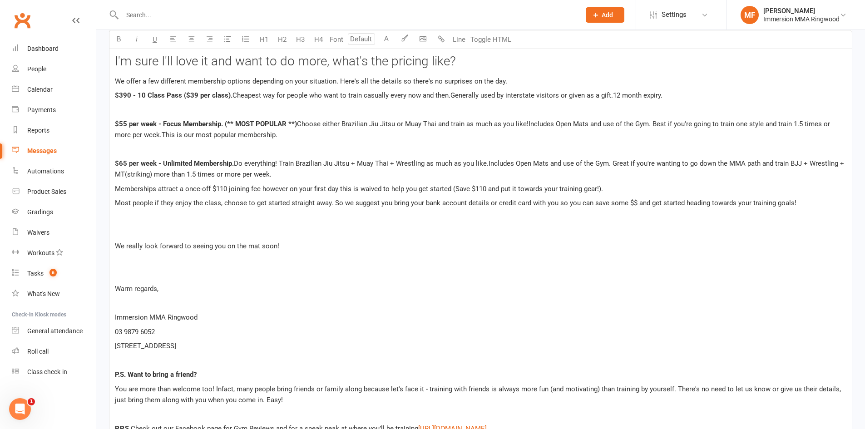
scroll to position [1650, 0]
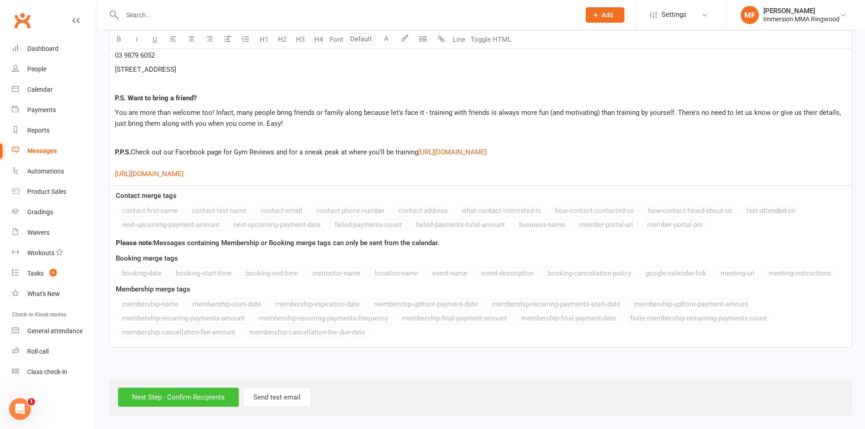
click at [153, 387] on div "Next Step - Confirm Recipients Send test email" at bounding box center [480, 397] width 743 height 37
click at [156, 388] on input "Next Step - Confirm Recipients" at bounding box center [178, 397] width 121 height 19
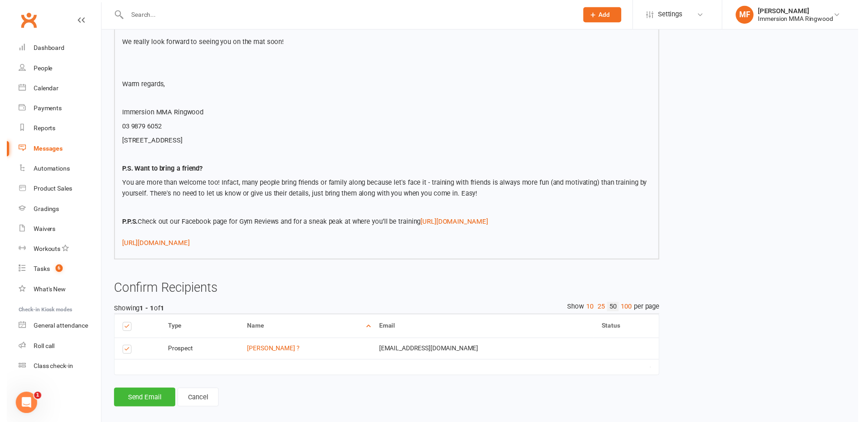
scroll to position [1511, 0]
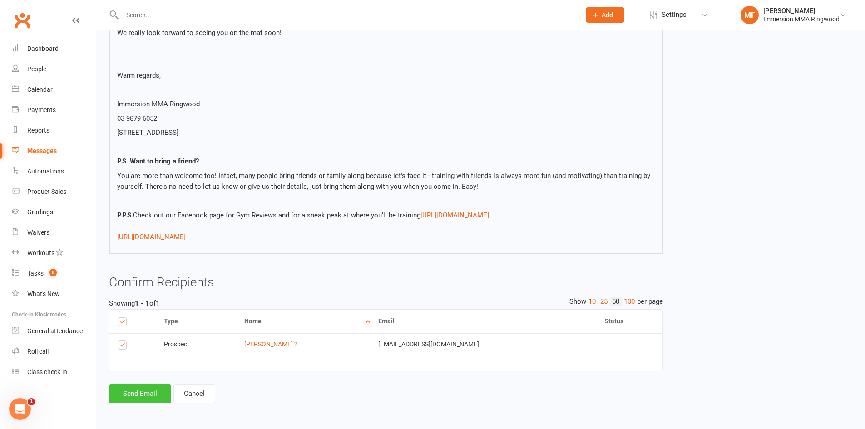
click at [117, 402] on button "Send Email" at bounding box center [140, 393] width 62 height 19
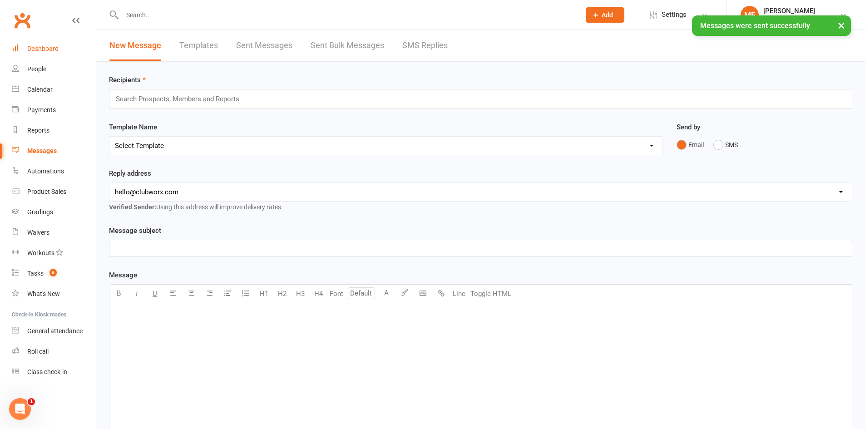
click at [42, 44] on link "Dashboard" at bounding box center [54, 49] width 84 height 20
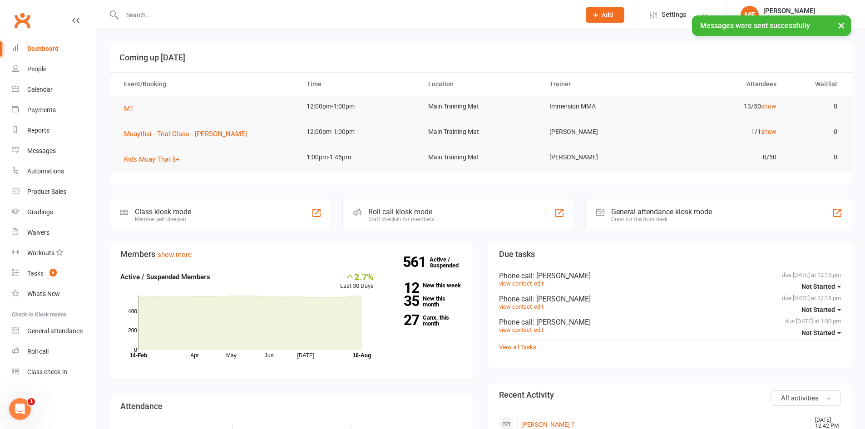
scroll to position [134, 0]
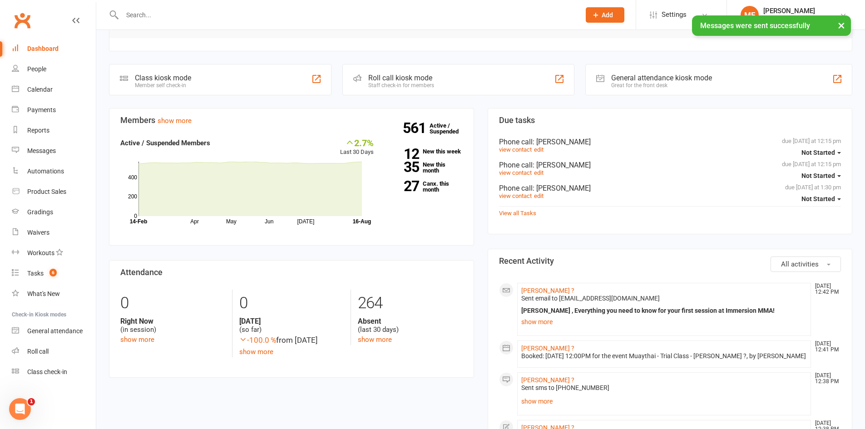
click at [528, 295] on span "Sent email to lisaatran@outlook.com" at bounding box center [590, 298] width 139 height 7
click at [528, 293] on link "Lisa ?" at bounding box center [547, 290] width 53 height 7
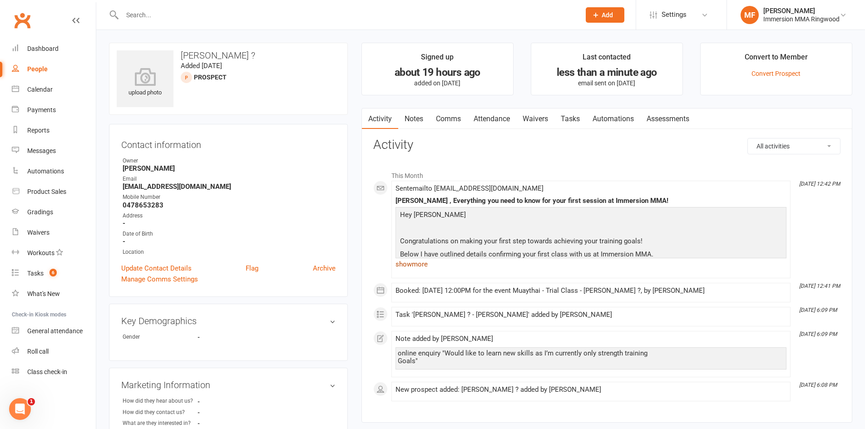
click at [421, 263] on link "show more" at bounding box center [591, 264] width 391 height 13
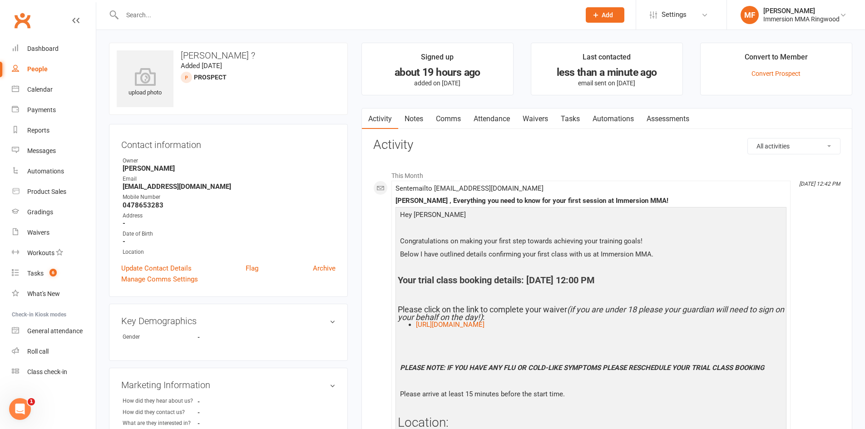
click at [423, 115] on link "Notes" at bounding box center [413, 119] width 31 height 21
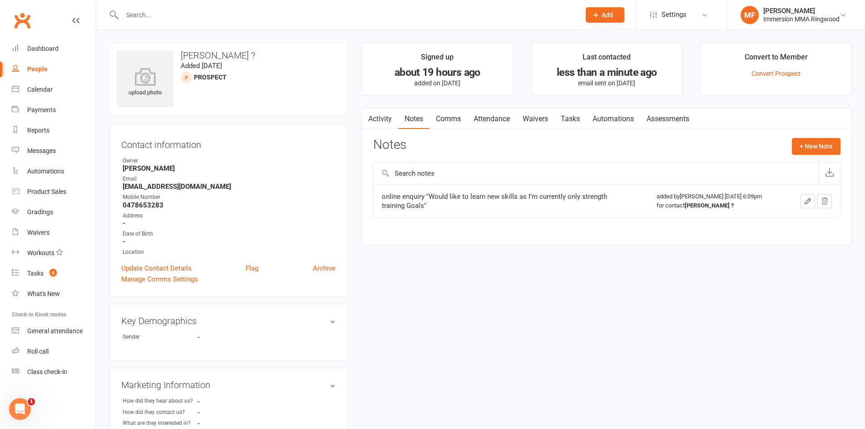
click at [376, 114] on link "Activity" at bounding box center [380, 119] width 36 height 21
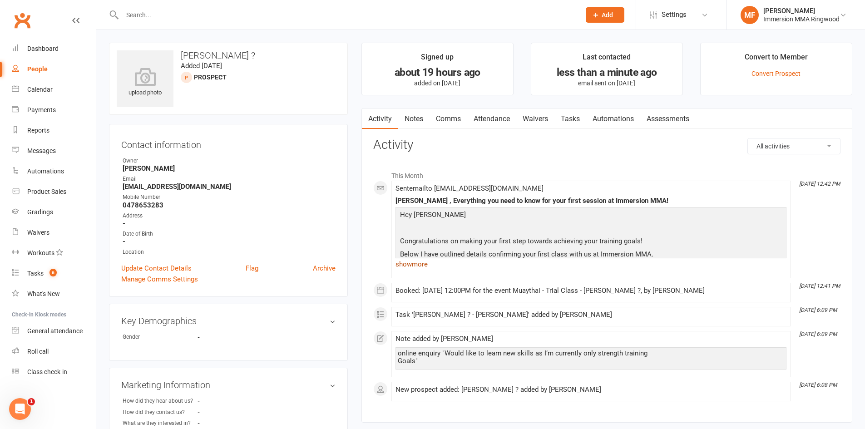
click at [526, 265] on link "show more" at bounding box center [591, 264] width 391 height 13
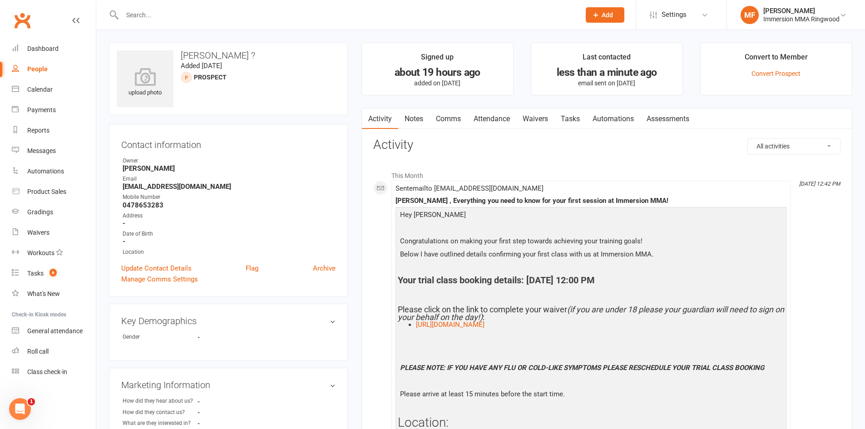
drag, startPoint x: 660, startPoint y: 282, endPoint x: 529, endPoint y: 282, distance: 131.3
click at [529, 282] on h4 "Your trial class booking details: [DATE] 12:00 PM" at bounding box center [591, 280] width 386 height 10
copy h4 "August 23, 2025 @ 12:00 PM"
click at [424, 119] on link "Notes" at bounding box center [413, 119] width 31 height 21
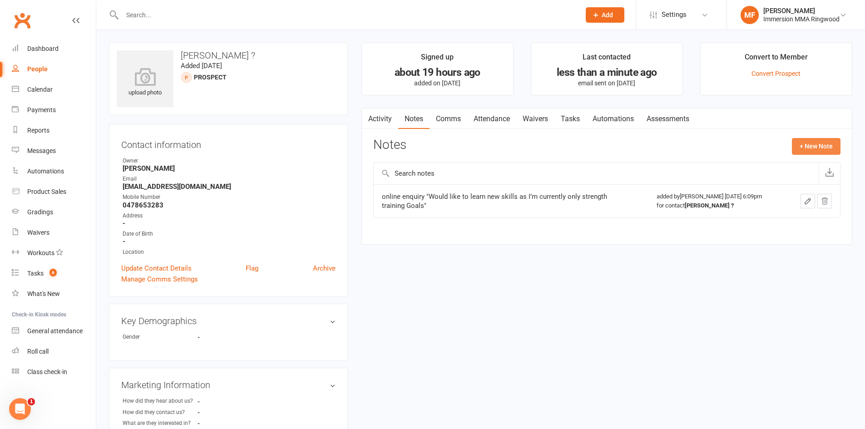
click at [822, 139] on button "+ New Note" at bounding box center [816, 146] width 49 height 16
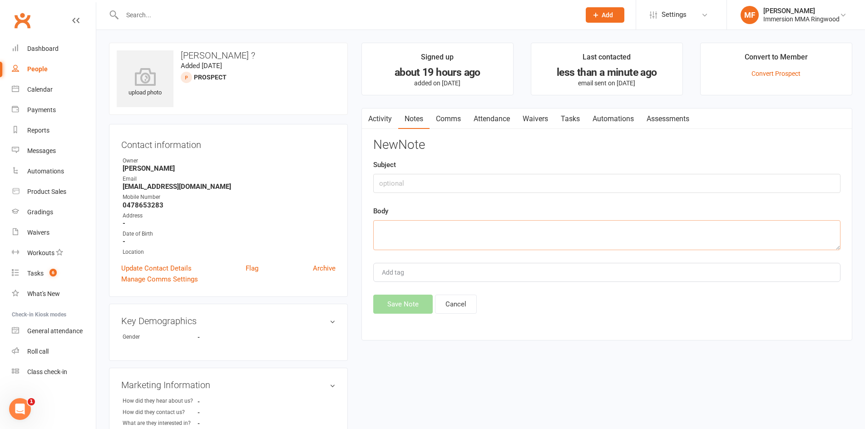
click at [556, 227] on textarea at bounding box center [606, 235] width 467 height 30
paste textarea "August 23, 2025 @ 12:00 PM"
type textarea "Booked in for MT with her partner: August 23, 2025 @ 12:00 PM"
click at [428, 305] on button "Save Note" at bounding box center [402, 304] width 59 height 19
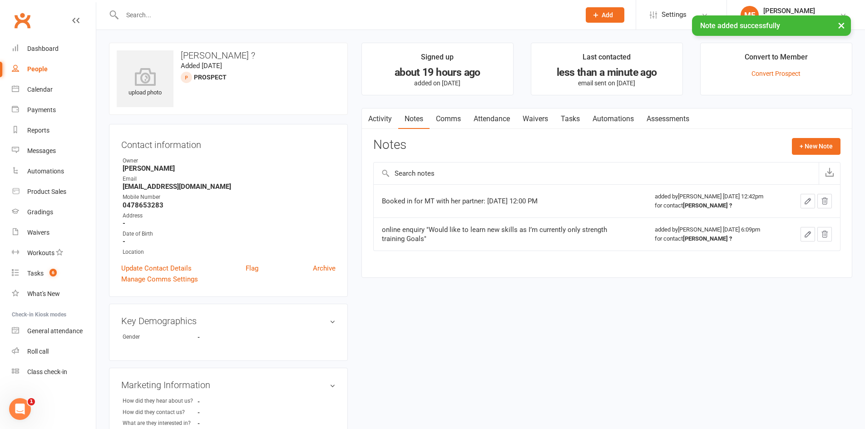
click at [532, 121] on link "Waivers" at bounding box center [535, 119] width 38 height 21
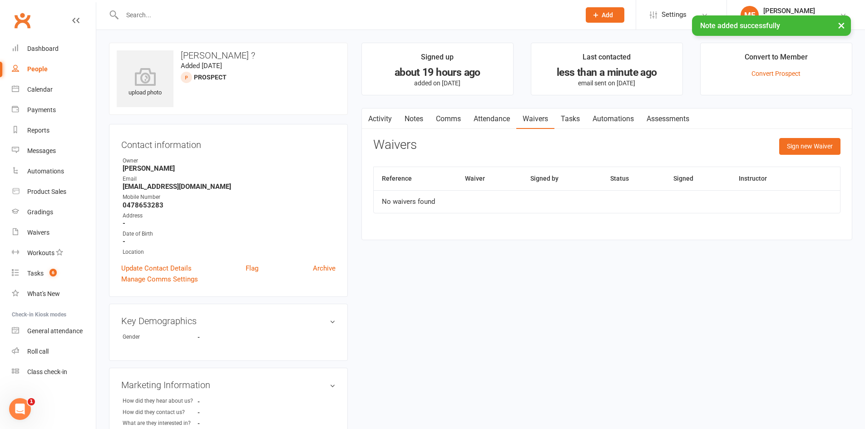
click at [561, 115] on link "Tasks" at bounding box center [571, 119] width 32 height 21
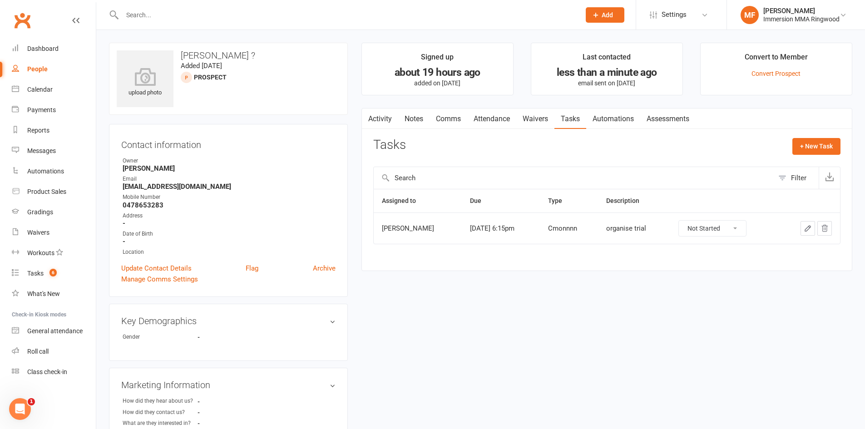
drag, startPoint x: 683, startPoint y: 222, endPoint x: 685, endPoint y: 227, distance: 5.3
click at [683, 222] on select "Not Started In Progress Waiting Complete" at bounding box center [712, 228] width 67 height 15
click at [679, 221] on select "Not Started In Progress Waiting Complete" at bounding box center [712, 228] width 67 height 15
select select "unstarted"
click at [520, 110] on link "Waivers" at bounding box center [535, 119] width 38 height 21
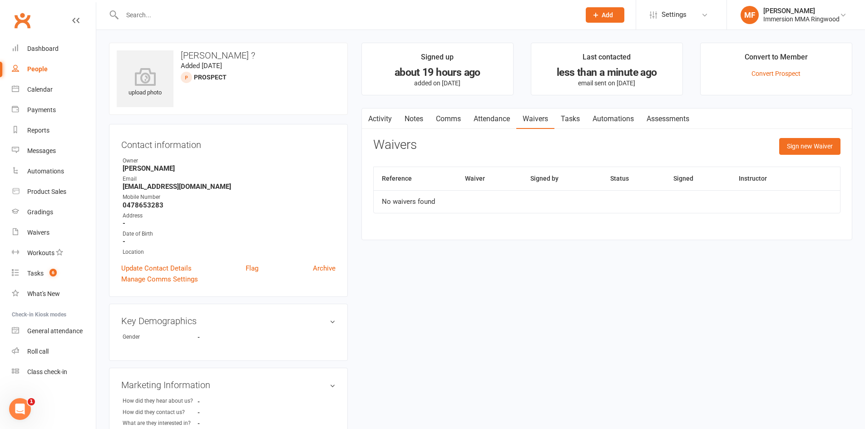
click at [513, 118] on link "Attendance" at bounding box center [491, 119] width 49 height 21
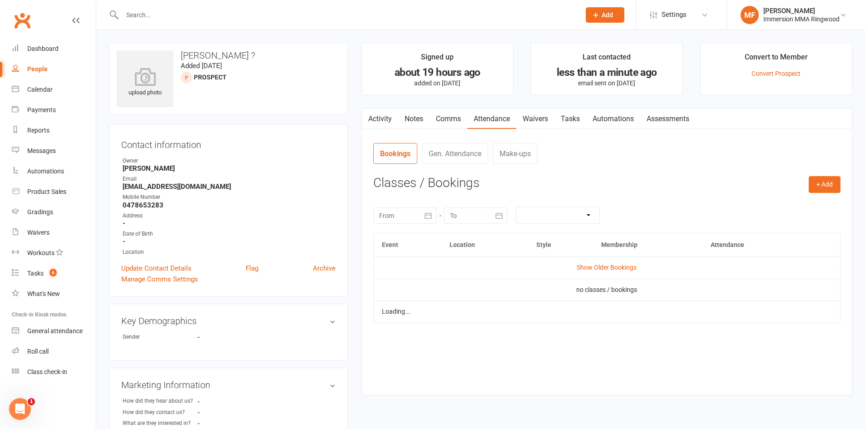
click at [450, 118] on link "Comms" at bounding box center [449, 119] width 38 height 21
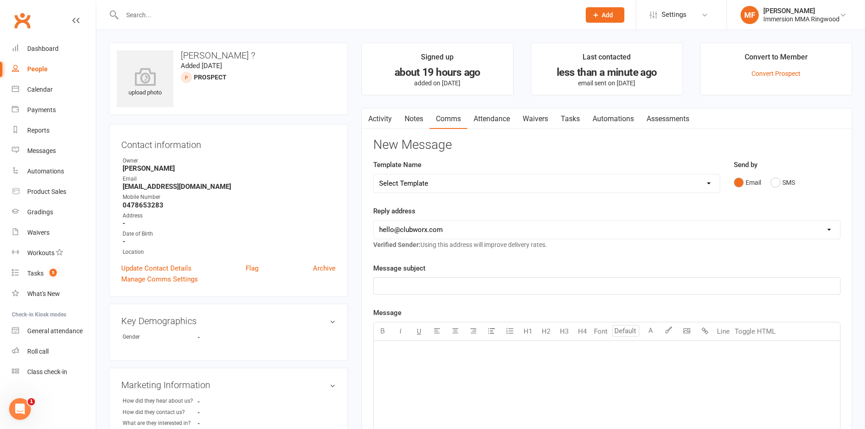
click at [421, 114] on link "Notes" at bounding box center [413, 119] width 31 height 21
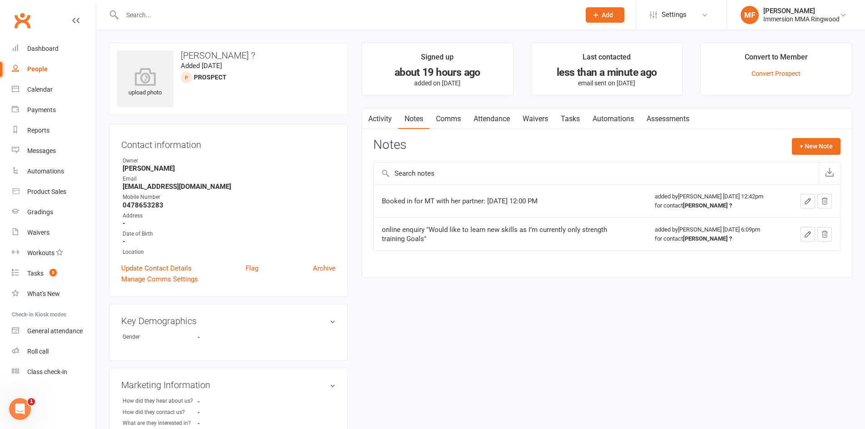
click at [392, 116] on link "Activity" at bounding box center [380, 119] width 36 height 21
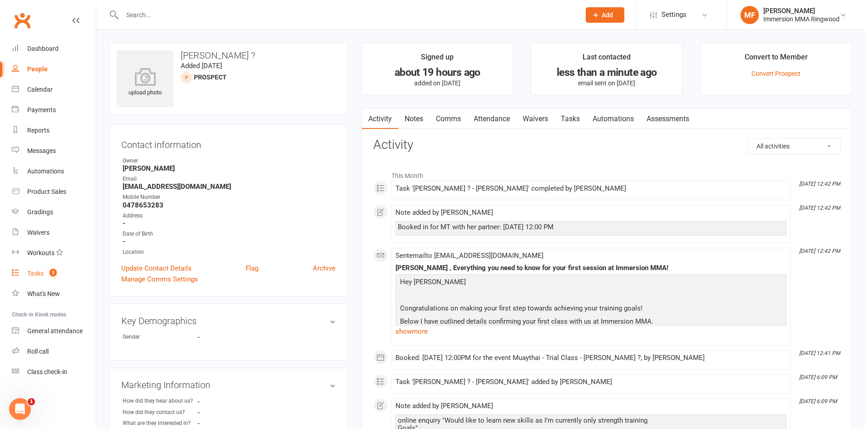
click at [59, 271] on link "Tasks 5" at bounding box center [54, 273] width 84 height 20
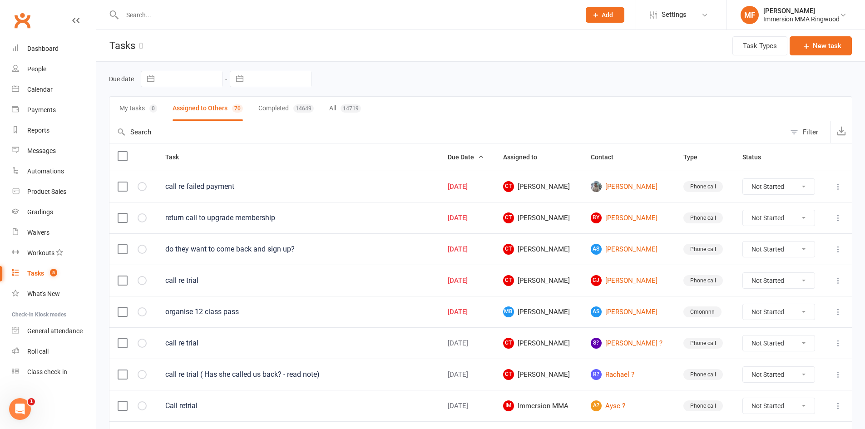
drag, startPoint x: 521, startPoint y: 312, endPoint x: 557, endPoint y: 312, distance: 35.4
click at [557, 312] on span "MB Max Binder" at bounding box center [538, 312] width 71 height 11
click at [649, 282] on link "CJ Carly Jackson" at bounding box center [629, 280] width 76 height 11
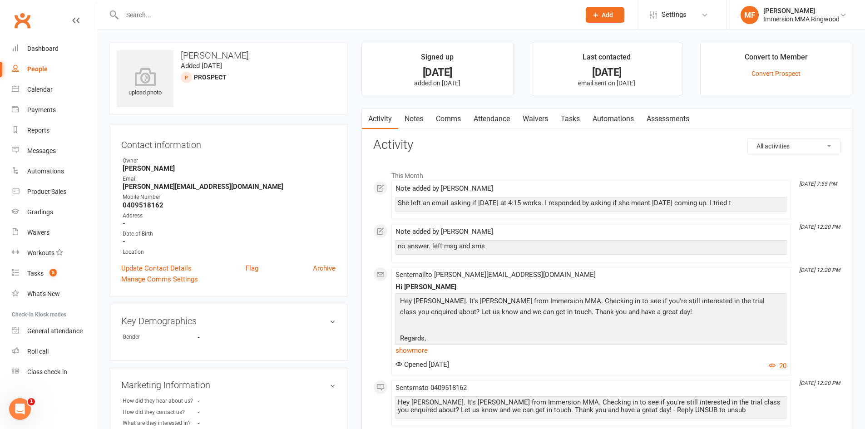
click at [571, 124] on link "Tasks" at bounding box center [571, 119] width 32 height 21
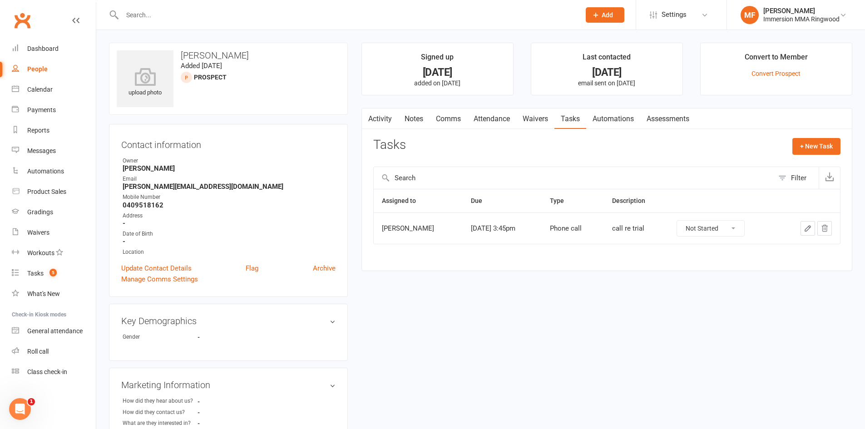
click at [411, 127] on link "Notes" at bounding box center [413, 119] width 31 height 21
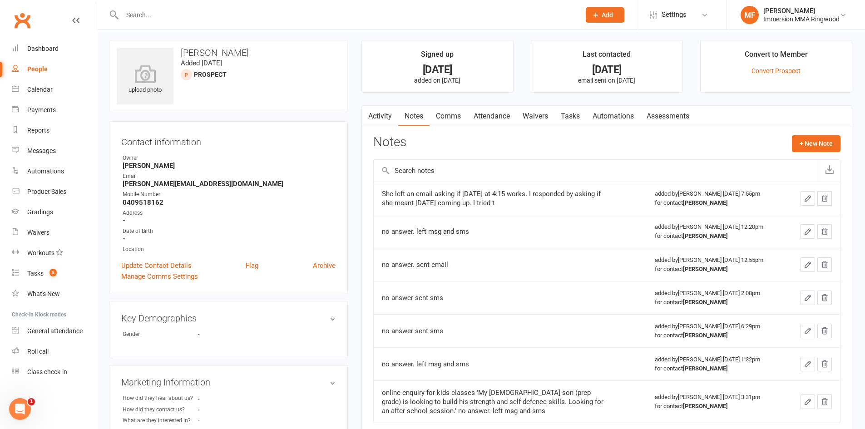
scroll to position [2, 0]
click at [574, 118] on link "Tasks" at bounding box center [571, 117] width 32 height 21
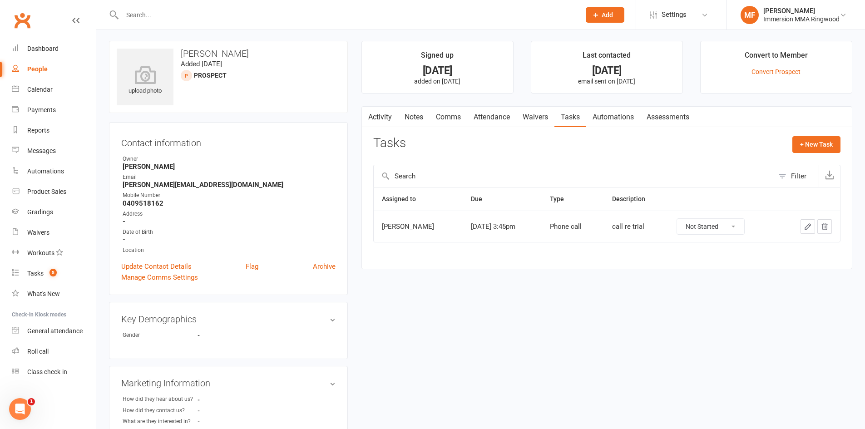
click at [808, 228] on icon "button" at bounding box center [807, 226] width 5 height 5
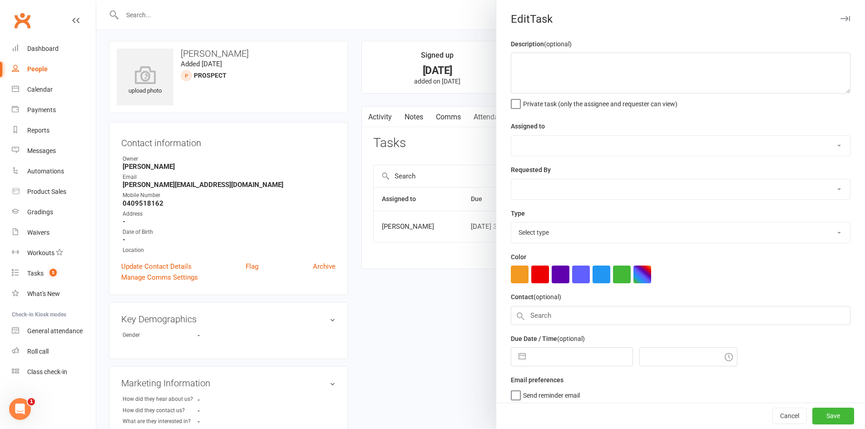
type textarea "call re trial"
select select "11984"
type input "16 Aug 2025"
type input "3:45pm"
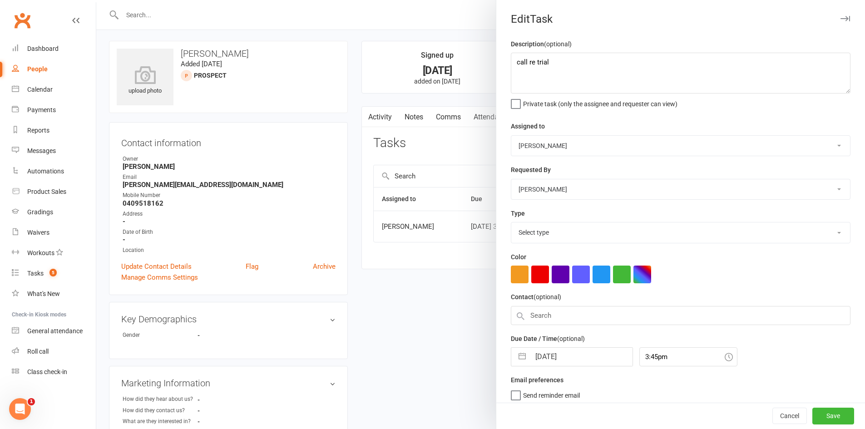
select select "6641"
click at [560, 358] on input "16 Aug 2025" at bounding box center [581, 354] width 102 height 18
select select "6"
select select "2025"
select select "7"
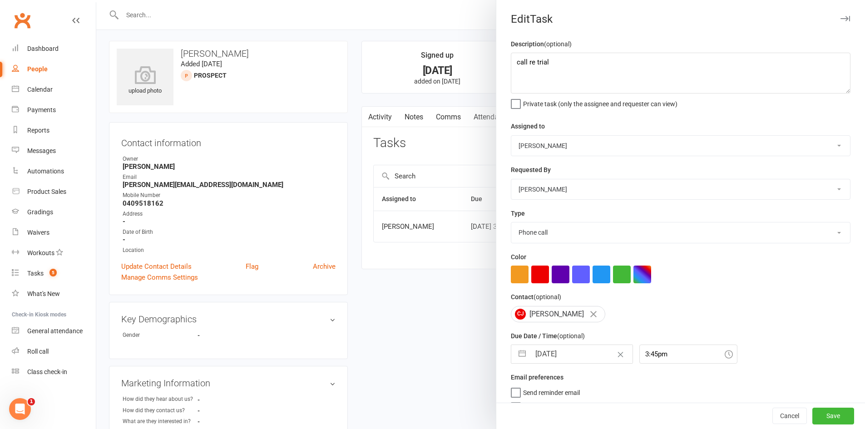
select select "2025"
select select "8"
select select "2025"
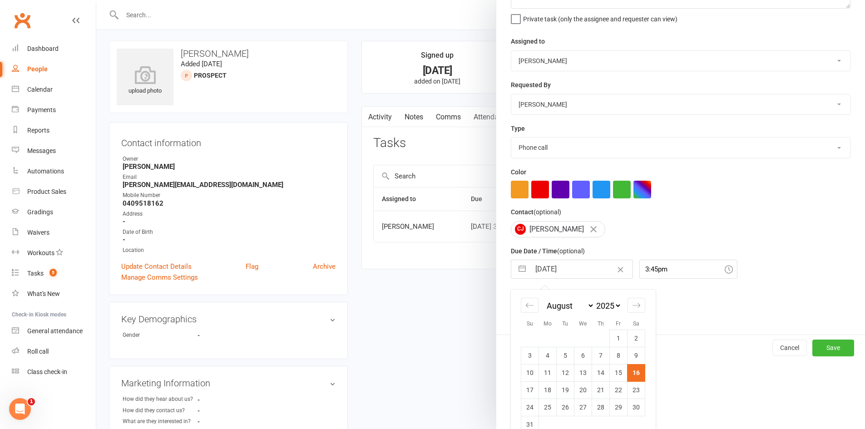
scroll to position [87, 0]
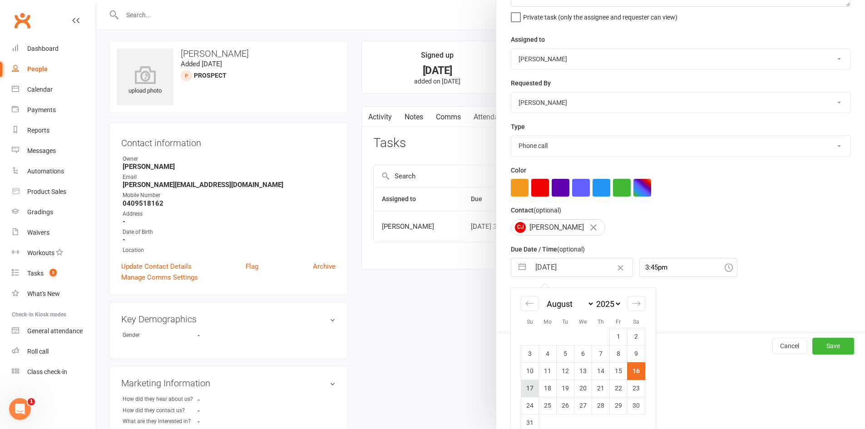
click at [530, 397] on td "17" at bounding box center [530, 388] width 18 height 17
type input "17 Aug 2025"
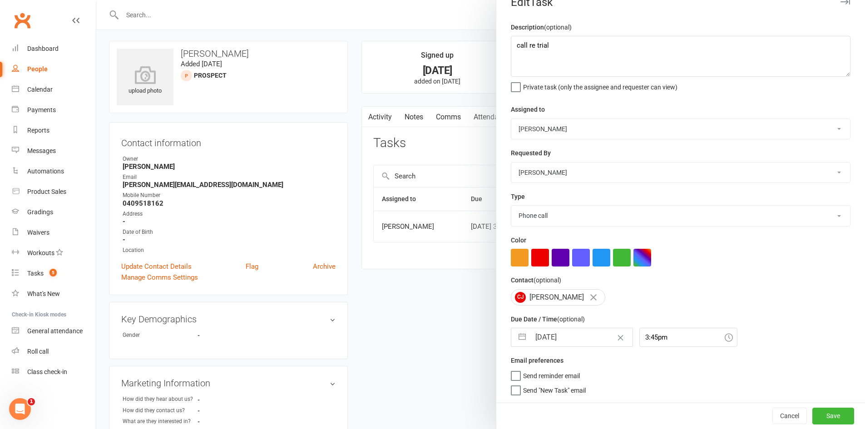
scroll to position [20, 0]
click at [821, 408] on button "Save" at bounding box center [833, 416] width 42 height 16
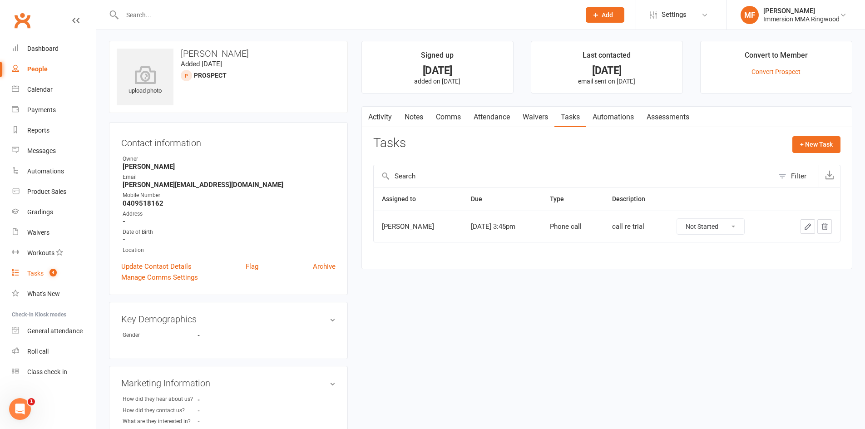
click at [59, 279] on link "Tasks 4" at bounding box center [54, 273] width 84 height 20
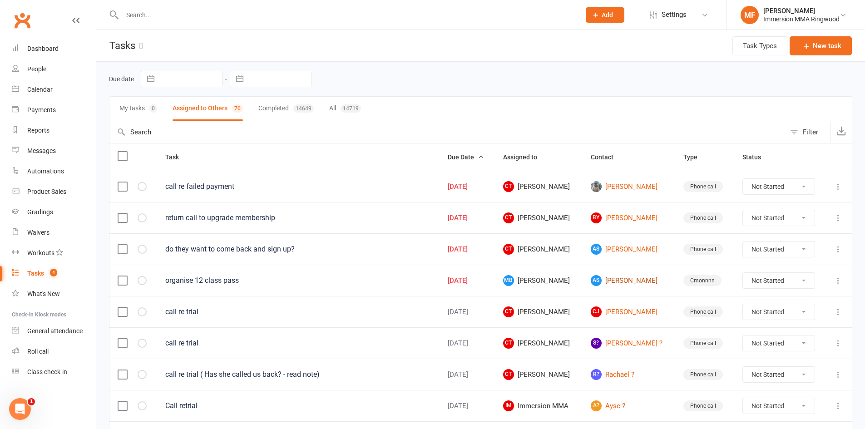
click at [639, 282] on link "AS Aditi Sood" at bounding box center [629, 280] width 76 height 11
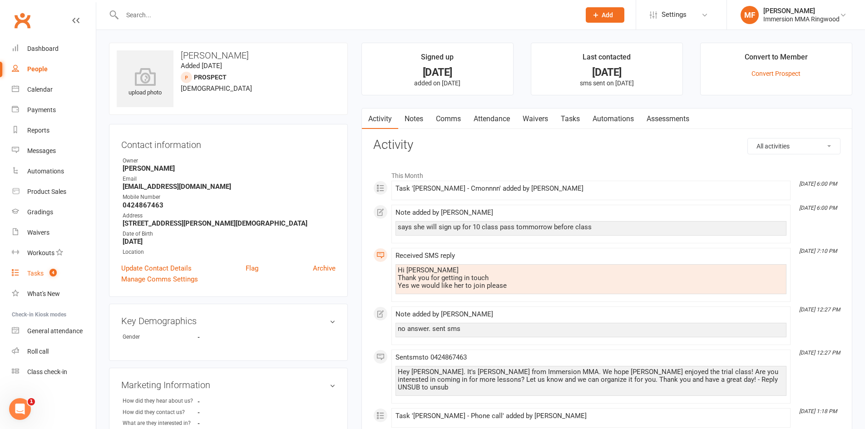
click at [60, 274] on link "Tasks 4" at bounding box center [54, 273] width 84 height 20
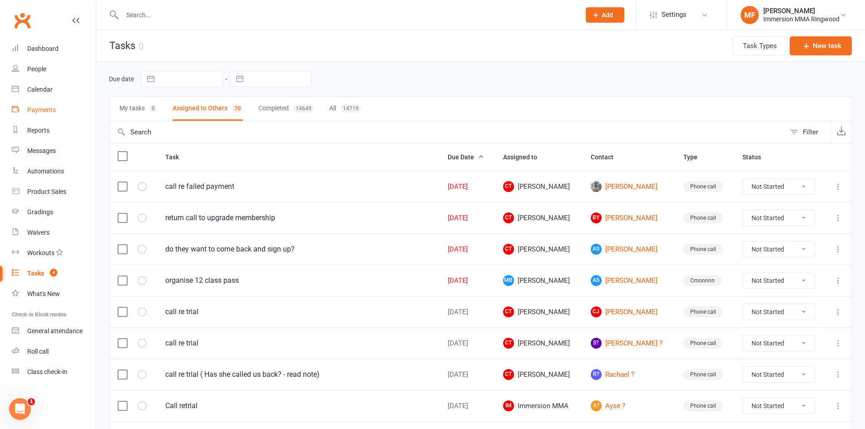
click at [63, 104] on link "Payments" at bounding box center [54, 110] width 84 height 20
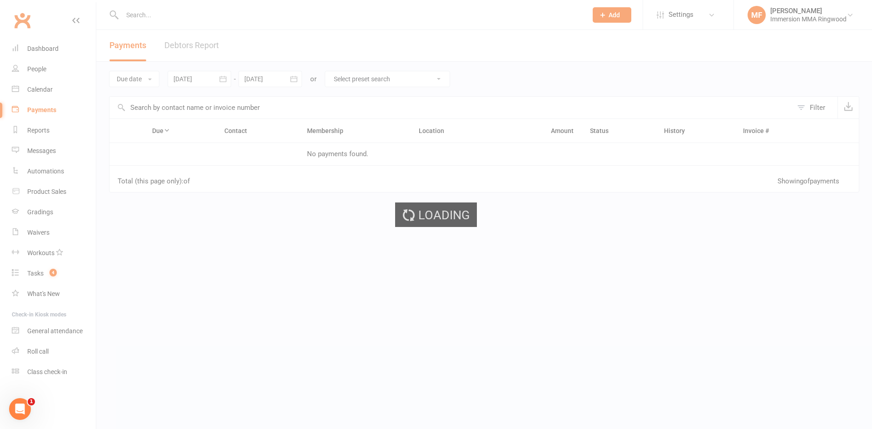
click at [54, 93] on div "Loading" at bounding box center [436, 214] width 872 height 429
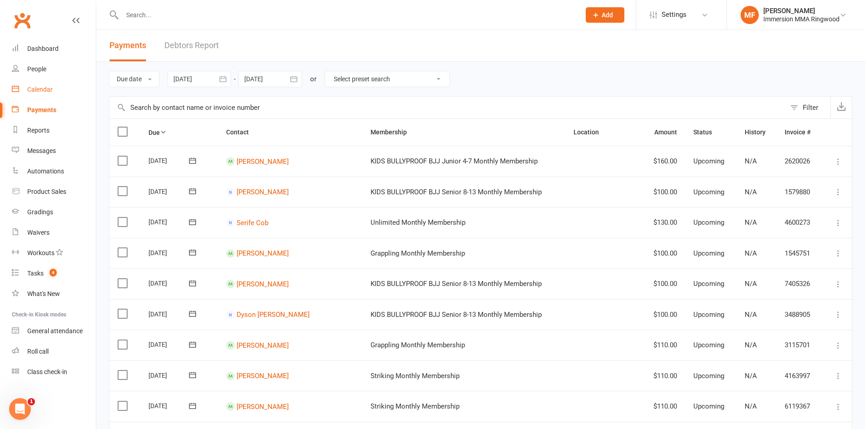
click at [50, 95] on link "Calendar" at bounding box center [54, 89] width 84 height 20
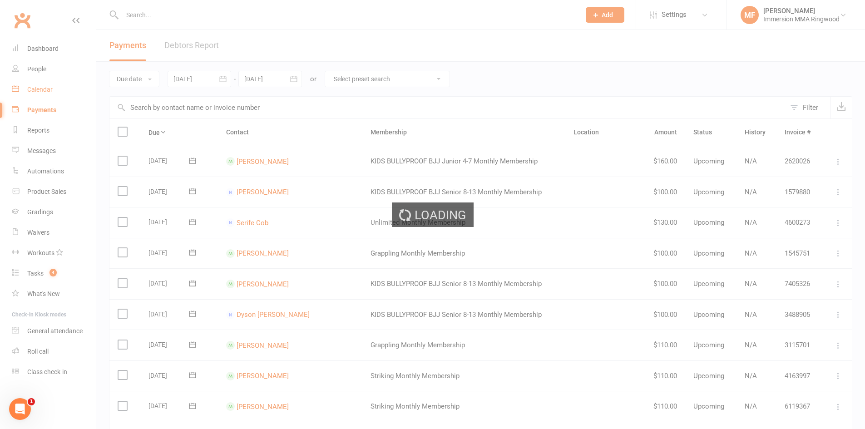
click at [45, 100] on div "Loading" at bounding box center [432, 214] width 865 height 429
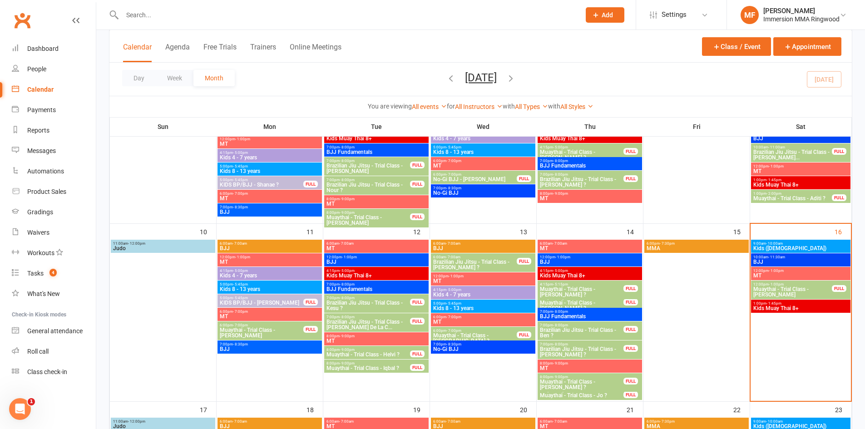
scroll to position [278, 0]
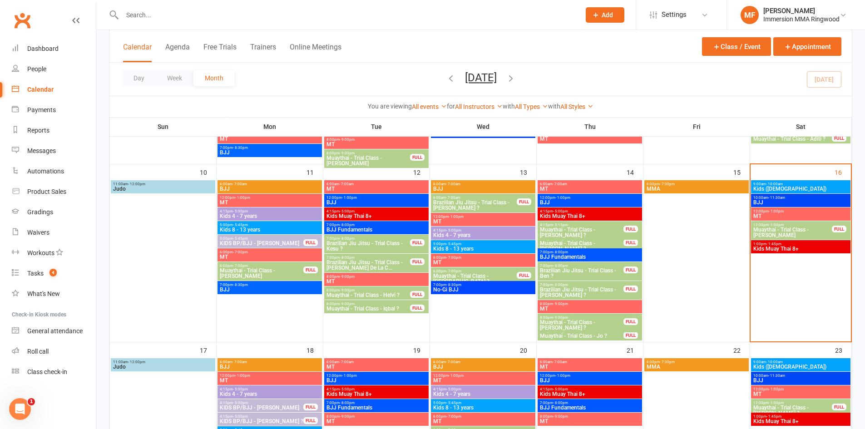
click at [782, 236] on span "Muaythai - Trial Class - Kirsty Colbourne" at bounding box center [792, 232] width 79 height 11
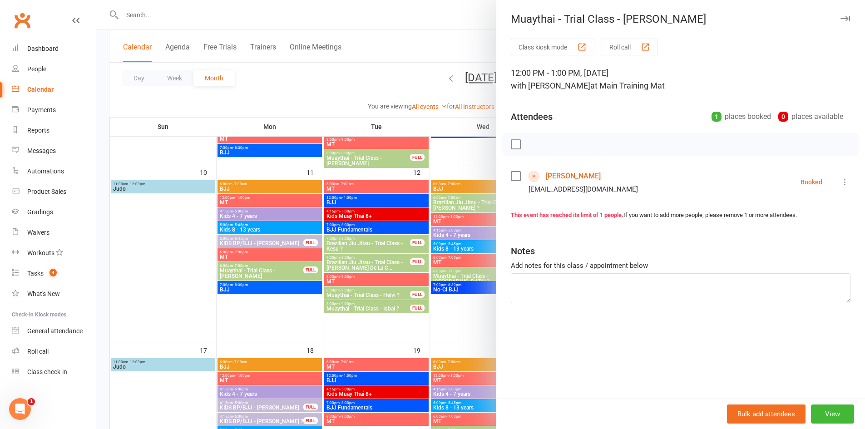
click at [573, 172] on link "Kirsty colbourne" at bounding box center [573, 176] width 55 height 15
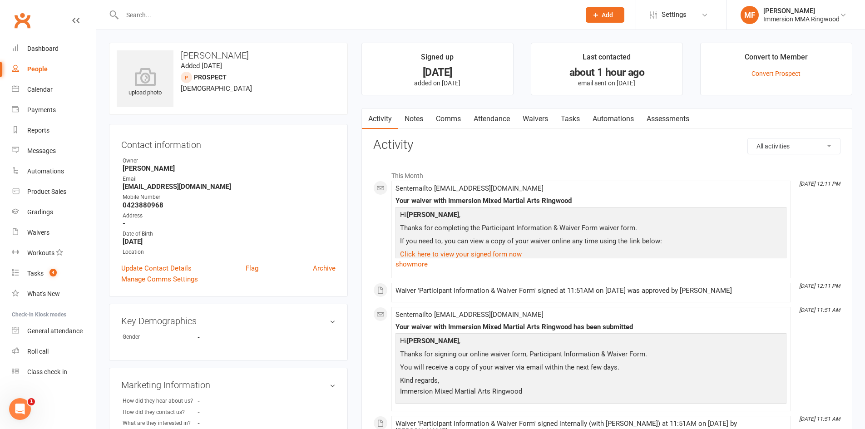
click at [250, 5] on div at bounding box center [341, 15] width 465 height 30
click at [250, 13] on input "text" at bounding box center [346, 15] width 455 height 13
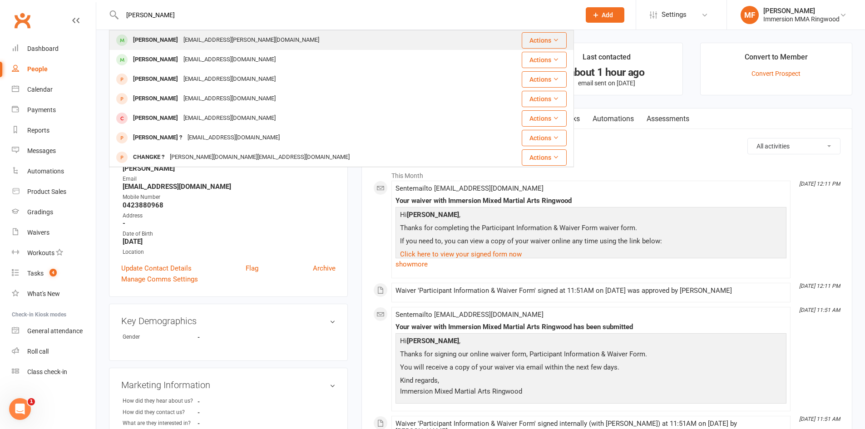
type input "jake lee"
click at [225, 35] on div "jake320.lee@gmail.com" at bounding box center [251, 40] width 141 height 13
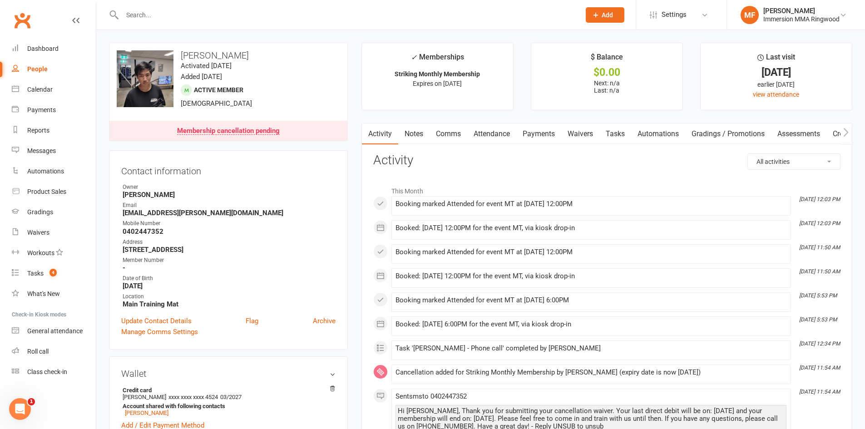
click at [534, 132] on link "Payments" at bounding box center [538, 134] width 45 height 21
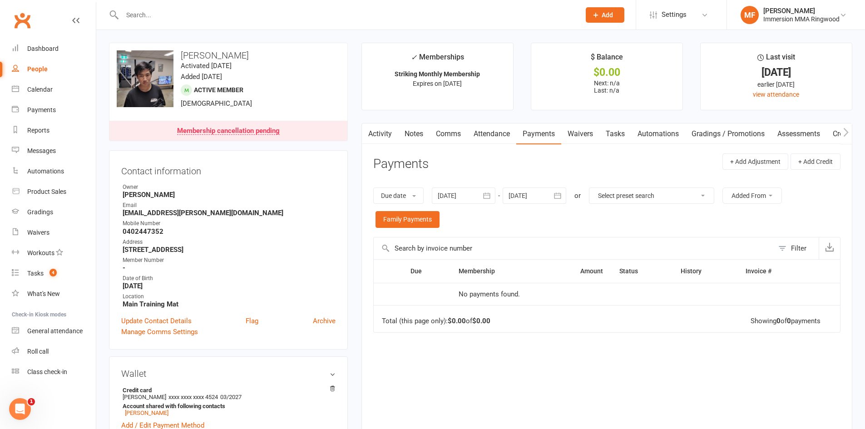
click at [427, 129] on link "Notes" at bounding box center [413, 134] width 31 height 21
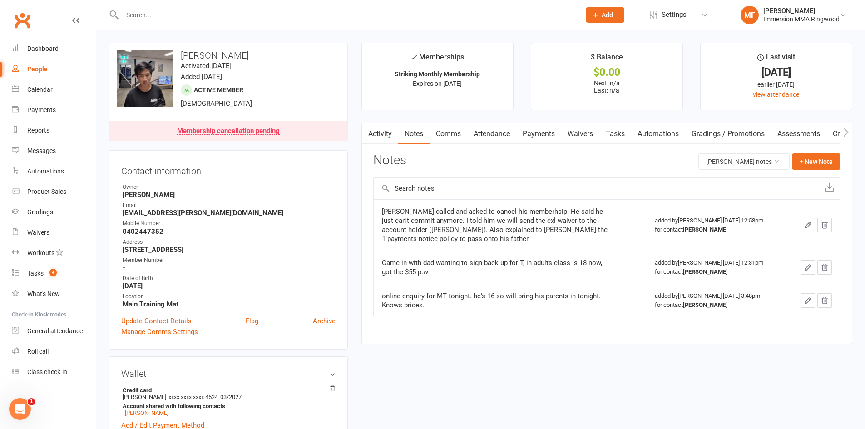
click at [444, 133] on link "Comms" at bounding box center [449, 134] width 38 height 21
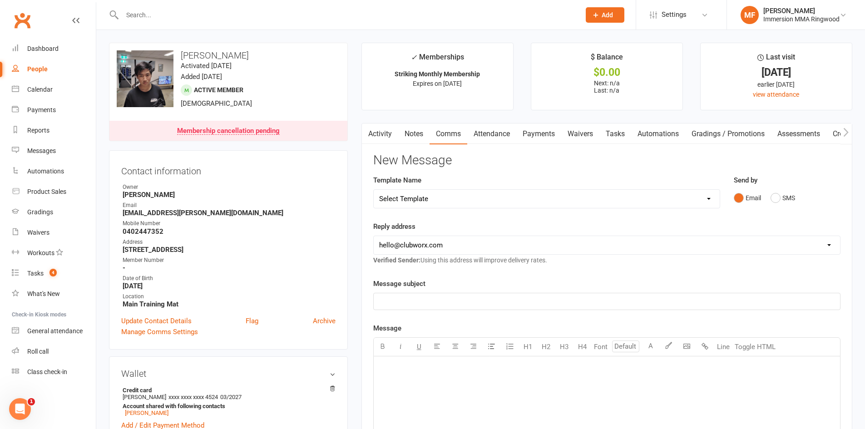
click at [386, 131] on link "Activity" at bounding box center [380, 134] width 36 height 21
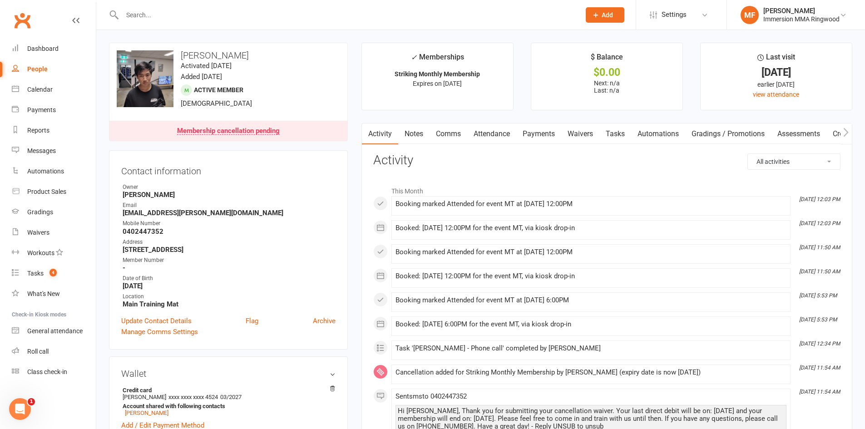
scroll to position [151, 0]
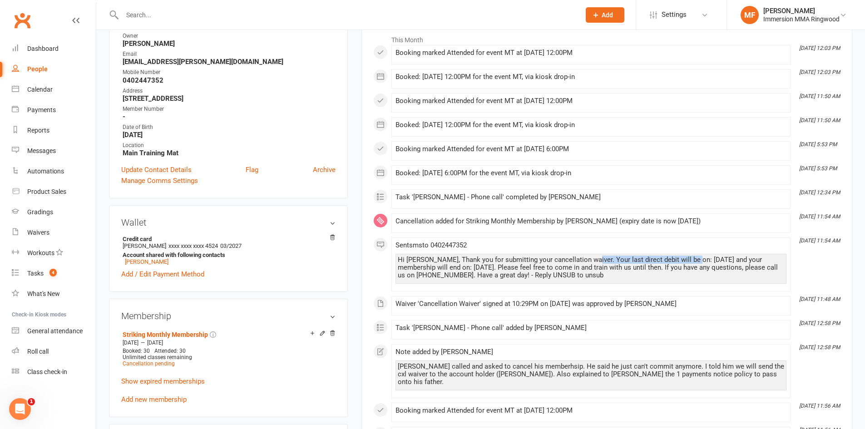
drag, startPoint x: 645, startPoint y: 258, endPoint x: 693, endPoint y: 259, distance: 47.2
click at [690, 258] on div "Hi Jake, Thank you for submitting your cancellation waiver. Your last direct de…" at bounding box center [591, 267] width 386 height 23
drag, startPoint x: 708, startPoint y: 260, endPoint x: 675, endPoint y: 257, distance: 33.3
click at [673, 257] on div "Hi Jake, Thank you for submitting your cancellation waiver. Your last direct de…" at bounding box center [591, 267] width 386 height 23
click at [696, 257] on div "Hi Jake, Thank you for submitting your cancellation waiver. Your last direct de…" at bounding box center [591, 267] width 386 height 23
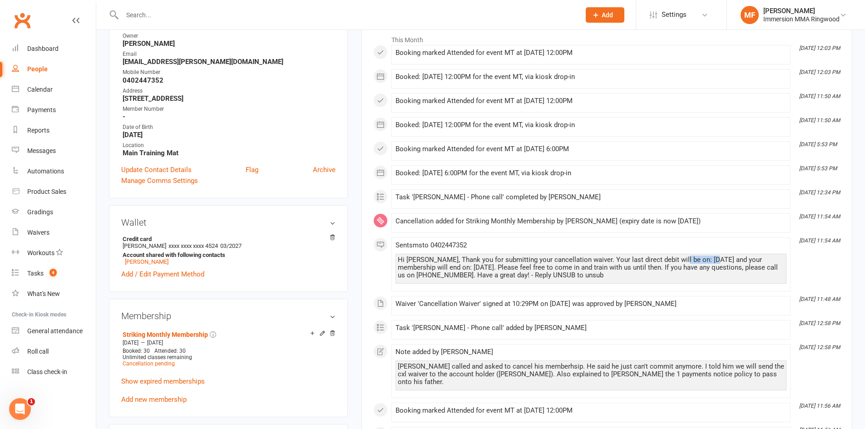
drag, startPoint x: 711, startPoint y: 257, endPoint x: 674, endPoint y: 257, distance: 37.3
click at [674, 257] on div "Hi Jake, Thank you for submitting your cancellation waiver. Your last direct de…" at bounding box center [591, 267] width 386 height 23
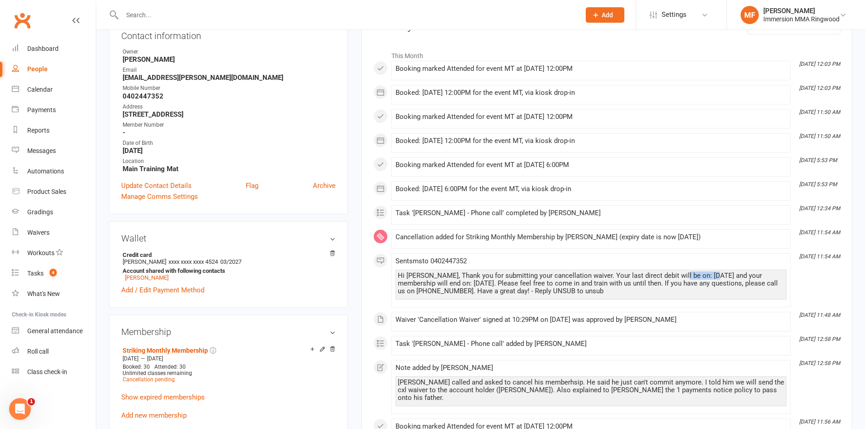
scroll to position [135, 0]
click at [217, 2] on div at bounding box center [341, 15] width 465 height 30
click at [217, 9] on input "text" at bounding box center [346, 15] width 455 height 13
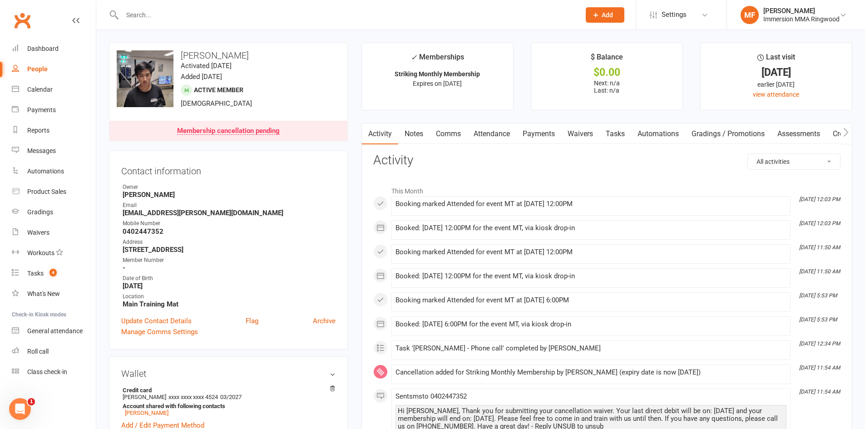
click at [227, 19] on input "text" at bounding box center [346, 15] width 455 height 13
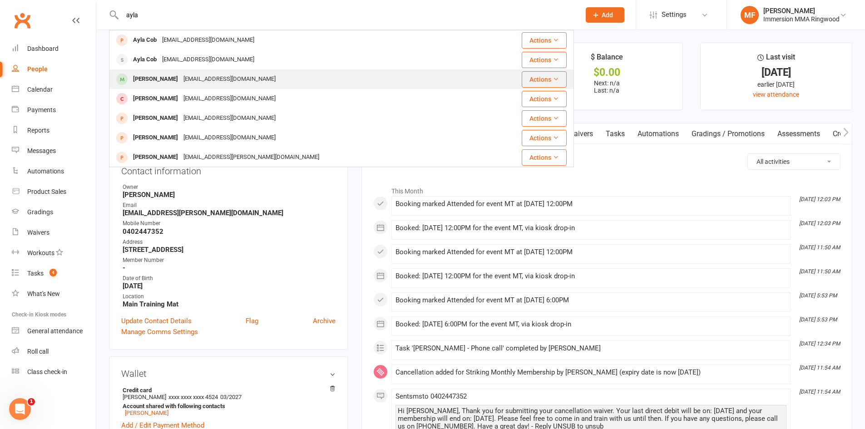
type input "ayla"
click at [221, 71] on div "Ayla Guo lliufu628@gmail.com" at bounding box center [303, 79] width 386 height 19
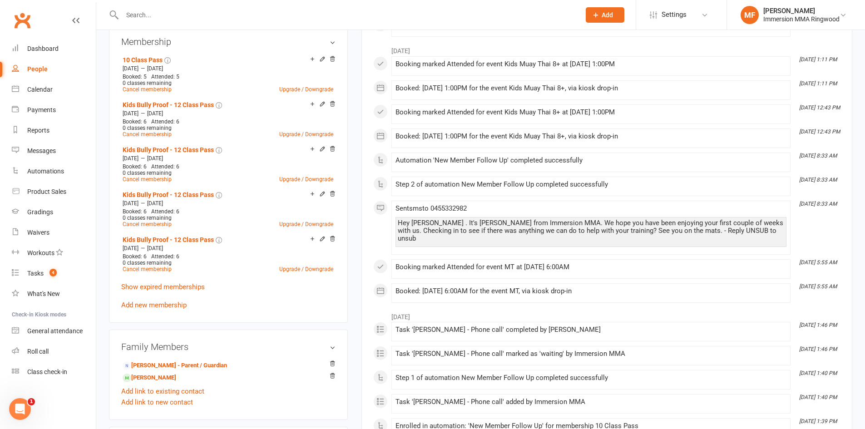
scroll to position [454, 0]
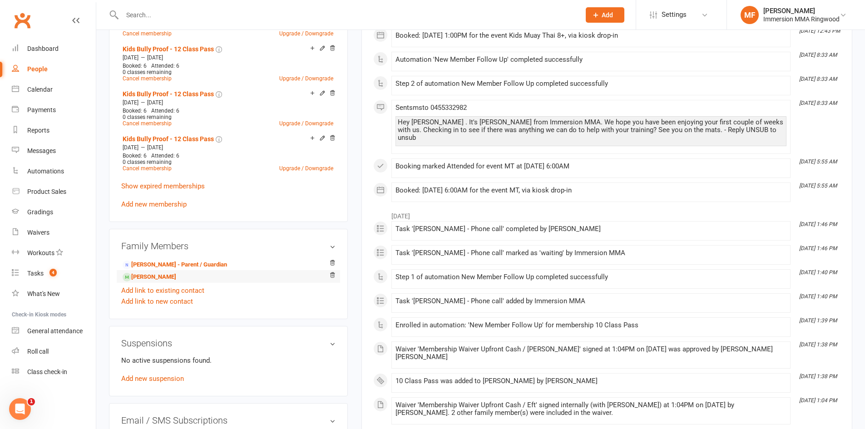
click at [162, 270] on li "Athia Guo - Sibling" at bounding box center [228, 276] width 214 height 13
click at [162, 277] on link "Athia Guo - Sibling" at bounding box center [150, 277] width 54 height 10
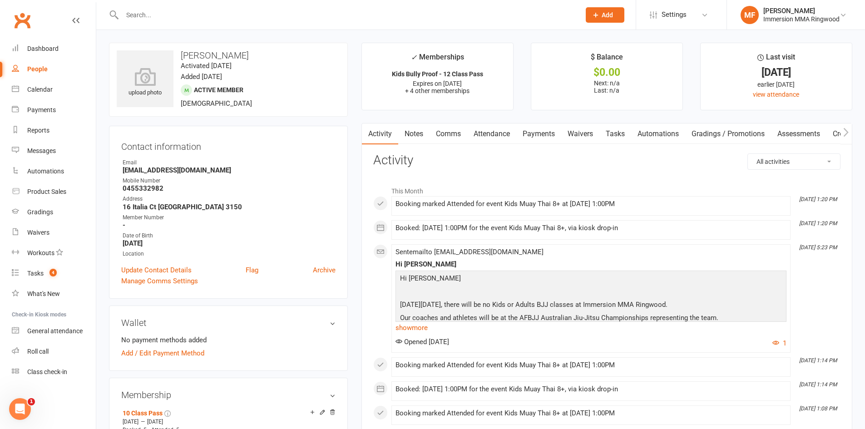
click at [416, 134] on link "Notes" at bounding box center [413, 134] width 31 height 21
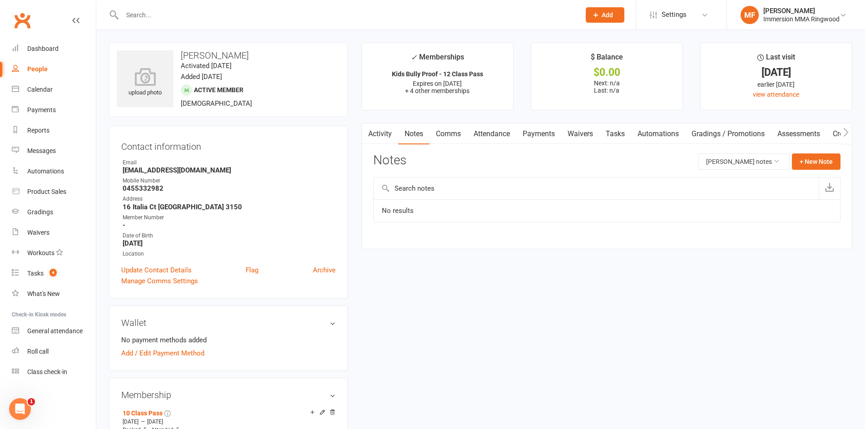
click at [387, 133] on link "Activity" at bounding box center [380, 134] width 36 height 21
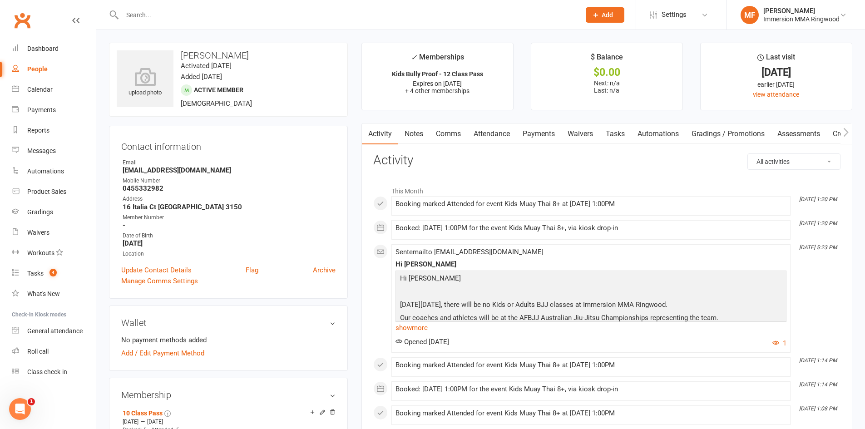
click at [390, 138] on link "Activity" at bounding box center [380, 134] width 36 height 21
click at [412, 132] on link "Notes" at bounding box center [413, 134] width 31 height 21
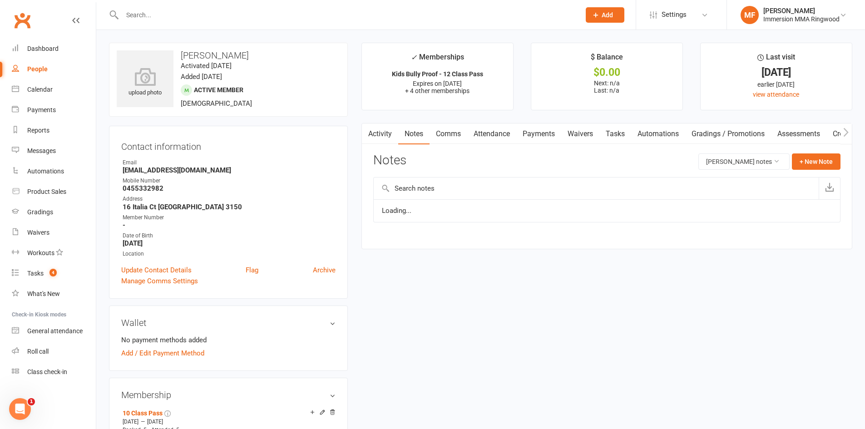
click at [385, 132] on link "Activity" at bounding box center [380, 134] width 36 height 21
click at [402, 130] on link "Notes" at bounding box center [413, 134] width 31 height 21
click at [388, 133] on link "Activity" at bounding box center [380, 134] width 36 height 21
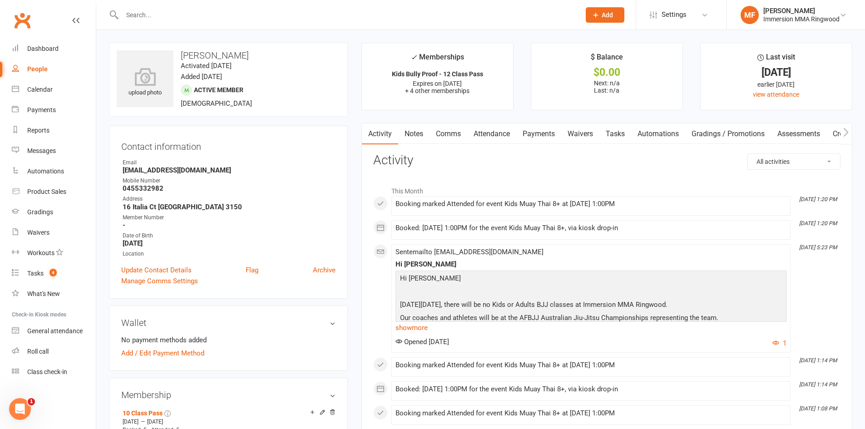
click at [410, 129] on link "Notes" at bounding box center [413, 134] width 31 height 21
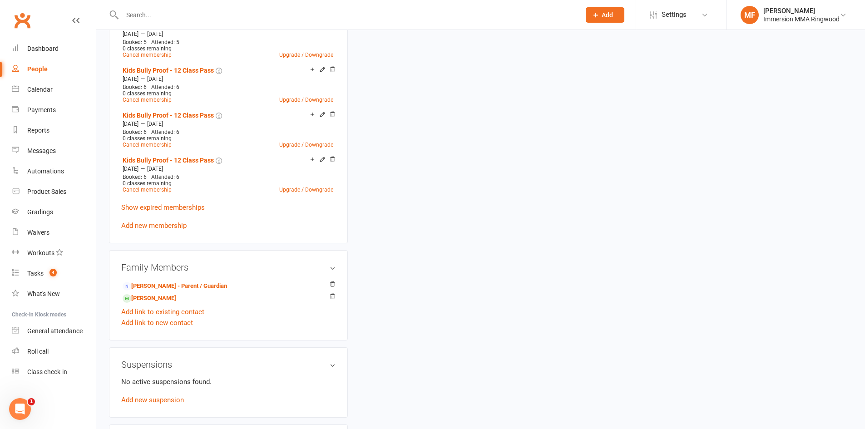
scroll to position [441, 0]
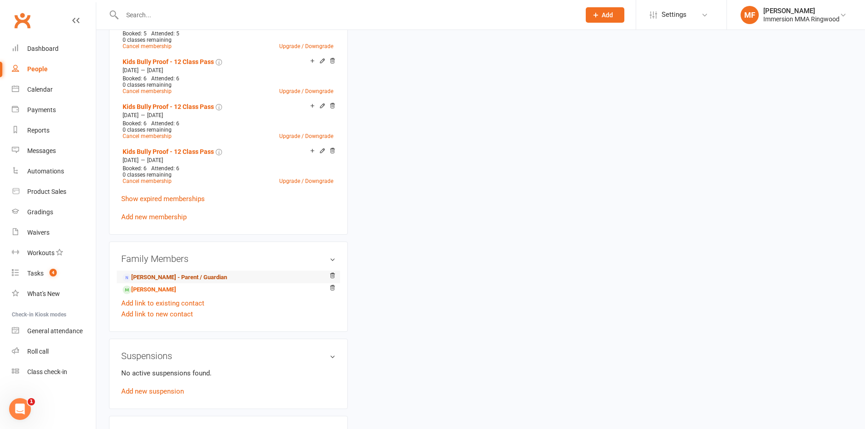
click at [187, 276] on link "Li Liufu - Parent / Guardian" at bounding box center [175, 278] width 104 height 10
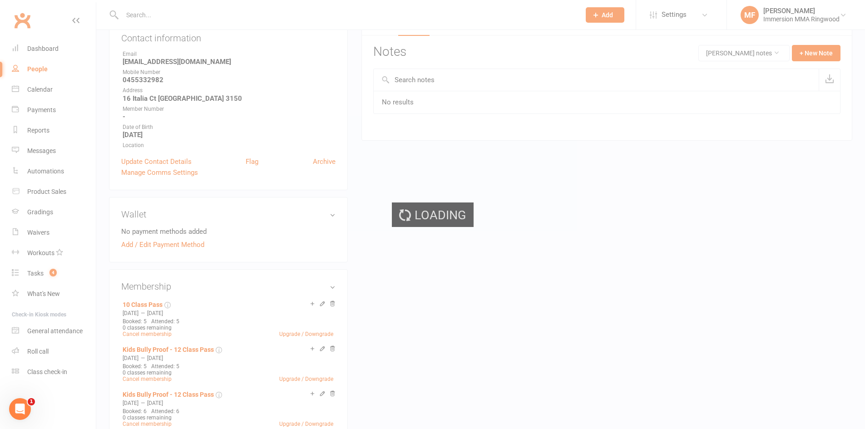
scroll to position [0, 0]
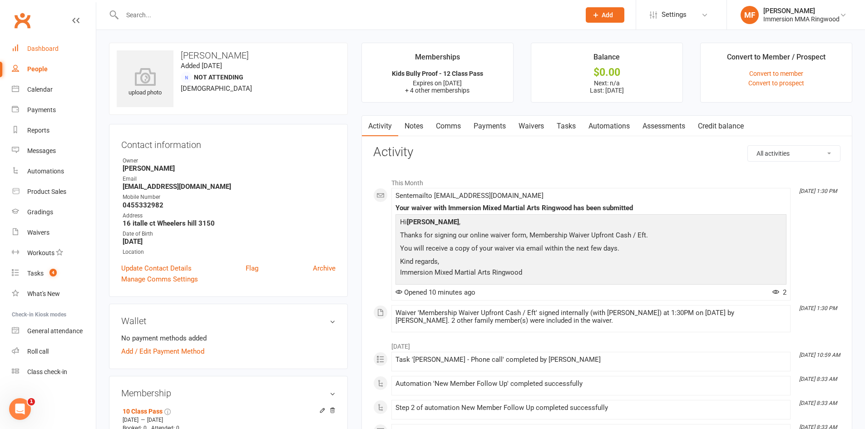
click at [50, 51] on div "Dashboard" at bounding box center [42, 48] width 31 height 7
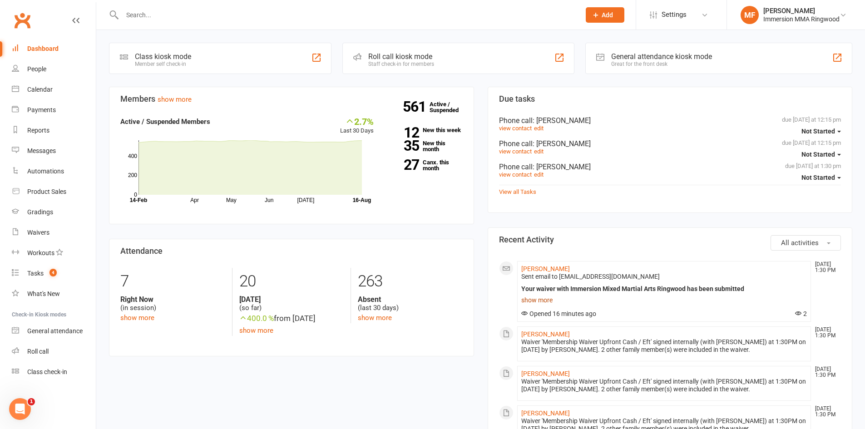
click at [530, 300] on link "show more" at bounding box center [664, 300] width 286 height 13
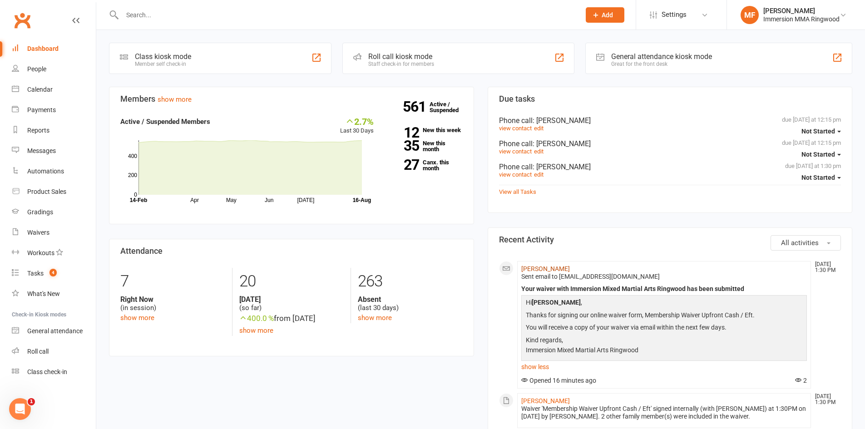
click at [525, 272] on link "Li Liufu" at bounding box center [545, 268] width 49 height 7
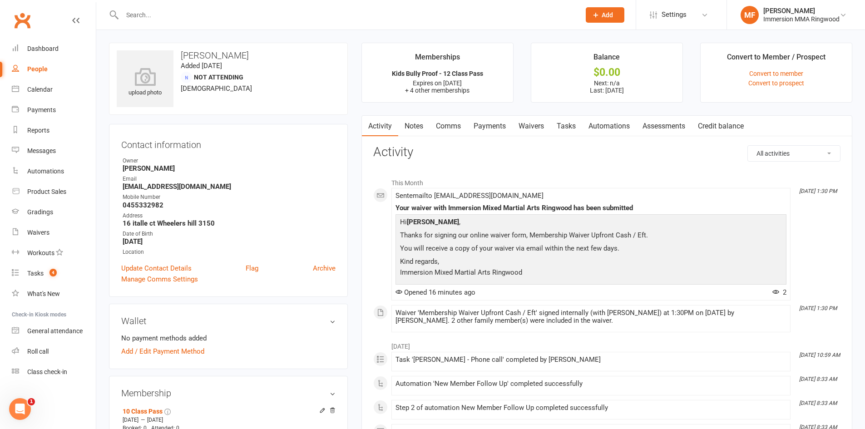
click at [486, 135] on link "Payments" at bounding box center [489, 126] width 45 height 21
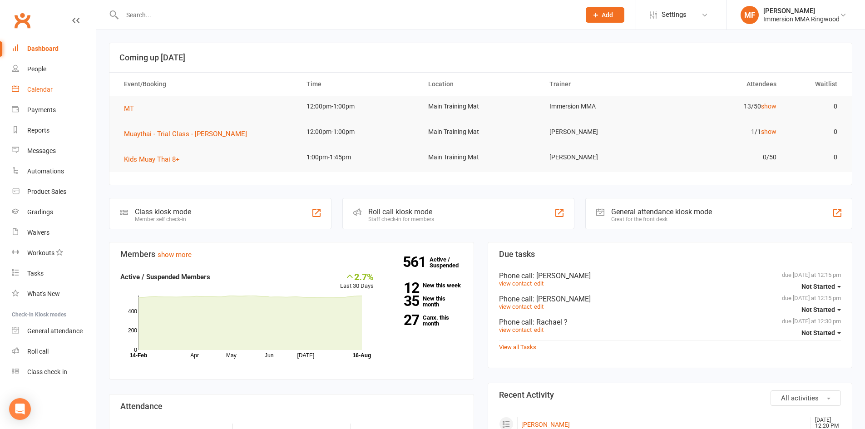
click at [69, 95] on link "Calendar" at bounding box center [54, 89] width 84 height 20
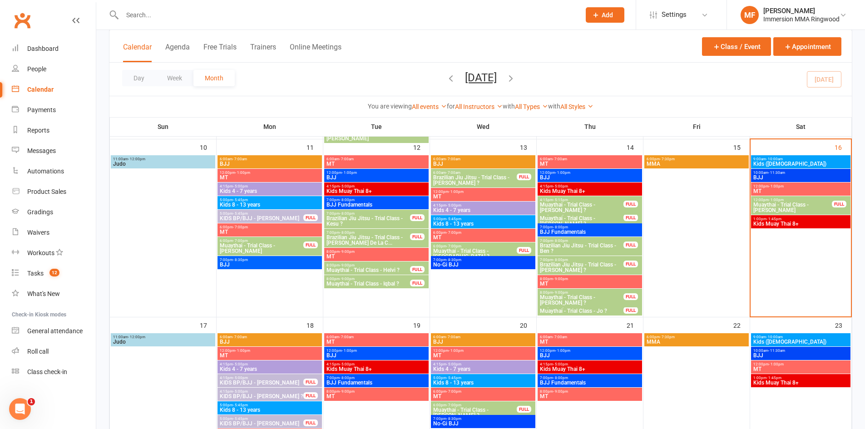
scroll to position [454, 0]
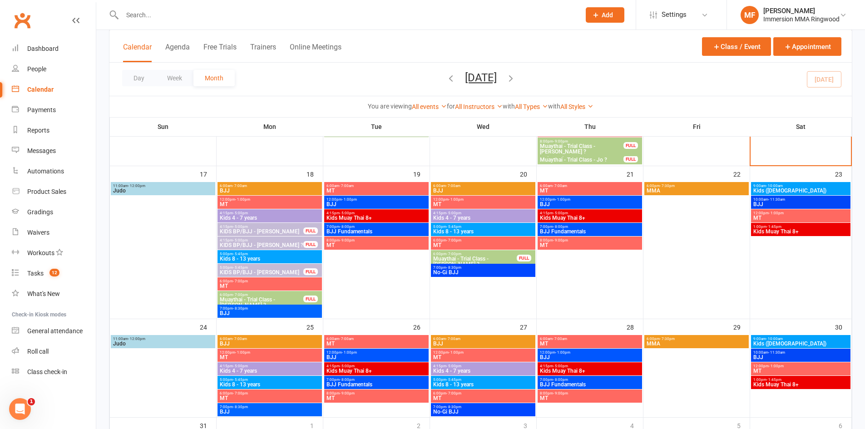
click at [335, 242] on span "8:00pm - 9:00pm" at bounding box center [376, 240] width 101 height 4
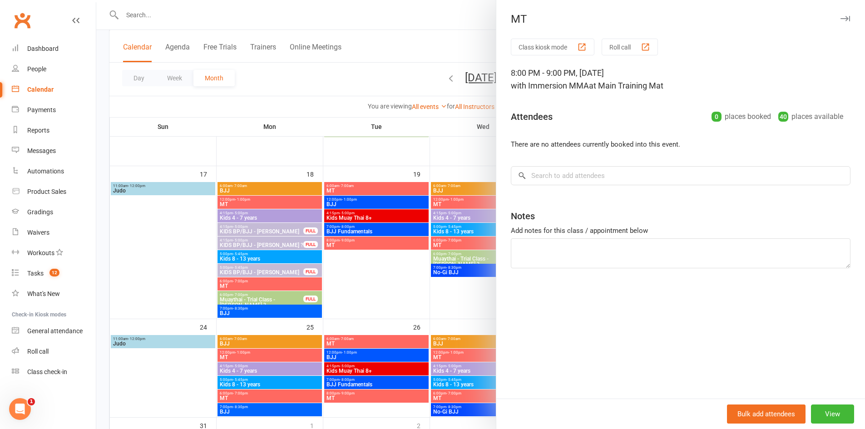
click at [371, 260] on div at bounding box center [480, 214] width 769 height 429
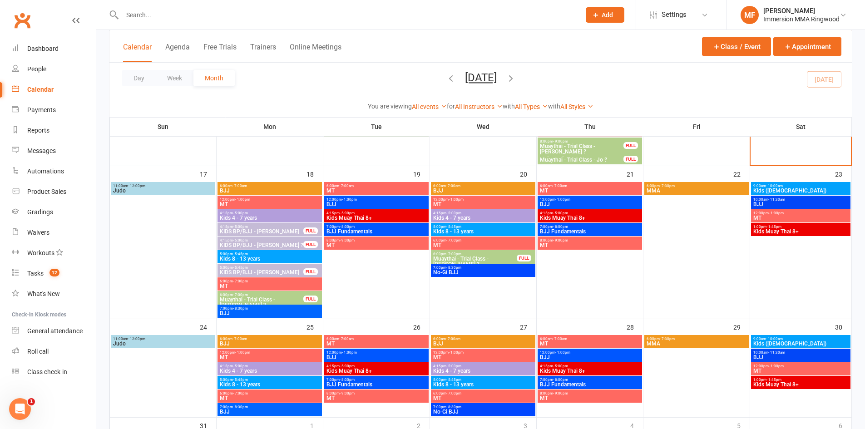
click at [370, 248] on div "8:00pm - 9:00pm MT" at bounding box center [376, 243] width 104 height 13
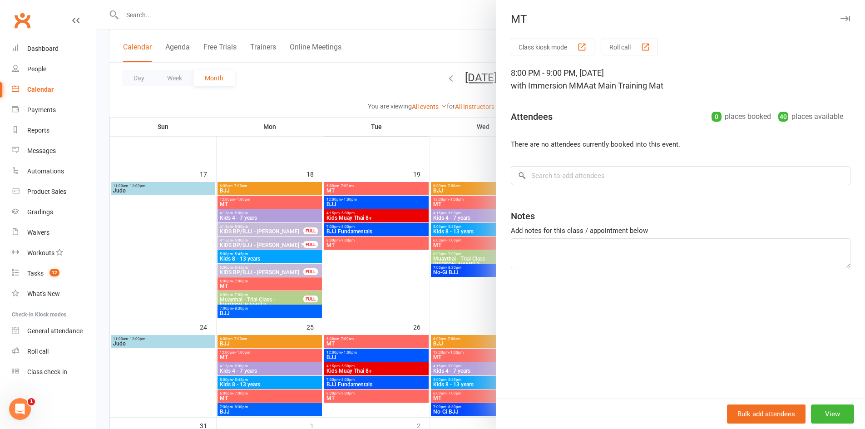
click at [367, 254] on div at bounding box center [480, 214] width 769 height 429
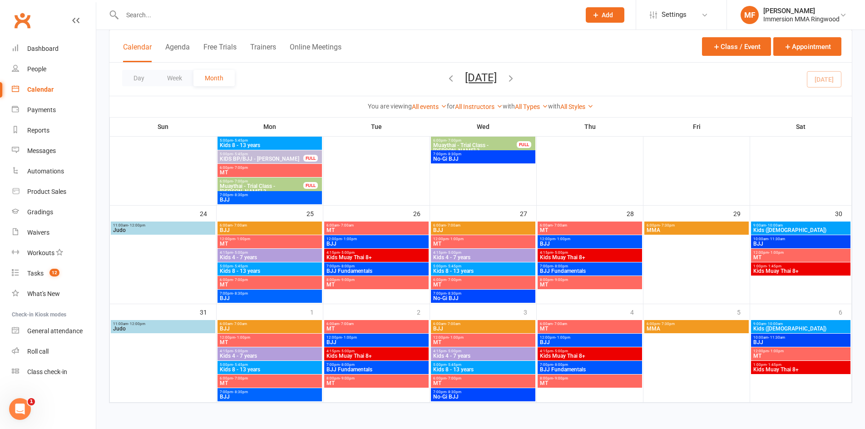
scroll to position [416, 0]
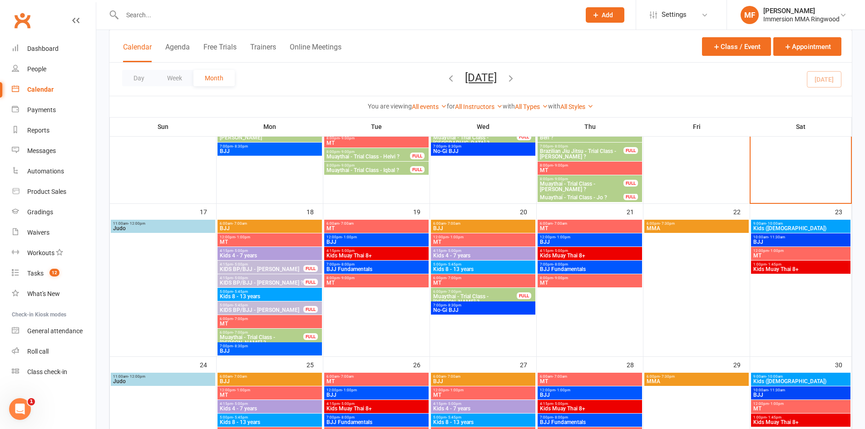
drag, startPoint x: 411, startPoint y: 214, endPoint x: 540, endPoint y: 222, distance: 128.8
click at [530, 217] on tr "17 18 19 20 21 22 23" at bounding box center [481, 280] width 742 height 154
click at [793, 253] on span "MT" at bounding box center [801, 255] width 96 height 5
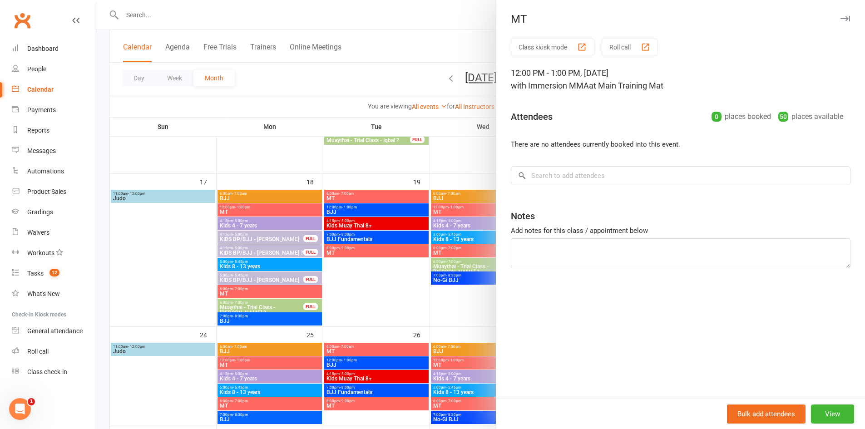
scroll to position [432, 0]
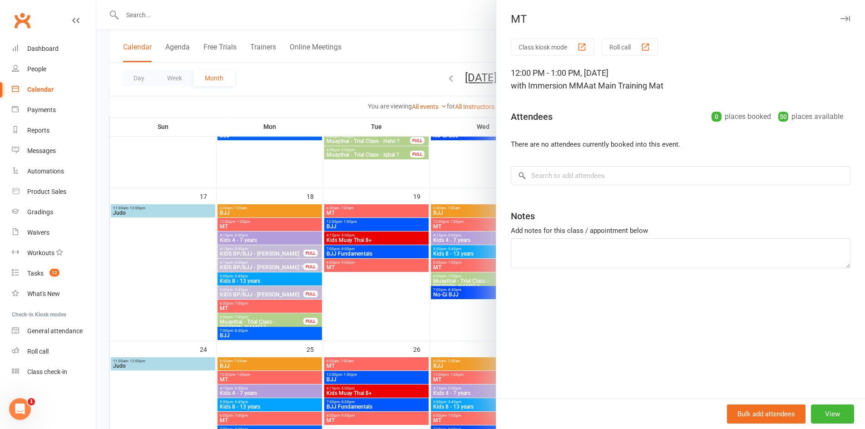
click at [430, 52] on div at bounding box center [480, 214] width 769 height 429
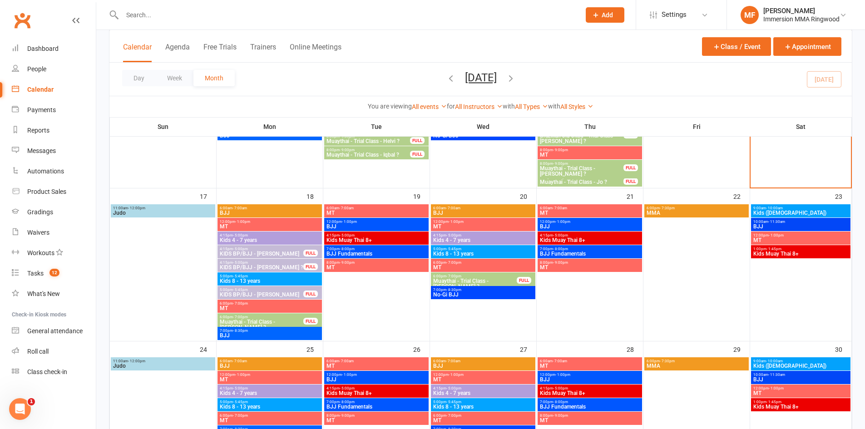
click at [174, 16] on input "text" at bounding box center [346, 15] width 455 height 13
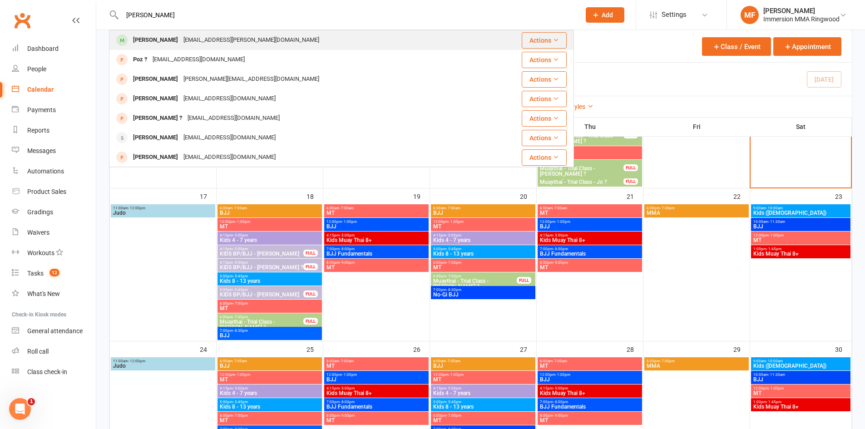
type input "alva"
click at [201, 41] on div "[EMAIL_ADDRESS][PERSON_NAME][DOMAIN_NAME]" at bounding box center [251, 40] width 141 height 13
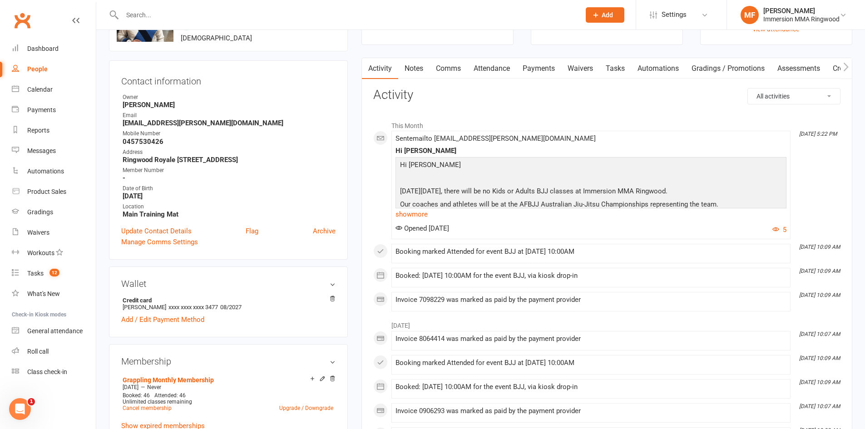
scroll to position [55, 0]
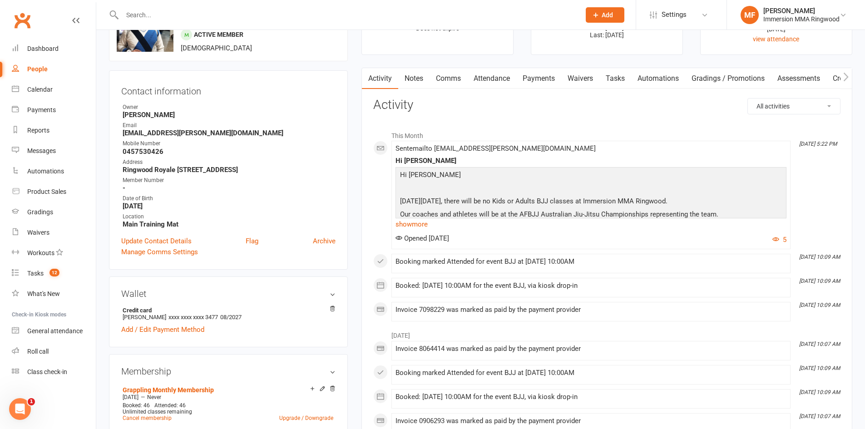
click at [539, 79] on link "Payments" at bounding box center [538, 78] width 45 height 21
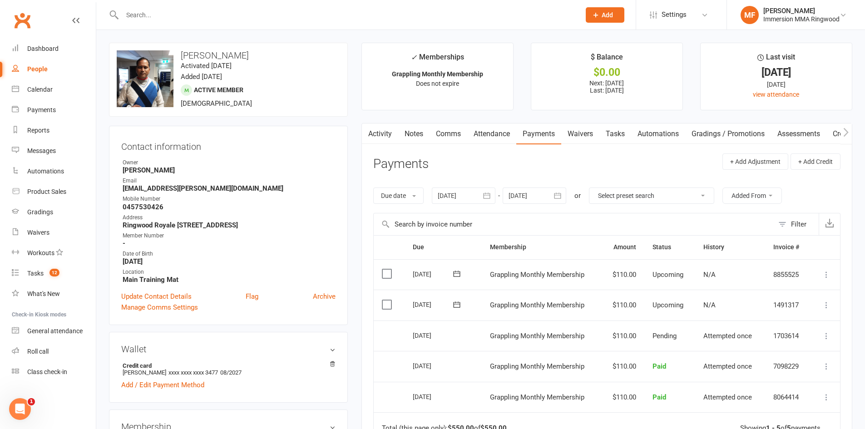
click at [576, 125] on link "Waivers" at bounding box center [580, 134] width 38 height 21
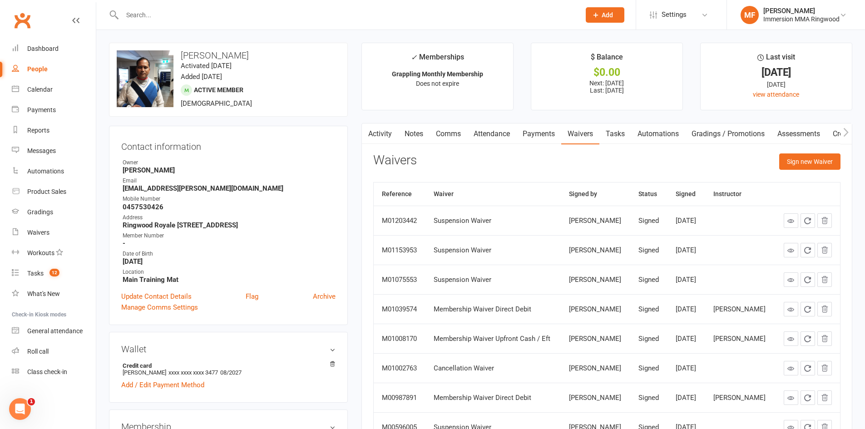
click at [394, 138] on link "Activity" at bounding box center [380, 134] width 36 height 21
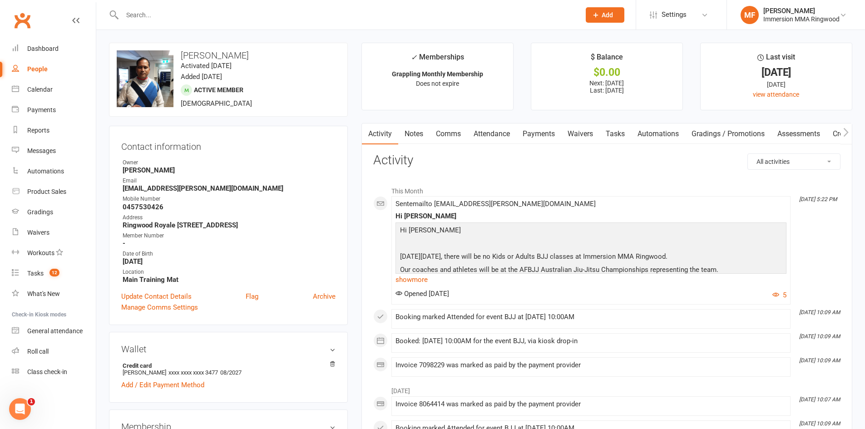
click at [423, 133] on link "Notes" at bounding box center [413, 134] width 31 height 21
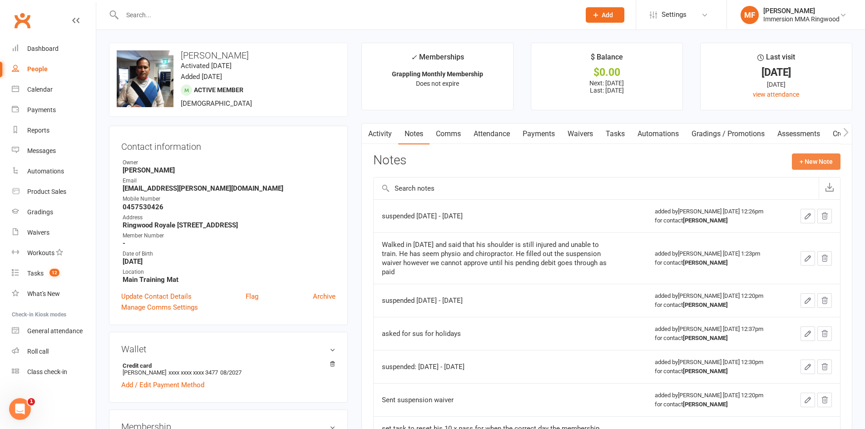
click at [808, 163] on button "+ New Note" at bounding box center [816, 162] width 49 height 16
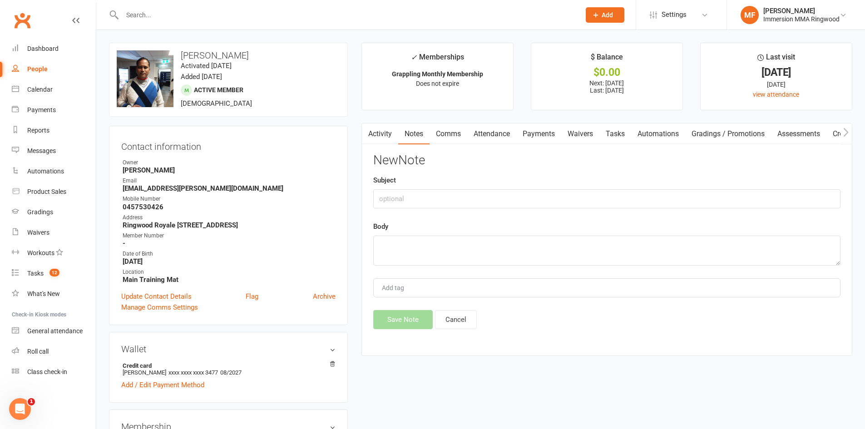
click at [595, 232] on div "Body" at bounding box center [606, 243] width 467 height 45
click at [590, 237] on textarea at bounding box center [606, 251] width 467 height 30
type textarea "C"
click at [460, 317] on button "Cancel" at bounding box center [456, 319] width 42 height 19
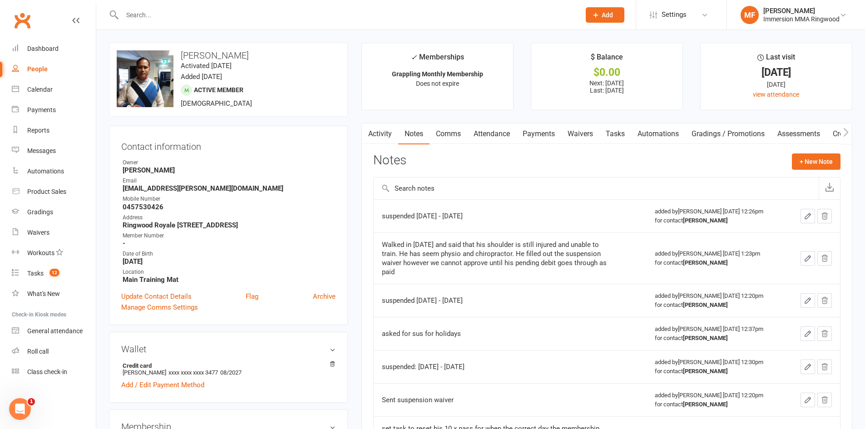
click at [532, 132] on link "Payments" at bounding box center [538, 134] width 45 height 21
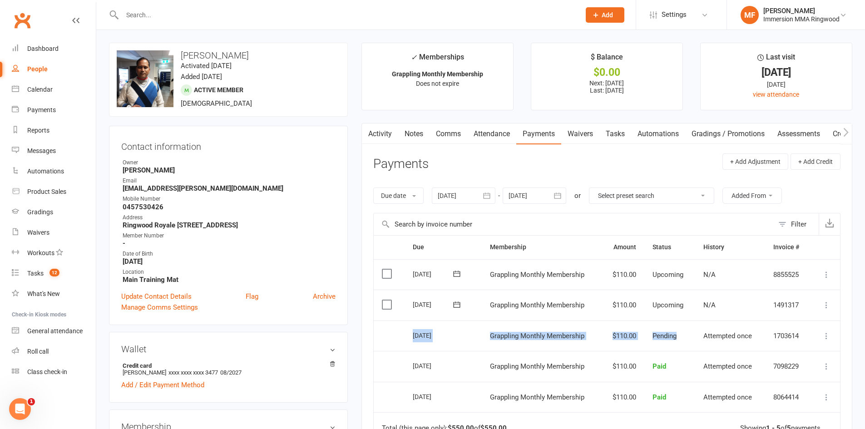
drag, startPoint x: 678, startPoint y: 336, endPoint x: 412, endPoint y: 340, distance: 266.6
click at [408, 340] on tr "Select this 15 Aug 2025 Dhananjay Alva Grappling Monthly Membership $110.00 Pen…" at bounding box center [607, 336] width 466 height 31
click at [416, 340] on div "15 Aug 2025" at bounding box center [434, 335] width 42 height 14
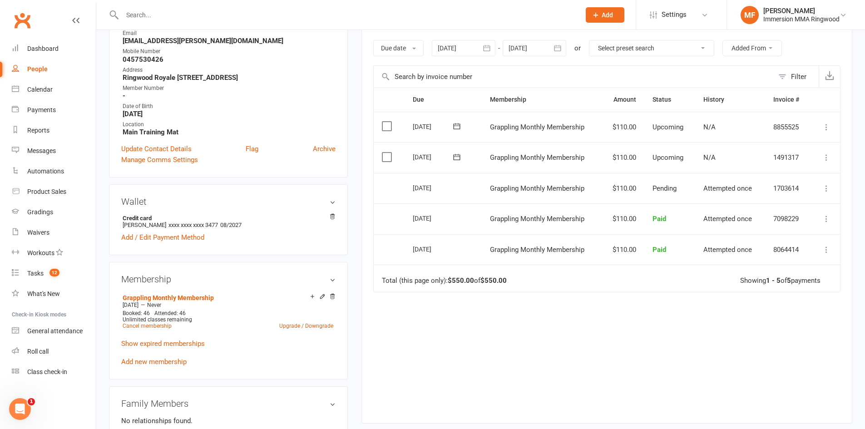
scroll to position [151, 0]
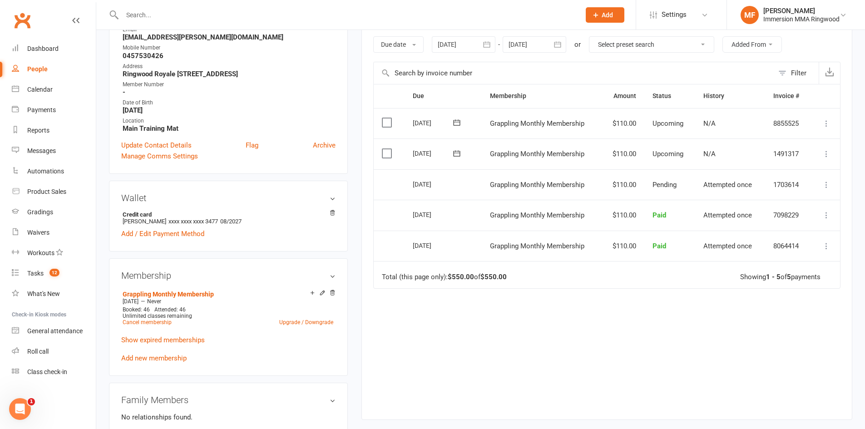
drag, startPoint x: 458, startPoint y: 185, endPoint x: 408, endPoint y: 184, distance: 50.0
click at [408, 184] on td "15 Aug 2025" at bounding box center [443, 184] width 77 height 31
click at [419, 182] on div "15 Aug 2025" at bounding box center [434, 184] width 42 height 14
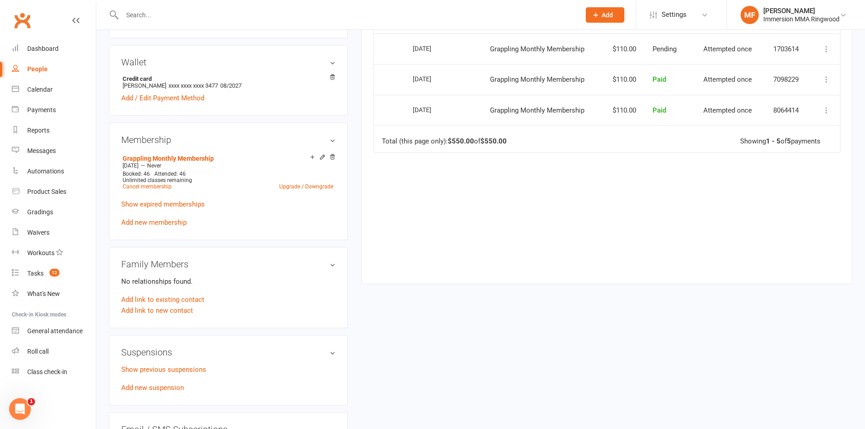
scroll to position [279, 0]
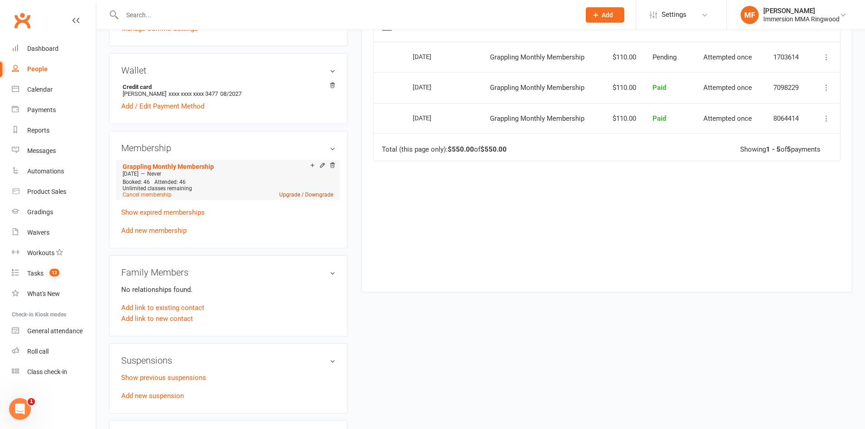
click at [295, 198] on link "Upgrade / Downgrade" at bounding box center [306, 195] width 54 height 6
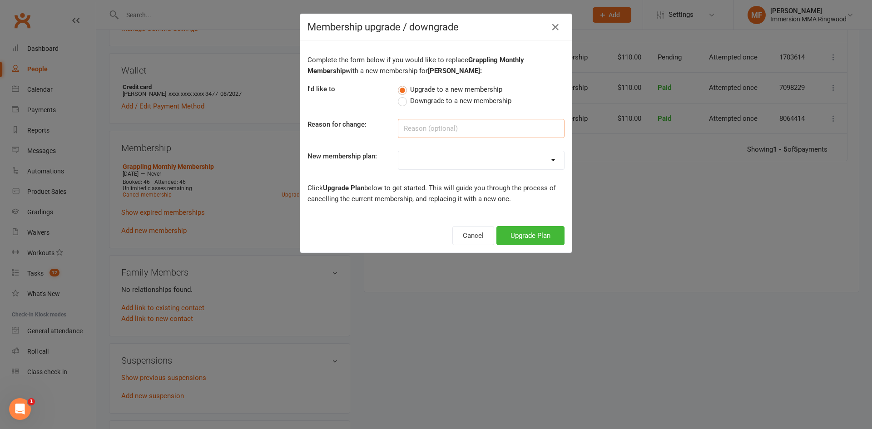
click at [456, 136] on input at bounding box center [481, 128] width 167 height 19
type input "wants to add MT"
click at [465, 154] on select "Grappling Monthly Membership Striking Monthly Membership Unlimited Monthly Memb…" at bounding box center [481, 160] width 166 height 18
select select "2"
click at [398, 151] on select "Grappling Monthly Membership Striking Monthly Membership Unlimited Monthly Memb…" at bounding box center [481, 160] width 166 height 18
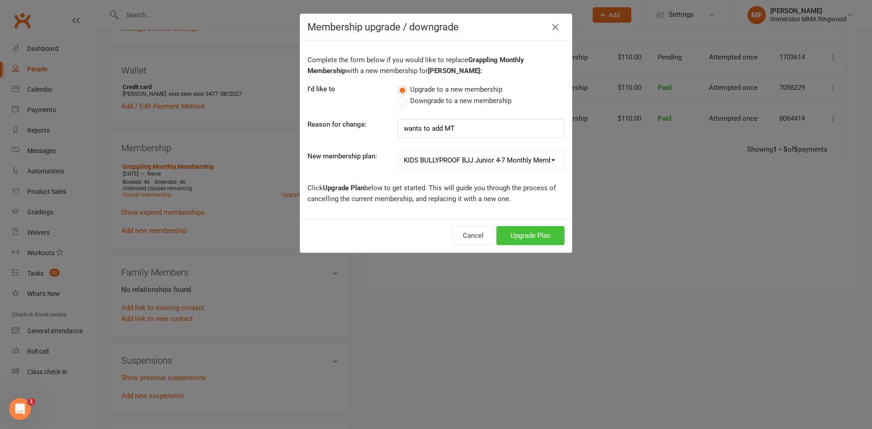
click at [534, 234] on button "Upgrade Plan" at bounding box center [530, 235] width 68 height 19
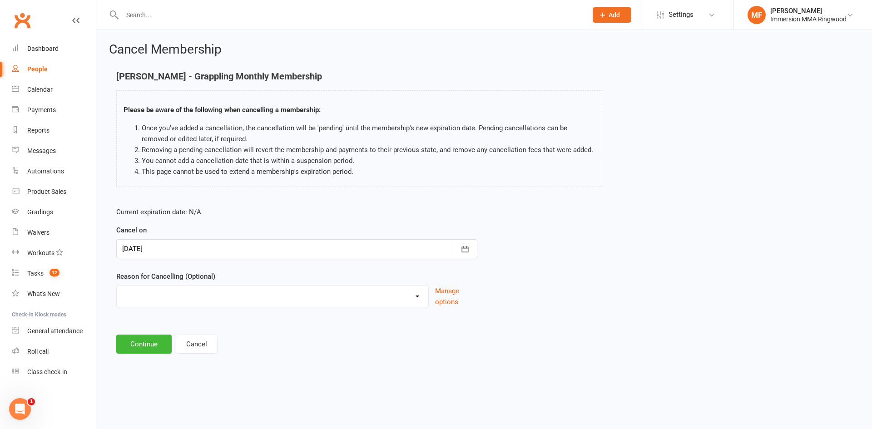
click at [269, 245] on div at bounding box center [296, 248] width 361 height 19
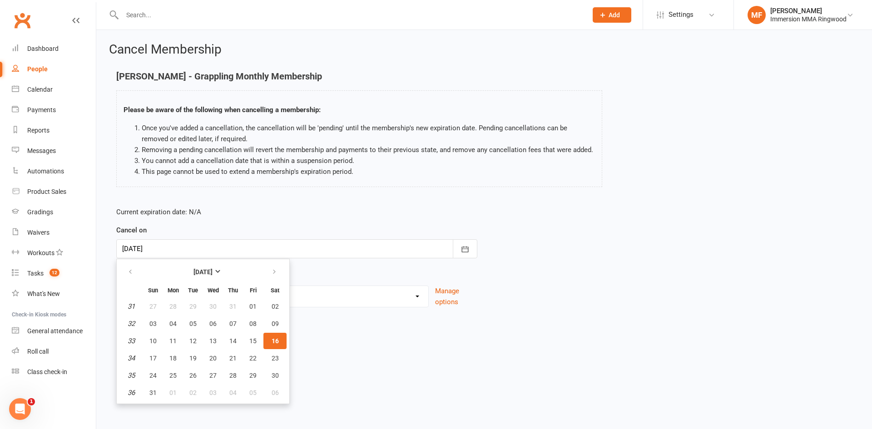
click at [279, 236] on div "Cancel on 16 Aug 2025 August 2025 Sun Mon Tue Wed Thu Fri Sat 31 27 28 29 30 31…" at bounding box center [296, 242] width 361 height 34
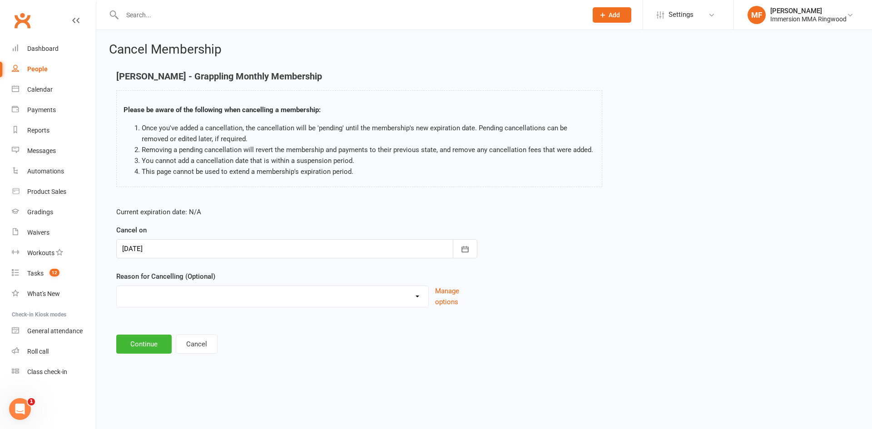
click at [276, 247] on div at bounding box center [296, 248] width 361 height 19
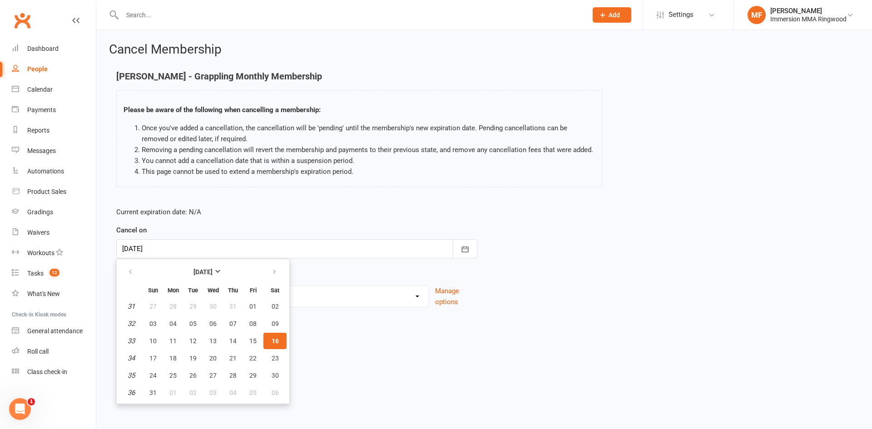
click at [275, 234] on div "Cancel on 16 Aug 2025 August 2025 Sun Mon Tue Wed Thu Fri Sat 31 27 28 29 30 31…" at bounding box center [296, 242] width 361 height 34
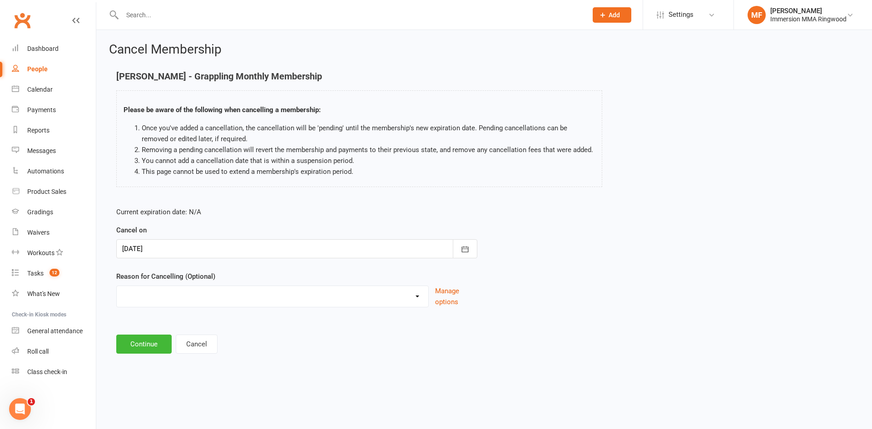
click at [261, 252] on div at bounding box center [296, 248] width 361 height 19
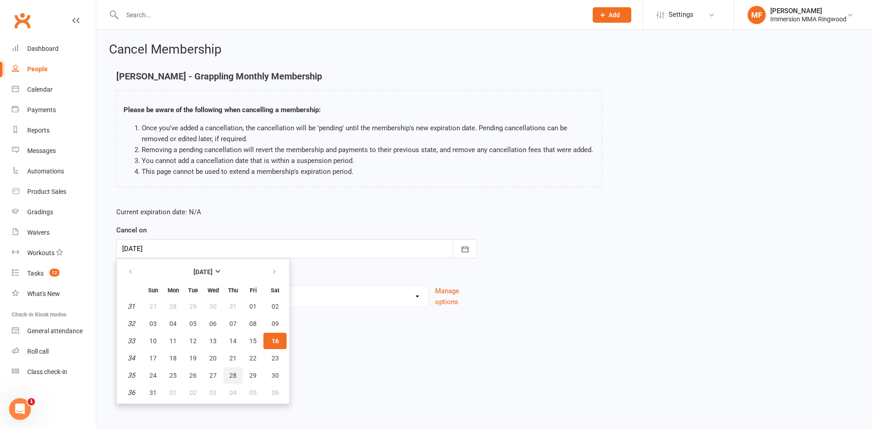
click at [237, 375] on button "28" at bounding box center [232, 375] width 19 height 16
type input "28 Aug 2025"
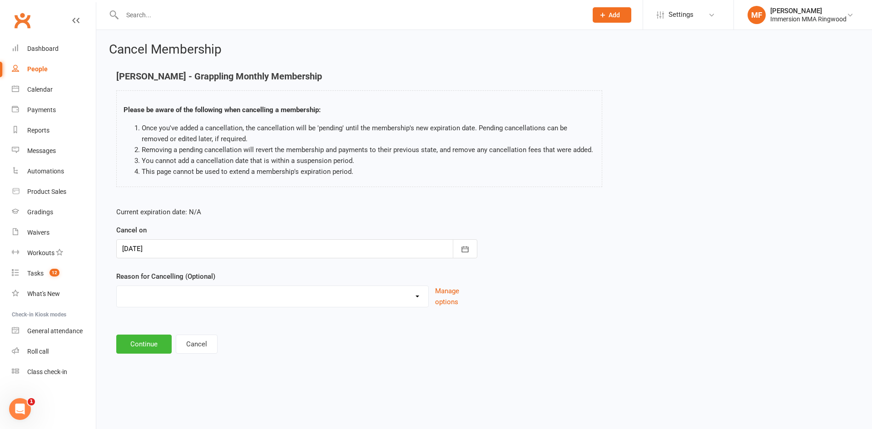
click at [268, 293] on select "health reasons Holiday Injury Other reason" at bounding box center [273, 295] width 312 height 18
select select "3"
click at [117, 286] on select "health reasons Holiday Injury Other reason" at bounding box center [273, 295] width 312 height 18
click at [199, 347] on input at bounding box center [296, 344] width 361 height 19
type input "Upgrade"
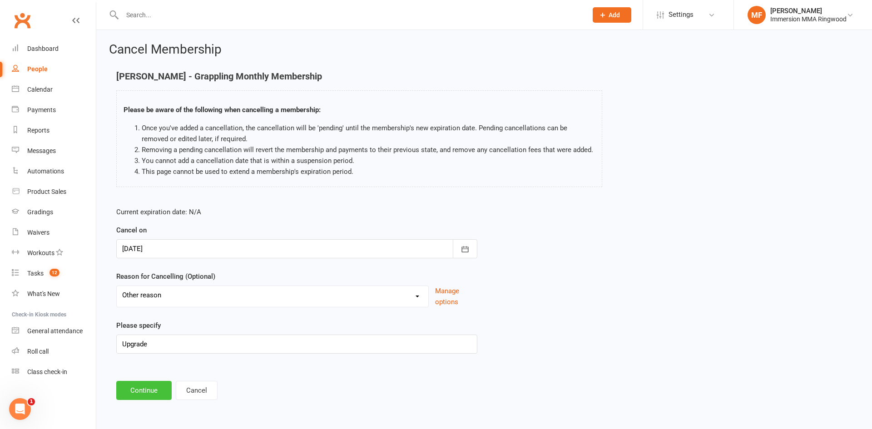
click at [161, 381] on button "Continue" at bounding box center [143, 390] width 55 height 19
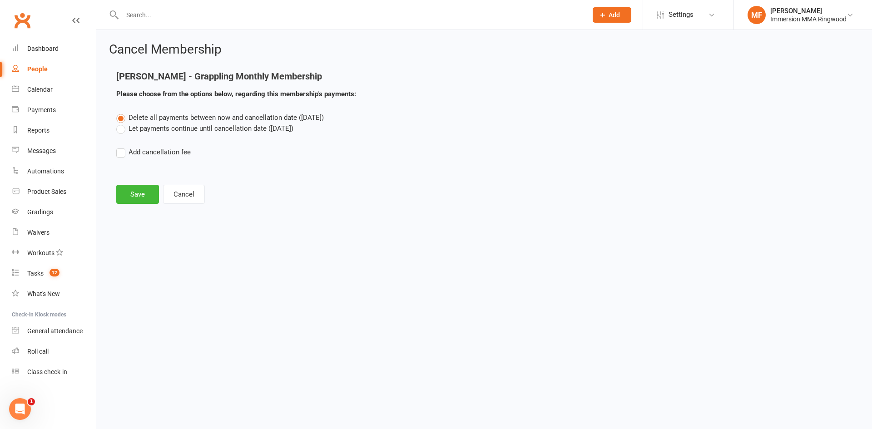
click at [252, 130] on label "Let payments continue until cancellation date (Aug 28, 2025)" at bounding box center [204, 128] width 177 height 11
click at [122, 123] on input "Let payments continue until cancellation date (Aug 28, 2025)" at bounding box center [119, 123] width 6 height 0
click at [210, 117] on span "Delete all payments between now and cancellation date (Aug 28, 2025)" at bounding box center [226, 118] width 195 height 8
click at [122, 112] on input "Delete all payments between now and cancellation date (Aug 28, 2025)" at bounding box center [119, 112] width 6 height 0
click at [206, 126] on label "Let payments continue until cancellation date (Aug 28, 2025)" at bounding box center [204, 128] width 177 height 11
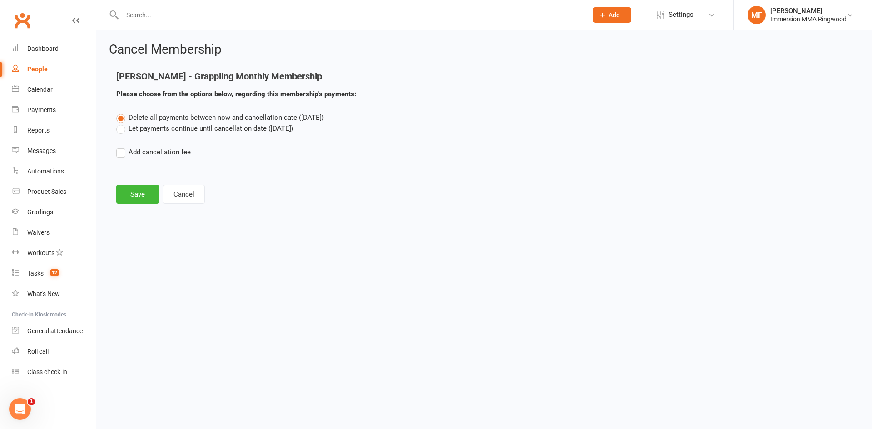
click at [122, 123] on input "Let payments continue until cancellation date (Aug 28, 2025)" at bounding box center [119, 123] width 6 height 0
click at [144, 200] on button "Save" at bounding box center [137, 194] width 43 height 19
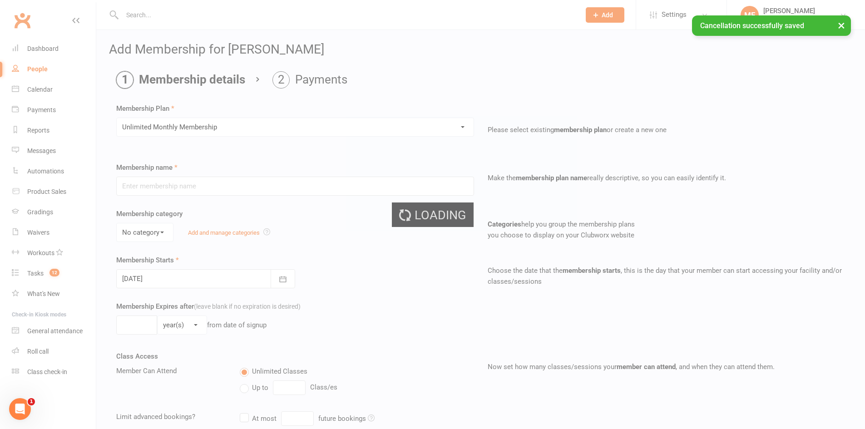
type input "Unlimited Monthly Membership"
select select "0"
type input "0"
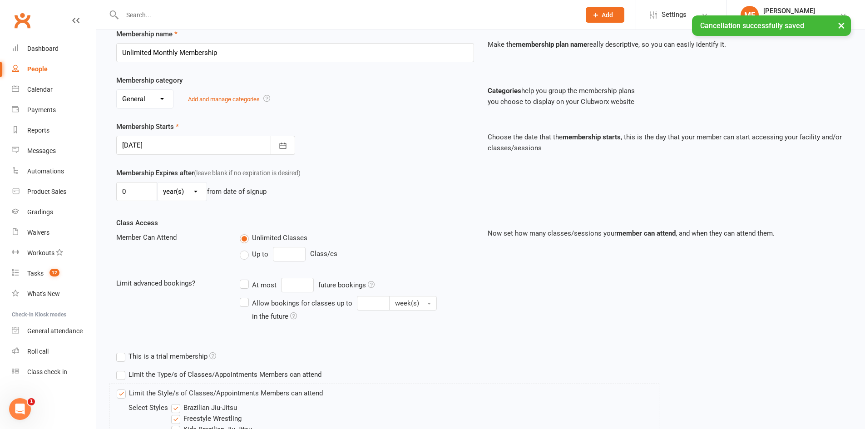
scroll to position [151, 0]
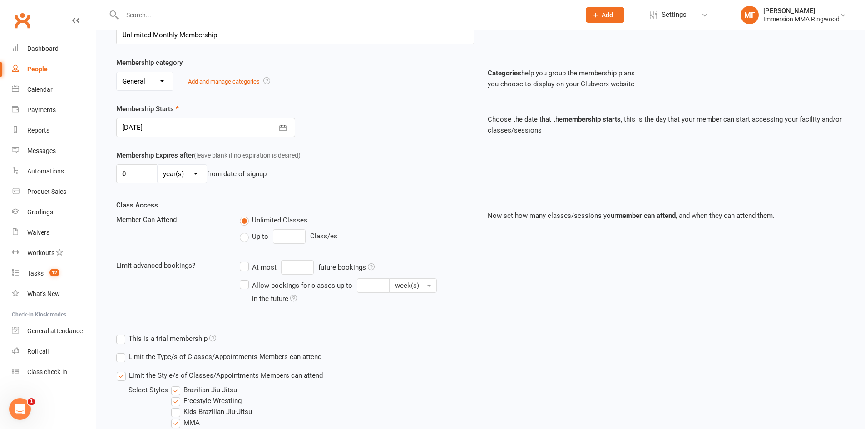
click at [198, 131] on div at bounding box center [205, 127] width 179 height 19
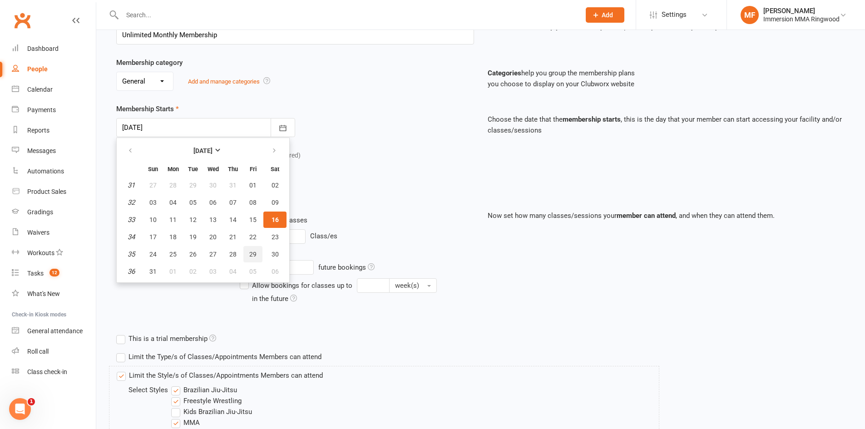
click at [247, 251] on button "29" at bounding box center [252, 254] width 19 height 16
type input "29 Aug 2025"
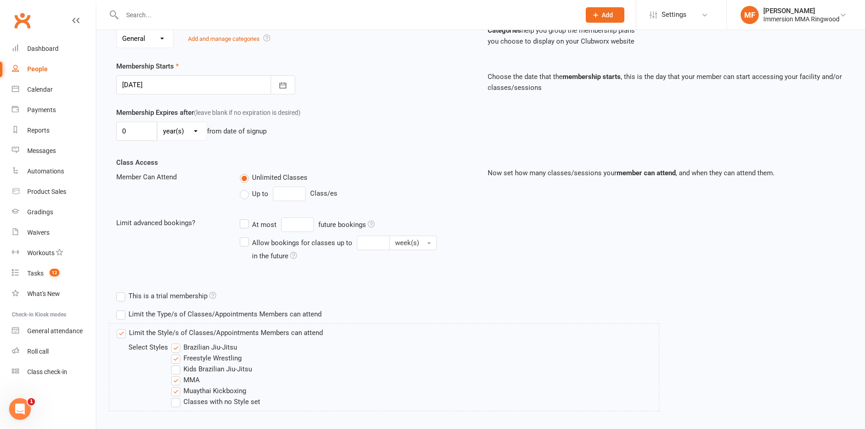
scroll to position [243, 0]
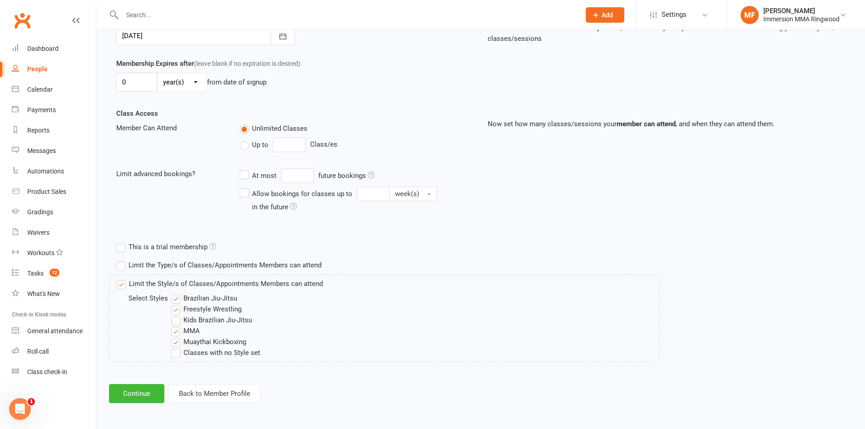
click at [151, 383] on div "Add Membership for Dhananjay Alva Membership details Payments Membership Plan S…" at bounding box center [480, 101] width 769 height 629
click at [152, 386] on button "Continue" at bounding box center [136, 393] width 55 height 19
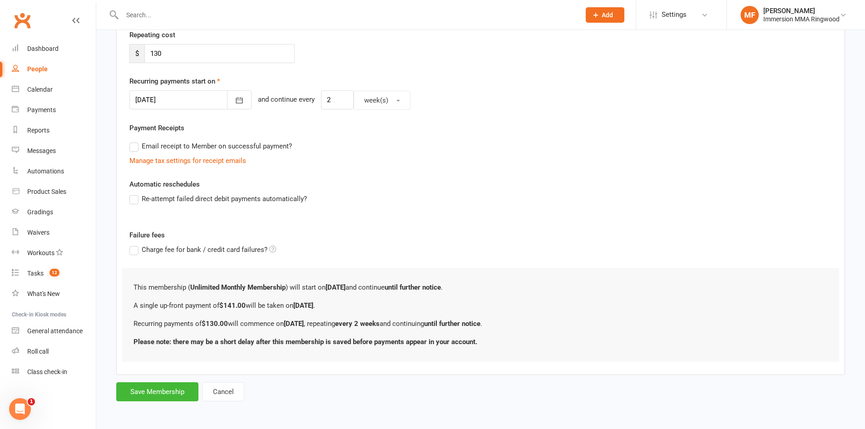
scroll to position [0, 0]
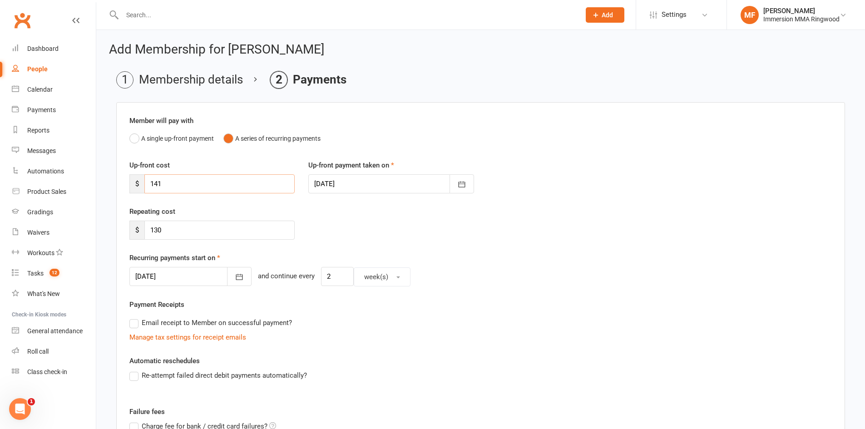
click at [219, 190] on input "141" at bounding box center [219, 183] width 150 height 19
type input "130"
click at [188, 278] on div at bounding box center [190, 276] width 122 height 19
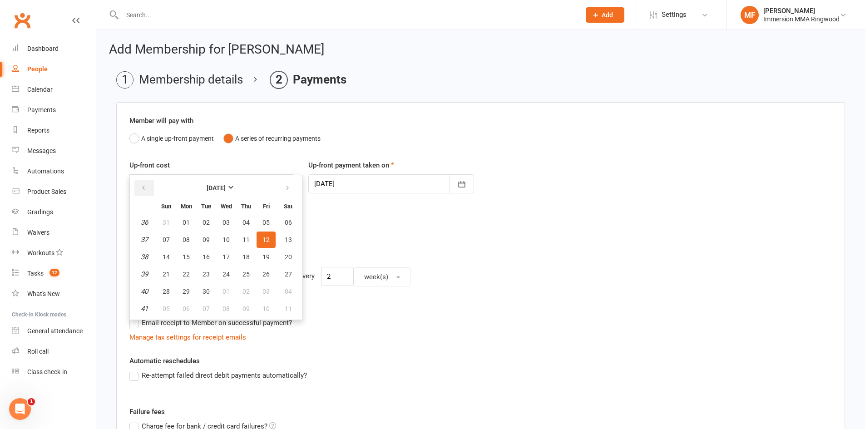
click at [146, 188] on icon "button" at bounding box center [143, 187] width 6 height 7
click at [285, 178] on th at bounding box center [288, 188] width 23 height 20
click at [287, 185] on icon "button" at bounding box center [287, 187] width 6 height 7
click at [369, 245] on div "Repeating cost $ 130" at bounding box center [481, 229] width 716 height 46
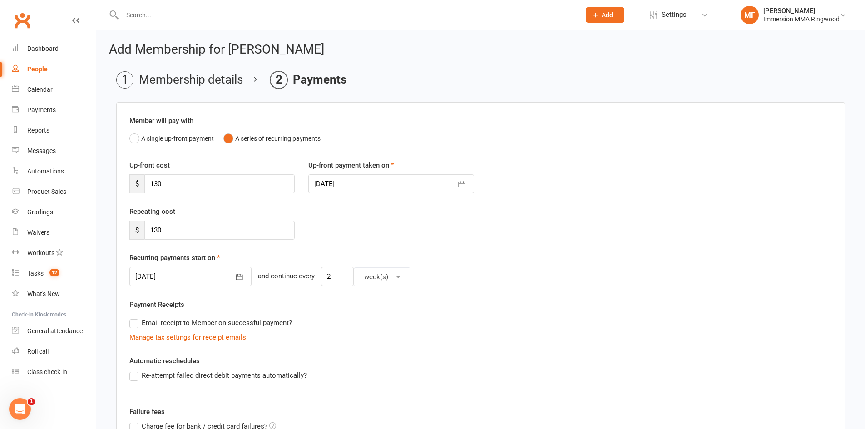
scroll to position [151, 0]
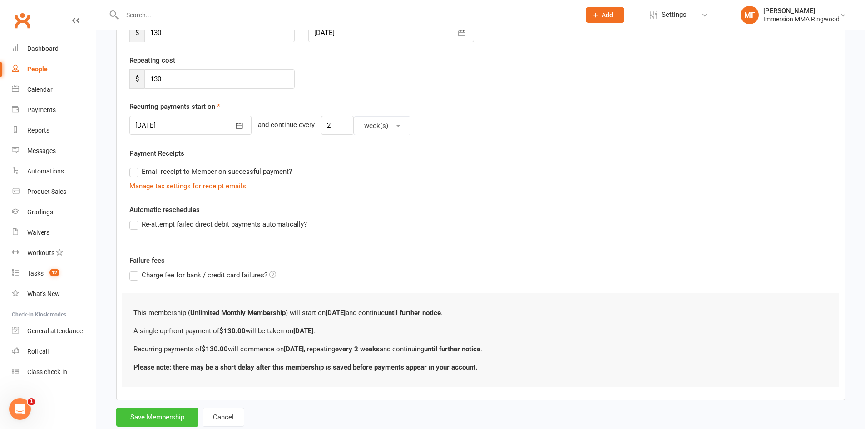
click at [177, 416] on button "Save Membership" at bounding box center [157, 417] width 82 height 19
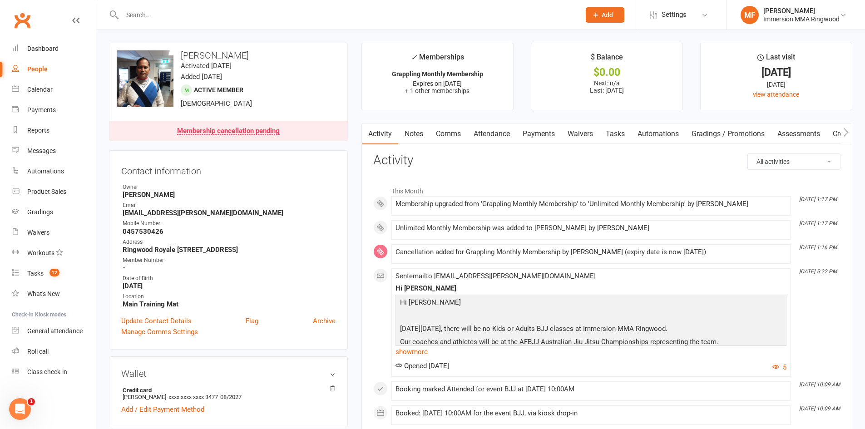
click at [534, 133] on link "Payments" at bounding box center [538, 134] width 45 height 21
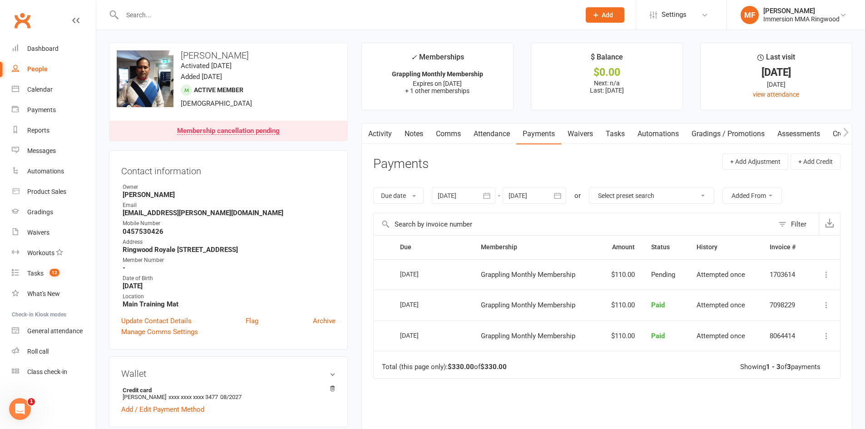
click at [672, 271] on span "Pending" at bounding box center [663, 275] width 24 height 8
drag, startPoint x: 680, startPoint y: 268, endPoint x: 402, endPoint y: 272, distance: 278.0
click at [402, 272] on tr "Select this 15 Aug 2025 Dhananjay Alva Grappling Monthly Membership $110.00 Pen…" at bounding box center [607, 274] width 466 height 31
click at [464, 282] on td "15 Aug 2025" at bounding box center [432, 274] width 81 height 31
click at [475, 277] on td "Grappling Monthly Membership" at bounding box center [535, 274] width 125 height 31
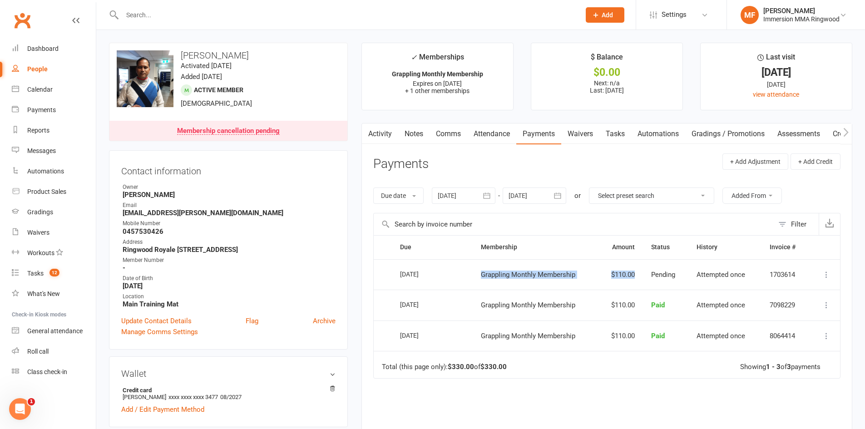
drag, startPoint x: 480, startPoint y: 273, endPoint x: 637, endPoint y: 270, distance: 157.6
click at [637, 270] on tr "Select this 15 Aug 2025 Dhananjay Alva Grappling Monthly Membership $110.00 Pen…" at bounding box center [607, 274] width 466 height 31
click at [637, 273] on td "$110.00" at bounding box center [620, 274] width 45 height 31
drag, startPoint x: 637, startPoint y: 273, endPoint x: 598, endPoint y: 266, distance: 39.7
click at [598, 266] on td "$110.00" at bounding box center [620, 274] width 45 height 31
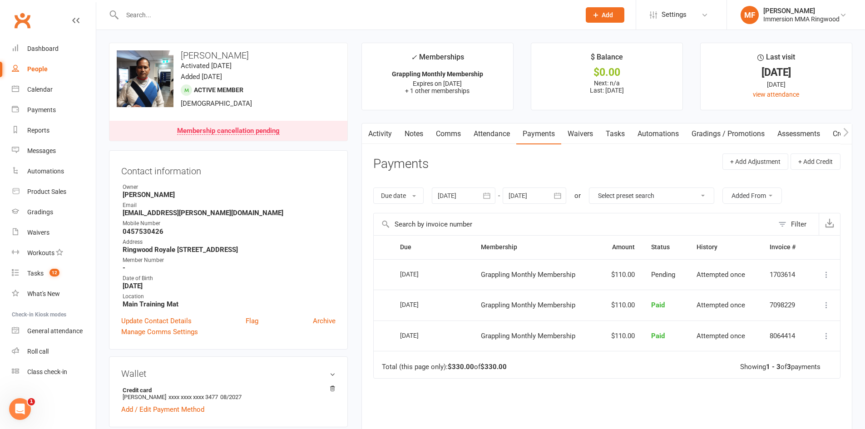
click at [644, 270] on td "Pending" at bounding box center [665, 274] width 45 height 31
drag, startPoint x: 635, startPoint y: 276, endPoint x: 611, endPoint y: 275, distance: 24.5
click at [611, 275] on td "$110.00" at bounding box center [620, 274] width 45 height 31
click at [638, 276] on td "$110.00" at bounding box center [620, 274] width 45 height 31
drag, startPoint x: 634, startPoint y: 272, endPoint x: 607, endPoint y: 273, distance: 27.8
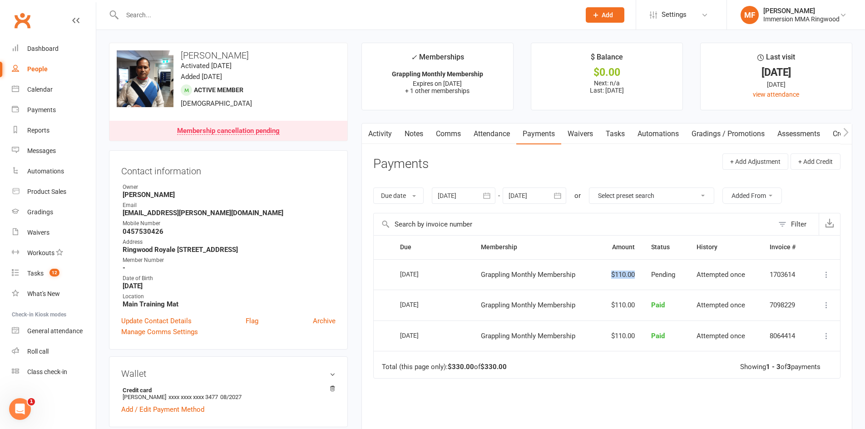
click at [607, 273] on td "$110.00" at bounding box center [620, 274] width 45 height 31
click at [616, 257] on th "Amount" at bounding box center [620, 246] width 45 height 23
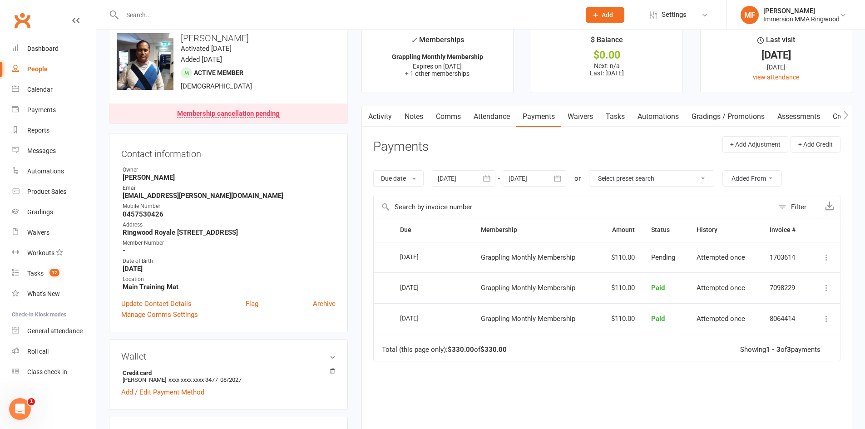
scroll to position [3, 0]
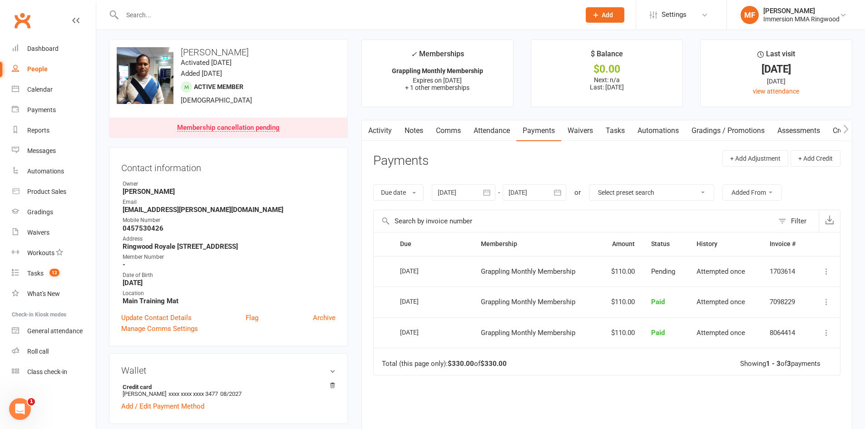
click at [567, 230] on input "text" at bounding box center [574, 221] width 400 height 22
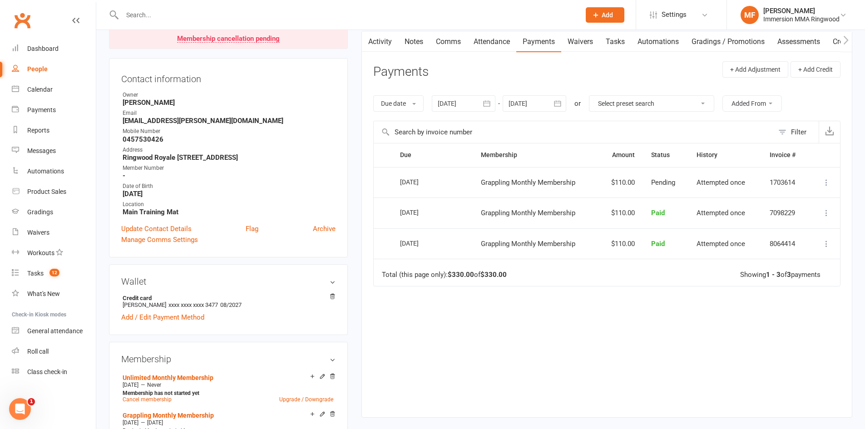
scroll to position [0, 0]
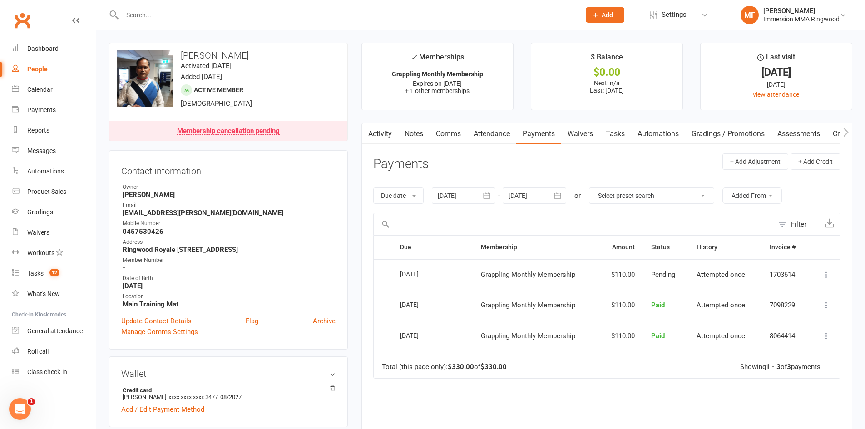
click at [311, 15] on input "text" at bounding box center [346, 15] width 455 height 13
click at [53, 47] on div "Dashboard" at bounding box center [42, 48] width 31 height 7
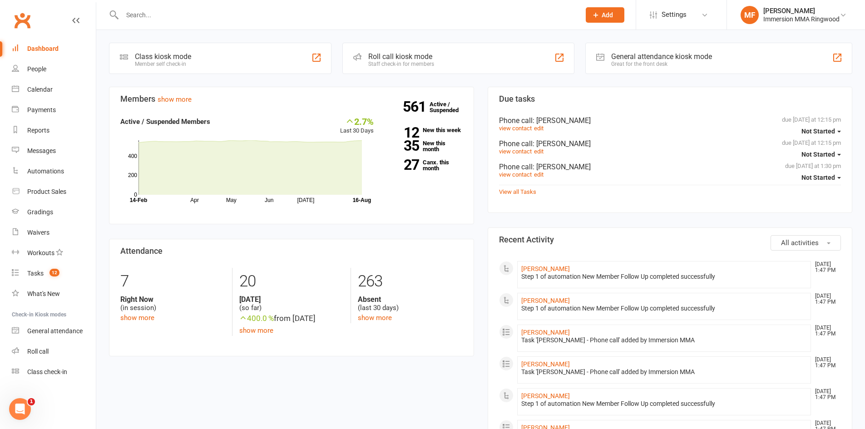
click at [156, 13] on input "text" at bounding box center [346, 15] width 455 height 13
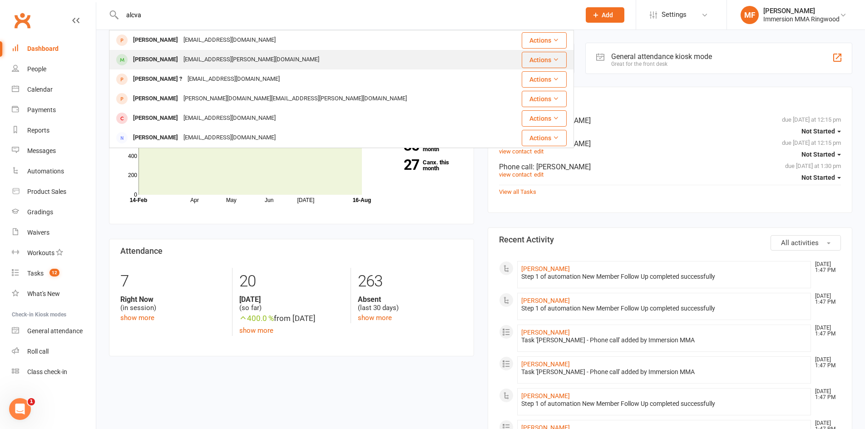
type input "alcva"
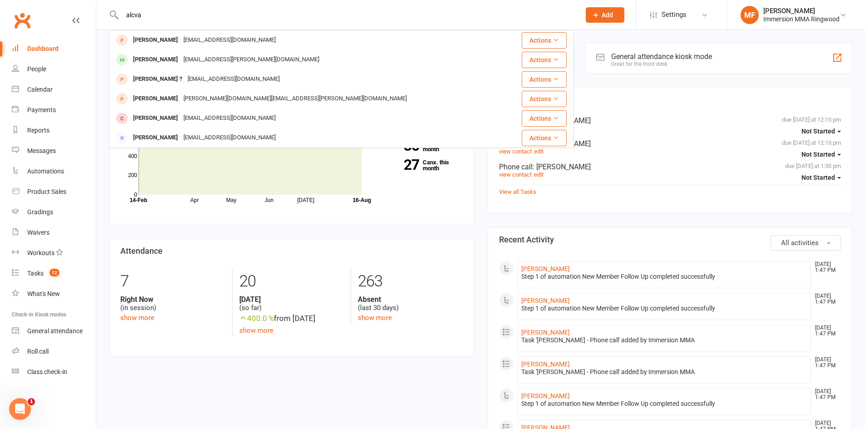
click at [223, 55] on div "[EMAIL_ADDRESS][PERSON_NAME][DOMAIN_NAME]" at bounding box center [251, 59] width 141 height 13
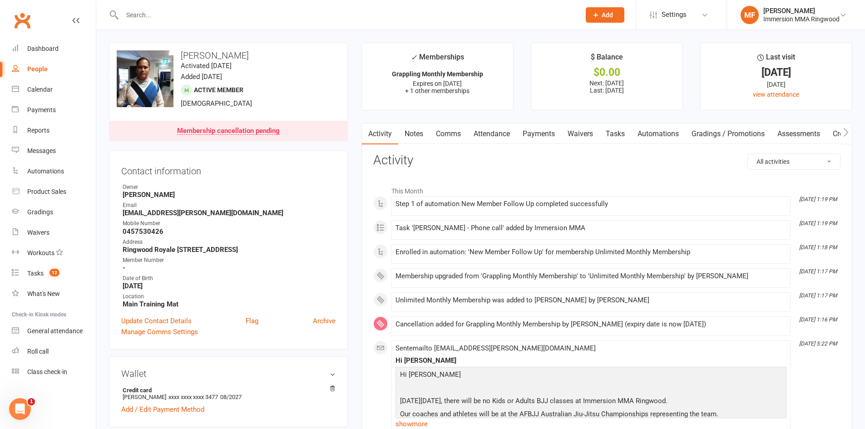
click at [415, 131] on link "Notes" at bounding box center [413, 134] width 31 height 21
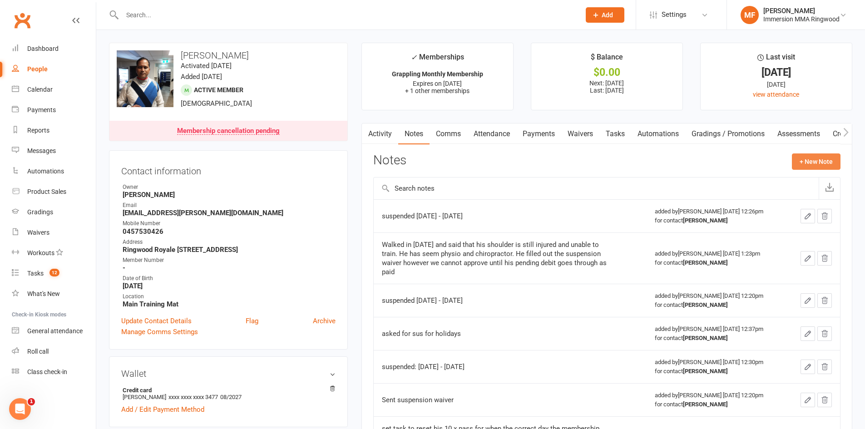
click at [807, 156] on button "+ New Note" at bounding box center [816, 162] width 49 height 16
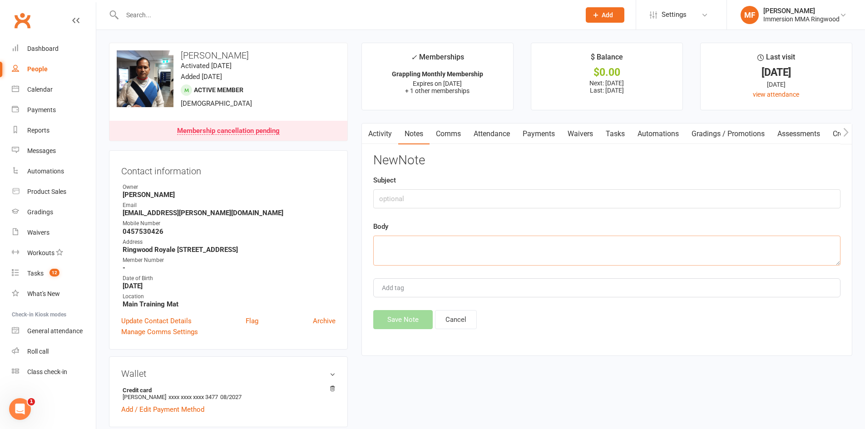
click at [576, 252] on textarea at bounding box center [606, 251] width 467 height 30
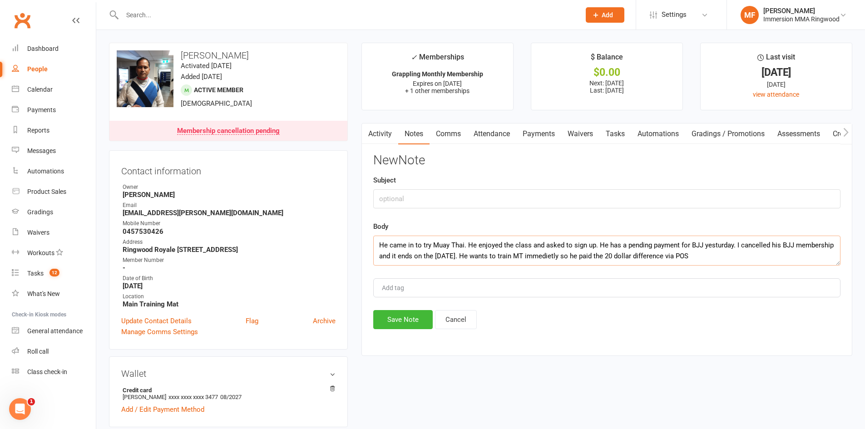
click at [675, 256] on textarea "He came in to try Muay Thai. He enjoyed the class and asked to sign up. He has …" at bounding box center [606, 251] width 467 height 30
click at [831, 251] on textarea "He came in to try Muay Thai. He enjoyed the class and asked to sign up. He has …" at bounding box center [606, 251] width 467 height 30
type textarea "He came in to try Muay Thai. He enjoyed the class and asked to sign up. He has …"
click at [424, 314] on button "Save Note" at bounding box center [402, 319] width 59 height 19
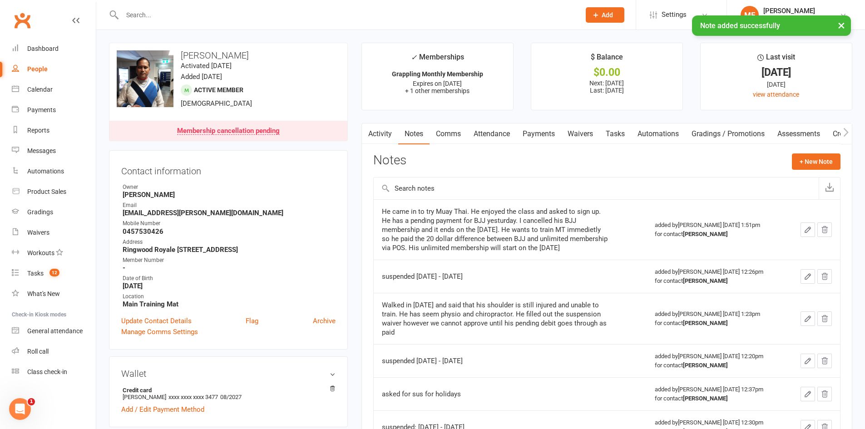
click at [616, 144] on div "Activity Notes Comms Attendance Payments Waivers Tasks Automations Gradings / P…" at bounding box center [606, 387] width 491 height 528
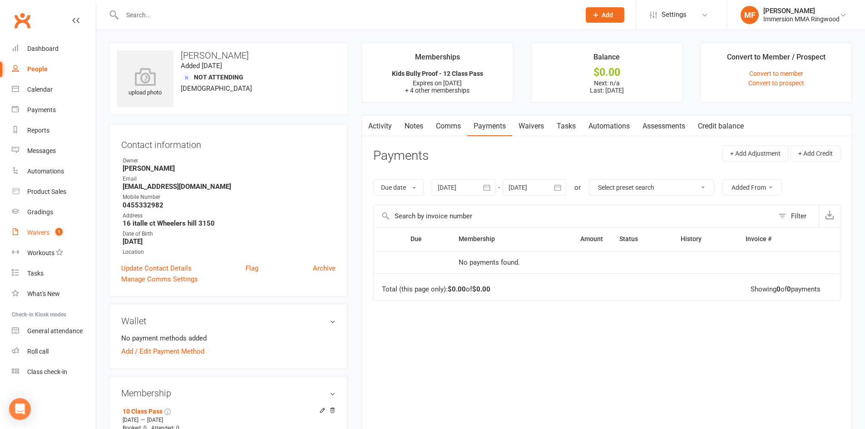
click at [63, 234] on count-badge "1" at bounding box center [57, 232] width 12 height 7
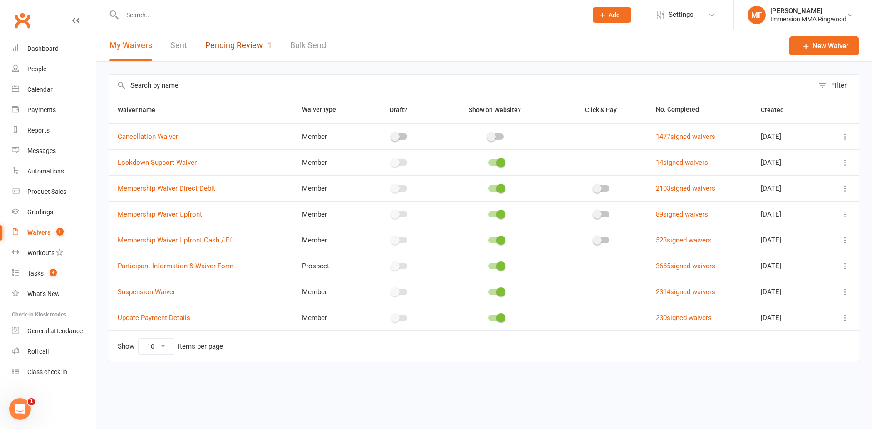
click at [237, 38] on link "Pending Review 1" at bounding box center [238, 45] width 67 height 31
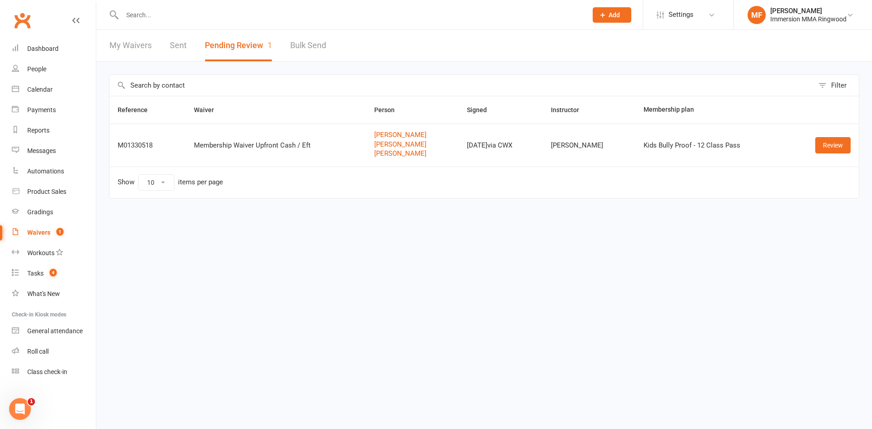
click at [813, 148] on div "Review" at bounding box center [824, 145] width 54 height 16
click at [826, 147] on link "Review" at bounding box center [832, 145] width 35 height 16
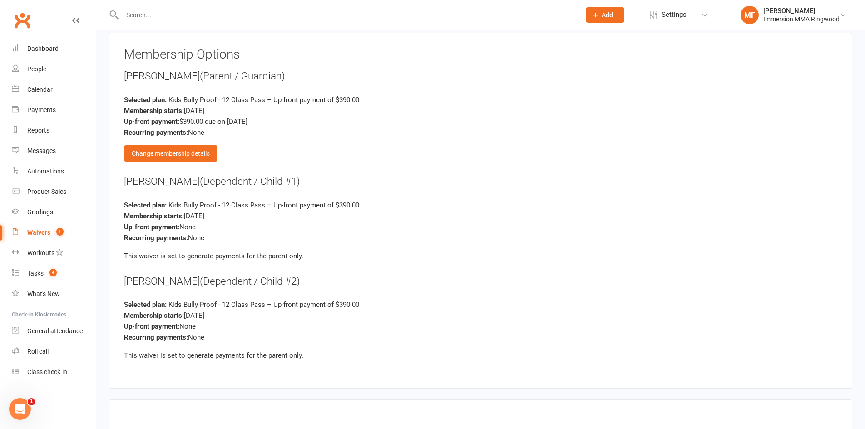
scroll to position [1400, 0]
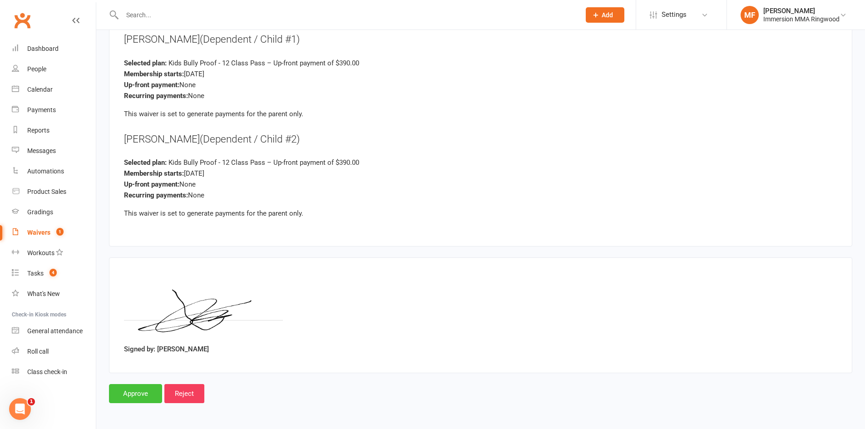
click at [123, 391] on input "Approve" at bounding box center [135, 393] width 53 height 19
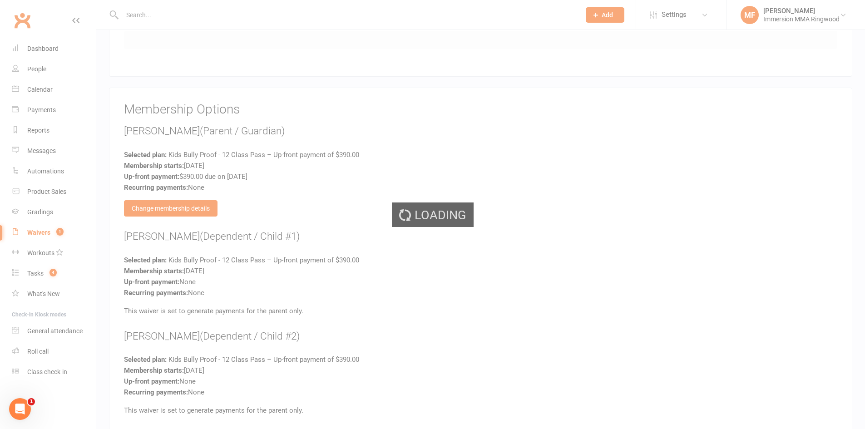
scroll to position [1097, 0]
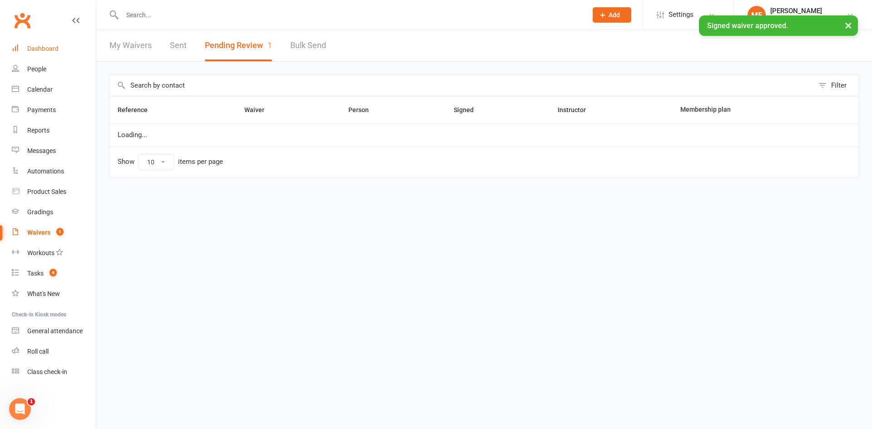
click at [59, 55] on link "Dashboard" at bounding box center [54, 49] width 84 height 20
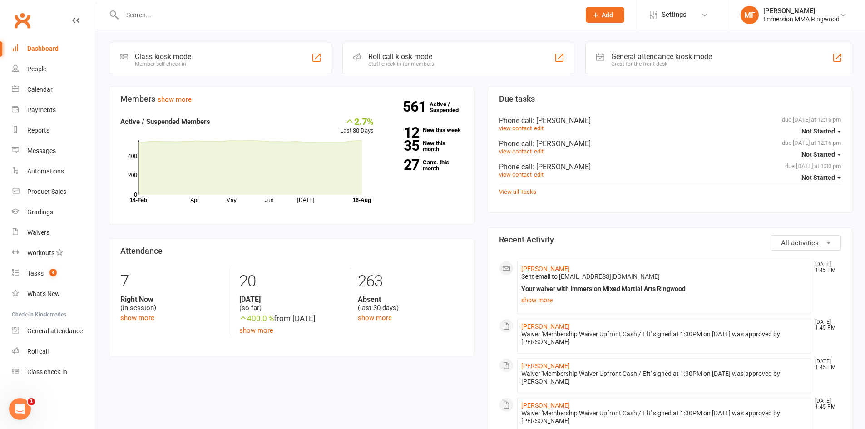
scroll to position [151, 0]
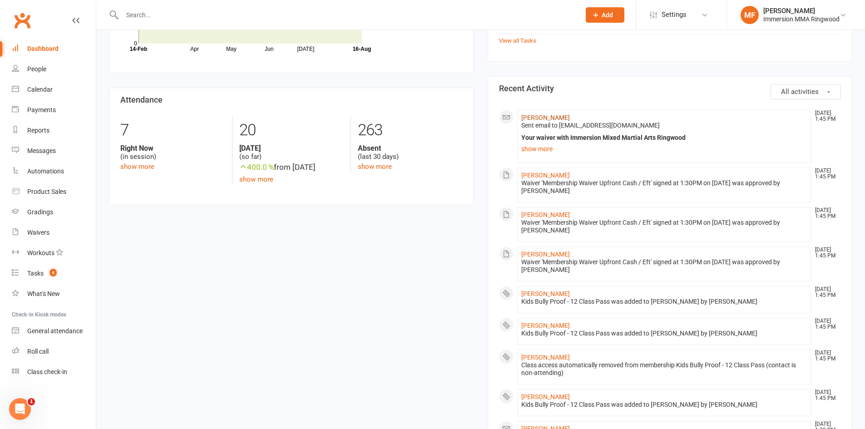
click at [528, 119] on link "[PERSON_NAME]" at bounding box center [545, 117] width 49 height 7
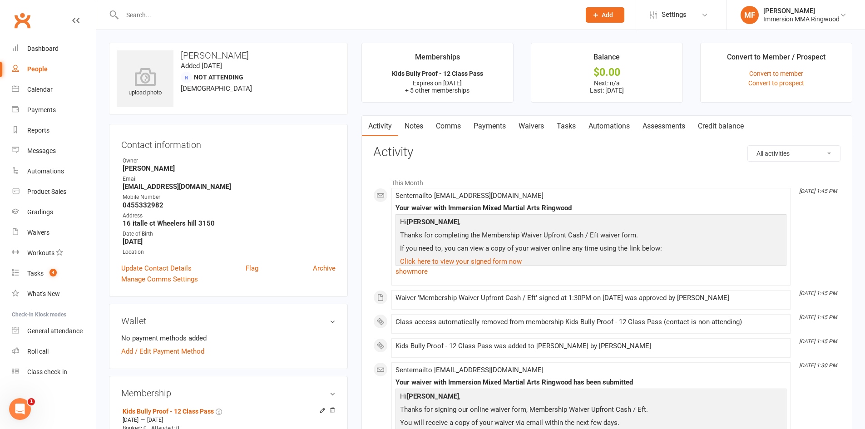
click at [417, 128] on link "Notes" at bounding box center [413, 126] width 31 height 21
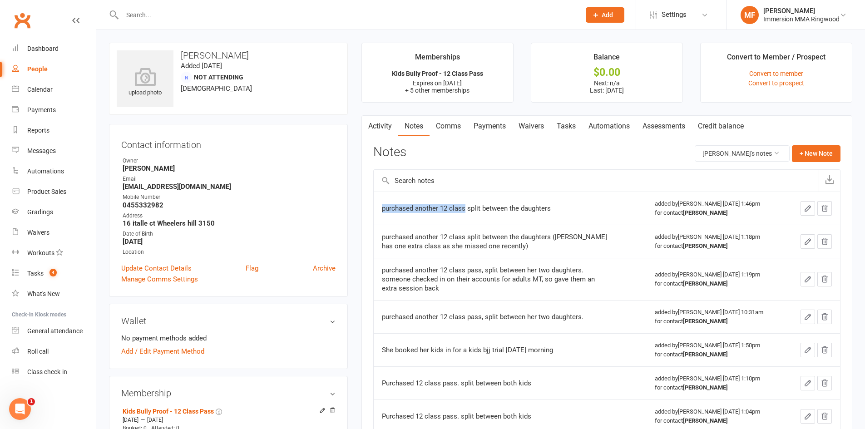
drag, startPoint x: 464, startPoint y: 207, endPoint x: 369, endPoint y: 207, distance: 95.4
click at [369, 207] on div "Activity Notes Comms Payments Waivers Tasks Automations Assessments Credit bala…" at bounding box center [606, 329] width 491 height 429
copy tbody "purchased another 12 class"
click at [820, 153] on button "+ New Note" at bounding box center [816, 153] width 49 height 16
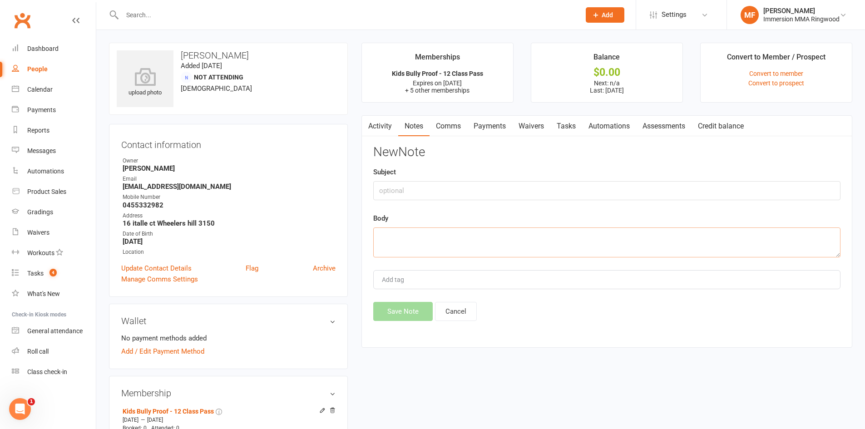
click at [574, 231] on textarea at bounding box center [606, 243] width 467 height 30
paste textarea "purchased another 12 class"
click at [426, 241] on textarea "purchased another 12 class" at bounding box center [606, 243] width 467 height 30
click at [426, 240] on textarea "purchased another 12 class" at bounding box center [606, 243] width 467 height 30
click at [461, 242] on textarea "purchased 2x - 12 class" at bounding box center [606, 243] width 467 height 30
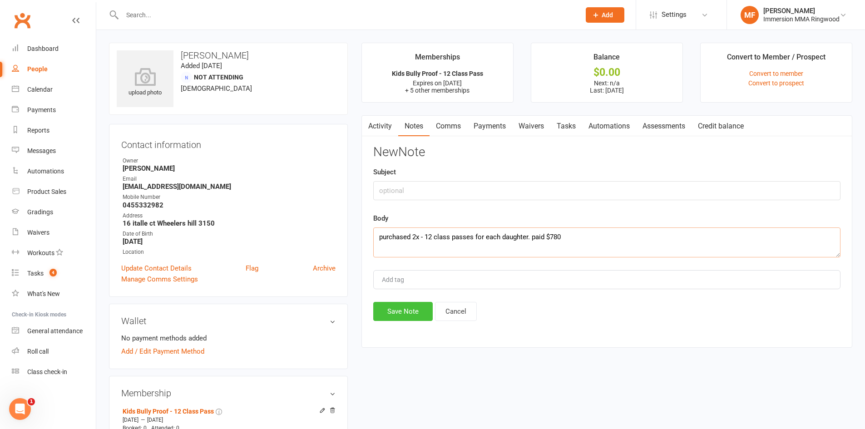
type textarea "purchased 2x - 12 class passes for each daughter. paid $780"
click at [426, 318] on button "Save Note" at bounding box center [402, 311] width 59 height 19
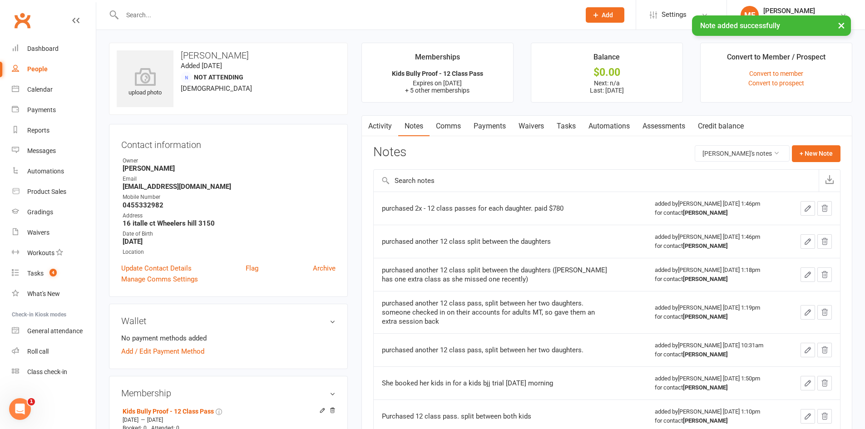
click at [469, 128] on link "Payments" at bounding box center [489, 126] width 45 height 21
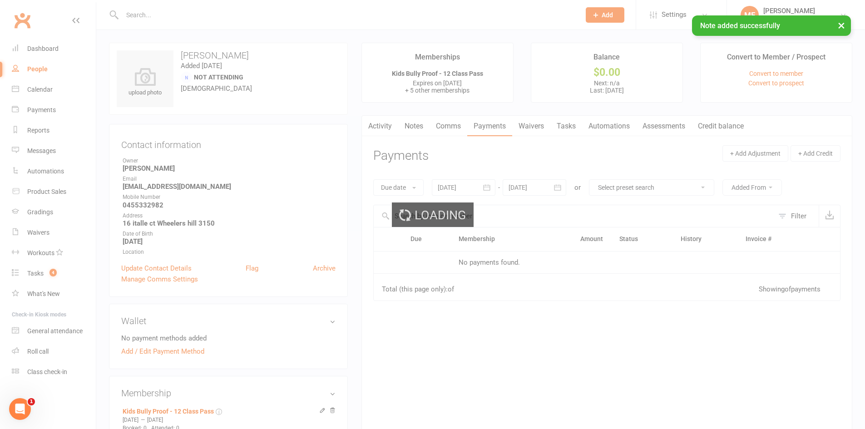
click at [460, 129] on div "Loading" at bounding box center [432, 214] width 865 height 429
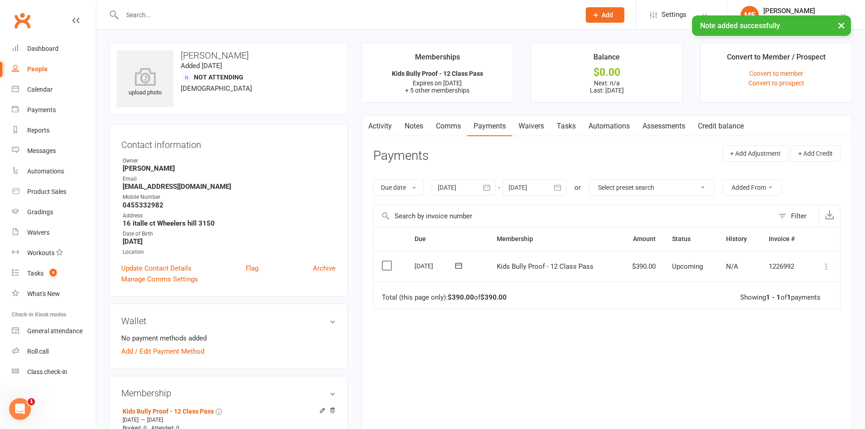
click at [460, 129] on link "Comms" at bounding box center [449, 126] width 38 height 21
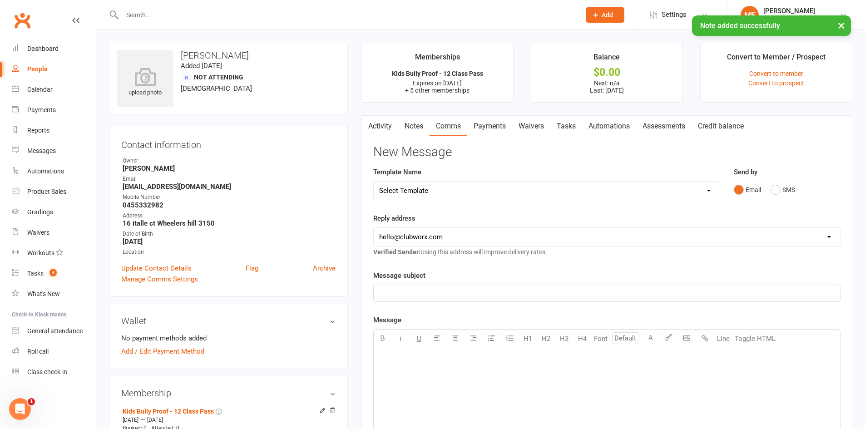
click at [478, 132] on link "Payments" at bounding box center [489, 126] width 45 height 21
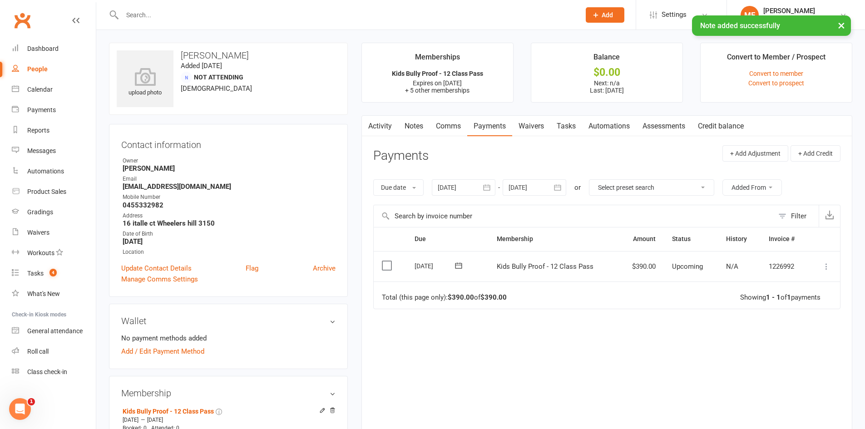
click at [822, 266] on icon at bounding box center [826, 266] width 9 height 9
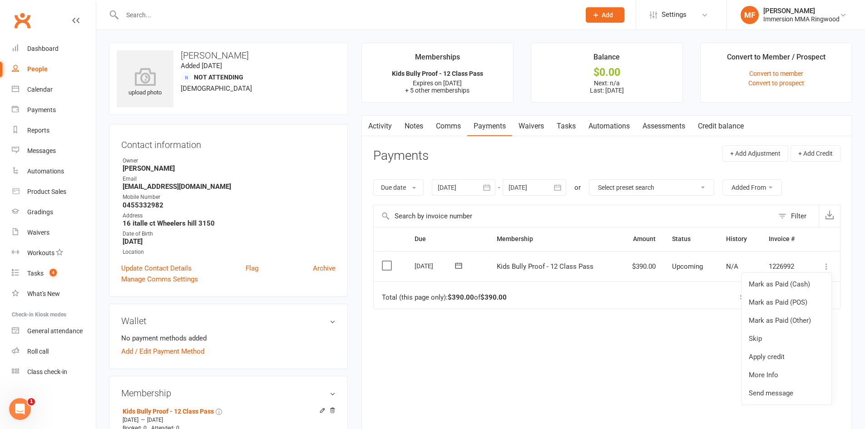
click at [658, 318] on div "Due Contact Membership Amount Status History Invoice # Select this [DATE] [PERS…" at bounding box center [606, 326] width 467 height 199
drag, startPoint x: 646, startPoint y: 264, endPoint x: 596, endPoint y: 267, distance: 50.0
click at [596, 267] on tr "Select this [DATE] [PERSON_NAME] Kids Bully Proof - 12 Class Pass $390.00 Upcom…" at bounding box center [607, 266] width 466 height 31
click at [827, 269] on icon at bounding box center [826, 266] width 9 height 9
click at [795, 371] on link "More Info" at bounding box center [787, 375] width 90 height 18
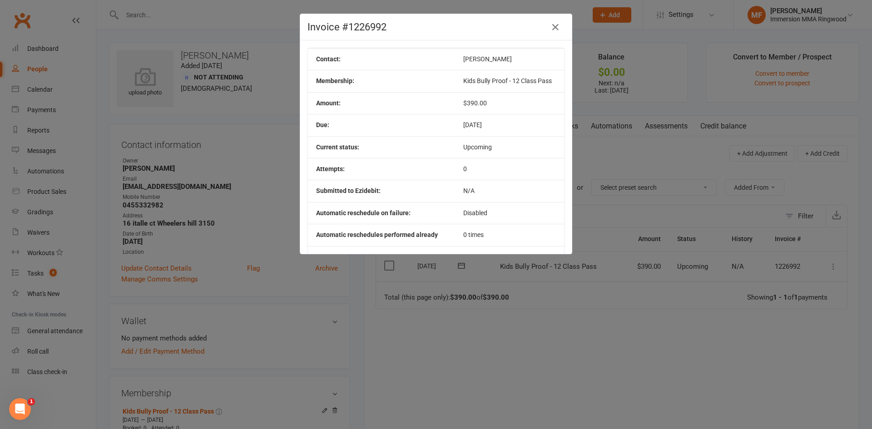
click at [567, 22] on div "Invoice #1226992" at bounding box center [436, 27] width 272 height 26
click at [560, 30] on h4 "Invoice #1226992" at bounding box center [435, 26] width 257 height 11
click at [548, 26] on button "button" at bounding box center [555, 27] width 15 height 15
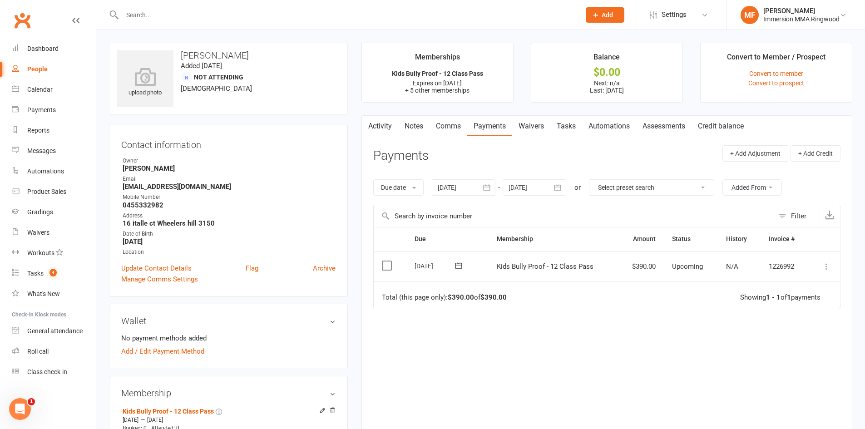
click at [826, 274] on td "Mark as Paid (Cash) Mark as Paid (POS) Mark as Paid (Other) Skip Apply credit M…" at bounding box center [824, 266] width 31 height 31
click at [824, 266] on icon at bounding box center [826, 266] width 9 height 9
click at [840, 264] on table "Due Contact Membership Amount Status History Invoice # Select this [DATE] [PERS…" at bounding box center [606, 268] width 467 height 82
click at [829, 266] on icon at bounding box center [826, 266] width 9 height 9
click at [791, 307] on link "Mark as Paid (POS)" at bounding box center [787, 302] width 90 height 18
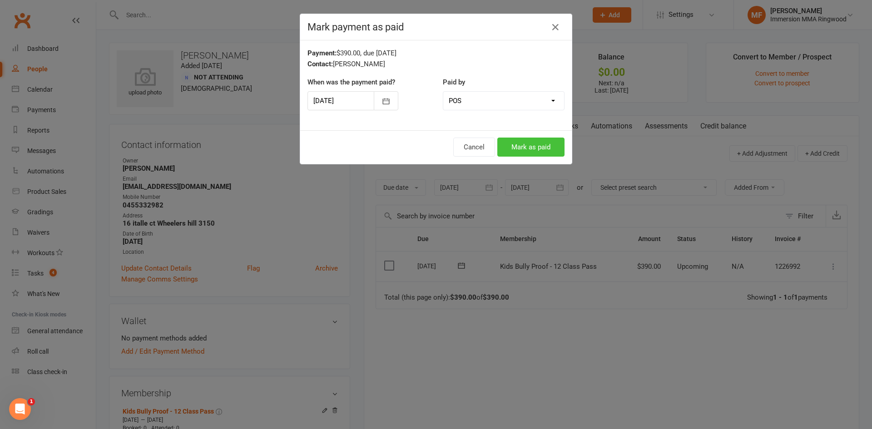
click at [553, 143] on button "Mark as paid" at bounding box center [530, 147] width 67 height 19
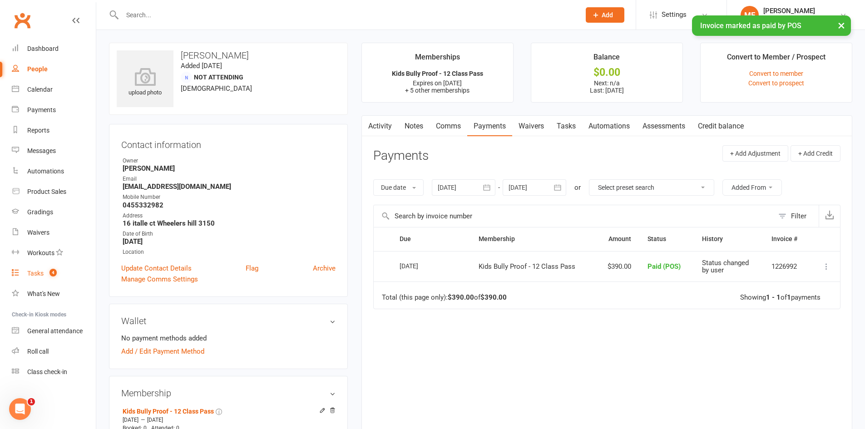
click at [69, 275] on link "Tasks 4" at bounding box center [54, 273] width 84 height 20
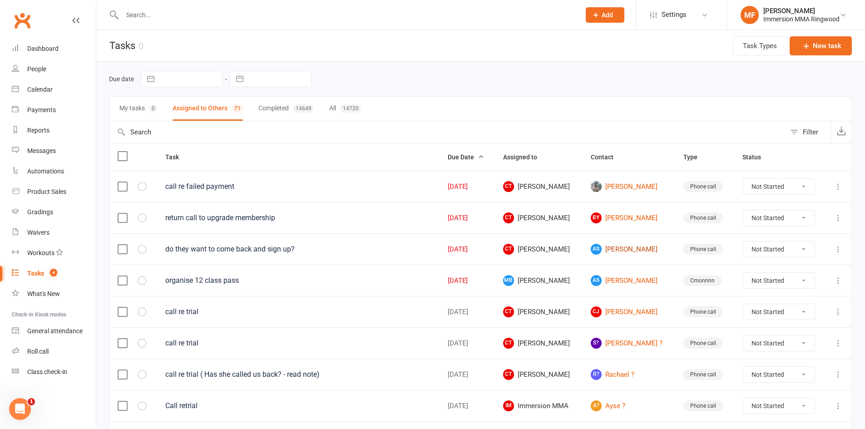
click at [641, 250] on link "AS [PERSON_NAME]" at bounding box center [629, 249] width 76 height 11
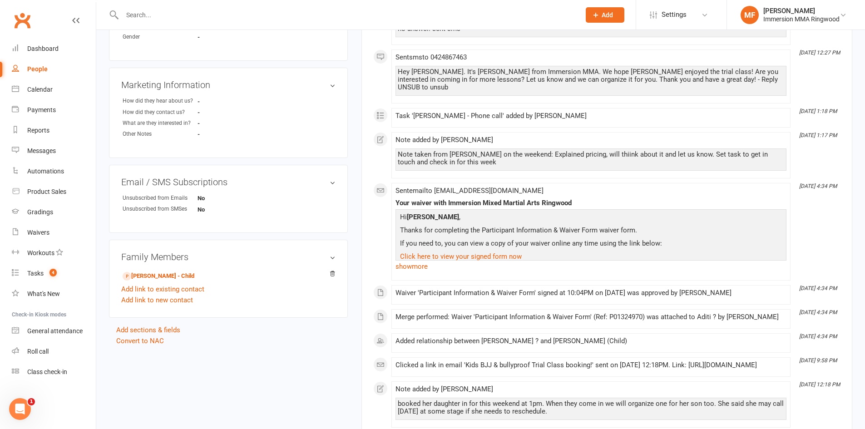
scroll to position [303, 0]
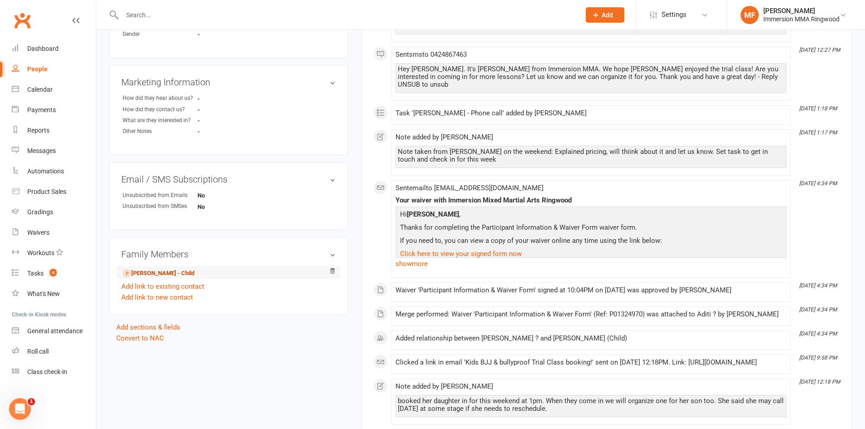
click at [170, 274] on link "[PERSON_NAME] - Child" at bounding box center [159, 274] width 72 height 10
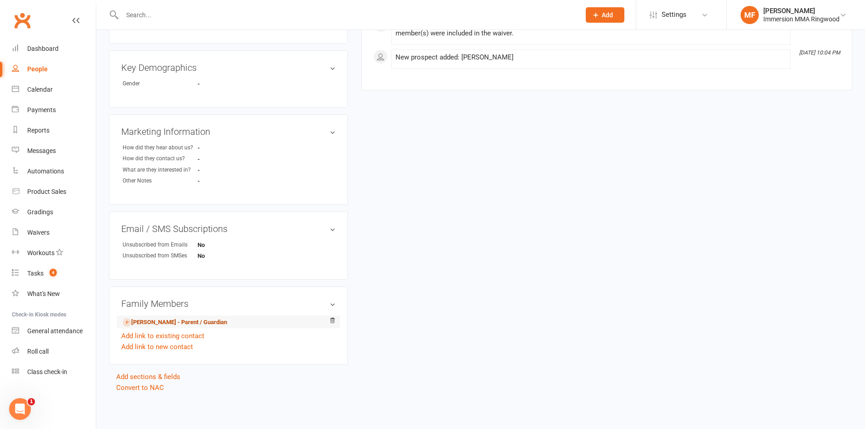
drag, startPoint x: 185, startPoint y: 322, endPoint x: 195, endPoint y: 270, distance: 53.1
click at [185, 322] on link "[PERSON_NAME] - Parent / Guardian" at bounding box center [175, 323] width 104 height 10
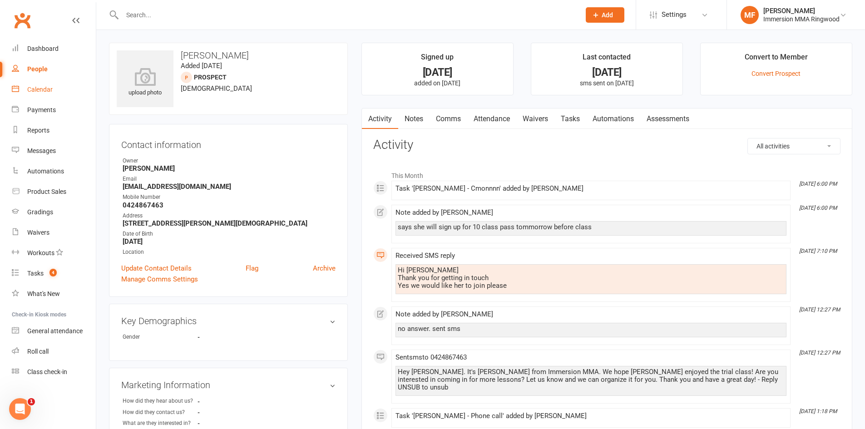
click at [67, 99] on link "Calendar" at bounding box center [54, 89] width 84 height 20
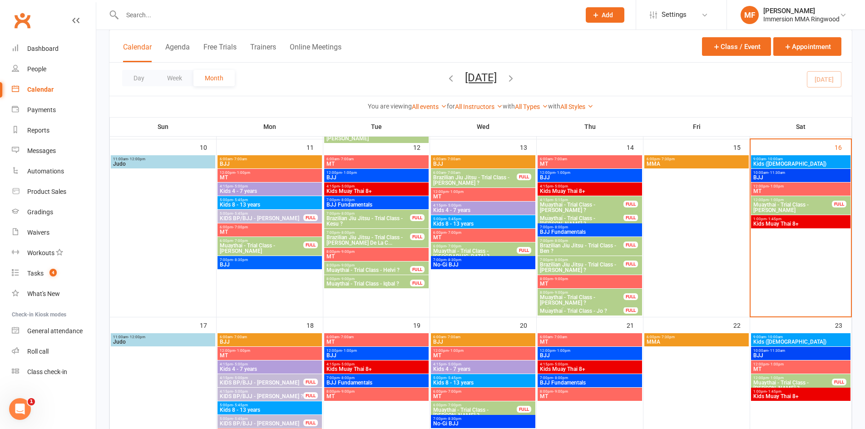
scroll to position [454, 0]
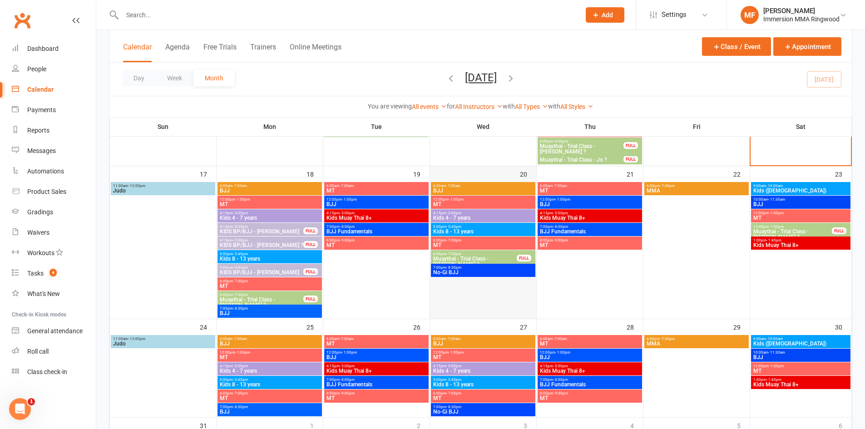
drag, startPoint x: 521, startPoint y: 174, endPoint x: 526, endPoint y: 174, distance: 5.5
click at [526, 174] on div "20" at bounding box center [528, 173] width 16 height 15
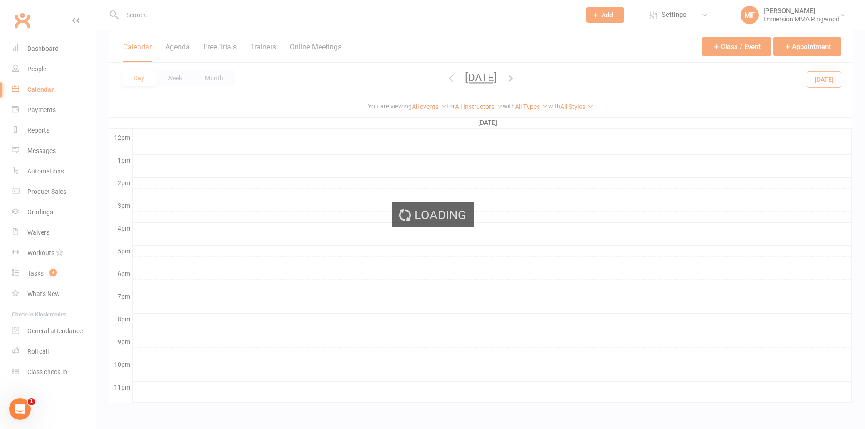
scroll to position [2, 0]
drag, startPoint x: 527, startPoint y: 174, endPoint x: 456, endPoint y: 158, distance: 73.0
click at [469, 162] on div "Loading" at bounding box center [432, 214] width 865 height 429
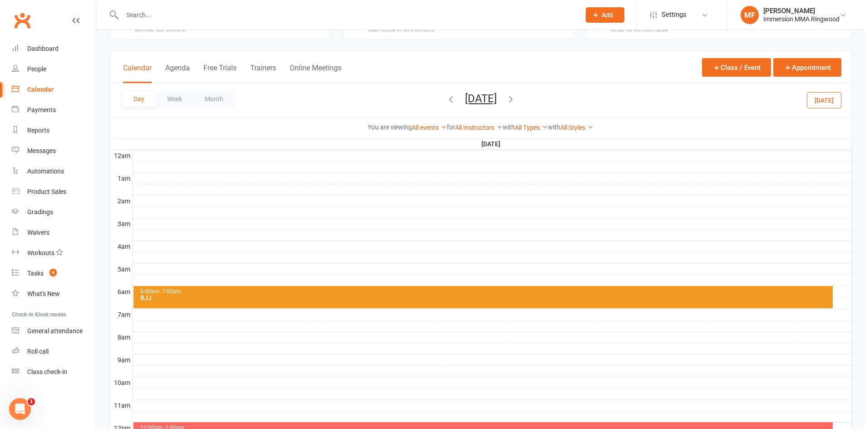
scroll to position [0, 0]
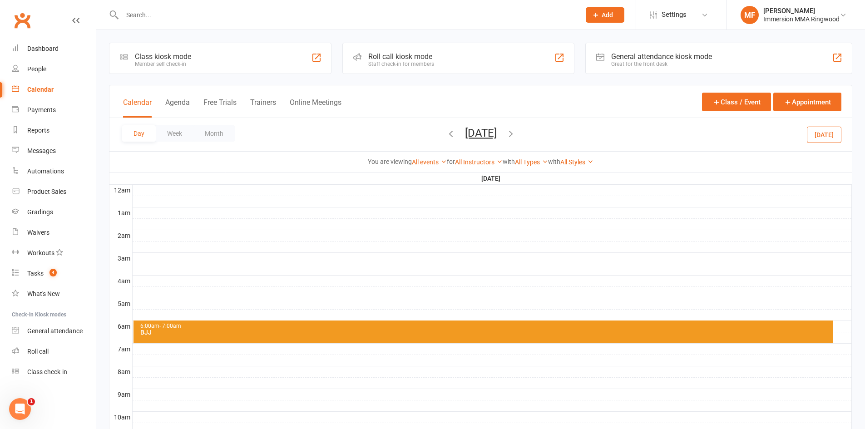
drag, startPoint x: 525, startPoint y: 177, endPoint x: 464, endPoint y: 178, distance: 61.3
click at [464, 178] on th "[DATE]" at bounding box center [492, 178] width 720 height 11
click at [211, 128] on button "Month" at bounding box center [213, 133] width 41 height 16
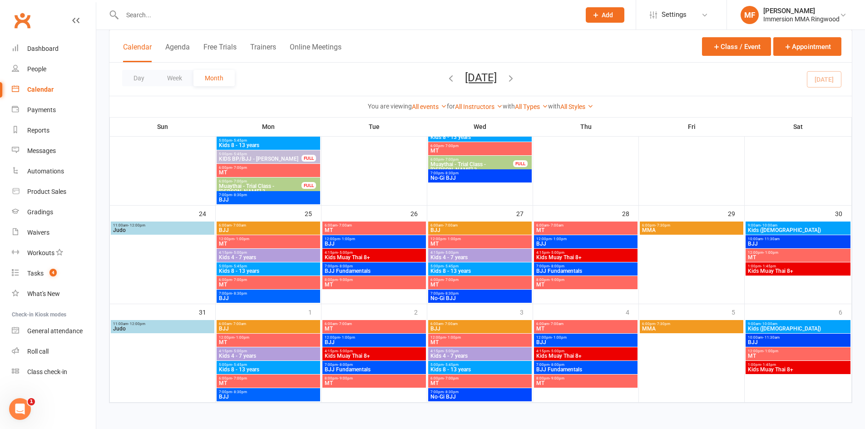
scroll to position [422, 0]
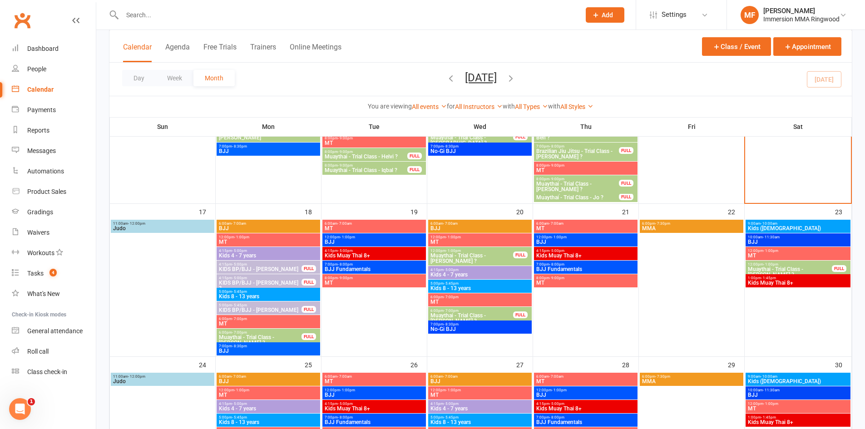
click at [761, 252] on span "12:00pm - 1:00pm" at bounding box center [798, 251] width 101 height 4
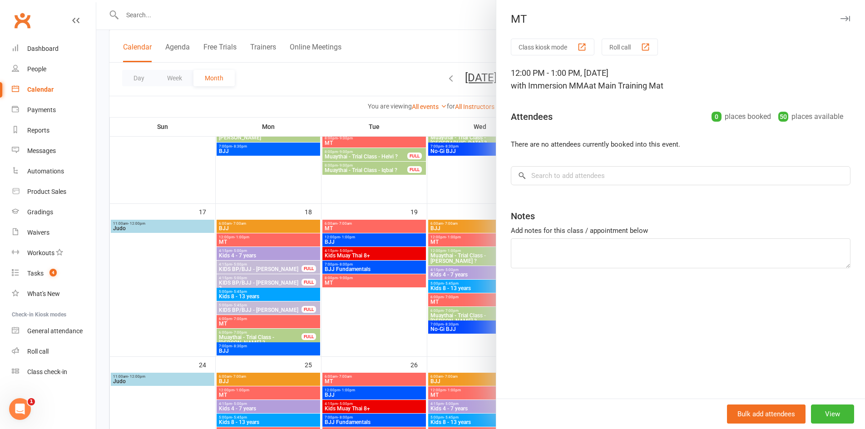
click at [404, 329] on div at bounding box center [480, 214] width 769 height 429
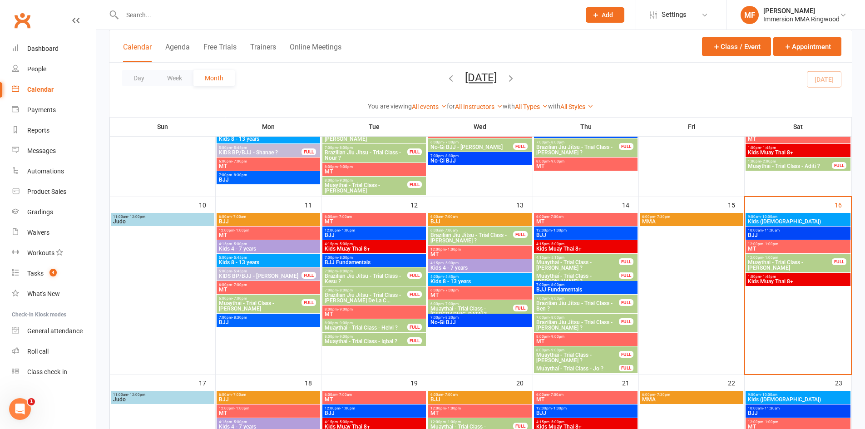
scroll to position [248, 0]
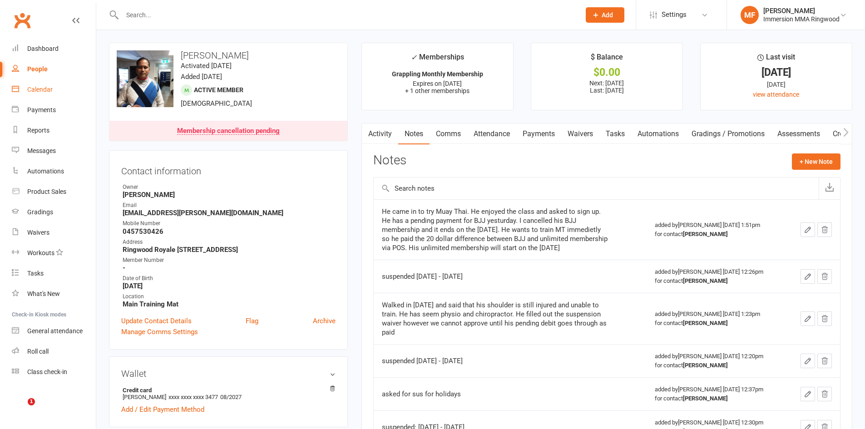
click at [65, 89] on link "Calendar" at bounding box center [54, 89] width 84 height 20
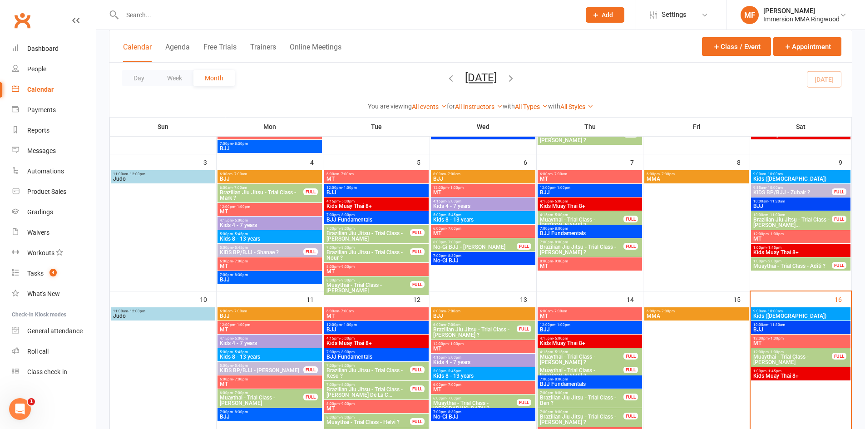
scroll to position [151, 0]
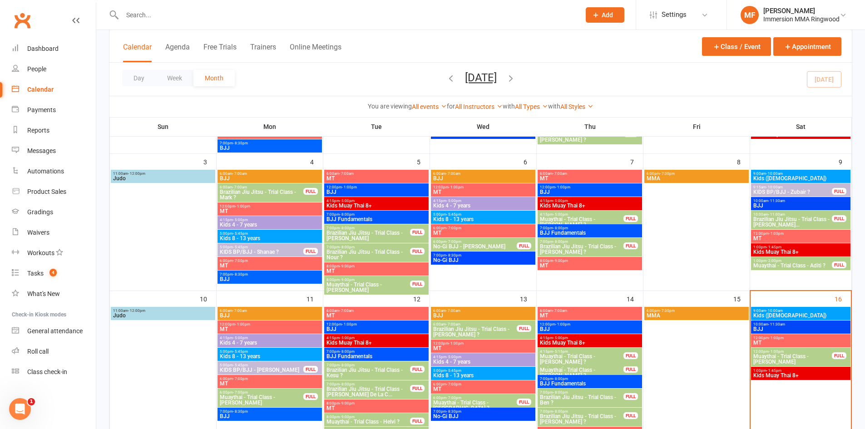
click at [782, 348] on div "12:00pm - 1:00pm Muaythai - Trial Class - [PERSON_NAME] FULL" at bounding box center [800, 357] width 99 height 19
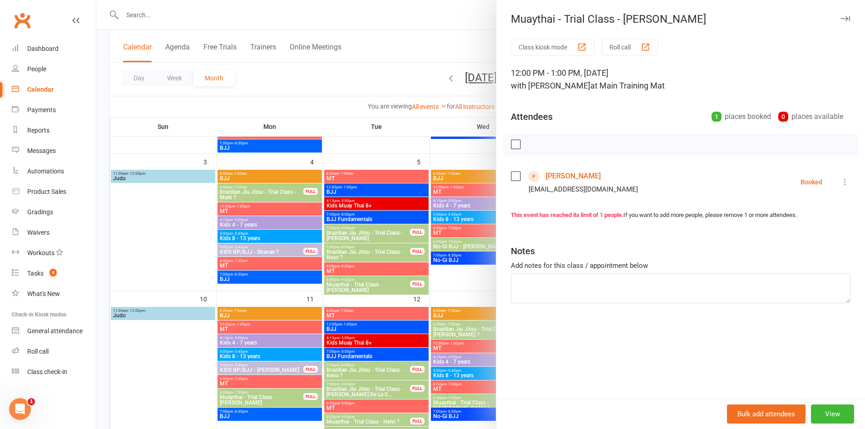
click at [550, 177] on link "[PERSON_NAME]" at bounding box center [573, 176] width 55 height 15
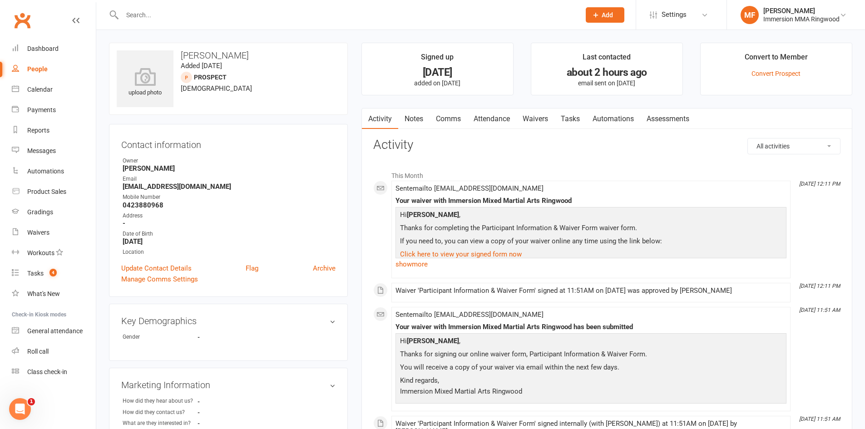
click at [420, 110] on link "Notes" at bounding box center [413, 119] width 31 height 21
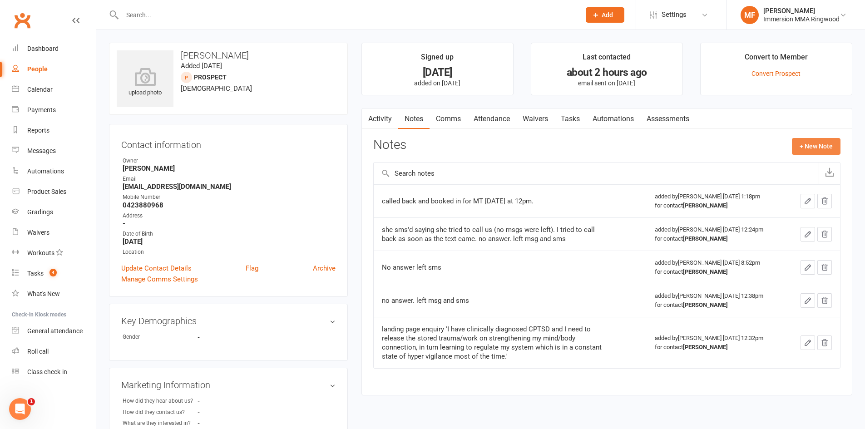
click at [792, 142] on button "+ New Note" at bounding box center [816, 146] width 49 height 16
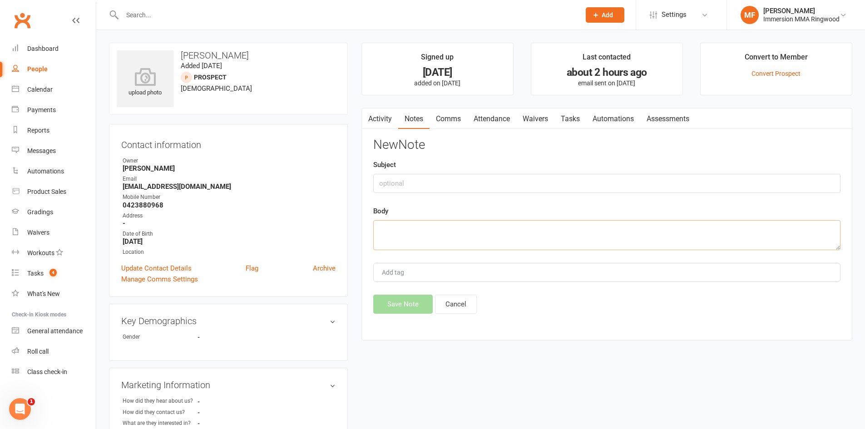
click at [578, 228] on textarea at bounding box center [606, 235] width 467 height 30
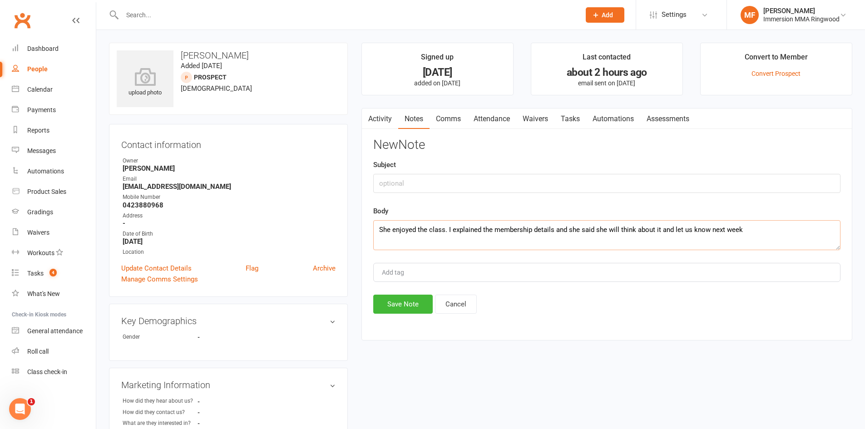
type textarea "She enjoyed the class. I explained the membership details and she said she will…"
click at [421, 298] on button "Save Note" at bounding box center [402, 304] width 59 height 19
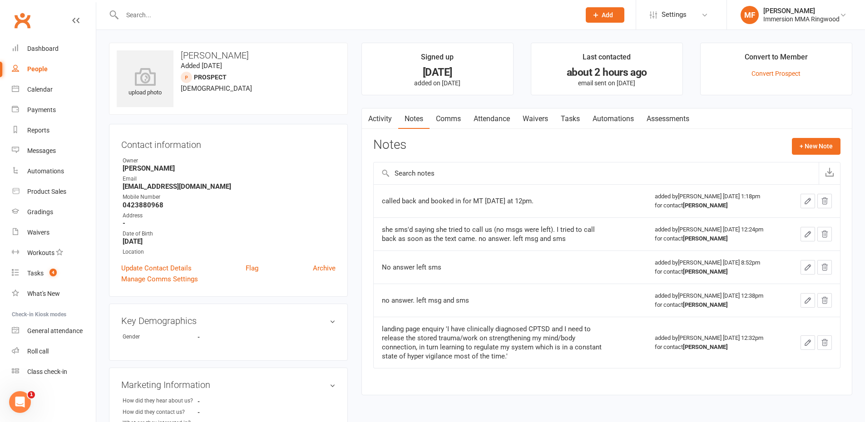
click at [577, 122] on link "Tasks" at bounding box center [571, 119] width 32 height 21
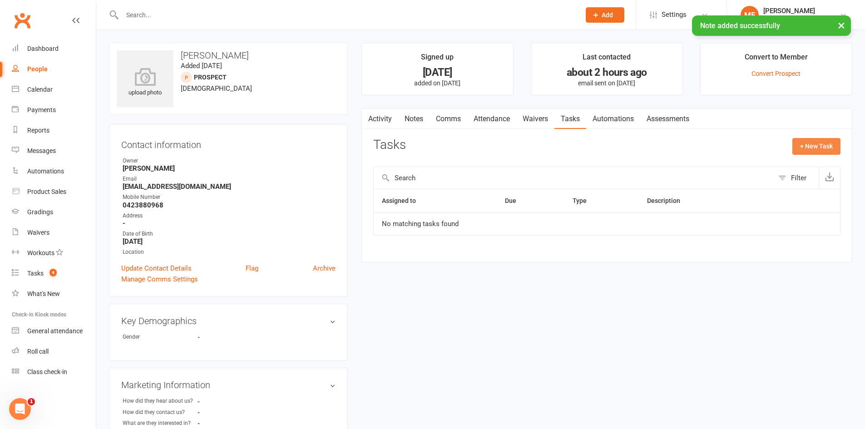
click at [796, 151] on button "+ New Task" at bounding box center [816, 146] width 48 height 16
select select "51777"
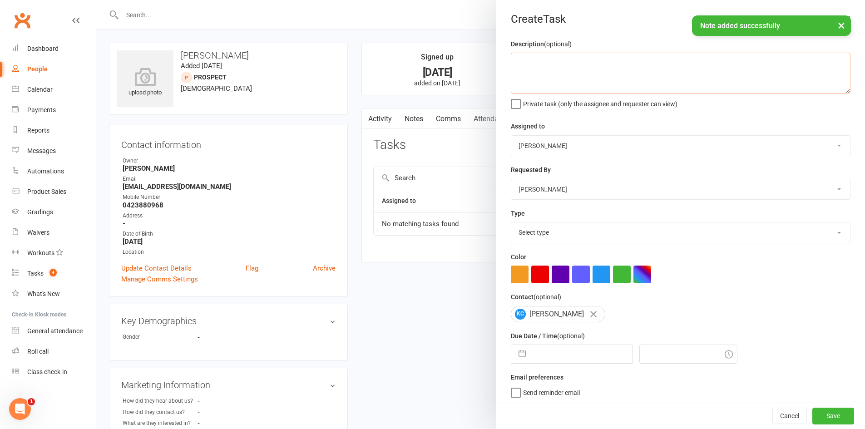
click at [569, 89] on textarea at bounding box center [681, 73] width 340 height 41
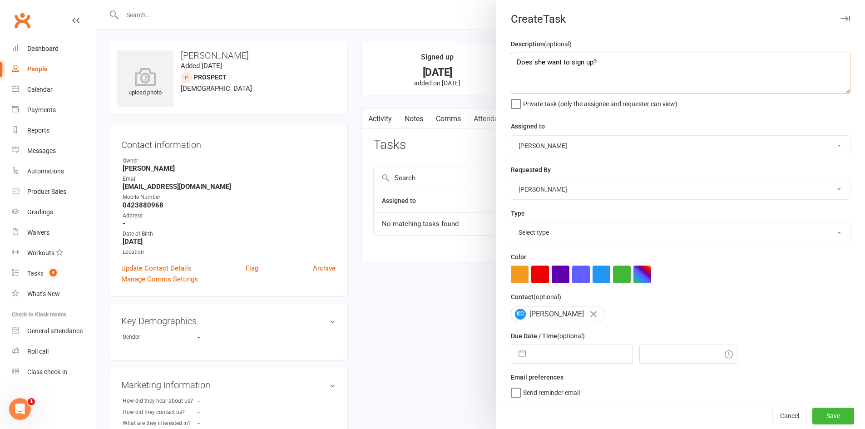
type textarea "Does she want to sign up?"
drag, startPoint x: 593, startPoint y: 148, endPoint x: 590, endPoint y: 156, distance: 8.5
click at [593, 148] on select "[PERSON_NAME] [PERSON_NAME] [PERSON_NAME] [PERSON_NAME] Immersion MMA [PERSON_N…" at bounding box center [680, 146] width 339 height 20
select select "12913"
click at [511, 136] on select "[PERSON_NAME] [PERSON_NAME] [PERSON_NAME] [PERSON_NAME] Immersion MMA [PERSON_N…" at bounding box center [680, 146] width 339 height 20
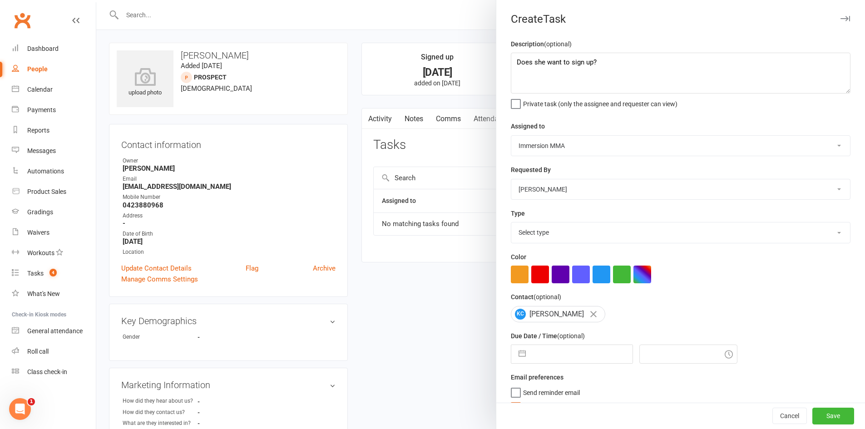
click at [563, 189] on select "[PERSON_NAME] [PERSON_NAME] [PERSON_NAME] [PERSON_NAME] Immersion MMA [PERSON_N…" at bounding box center [680, 189] width 339 height 20
click at [621, 332] on div "Description (optional) Does she want to sign up? Private task (only the assigne…" at bounding box center [680, 229] width 369 height 381
click at [567, 251] on div "Description (optional) Does she want to sign up? Private task (only the assigne…" at bounding box center [680, 229] width 369 height 381
click at [567, 233] on select "Select type Cmonnnn E-mail Financial Follow-up Help Just do it Letting ya know …" at bounding box center [680, 233] width 339 height 20
select select "6641"
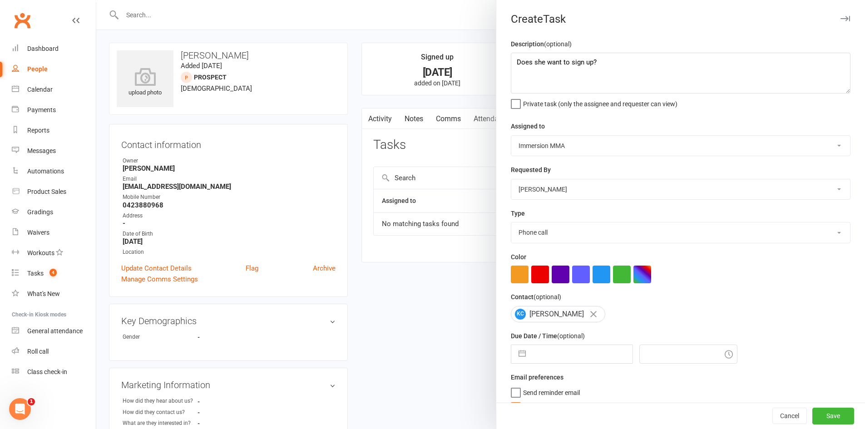
click at [511, 224] on select "Select type Cmonnnn E-mail Financial Follow-up Help Just do it Letting ya know …" at bounding box center [680, 233] width 339 height 20
click at [545, 182] on select "[PERSON_NAME] [PERSON_NAME] [PERSON_NAME] [PERSON_NAME] Immersion MMA [PERSON_N…" at bounding box center [680, 189] width 339 height 20
select select "12913"
click at [511, 180] on select "[PERSON_NAME] [PERSON_NAME] [PERSON_NAME] [PERSON_NAME] Immersion MMA [PERSON_N…" at bounding box center [680, 189] width 339 height 20
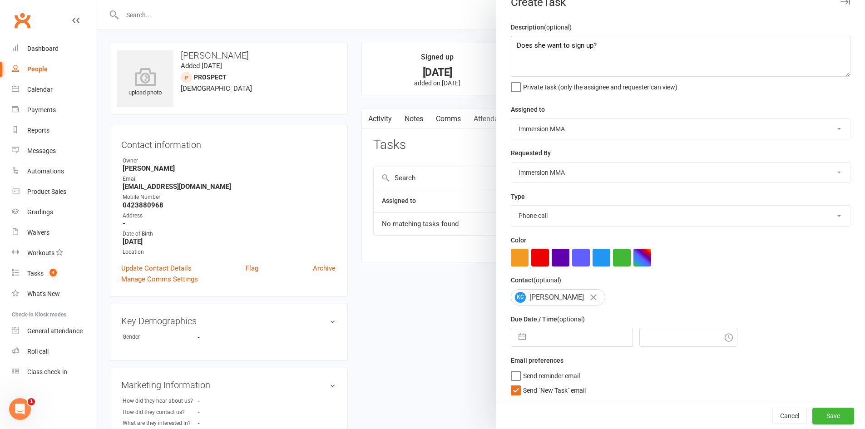
select select "6"
select select "2025"
select select "7"
select select "2025"
select select "8"
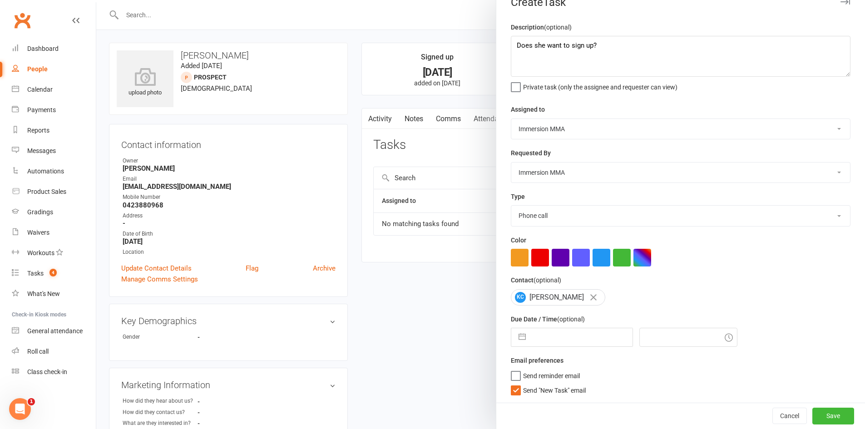
select select "2025"
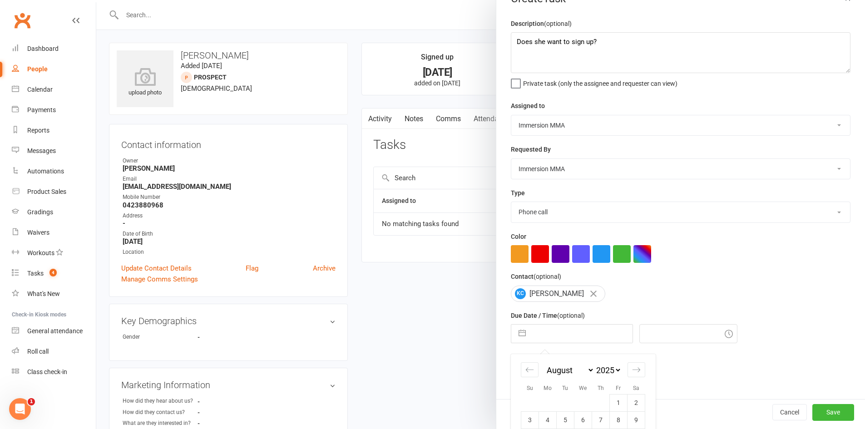
drag, startPoint x: 585, startPoint y: 336, endPoint x: 591, endPoint y: 329, distance: 9.0
click at [586, 335] on input "text" at bounding box center [581, 334] width 102 height 18
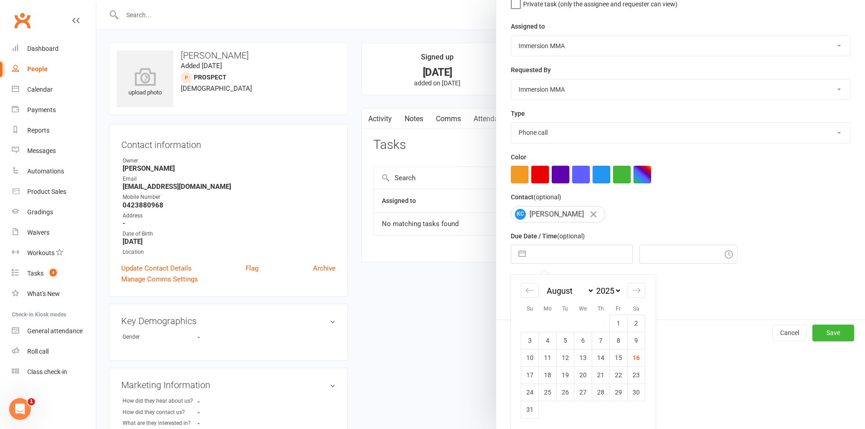
drag, startPoint x: 596, startPoint y: 378, endPoint x: 650, endPoint y: 385, distance: 54.0
click at [599, 377] on td "21" at bounding box center [601, 374] width 18 height 17
type input "[DATE]"
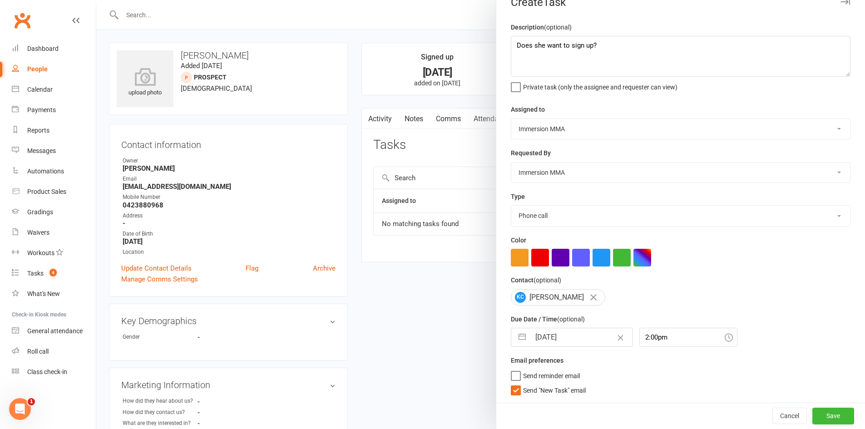
click at [559, 390] on span "Send "New Task" email" at bounding box center [554, 389] width 63 height 10
click at [559, 384] on input "Send "New Task" email" at bounding box center [548, 384] width 75 height 0
drag, startPoint x: 661, startPoint y: 334, endPoint x: 668, endPoint y: 346, distance: 13.9
click at [661, 335] on input "2:00pm" at bounding box center [688, 337] width 98 height 19
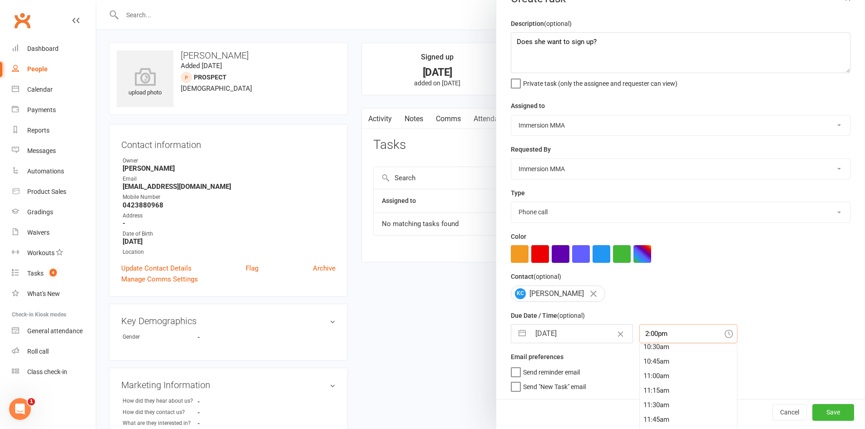
scroll to position [496, 0]
click at [666, 365] on div "8:45am" at bounding box center [688, 364] width 97 height 15
type input "8:45am"
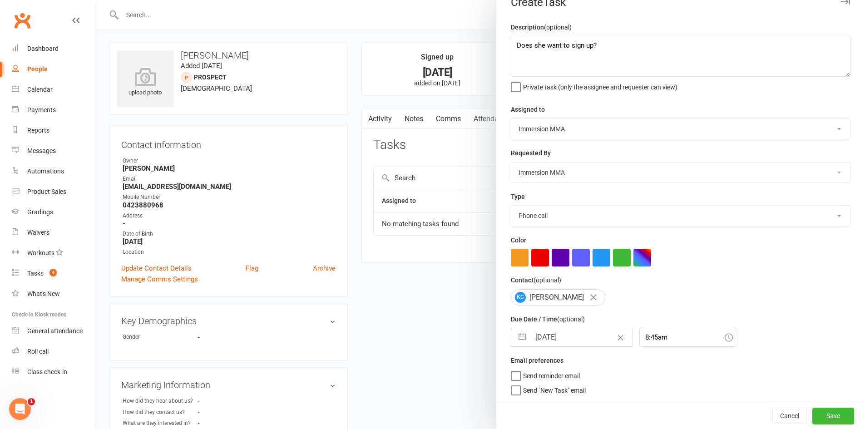
click at [809, 406] on div "Cancel Save" at bounding box center [680, 416] width 369 height 26
click at [812, 408] on button "Save" at bounding box center [833, 416] width 42 height 16
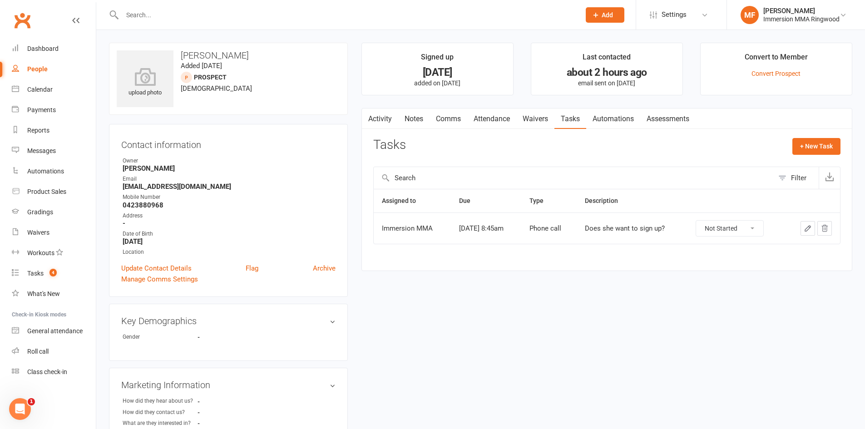
drag, startPoint x: 578, startPoint y: 24, endPoint x: 593, endPoint y: 25, distance: 15.0
click at [579, 24] on div "Prospect Member Non-attending contact Class / event Appointment Grading event T…" at bounding box center [605, 15] width 62 height 30
click at [598, 25] on div "Prospect Member Non-attending contact Class / event Appointment Grading event T…" at bounding box center [605, 15] width 62 height 30
click at [599, 24] on div "Prospect Member Non-attending contact Class / event Appointment Grading event T…" at bounding box center [605, 15] width 62 height 30
click at [599, 19] on button "Add" at bounding box center [605, 14] width 39 height 15
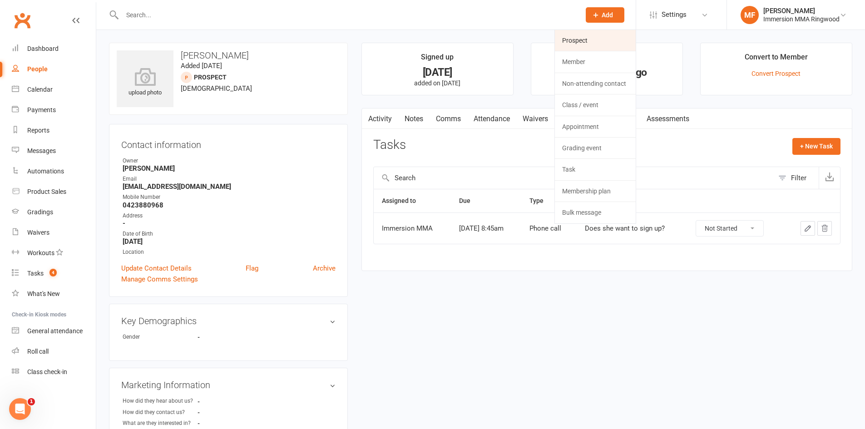
drag, startPoint x: 591, startPoint y: 41, endPoint x: 586, endPoint y: 43, distance: 5.7
click at [591, 41] on link "Prospect" at bounding box center [595, 40] width 81 height 21
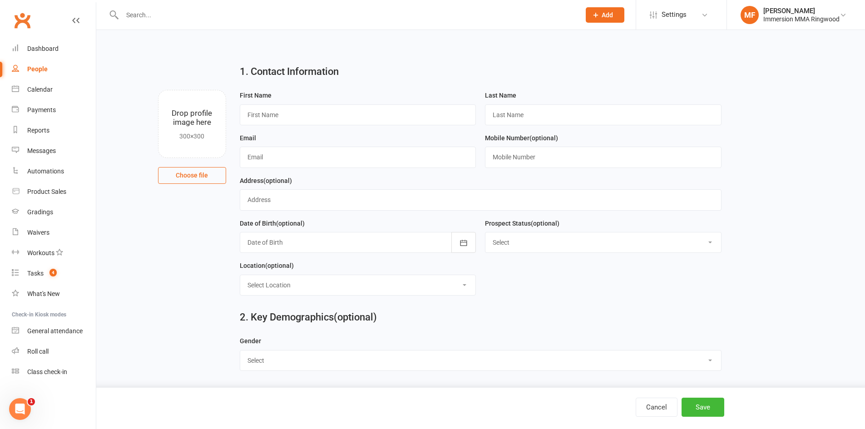
click at [460, 102] on div "First Name" at bounding box center [358, 107] width 237 height 35
click at [459, 108] on input "text" at bounding box center [358, 114] width 237 height 21
paste input "[PERSON_NAME]"
type input "[PERSON_NAME]"
click at [540, 114] on input "text" at bounding box center [603, 114] width 237 height 21
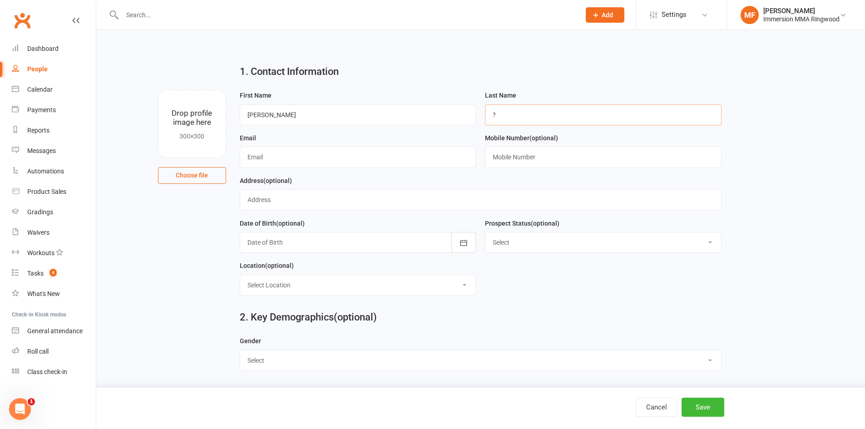
type input "?"
click at [508, 155] on input "text" at bounding box center [603, 157] width 237 height 21
paste input "0482471147"
type input "0482471147"
click at [453, 172] on div "Email" at bounding box center [358, 154] width 246 height 43
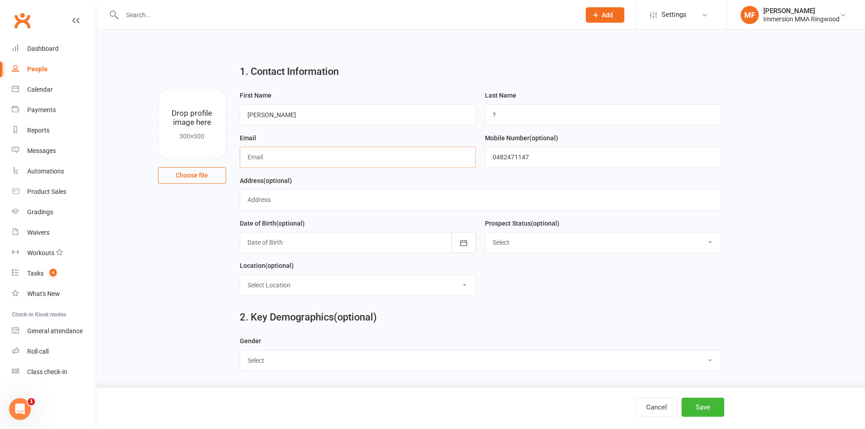
click at [445, 168] on input "text" at bounding box center [358, 157] width 237 height 21
paste input "[EMAIL_ADDRESS][DOMAIN_NAME]"
type input "[EMAIL_ADDRESS][DOMAIN_NAME]"
click at [696, 401] on button "Save" at bounding box center [703, 407] width 43 height 19
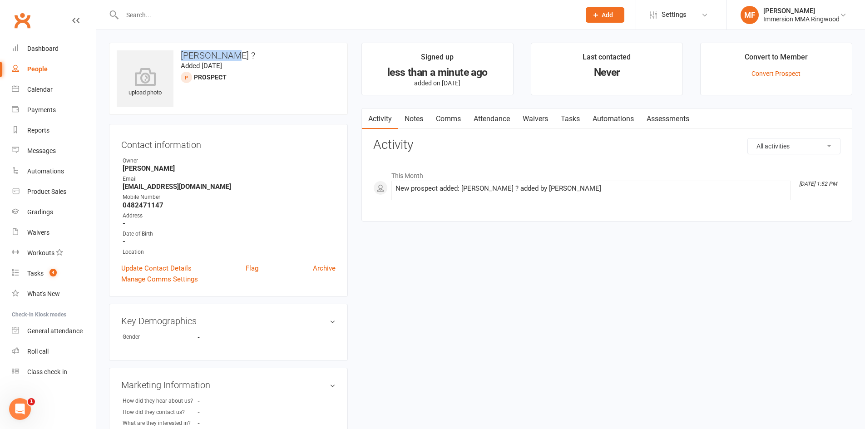
drag, startPoint x: 238, startPoint y: 59, endPoint x: 181, endPoint y: 60, distance: 57.2
click at [181, 60] on h3 "[PERSON_NAME] ?" at bounding box center [228, 55] width 223 height 10
click at [184, 59] on h3 "[PERSON_NAME] ?" at bounding box center [228, 55] width 223 height 10
click at [403, 120] on link "Notes" at bounding box center [413, 119] width 31 height 21
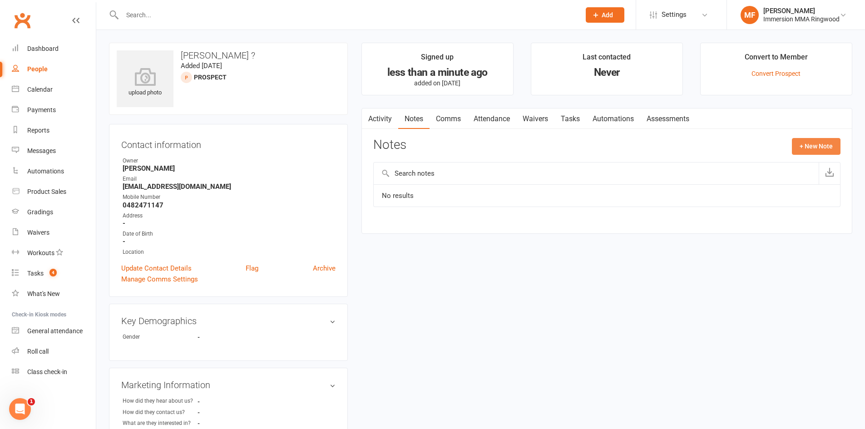
click at [792, 147] on button "+ New Note" at bounding box center [816, 146] width 49 height 16
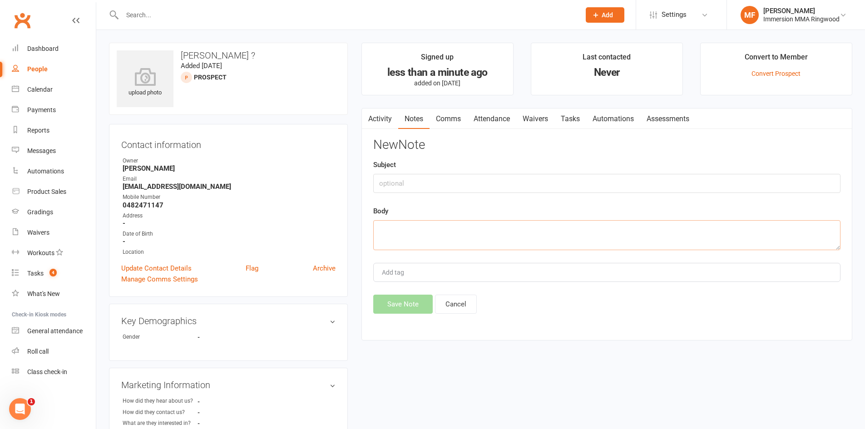
click at [590, 248] on textarea at bounding box center [606, 235] width 467 height 30
type textarea "B"
click at [500, 121] on link "Attendance" at bounding box center [491, 119] width 49 height 21
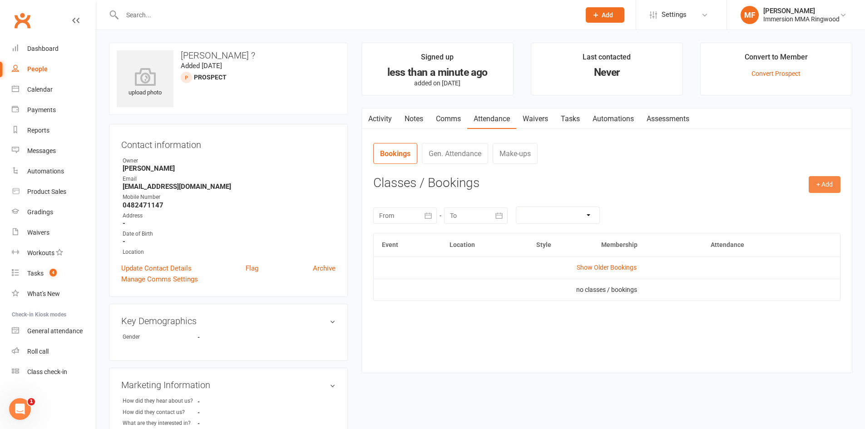
click at [812, 179] on button "+ Add" at bounding box center [825, 184] width 32 height 16
click at [769, 210] on link "Book Event" at bounding box center [795, 205] width 90 height 18
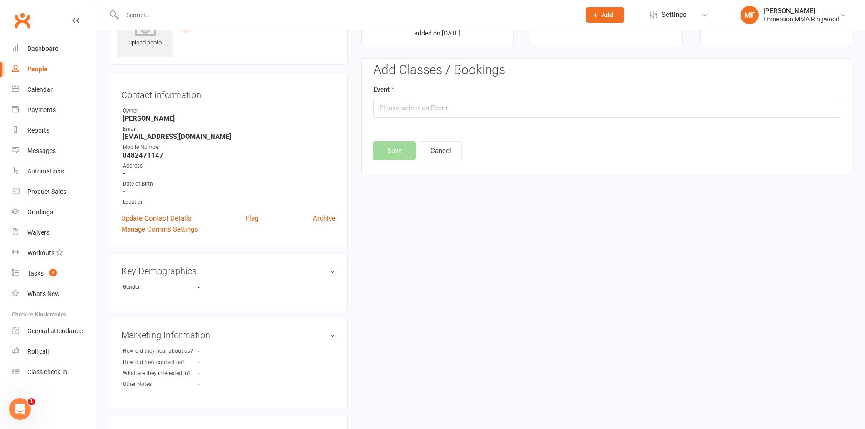
scroll to position [63, 0]
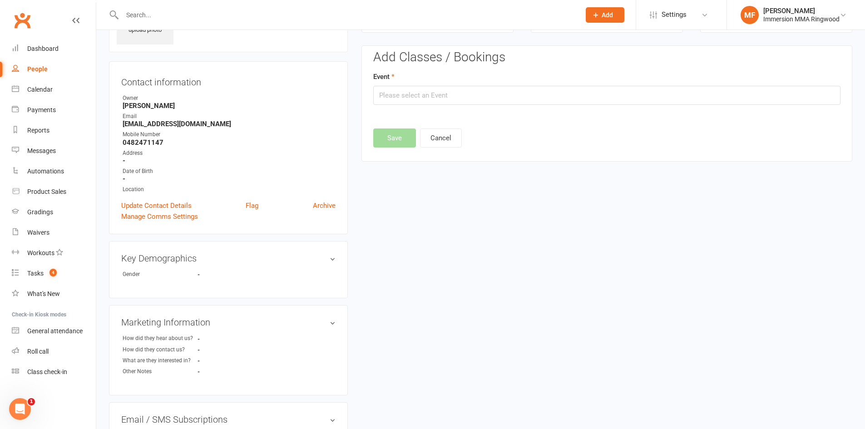
click at [439, 128] on div at bounding box center [606, 123] width 467 height 11
drag, startPoint x: 461, startPoint y: 135, endPoint x: 455, endPoint y: 140, distance: 7.7
click at [460, 135] on button "Cancel" at bounding box center [441, 138] width 42 height 19
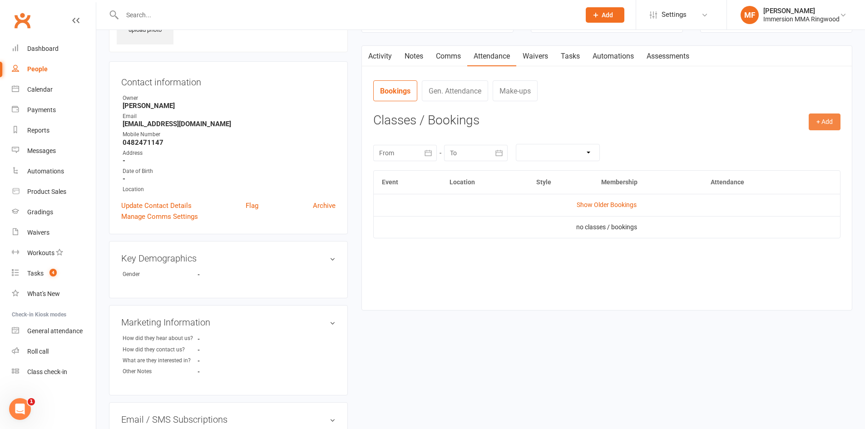
click at [822, 125] on button "+ Add" at bounding box center [825, 122] width 32 height 16
click at [807, 168] on link "Add Appointment" at bounding box center [795, 161] width 90 height 18
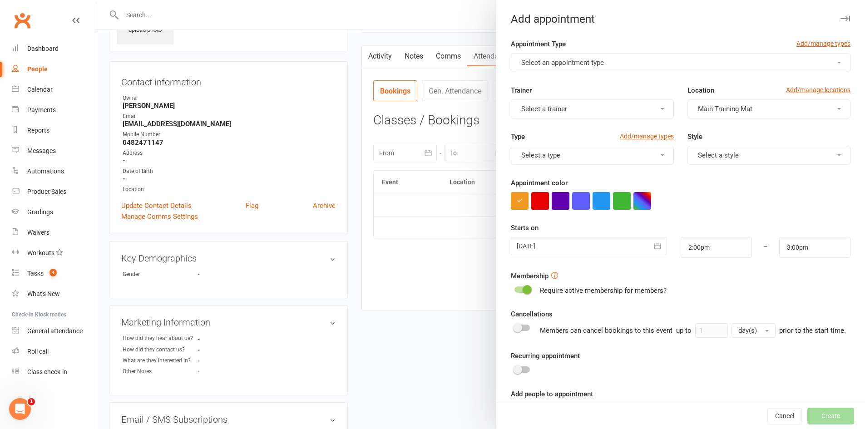
click at [617, 67] on button "Select an appointment type" at bounding box center [681, 62] width 340 height 19
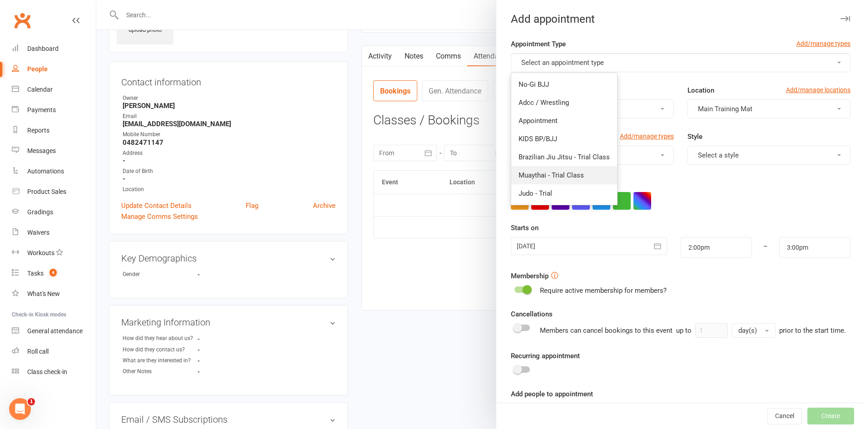
click at [564, 177] on span "Muaythai - Trial Class" at bounding box center [551, 175] width 65 height 8
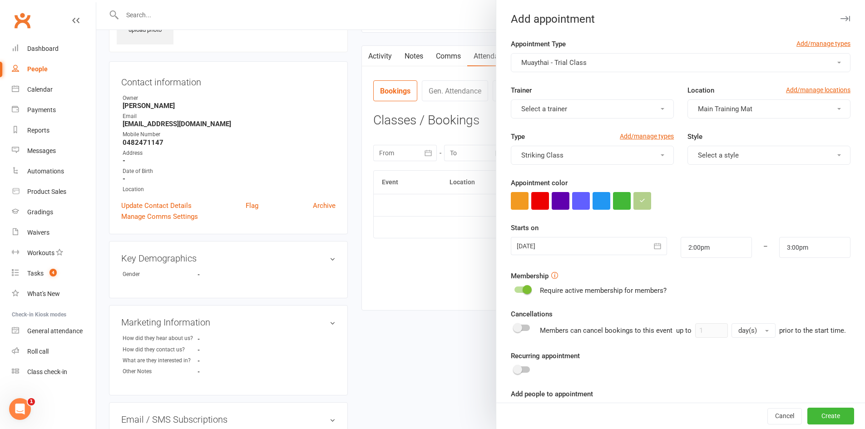
click at [740, 167] on div "Type Add/manage types Striking Class Style Select a style" at bounding box center [680, 154] width 353 height 46
drag, startPoint x: 734, startPoint y: 158, endPoint x: 733, endPoint y: 163, distance: 5.5
click at [734, 158] on button "Select a style" at bounding box center [769, 155] width 163 height 19
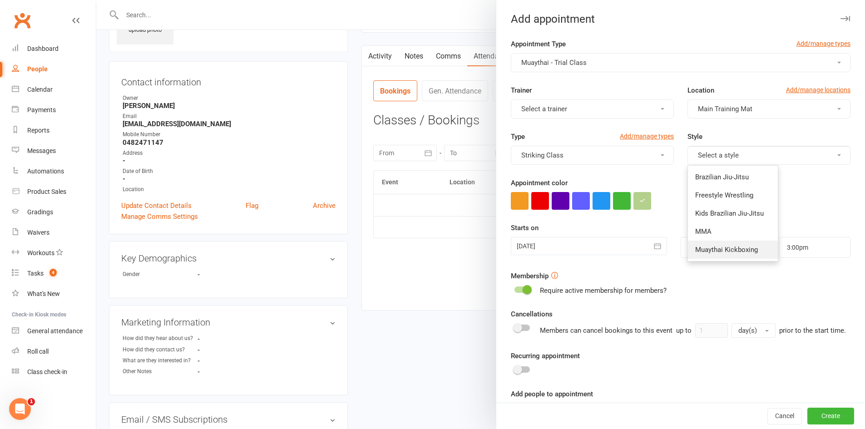
click at [725, 249] on span "Muaythai Kickboxing" at bounding box center [726, 250] width 63 height 8
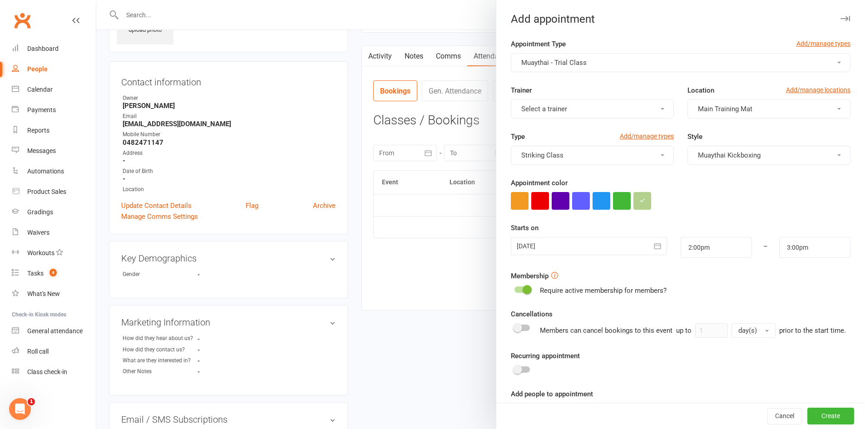
click at [654, 169] on div "Type Add/manage types Striking Class Style Muaythai Kickboxing" at bounding box center [680, 154] width 353 height 46
click at [624, 247] on div at bounding box center [589, 246] width 156 height 18
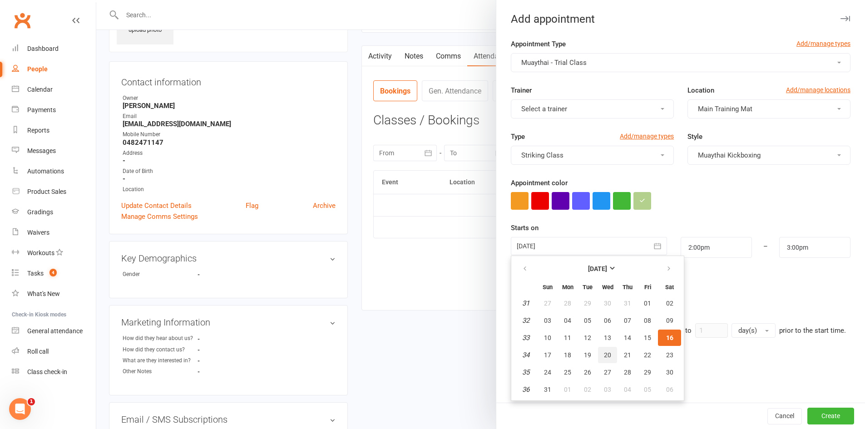
click at [604, 355] on span "20" at bounding box center [607, 355] width 7 height 7
type input "[DATE]"
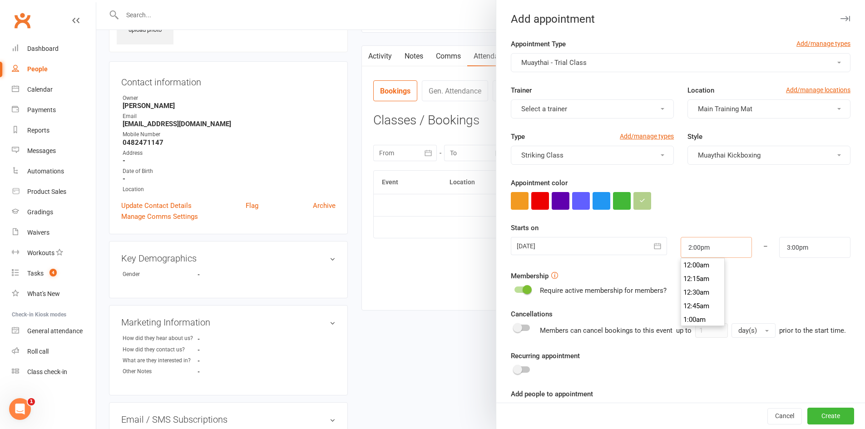
click at [693, 252] on input "2:00pm" at bounding box center [716, 247] width 71 height 21
click at [630, 255] on div at bounding box center [589, 246] width 156 height 18
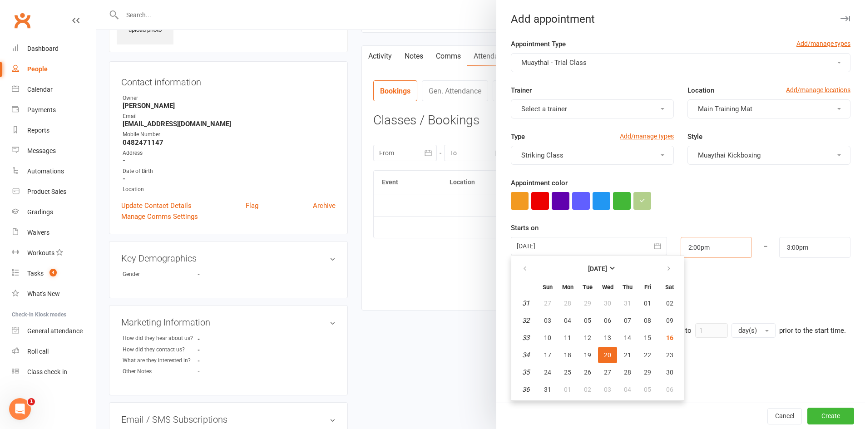
click at [735, 242] on input "2:00pm" at bounding box center [716, 247] width 71 height 21
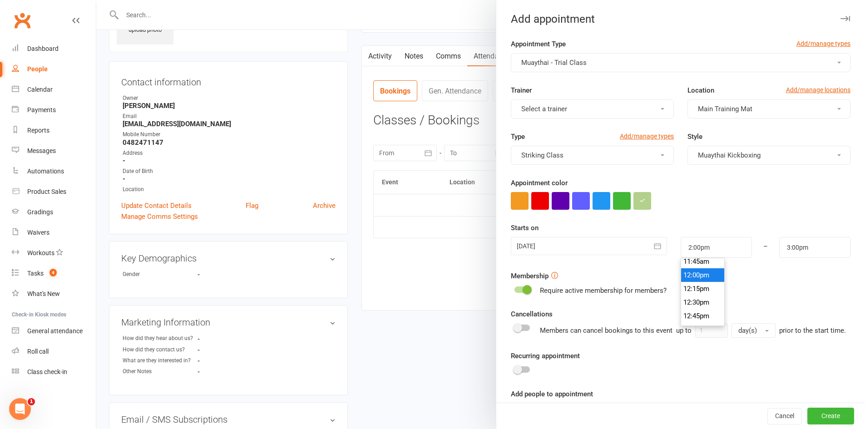
scroll to position [640, 0]
type input "12:00pm"
type input "1:00pm"
click at [693, 279] on li "12:00pm" at bounding box center [703, 279] width 44 height 14
click at [807, 411] on button "Create" at bounding box center [830, 416] width 47 height 16
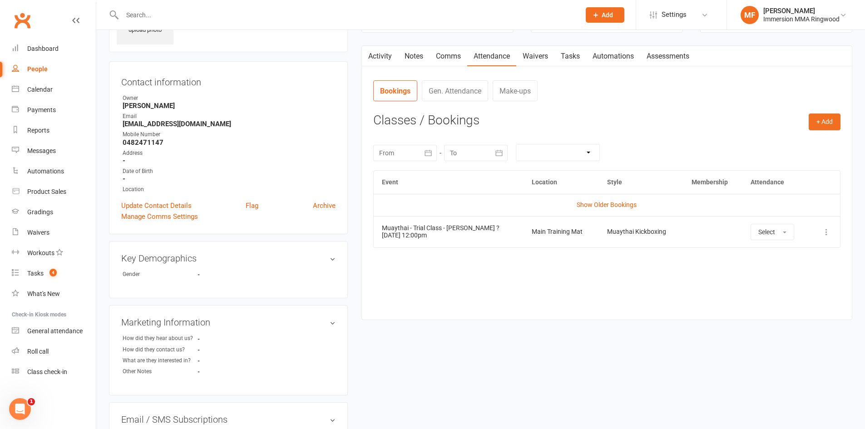
click at [461, 54] on link "Comms" at bounding box center [449, 56] width 38 height 21
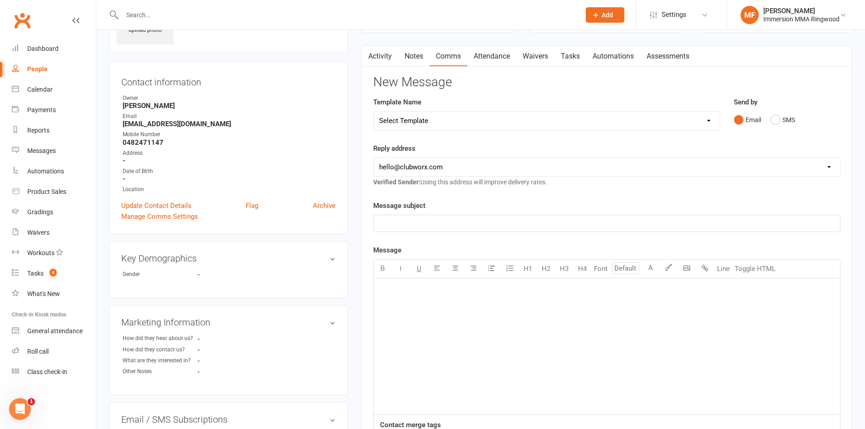
click at [510, 59] on link "Attendance" at bounding box center [491, 56] width 49 height 21
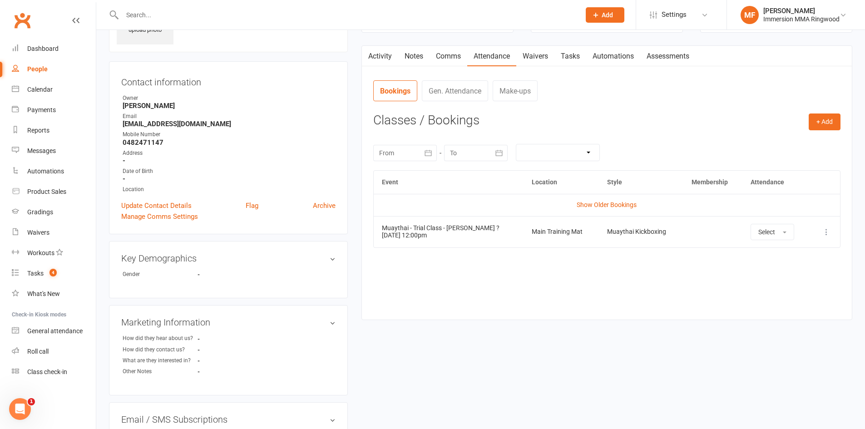
click at [829, 229] on icon at bounding box center [826, 232] width 9 height 9
click at [818, 269] on link "View event" at bounding box center [787, 268] width 90 height 18
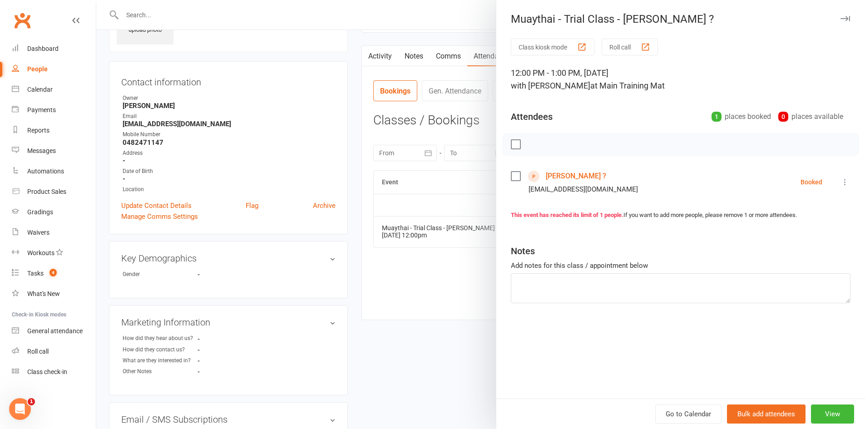
click at [844, 177] on div "Class kiosk mode Roll call 12:00 PM - 1:00 PM, Wednesday, August, 20, 2025 with…" at bounding box center [680, 219] width 369 height 360
click at [841, 181] on icon at bounding box center [845, 182] width 9 height 9
click at [816, 268] on link "Send message" at bounding box center [805, 272] width 90 height 18
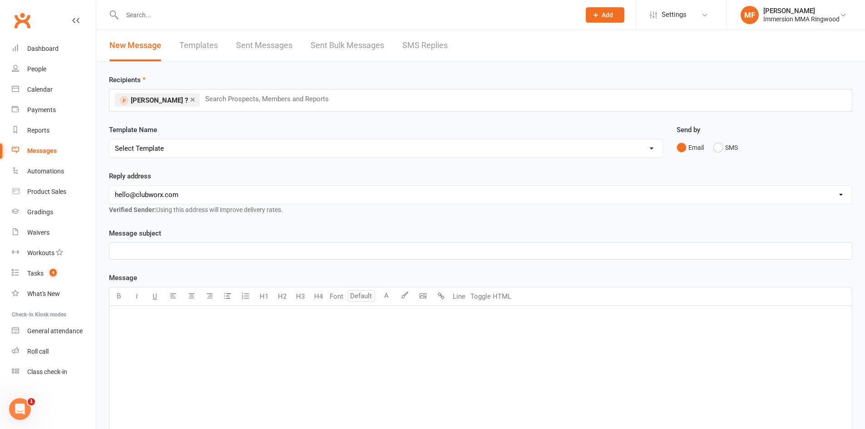
click at [275, 141] on select "Select Template [SMS] [PERSON_NAME] - Call back message [SMS] Mark- Call back m…" at bounding box center [385, 148] width 553 height 18
select select "3"
click at [109, 139] on select "Select Template [SMS] [PERSON_NAME] - Call back message [SMS] Mark- Call back m…" at bounding box center [385, 148] width 553 height 18
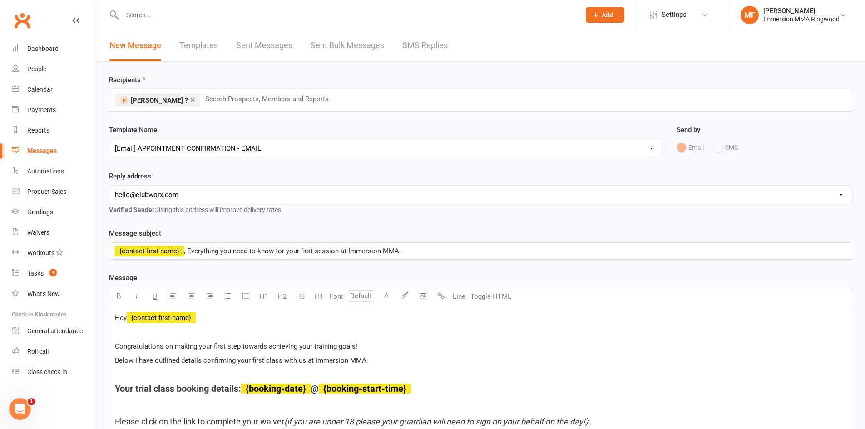
click at [212, 201] on select "[EMAIL_ADDRESS][DOMAIN_NAME] [EMAIL_ADDRESS][DOMAIN_NAME] [PERSON_NAME][EMAIL_A…" at bounding box center [480, 195] width 743 height 18
select select "1"
click at [109, 186] on select "[EMAIL_ADDRESS][DOMAIN_NAME] [EMAIL_ADDRESS][DOMAIN_NAME] [PERSON_NAME][EMAIL_A…" at bounding box center [480, 195] width 743 height 18
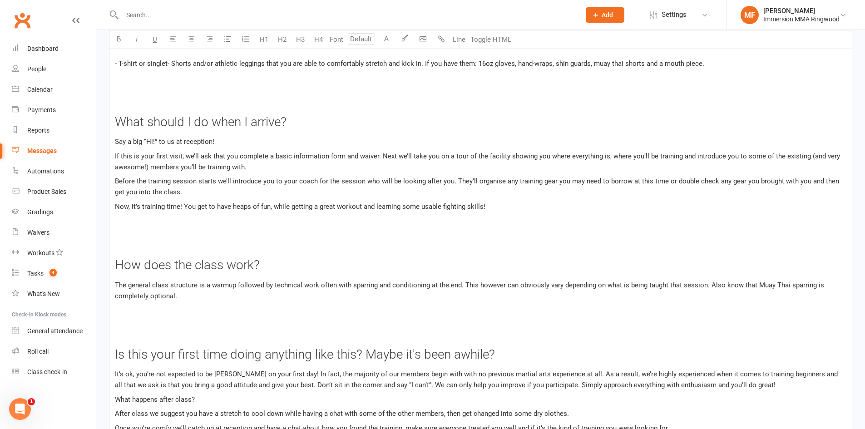
scroll to position [1650, 0]
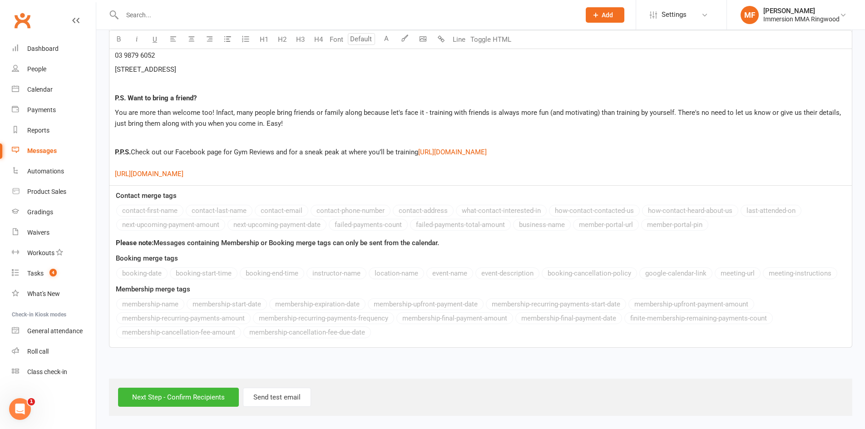
click at [195, 381] on div "Next Step - Confirm Recipients Send test email" at bounding box center [480, 397] width 743 height 37
drag, startPoint x: 193, startPoint y: 388, endPoint x: 190, endPoint y: 396, distance: 7.8
click at [192, 392] on input "Next Step - Confirm Recipients" at bounding box center [178, 397] width 121 height 19
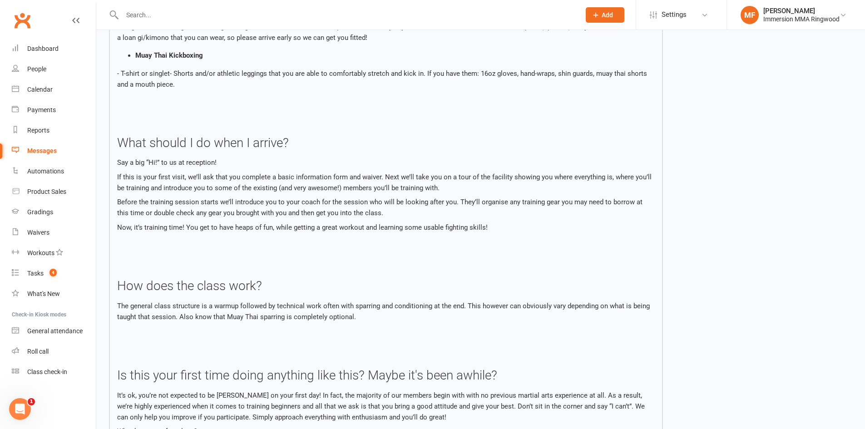
scroll to position [1511, 0]
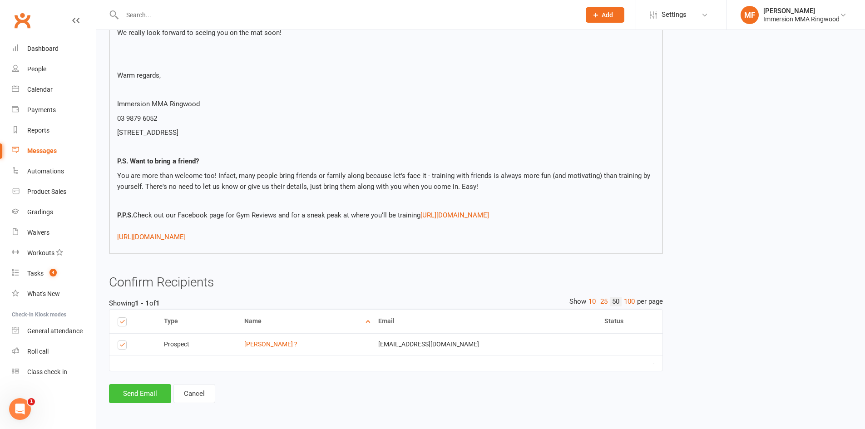
click at [159, 388] on button "Send Email" at bounding box center [140, 393] width 62 height 19
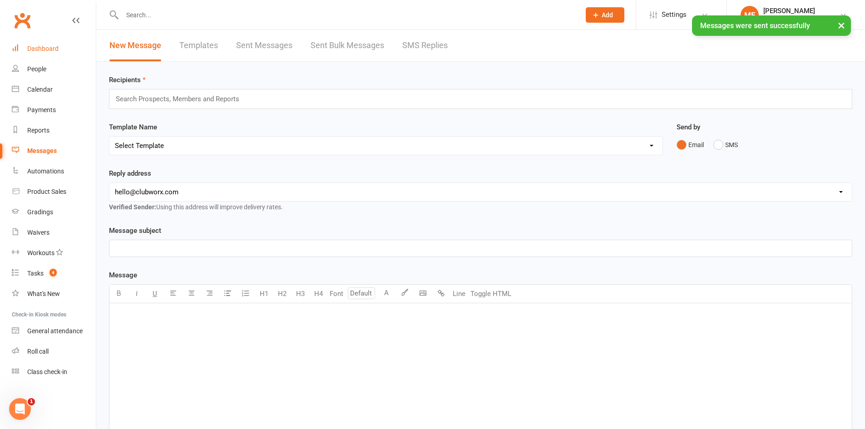
click at [64, 46] on link "Dashboard" at bounding box center [54, 49] width 84 height 20
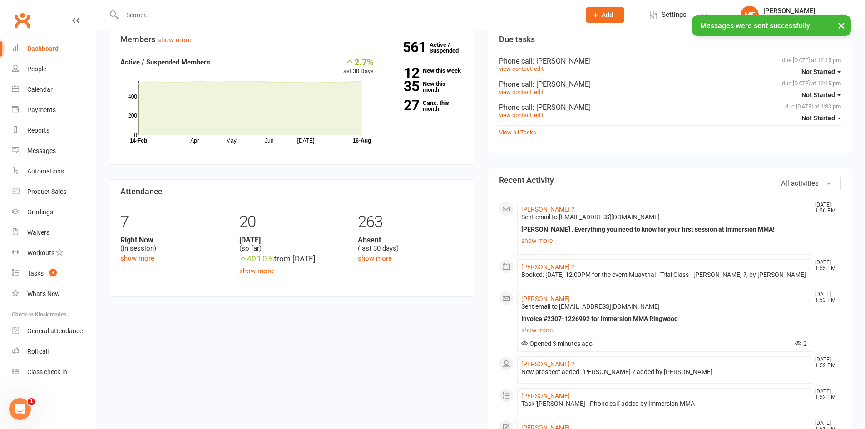
scroll to position [79, 0]
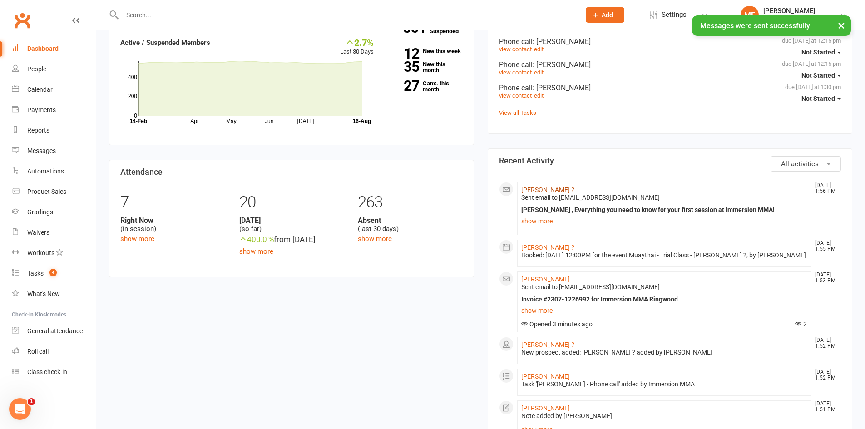
click at [534, 190] on link "[PERSON_NAME] ?" at bounding box center [547, 189] width 53 height 7
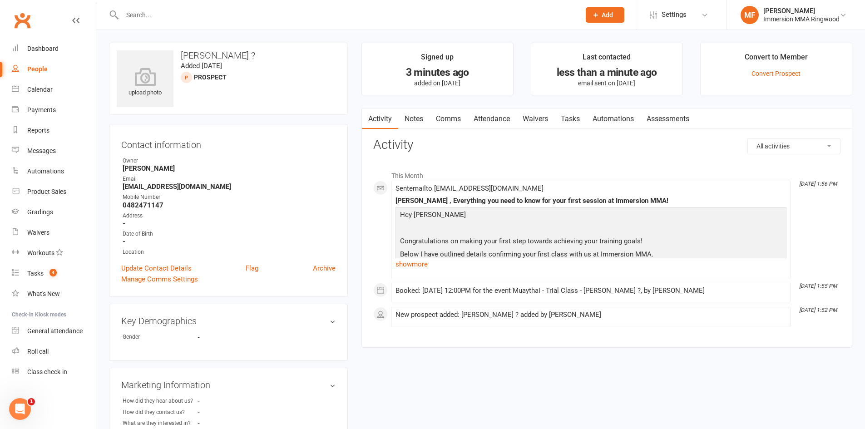
click at [406, 117] on link "Notes" at bounding box center [413, 119] width 31 height 21
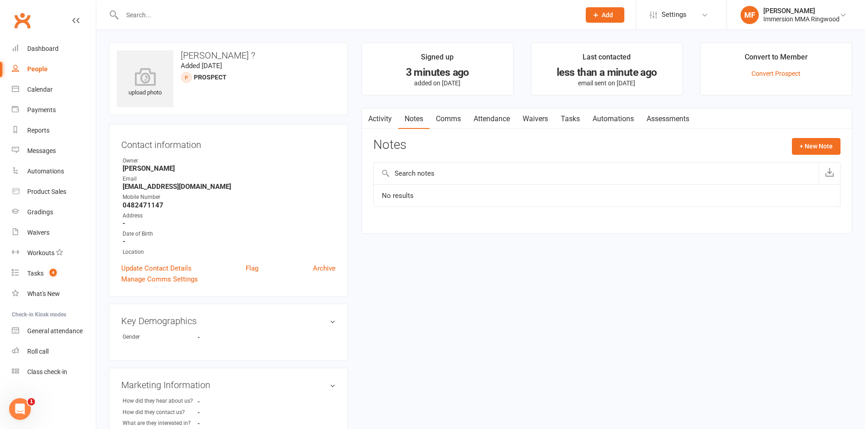
click at [383, 114] on link "Activity" at bounding box center [380, 119] width 36 height 21
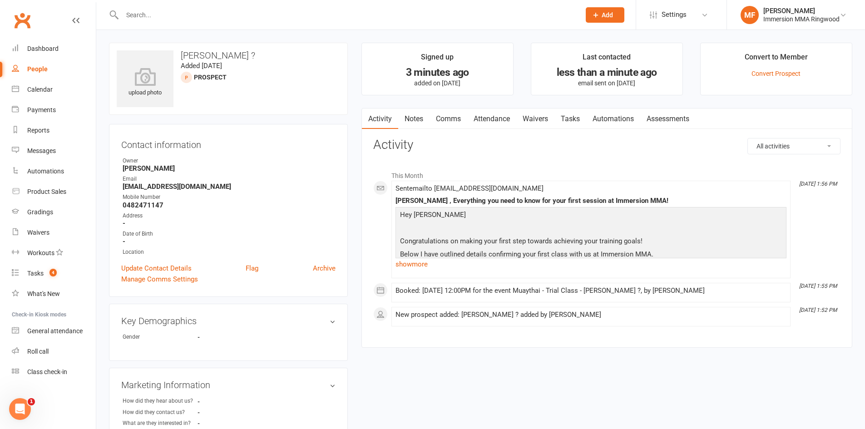
click at [408, 119] on link "Notes" at bounding box center [413, 119] width 31 height 21
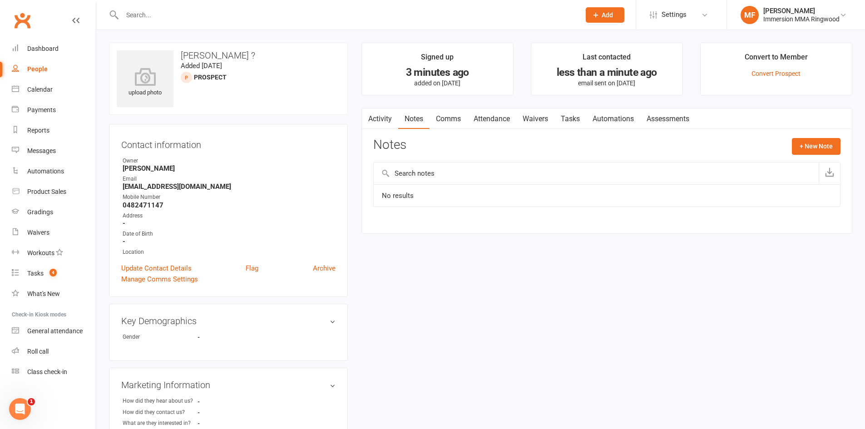
click at [393, 112] on link "Activity" at bounding box center [380, 119] width 36 height 21
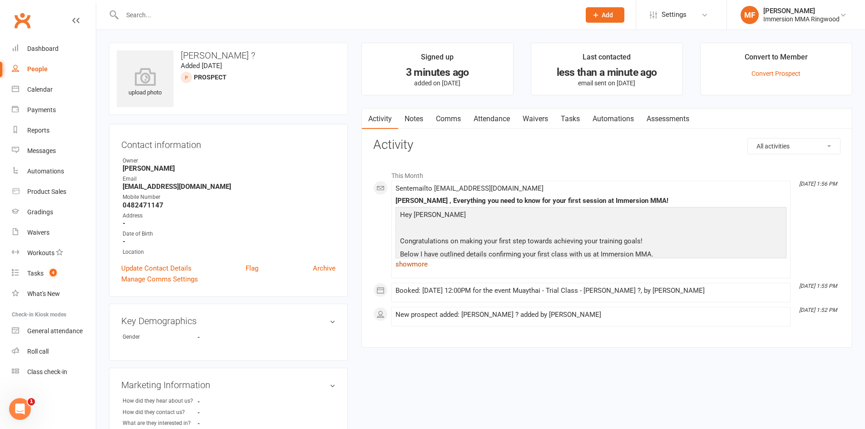
click at [421, 266] on link "show more" at bounding box center [591, 264] width 391 height 13
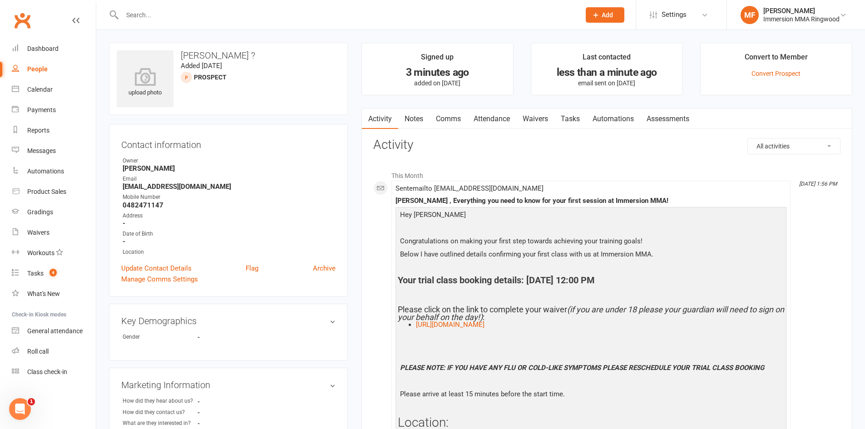
drag, startPoint x: 647, startPoint y: 276, endPoint x: 531, endPoint y: 284, distance: 116.5
click at [531, 284] on h4 "Your trial class booking details: [DATE] 12:00 PM" at bounding box center [591, 280] width 386 height 10
copy h4 "August 20, 2025 @ 12:00 PM"
click at [419, 116] on link "Notes" at bounding box center [413, 119] width 31 height 21
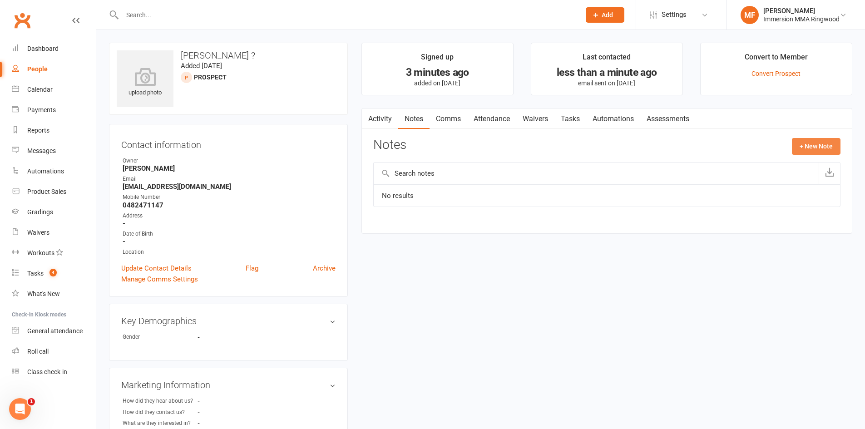
click at [797, 143] on button "+ New Note" at bounding box center [816, 146] width 49 height 16
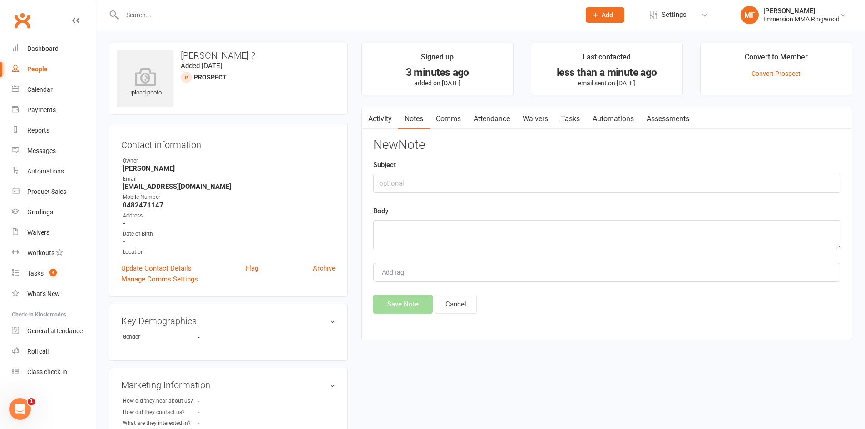
click at [594, 216] on div "Body" at bounding box center [606, 228] width 467 height 45
click at [591, 224] on textarea at bounding box center [606, 235] width 467 height 30
paste textarea "August 20, 2025 @ 12:00 PM"
click at [434, 225] on textarea "No MT experience.August 20, 2025 @ 12:00 PM" at bounding box center [606, 235] width 467 height 30
click at [435, 225] on textarea "No MT experience.August 20, 2025 @ 12:00 PM" at bounding box center [606, 235] width 467 height 30
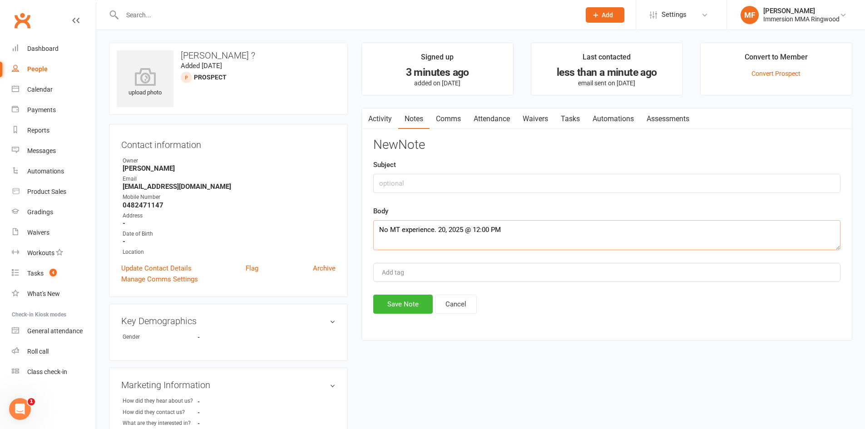
click at [435, 225] on textarea "No MT experience. 20, 2025 @ 12:00 PM" at bounding box center [606, 235] width 467 height 30
type textarea "No MT experience.Booked in for [DATE] 12:00 PM"
click at [417, 307] on button "Save Note" at bounding box center [402, 304] width 59 height 19
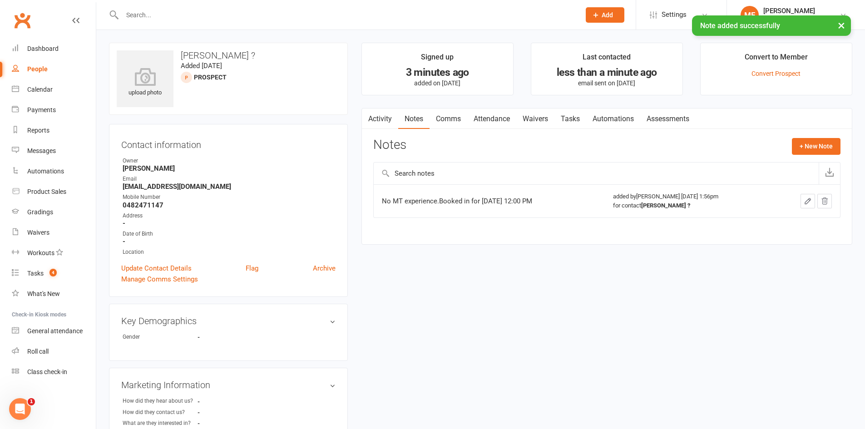
click at [567, 120] on link "Tasks" at bounding box center [571, 119] width 32 height 21
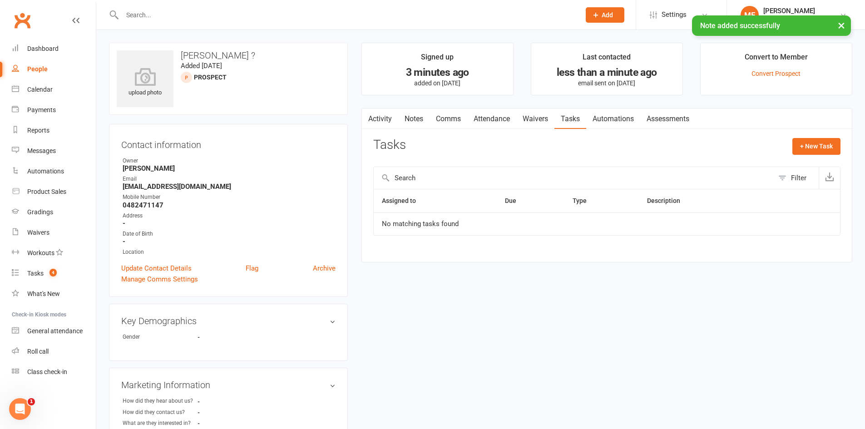
click at [390, 119] on link "Activity" at bounding box center [380, 119] width 36 height 21
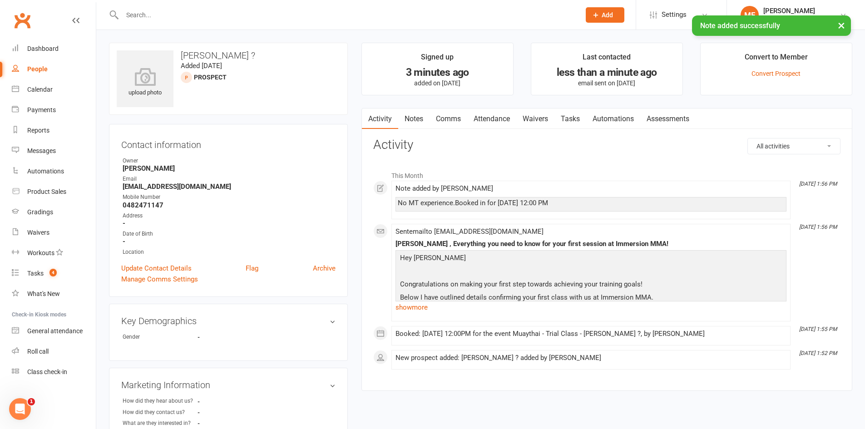
click at [409, 118] on link "Notes" at bounding box center [413, 119] width 31 height 21
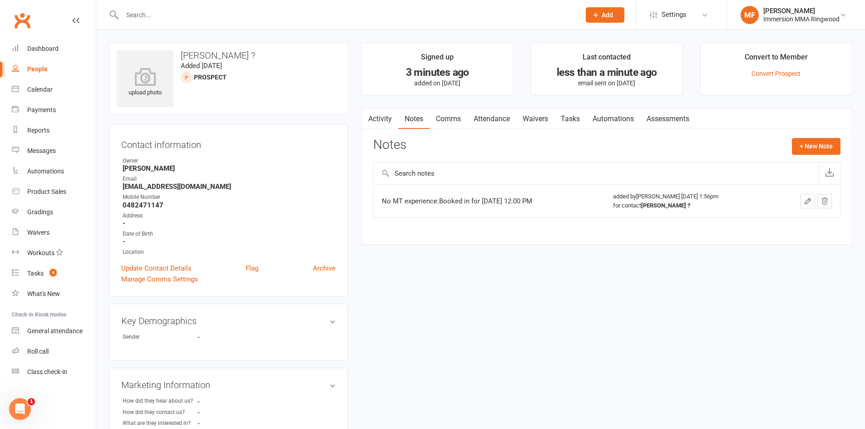
click at [432, 124] on link "Comms" at bounding box center [449, 119] width 38 height 21
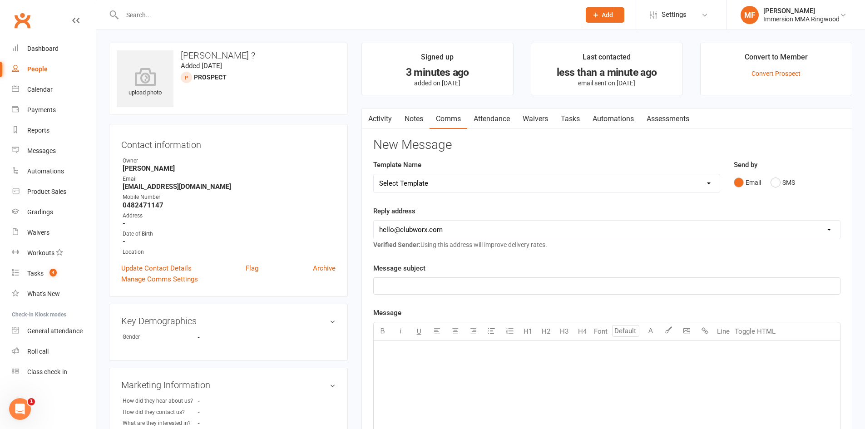
click at [387, 122] on link "Activity" at bounding box center [380, 119] width 36 height 21
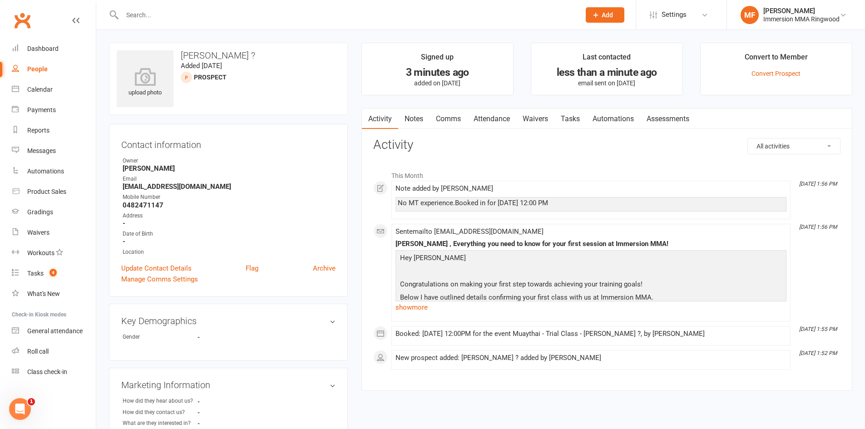
click at [318, 19] on input "text" at bounding box center [346, 15] width 455 height 13
paste input "0432427929"
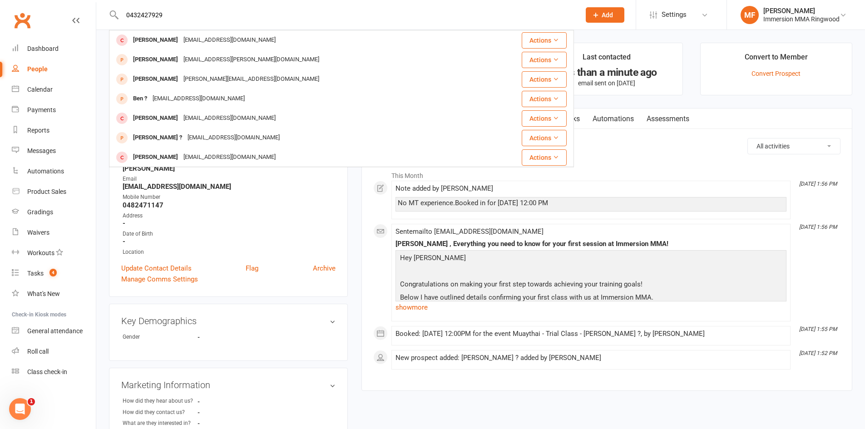
type input "0432427929"
click at [590, 19] on button "Add" at bounding box center [605, 14] width 39 height 15
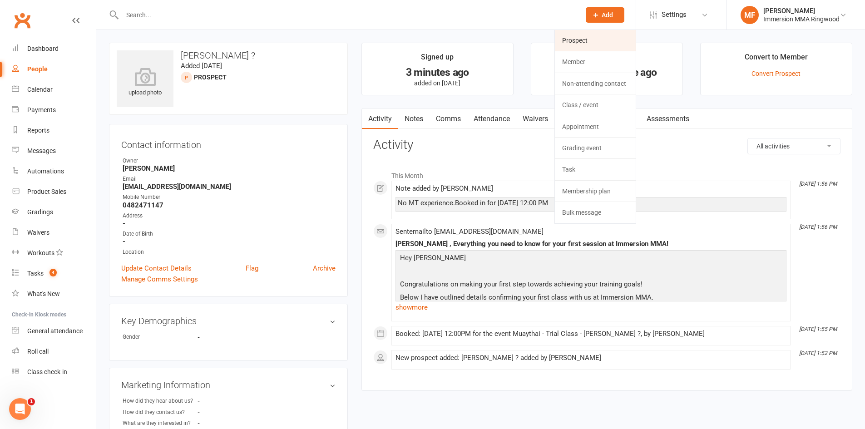
click at [582, 44] on link "Prospect" at bounding box center [595, 40] width 81 height 21
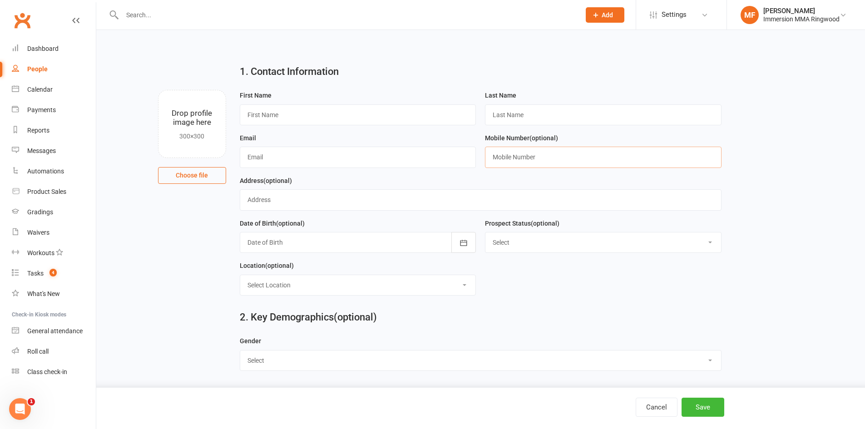
click at [640, 165] on input "text" at bounding box center [603, 157] width 237 height 21
paste input "0432427929"
type input "0432427929"
click at [312, 118] on input "text" at bounding box center [358, 114] width 237 height 21
paste input "Ben"
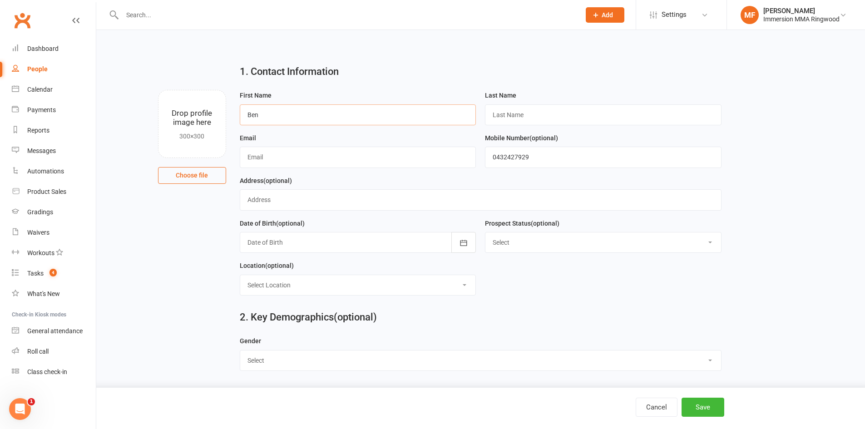
type input "Ben"
paste input "williamsbenj@icloud.com"
type input "williamsbenj@icloud.com"
click at [504, 111] on input "text" at bounding box center [603, 114] width 237 height 21
type input "?"
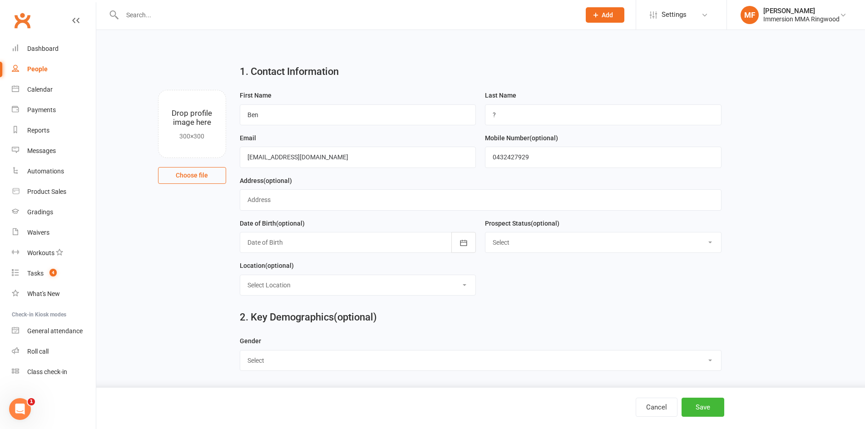
drag, startPoint x: 682, startPoint y: 420, endPoint x: 700, endPoint y: 419, distance: 17.7
click at [684, 420] on div "Cancel Save" at bounding box center [432, 408] width 865 height 41
click at [700, 419] on div "Cancel Save" at bounding box center [432, 408] width 865 height 41
click at [700, 412] on button "Save" at bounding box center [703, 407] width 43 height 19
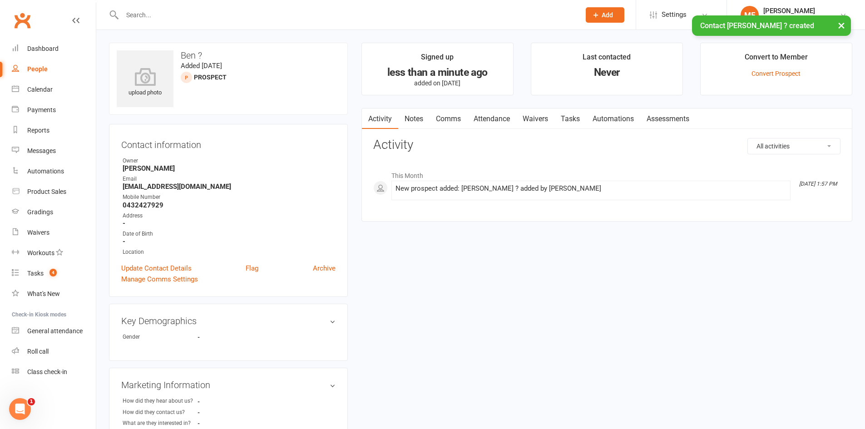
click at [411, 124] on link "Notes" at bounding box center [413, 119] width 31 height 21
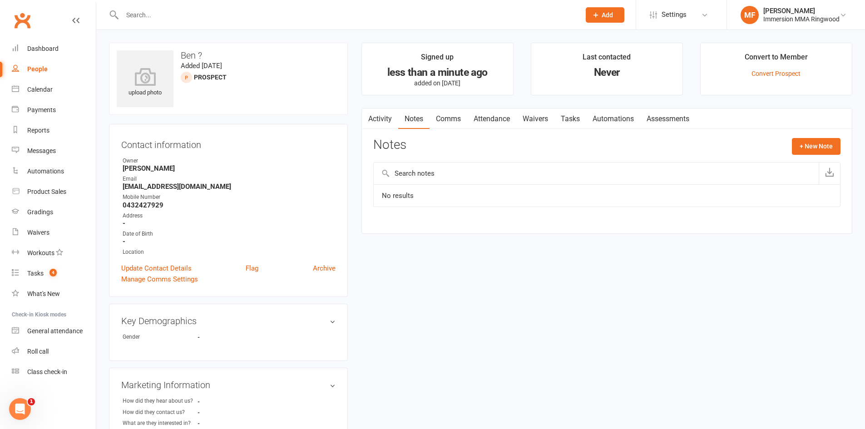
click at [482, 113] on link "Attendance" at bounding box center [491, 119] width 49 height 21
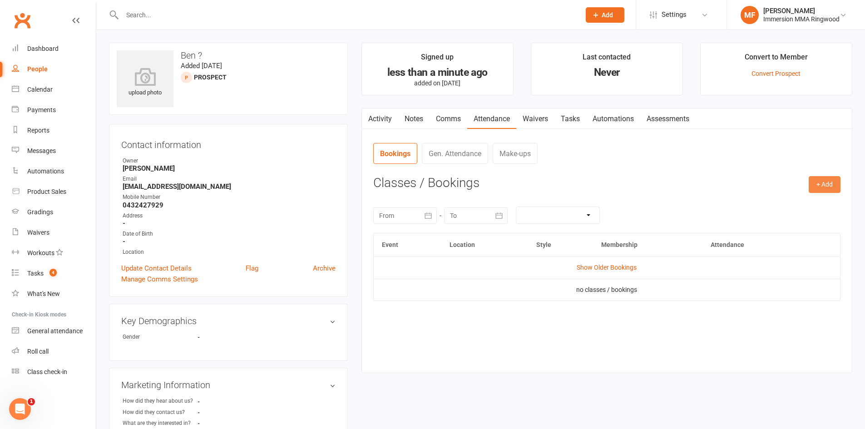
click at [824, 177] on button "+ Add" at bounding box center [825, 184] width 32 height 16
click at [784, 227] on link "Add Appointment" at bounding box center [795, 223] width 90 height 18
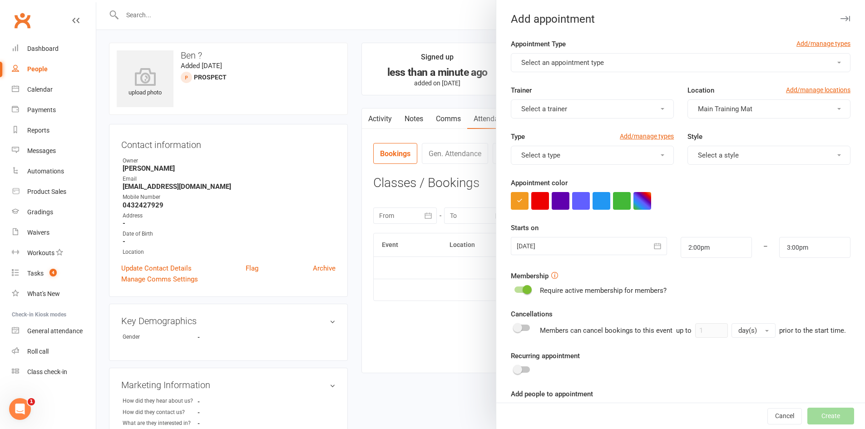
click at [535, 52] on div "Appointment Type Add/manage types" at bounding box center [681, 46] width 340 height 15
click at [539, 64] on span "Select an appointment type" at bounding box center [562, 63] width 83 height 8
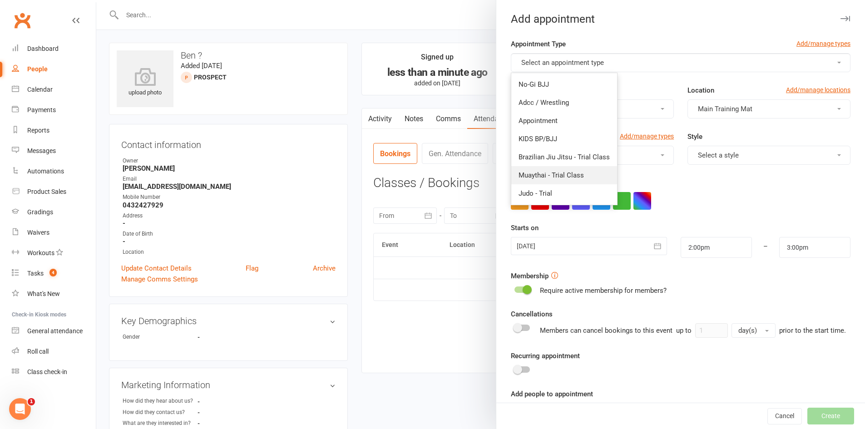
drag, startPoint x: 564, startPoint y: 172, endPoint x: 571, endPoint y: 172, distance: 6.8
click at [564, 172] on span "Muaythai - Trial Class" at bounding box center [551, 175] width 65 height 8
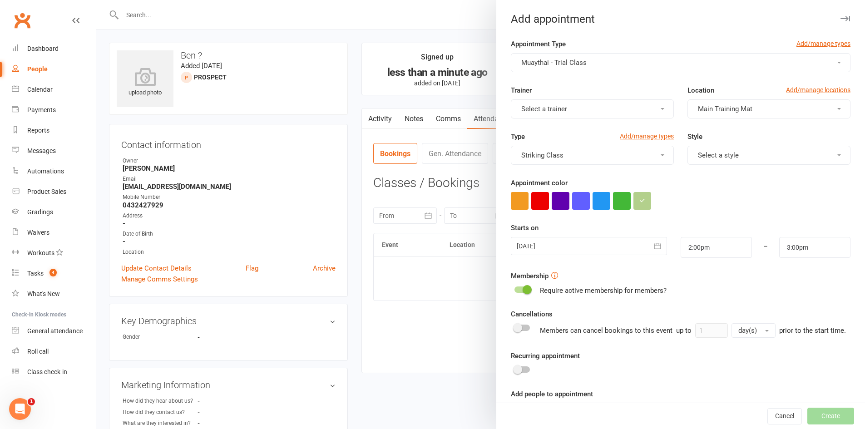
click at [748, 139] on div "Style Select a style" at bounding box center [769, 148] width 177 height 34
click at [748, 156] on button "Select a style" at bounding box center [769, 155] width 163 height 19
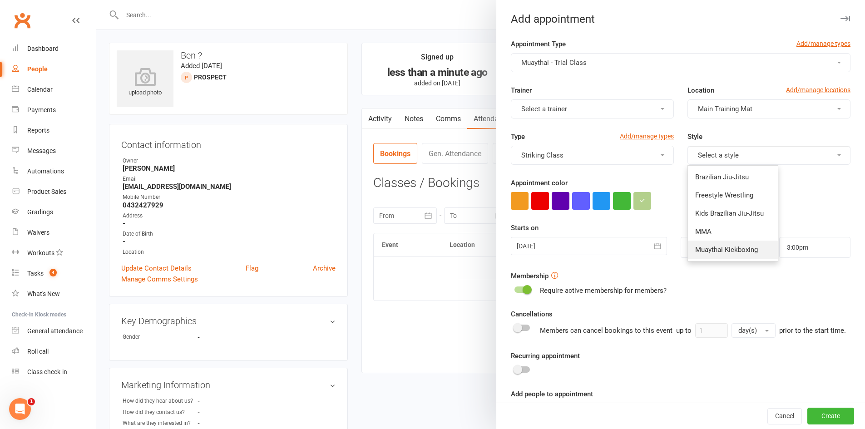
click at [719, 253] on span "Muaythai Kickboxing" at bounding box center [726, 250] width 63 height 8
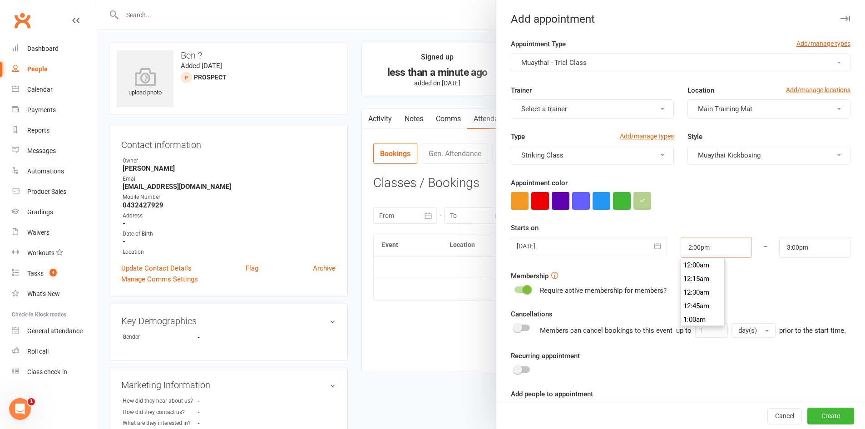
click at [692, 252] on input "2:00pm" at bounding box center [716, 247] width 71 height 21
click at [594, 253] on div at bounding box center [589, 246] width 156 height 18
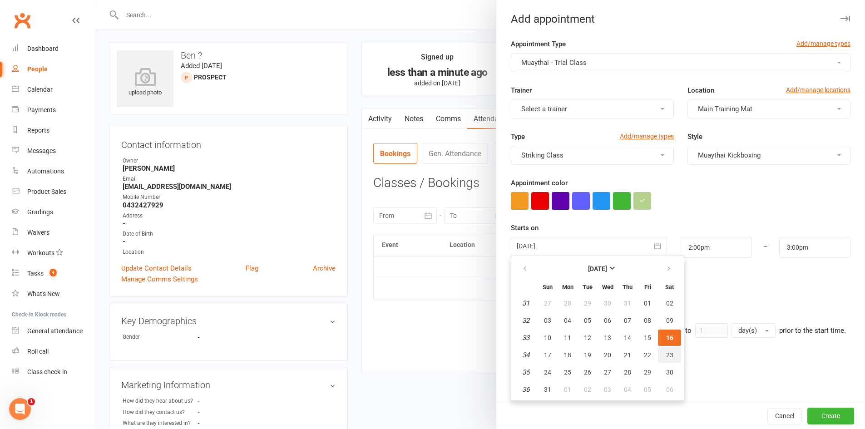
click at [666, 354] on span "23" at bounding box center [669, 355] width 7 height 7
type input "23 Aug 2025"
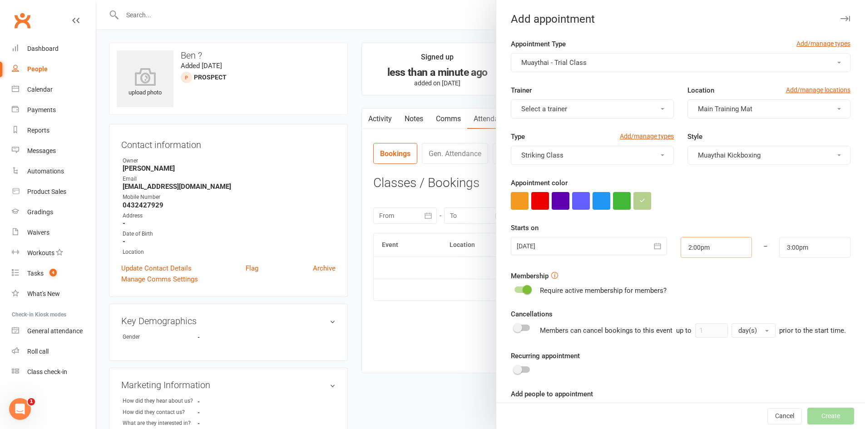
click at [703, 256] on input "2:00pm" at bounding box center [716, 247] width 71 height 21
type input "12:00pm"
type input "1:00pm"
click at [696, 264] on li "12:00pm" at bounding box center [703, 261] width 44 height 14
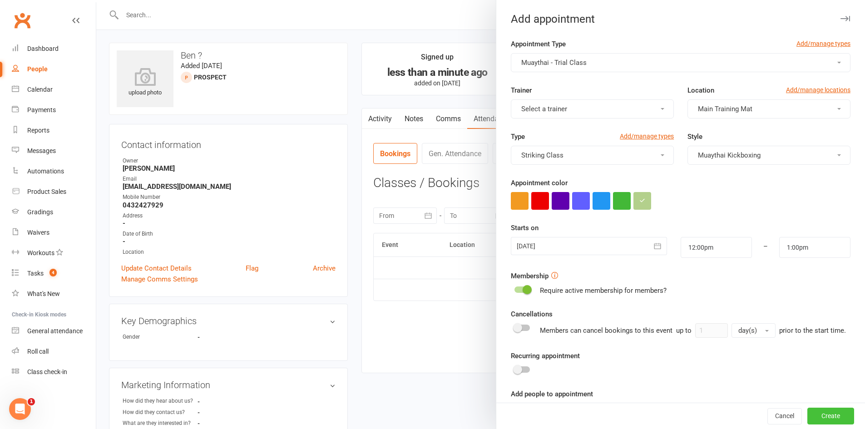
click at [822, 412] on button "Create" at bounding box center [830, 416] width 47 height 16
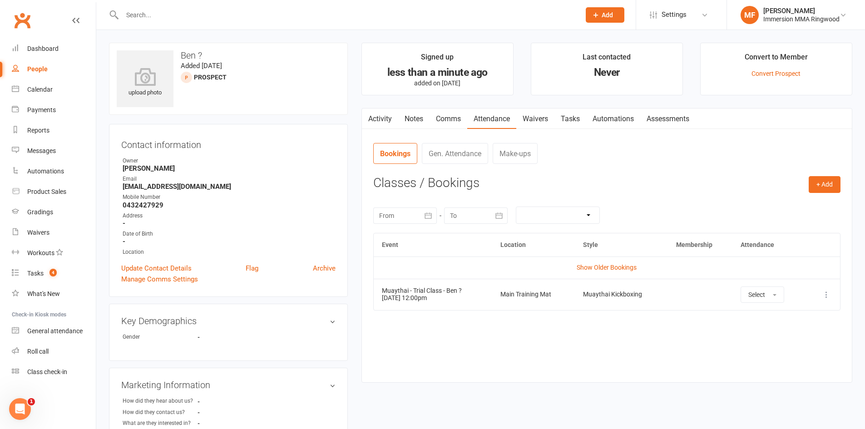
click at [817, 290] on td "More info View event Remove booking" at bounding box center [824, 294] width 34 height 31
click at [819, 296] on td "More info View event Remove booking" at bounding box center [824, 294] width 34 height 31
click at [822, 295] on button at bounding box center [826, 294] width 11 height 11
click at [795, 332] on link "View event" at bounding box center [787, 331] width 90 height 18
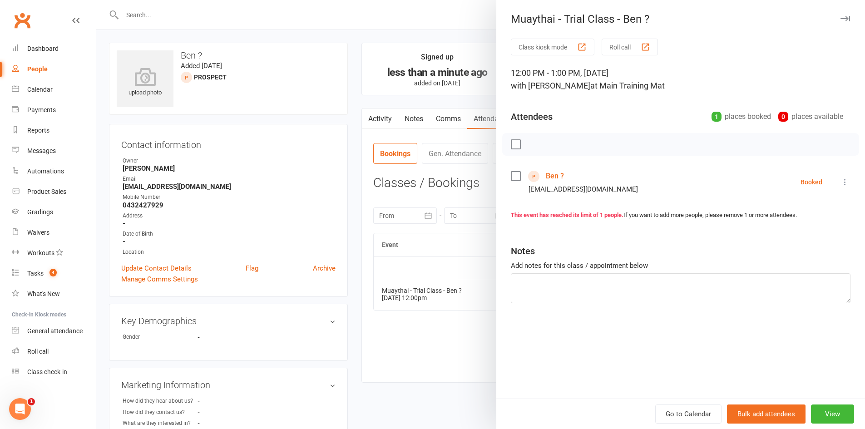
click at [840, 178] on button at bounding box center [845, 182] width 11 height 11
click at [795, 267] on link "Send message" at bounding box center [805, 272] width 90 height 18
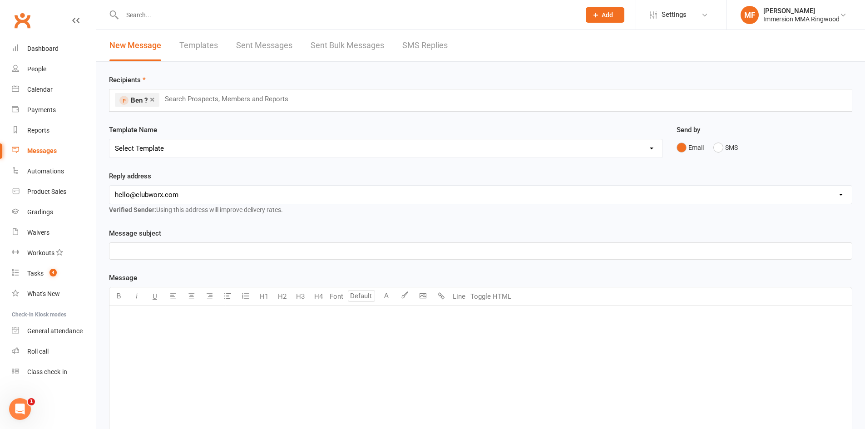
drag, startPoint x: 257, startPoint y: 144, endPoint x: 255, endPoint y: 155, distance: 11.0
click at [257, 145] on select "Select Template [SMS] Chris - Call back message [SMS] Mark- Call back message […" at bounding box center [385, 148] width 553 height 18
select select "3"
click at [109, 139] on select "Select Template [SMS] Chris - Call back message [SMS] Mark- Call back message […" at bounding box center [385, 148] width 553 height 18
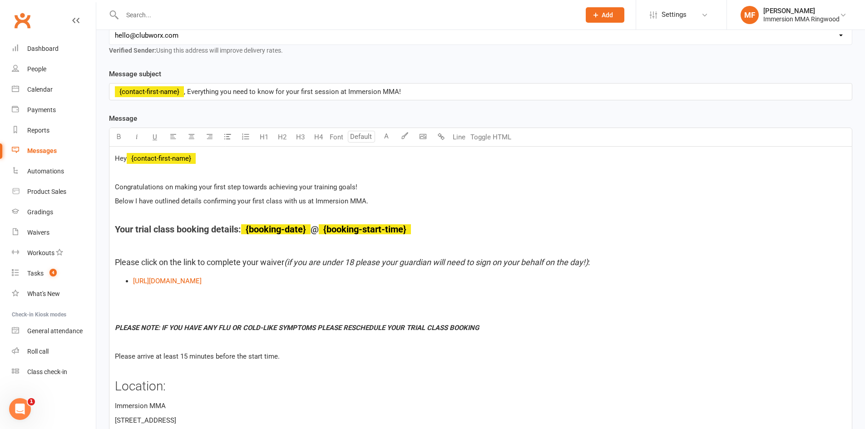
scroll to position [151, 0]
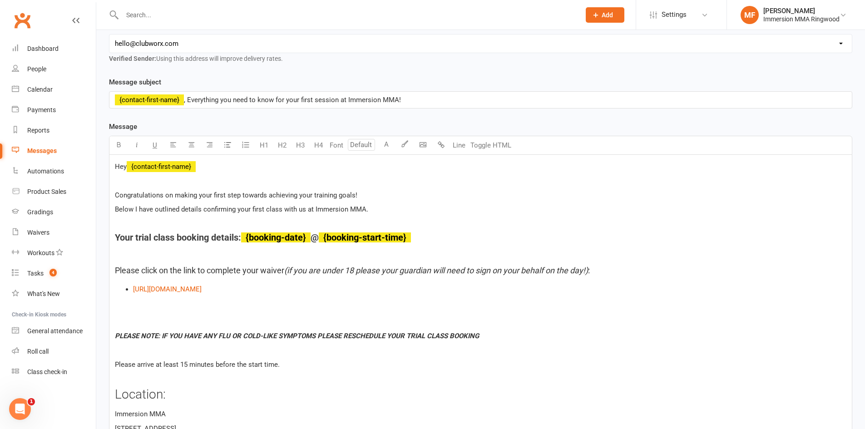
click at [220, 41] on select "hello@clubworx.com ringwood@immersionmma.com.au david@immersionmma.com.au lee@i…" at bounding box center [480, 44] width 743 height 18
select select "1"
click at [109, 35] on select "hello@clubworx.com ringwood@immersionmma.com.au david@immersionmma.com.au lee@i…" at bounding box center [480, 44] width 743 height 18
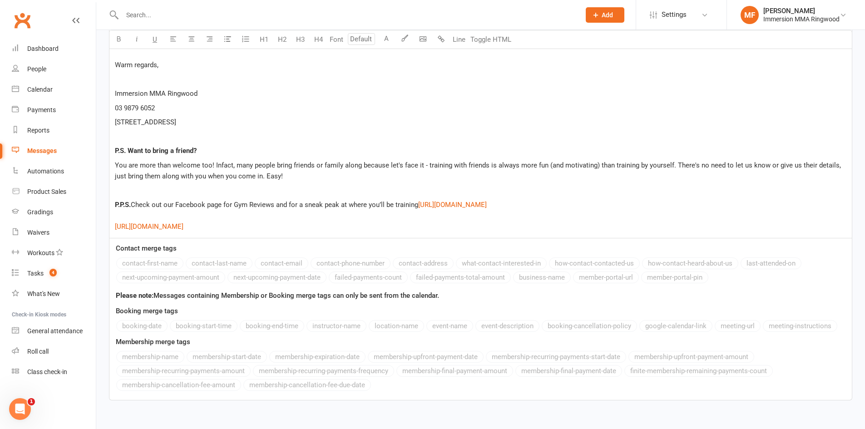
scroll to position [1650, 0]
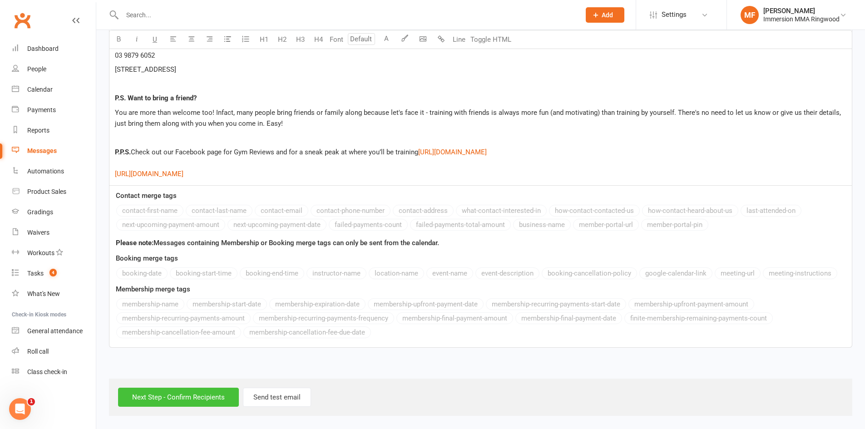
click at [168, 405] on input "Next Step - Confirm Recipients" at bounding box center [178, 397] width 121 height 19
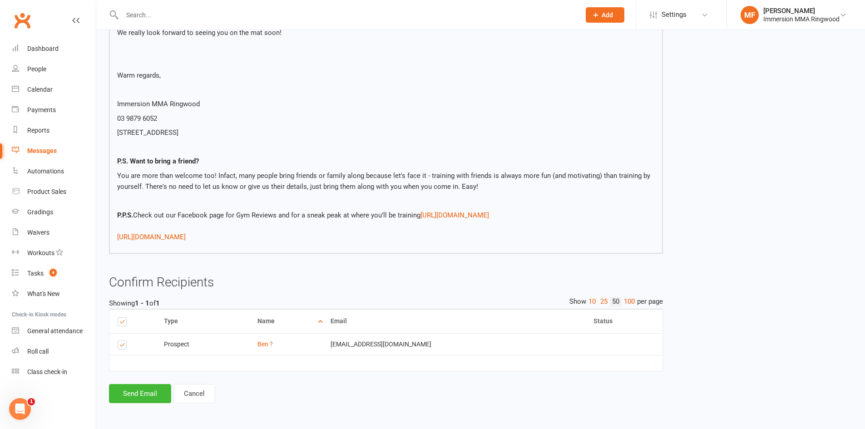
scroll to position [1511, 0]
click at [142, 390] on button "Send Email" at bounding box center [140, 393] width 62 height 19
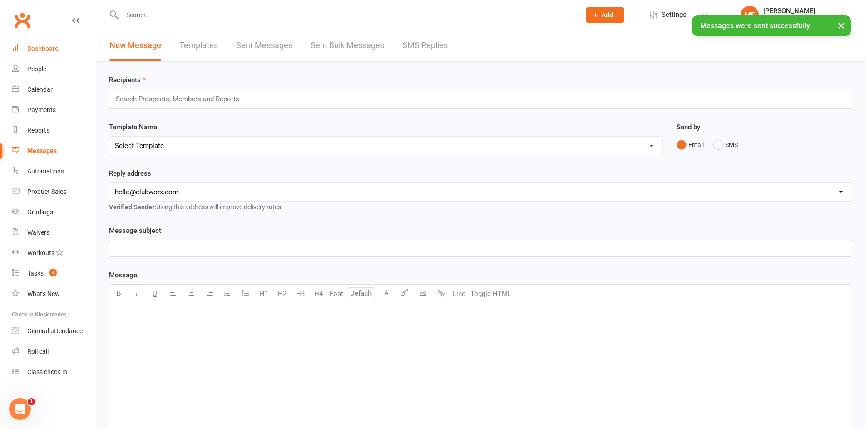
click at [48, 56] on link "Dashboard" at bounding box center [54, 49] width 84 height 20
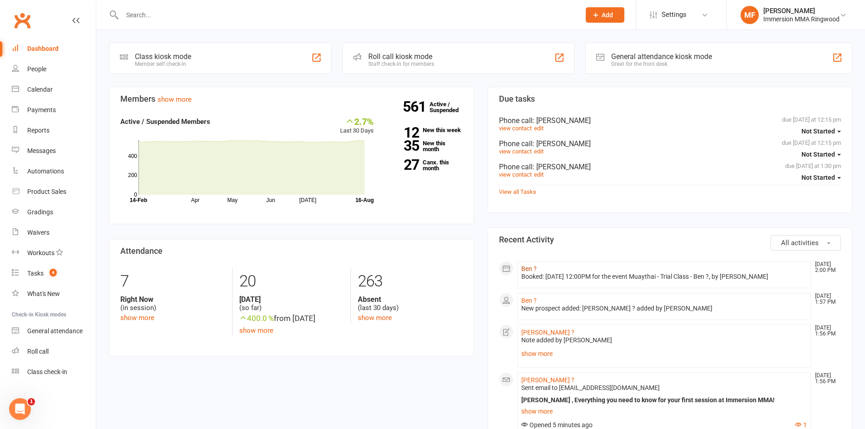
click at [528, 268] on link "Ben ?" at bounding box center [528, 268] width 15 height 7
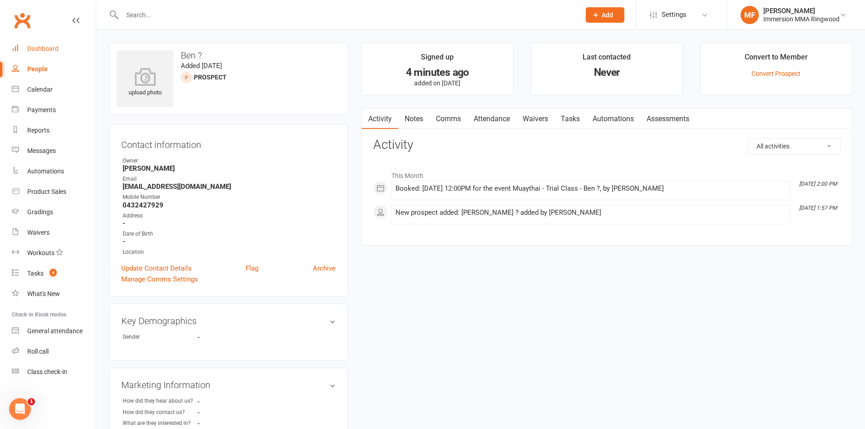
drag, startPoint x: 51, startPoint y: 49, endPoint x: 60, endPoint y: 54, distance: 10.6
click at [52, 50] on div "Dashboard" at bounding box center [42, 48] width 31 height 7
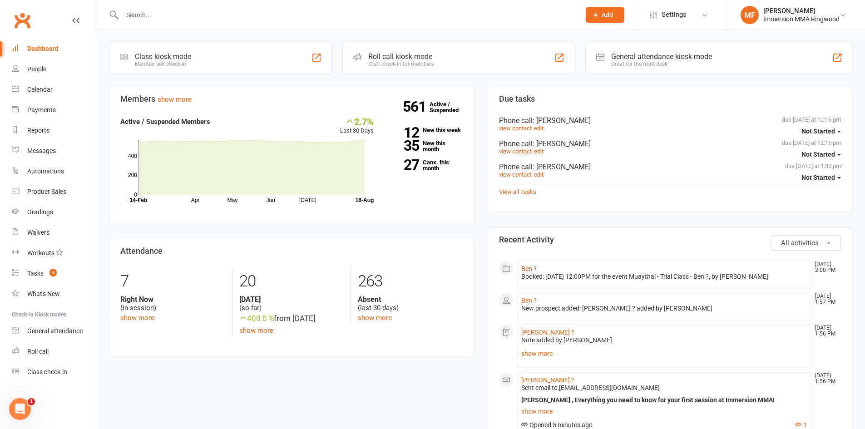
click at [526, 269] on link "Ben ?" at bounding box center [528, 268] width 15 height 7
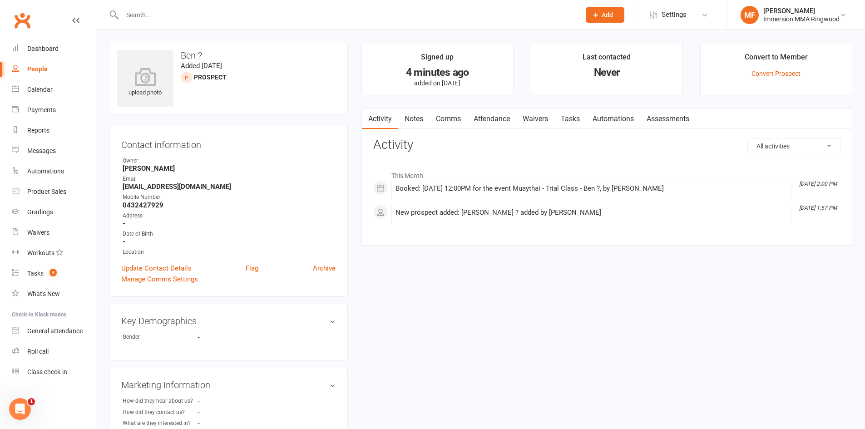
click at [505, 114] on link "Attendance" at bounding box center [491, 119] width 49 height 21
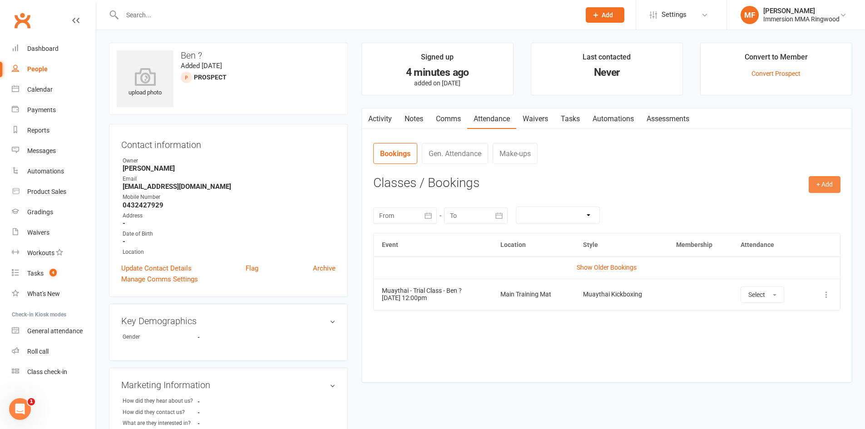
click at [828, 178] on button "+ Add" at bounding box center [825, 184] width 32 height 16
click at [828, 296] on icon at bounding box center [826, 294] width 9 height 9
click at [774, 328] on link "View event" at bounding box center [787, 331] width 90 height 18
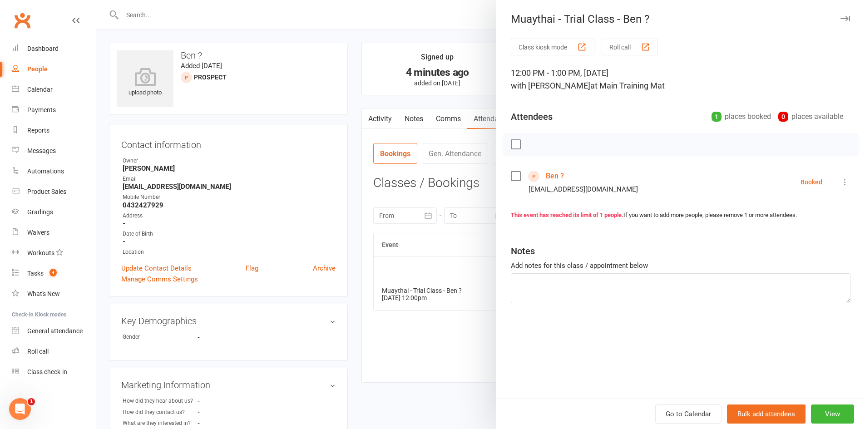
click at [842, 182] on icon at bounding box center [845, 182] width 9 height 9
click at [799, 273] on link "Send message" at bounding box center [805, 272] width 90 height 18
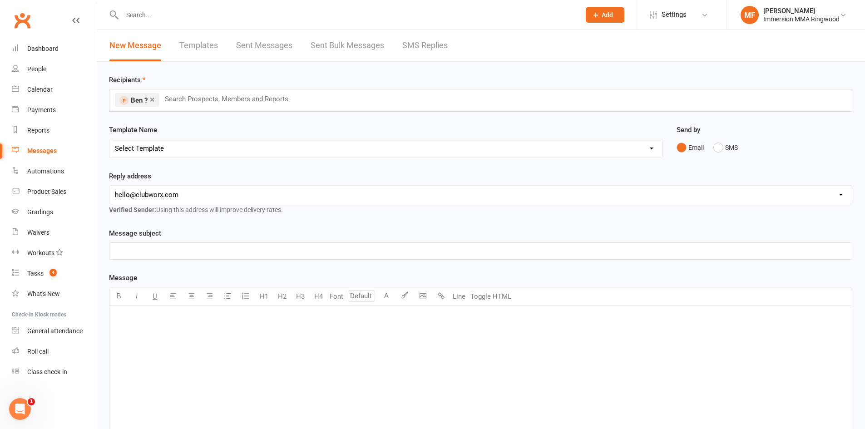
click at [294, 143] on select "Select Template [SMS] [PERSON_NAME] - Call back message [SMS] Mark- Call back m…" at bounding box center [385, 148] width 553 height 18
select select "3"
click at [109, 139] on select "Select Template [SMS] [PERSON_NAME] - Call back message [SMS] Mark- Call back m…" at bounding box center [385, 148] width 553 height 18
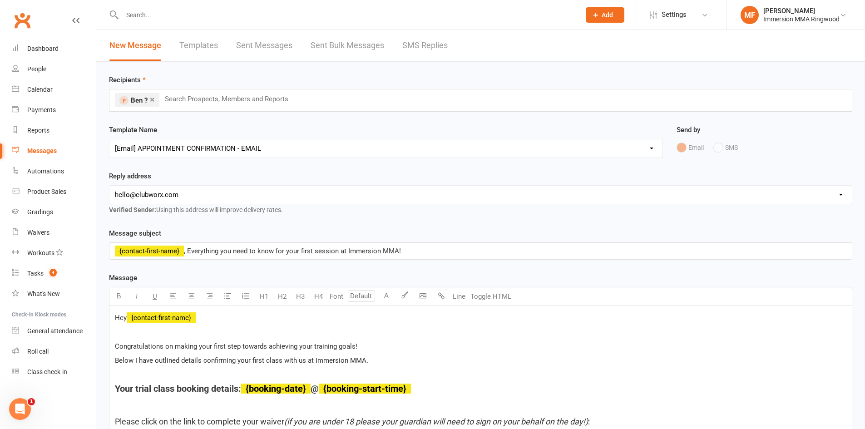
click at [227, 197] on select "[EMAIL_ADDRESS][DOMAIN_NAME] [EMAIL_ADDRESS][DOMAIN_NAME] [PERSON_NAME][EMAIL_A…" at bounding box center [480, 195] width 743 height 18
select select "1"
click at [109, 186] on select "[EMAIL_ADDRESS][DOMAIN_NAME] [EMAIL_ADDRESS][DOMAIN_NAME] [PERSON_NAME][EMAIL_A…" at bounding box center [480, 195] width 743 height 18
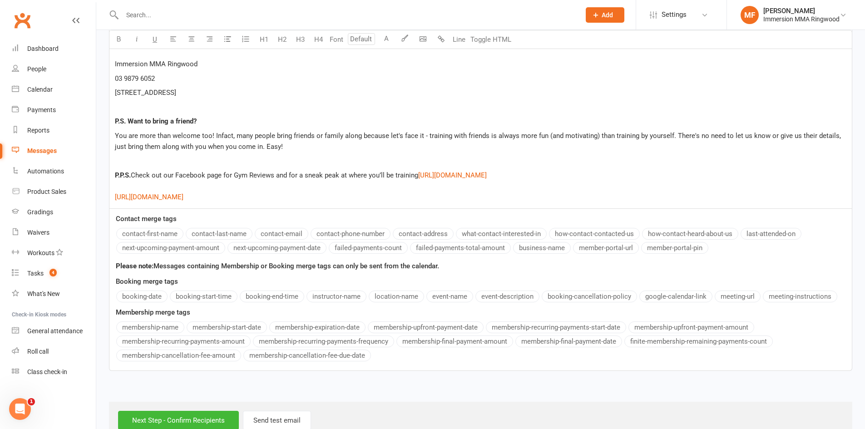
scroll to position [1650, 0]
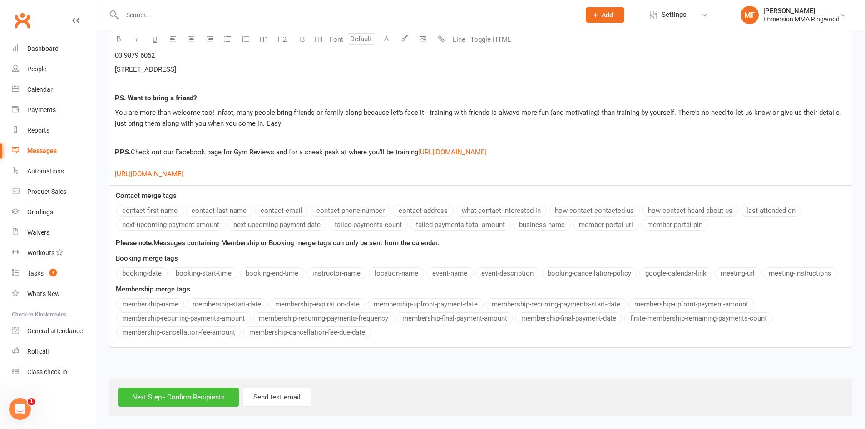
click at [168, 398] on input "Next Step - Confirm Recipients" at bounding box center [178, 397] width 121 height 19
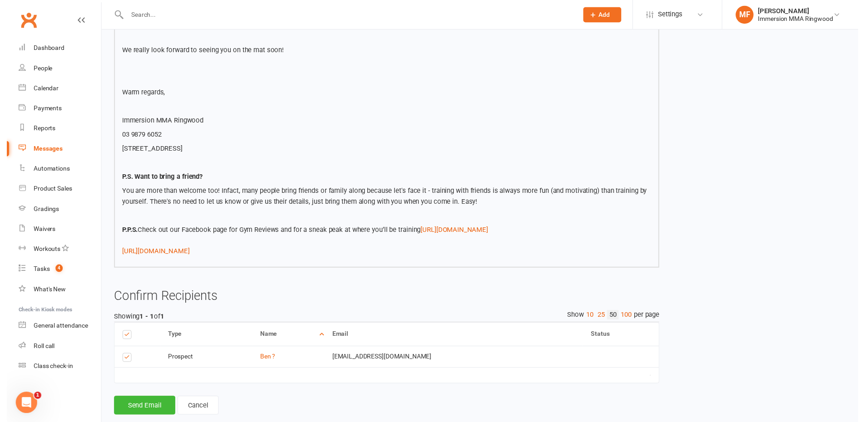
scroll to position [1511, 0]
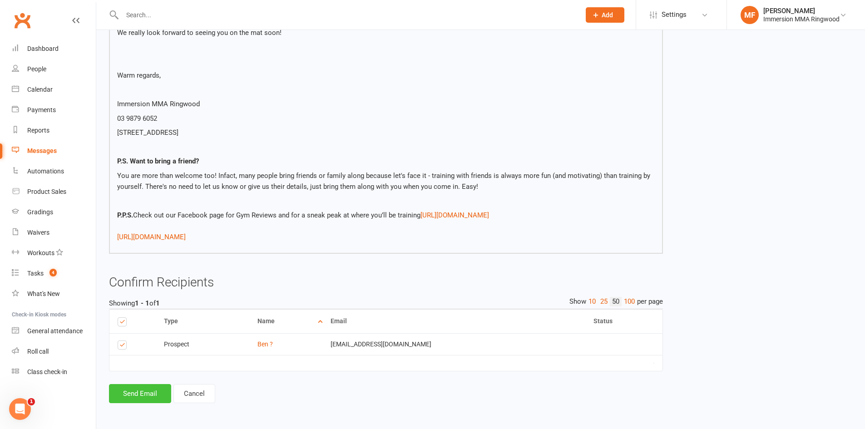
click at [146, 401] on button "Send Email" at bounding box center [140, 393] width 62 height 19
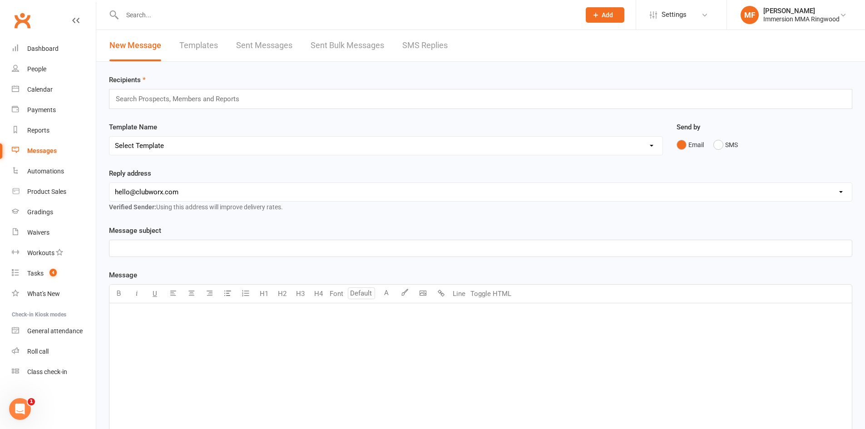
click at [41, 31] on div "Clubworx" at bounding box center [48, 26] width 96 height 34
click at [50, 40] on link "Dashboard" at bounding box center [54, 49] width 84 height 20
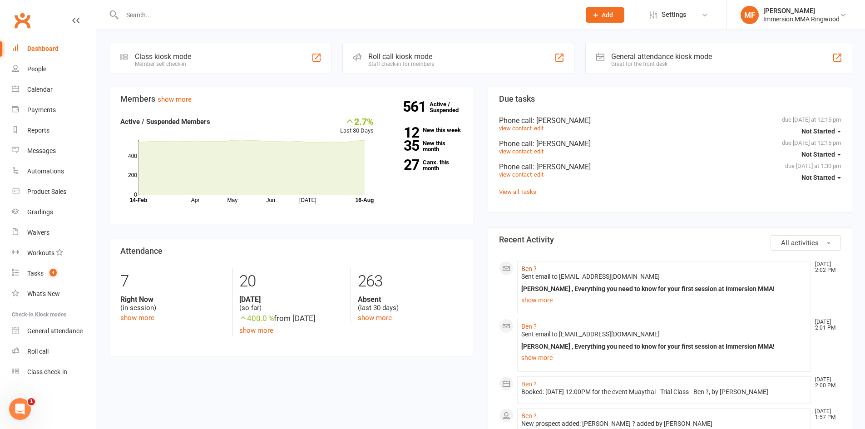
click at [526, 271] on link "Ben ?" at bounding box center [528, 268] width 15 height 7
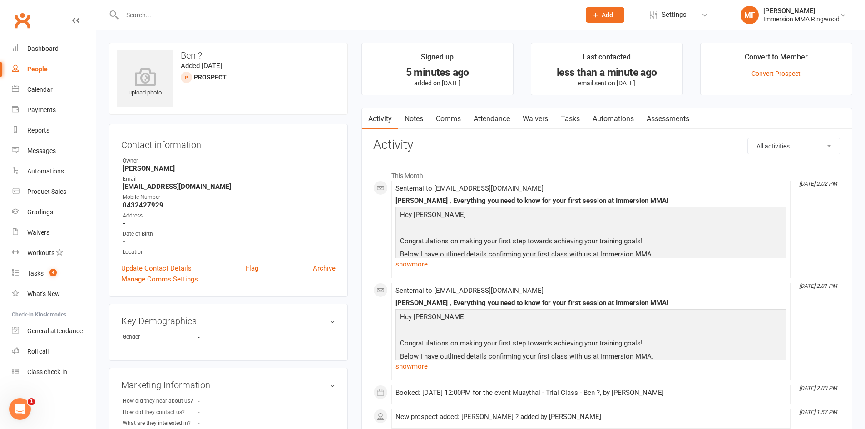
click at [413, 119] on link "Notes" at bounding box center [413, 119] width 31 height 21
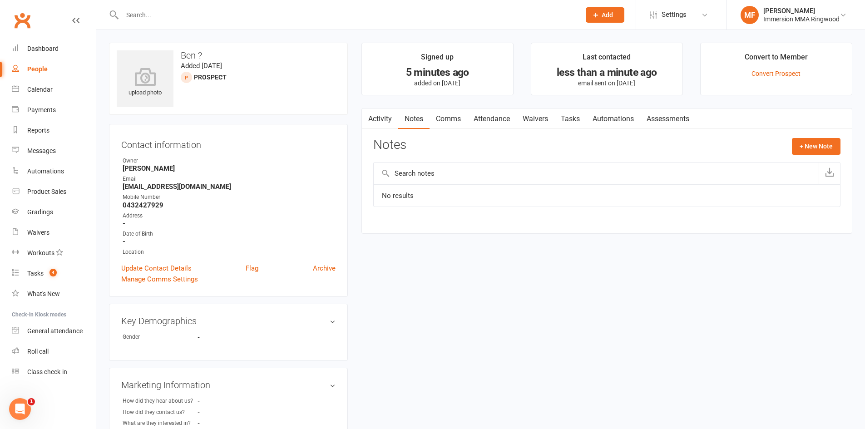
click at [384, 115] on link "Activity" at bounding box center [380, 119] width 36 height 21
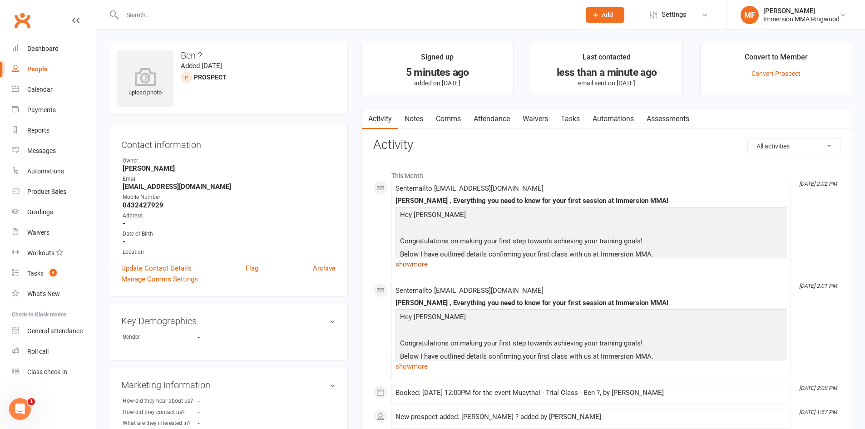
click at [426, 267] on link "show more" at bounding box center [591, 264] width 391 height 13
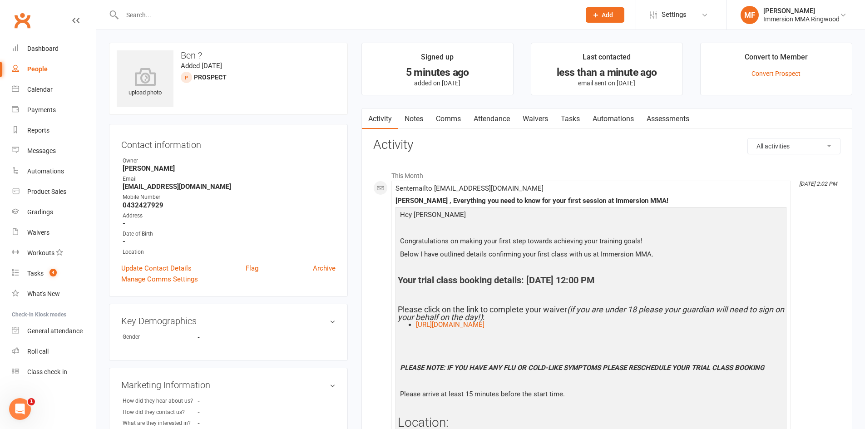
drag, startPoint x: 649, startPoint y: 283, endPoint x: 530, endPoint y: 278, distance: 118.6
click at [530, 278] on h4 "Your trial class booking details: [DATE] 12:00 PM" at bounding box center [591, 280] width 386 height 10
copy h4 "[DATE] 12:00 PM"
click at [429, 128] on link "Notes" at bounding box center [413, 119] width 31 height 21
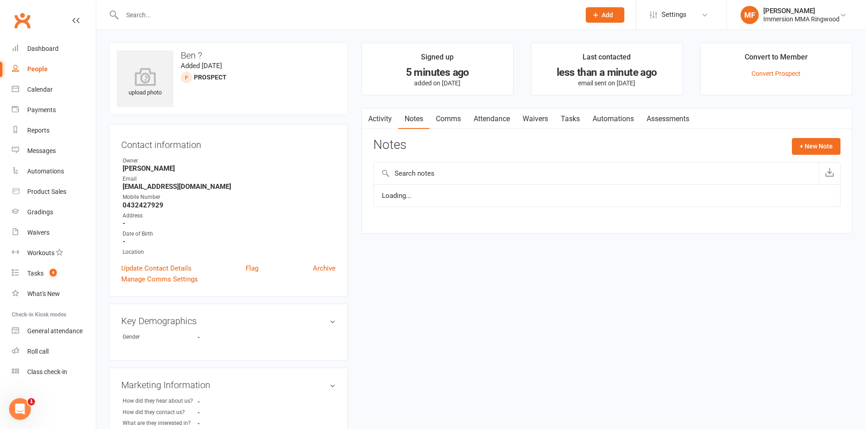
click at [419, 122] on link "Notes" at bounding box center [413, 119] width 31 height 21
click at [802, 154] on button "+ New Note" at bounding box center [816, 146] width 49 height 16
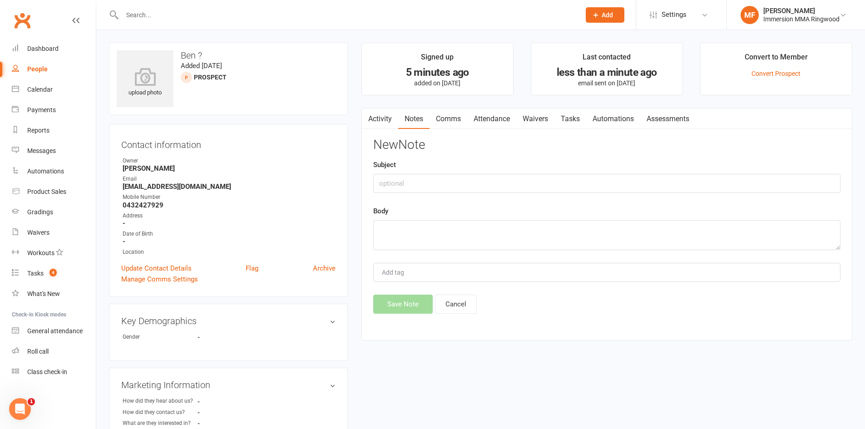
drag, startPoint x: 584, startPoint y: 255, endPoint x: 580, endPoint y: 241, distance: 15.1
click at [584, 255] on div "New Note Subject Body Add tag Save Note Cancel" at bounding box center [606, 226] width 467 height 176
click at [580, 238] on textarea at bounding box center [606, 235] width 467 height 30
paste textarea "[DATE] 12:00 PM"
click at [422, 229] on textarea "Booked in for [DATE] 12:00 PM" at bounding box center [606, 235] width 467 height 30
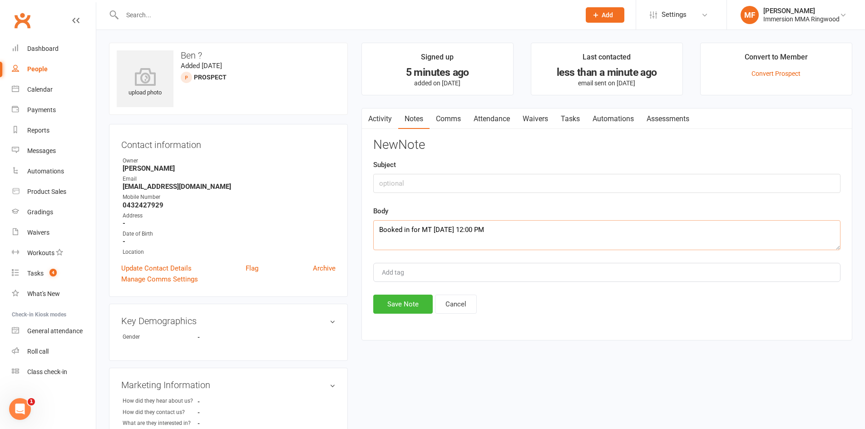
click at [523, 229] on textarea "Booked in for MT [DATE] 12:00 PM" at bounding box center [606, 235] width 467 height 30
type textarea "Booked in for MT [DATE] 12:00 PM. Over 18. Might bring a friend who is also ove…"
click at [416, 306] on button "Save Note" at bounding box center [402, 304] width 59 height 19
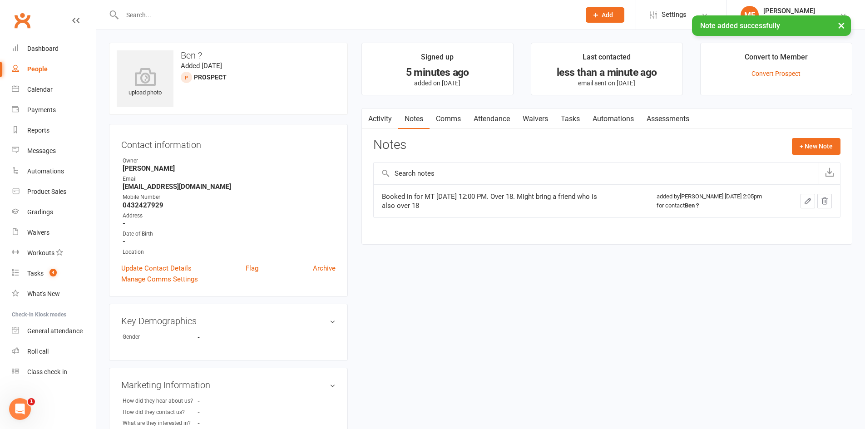
click at [439, 128] on link "Comms" at bounding box center [449, 119] width 38 height 21
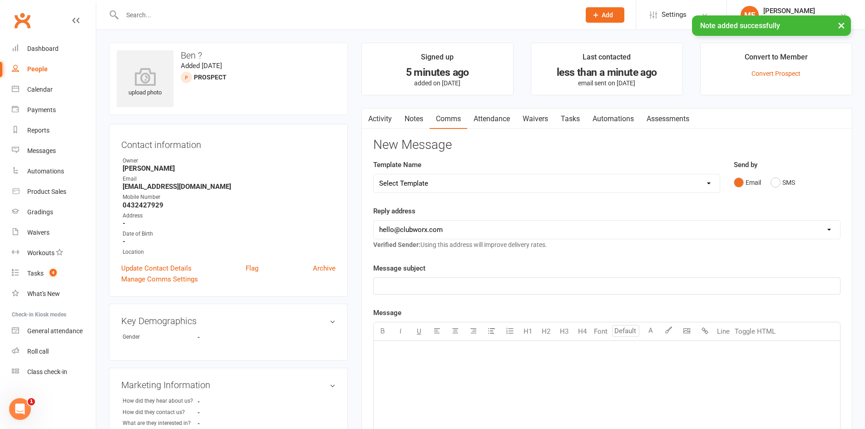
click at [581, 115] on link "Tasks" at bounding box center [571, 119] width 32 height 21
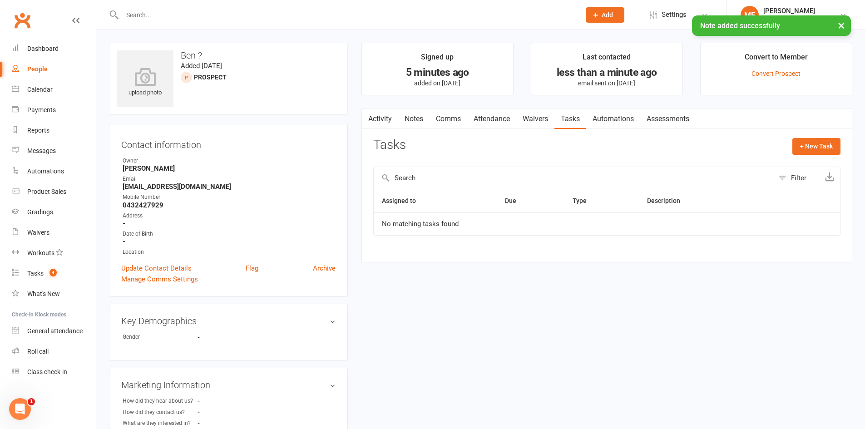
click at [522, 114] on link "Waivers" at bounding box center [535, 119] width 38 height 21
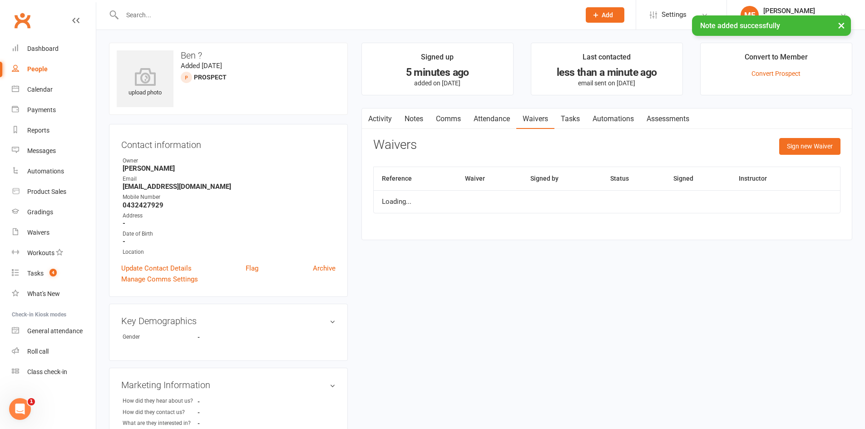
drag, startPoint x: 481, startPoint y: 114, endPoint x: 462, endPoint y: 117, distance: 18.9
click at [480, 114] on link "Attendance" at bounding box center [491, 119] width 49 height 21
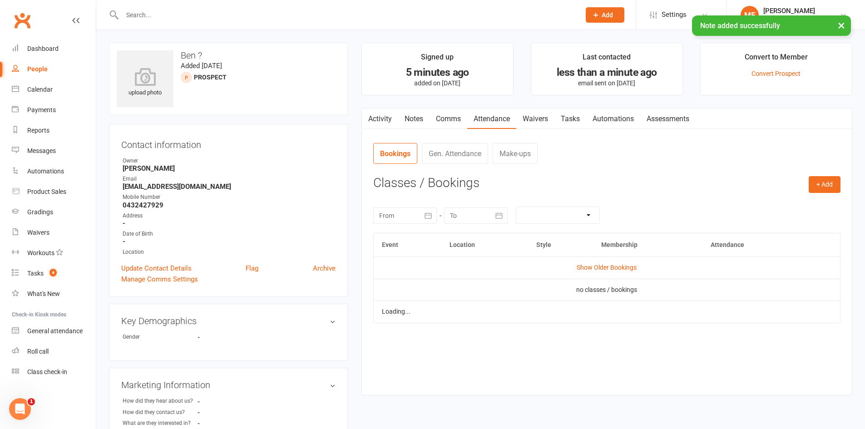
click at [443, 118] on link "Comms" at bounding box center [449, 119] width 38 height 21
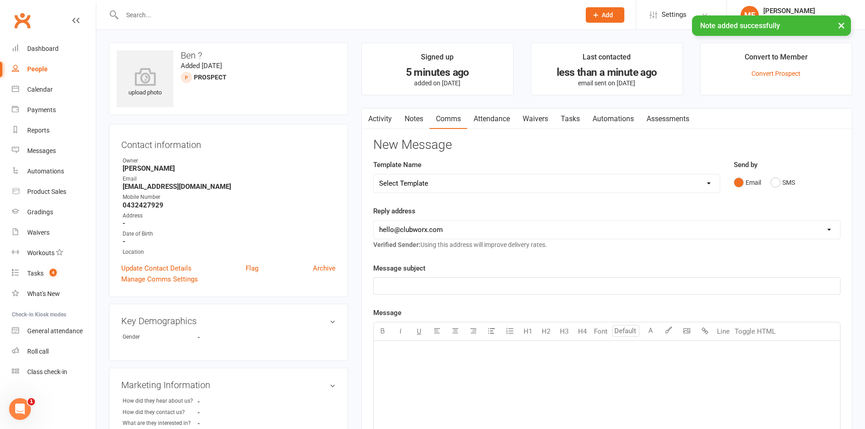
click at [395, 119] on link "Activity" at bounding box center [380, 119] width 36 height 21
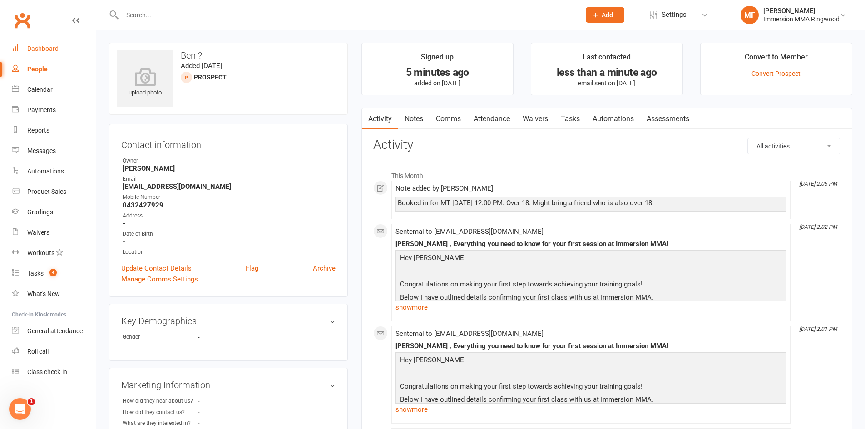
click at [53, 50] on div "Dashboard" at bounding box center [42, 48] width 31 height 7
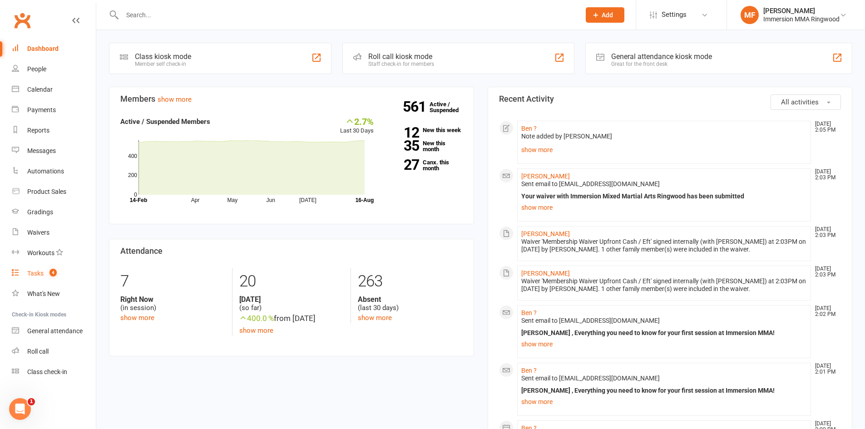
click at [64, 271] on link "Tasks 4" at bounding box center [54, 273] width 84 height 20
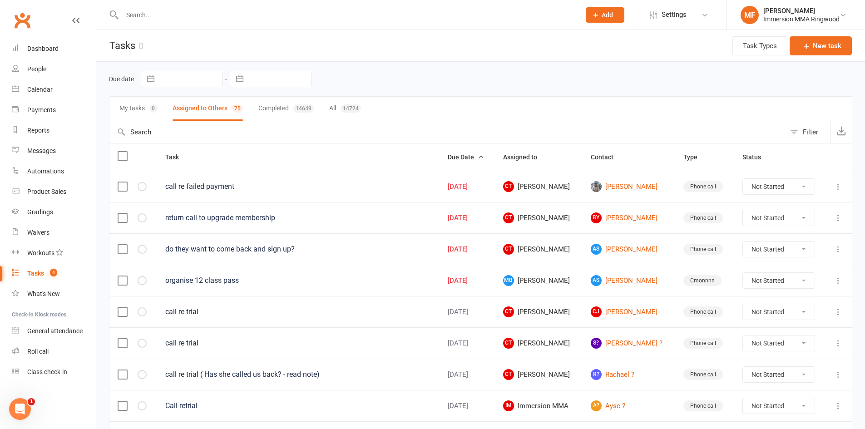
click at [771, 286] on select "Not Started In Progress Waiting Complete" at bounding box center [779, 280] width 72 height 15
click at [744, 273] on select "Not Started In Progress Waiting Complete" at bounding box center [779, 280] width 72 height 15
select select "unstarted"
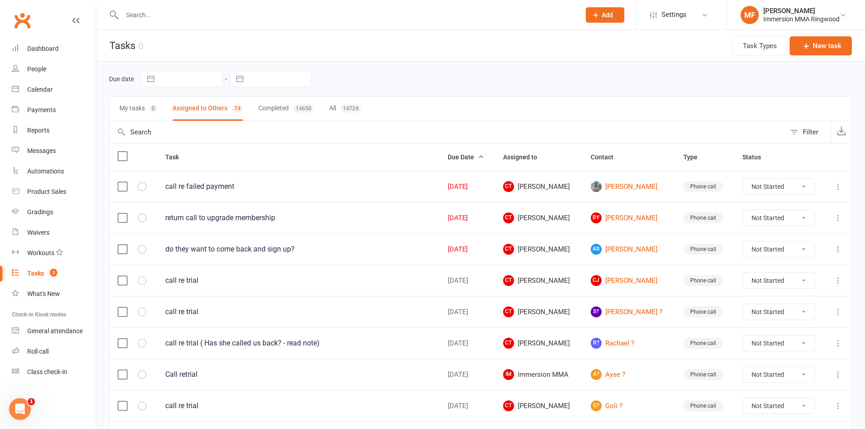
click at [769, 253] on select "Not Started In Progress Waiting Complete" at bounding box center [779, 249] width 72 height 15
click at [744, 242] on select "Not Started In Progress Waiting Complete" at bounding box center [779, 249] width 72 height 15
select select "unstarted"
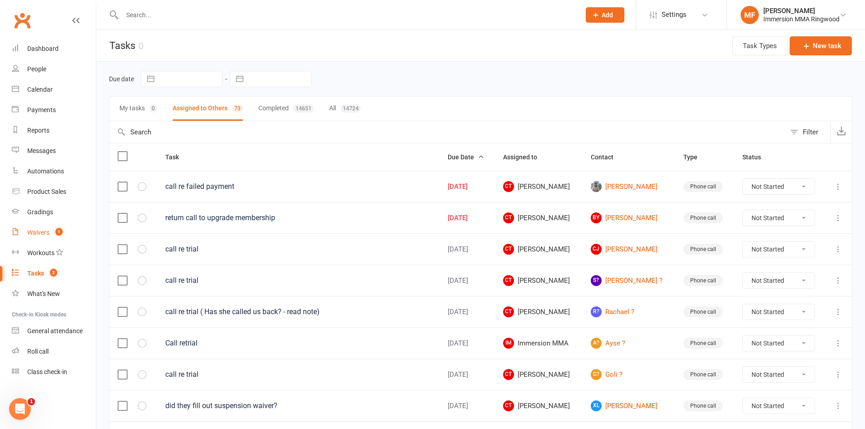
click at [62, 238] on link "Waivers 1" at bounding box center [54, 233] width 84 height 20
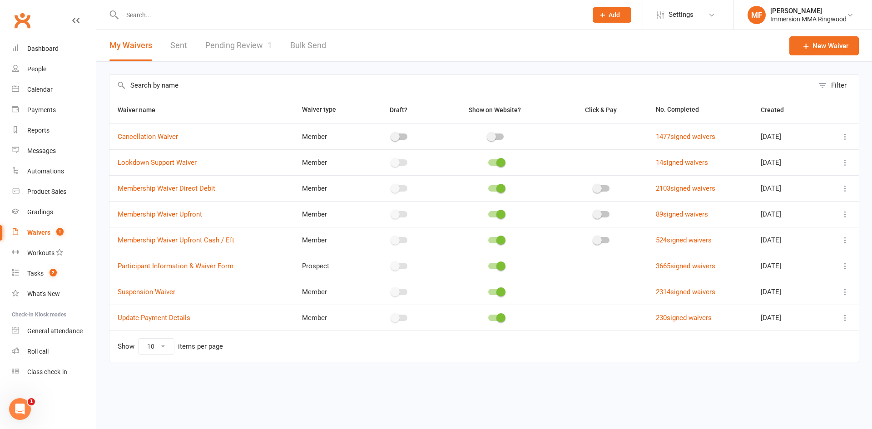
click at [240, 47] on link "Pending Review 1" at bounding box center [238, 45] width 67 height 31
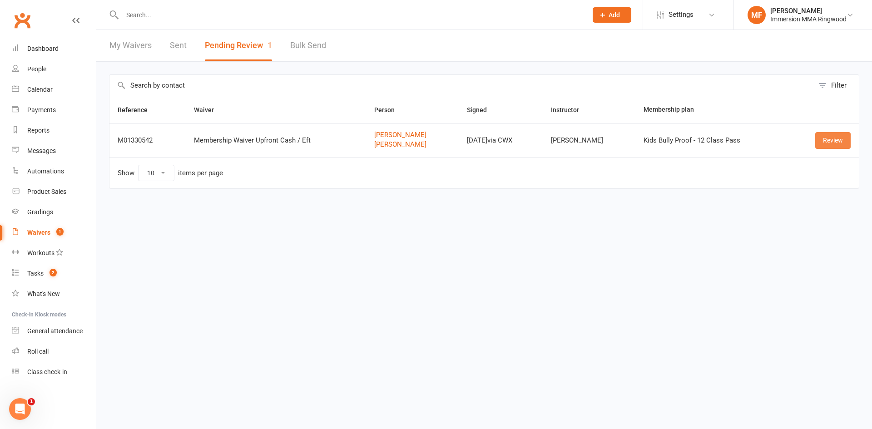
click at [831, 137] on link "Review" at bounding box center [832, 140] width 35 height 16
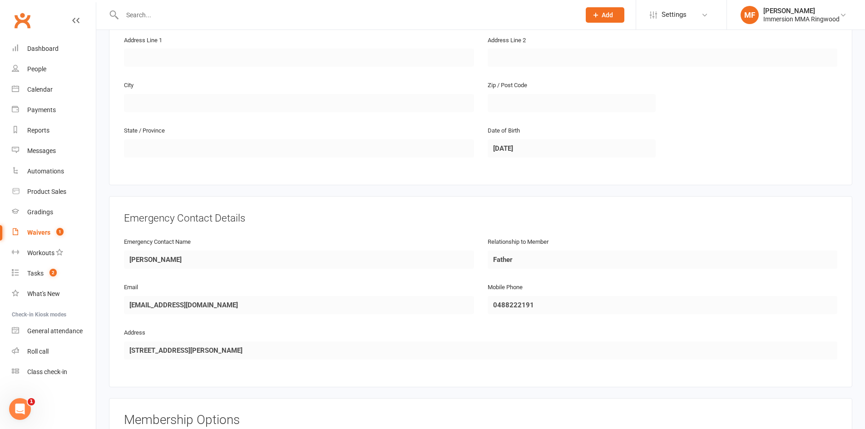
scroll to position [1004, 0]
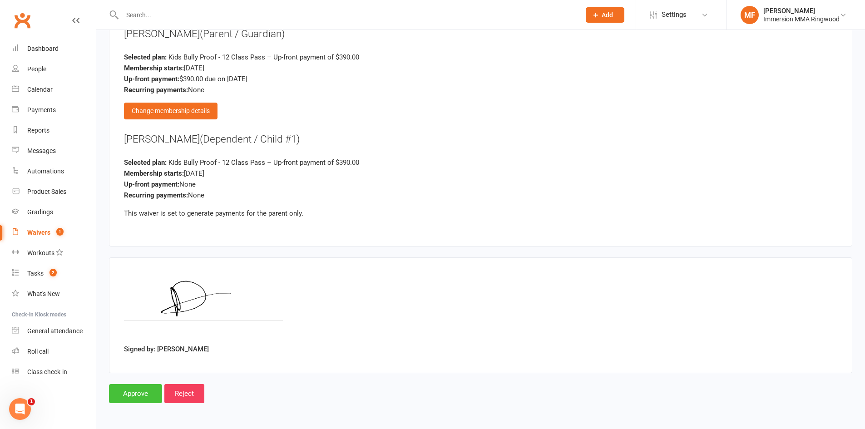
click at [129, 397] on input "Approve" at bounding box center [135, 393] width 53 height 19
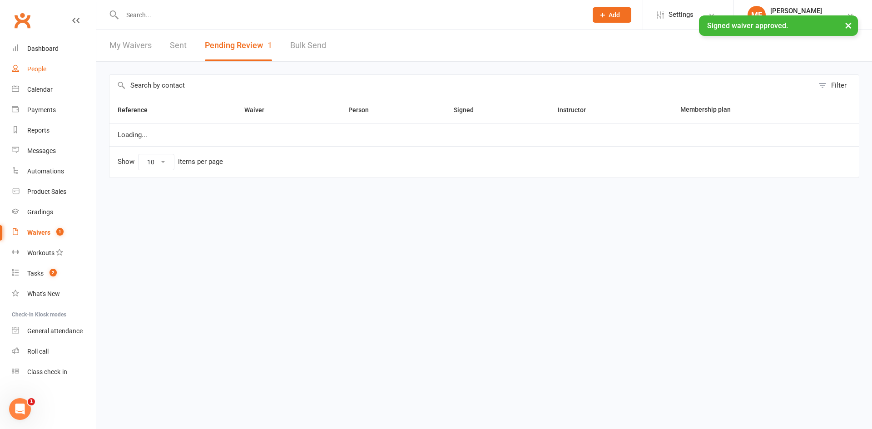
click at [28, 69] on div "People" at bounding box center [36, 68] width 19 height 7
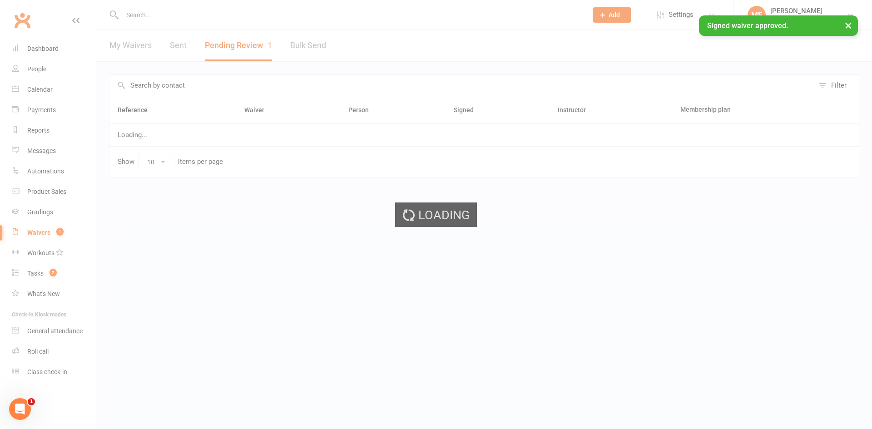
click at [33, 51] on div "Loading" at bounding box center [436, 214] width 872 height 429
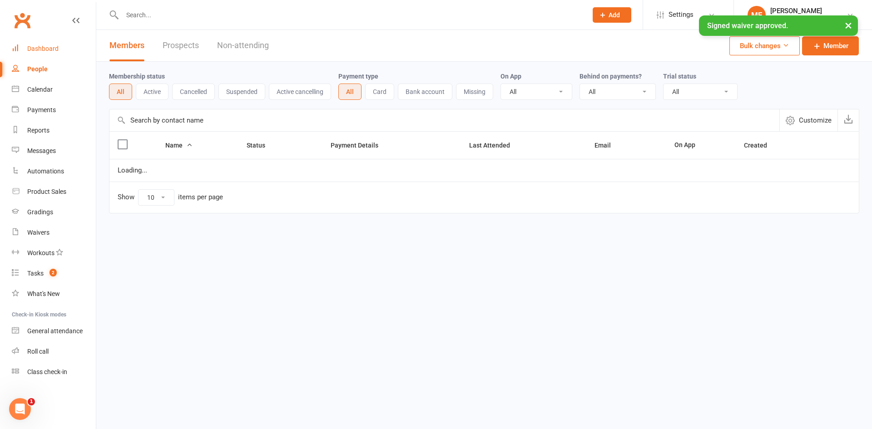
click at [33, 51] on div "Dashboard" at bounding box center [42, 48] width 31 height 7
click at [33, 53] on link "Dashboard" at bounding box center [54, 49] width 84 height 20
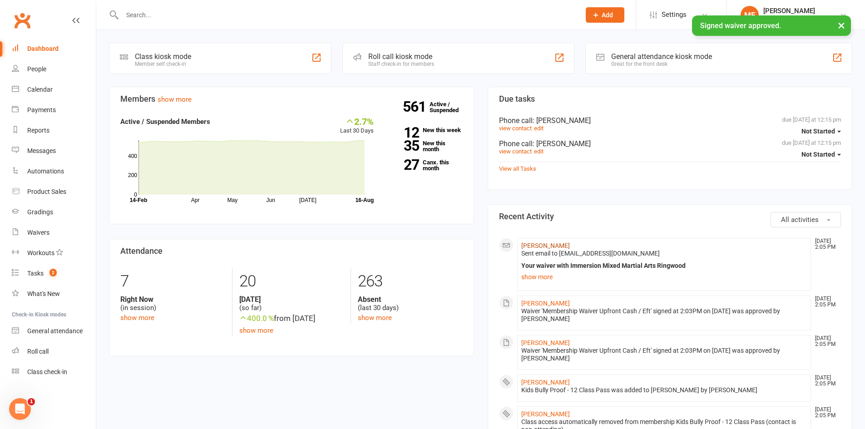
click at [527, 247] on link "[PERSON_NAME]" at bounding box center [545, 245] width 49 height 7
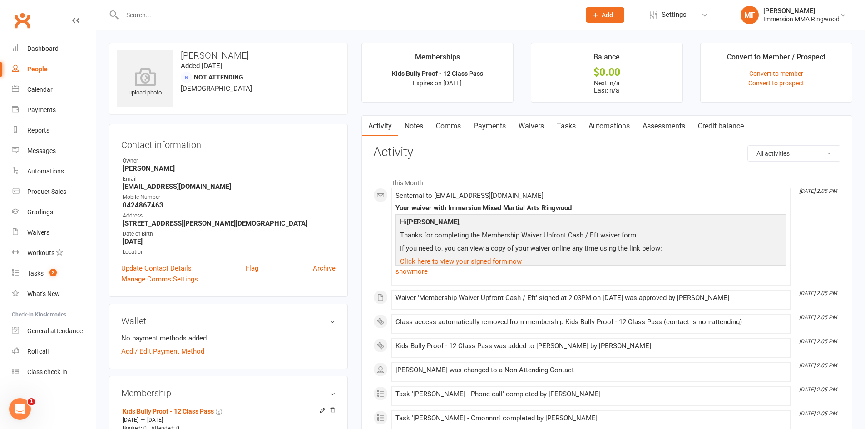
click at [420, 123] on link "Notes" at bounding box center [413, 126] width 31 height 21
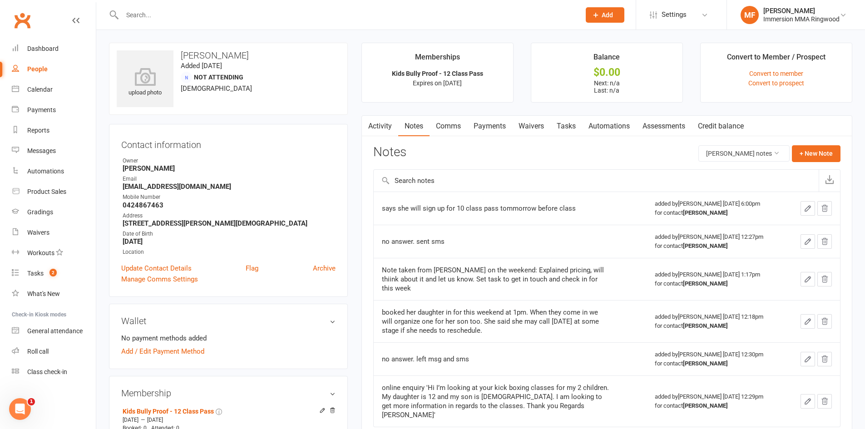
click at [817, 144] on div "Activity Notes Comms Payments Waivers Tasks Automations Assessments Credit bala…" at bounding box center [606, 284] width 491 height 339
drag, startPoint x: 421, startPoint y: 210, endPoint x: 496, endPoint y: 205, distance: 75.6
click at [496, 205] on div "says she will sign up for 10 class pass tommorrow before class" at bounding box center [495, 208] width 227 height 9
copy div "sign up for 10 class pass"
click at [810, 156] on button "+ New Note" at bounding box center [816, 153] width 49 height 16
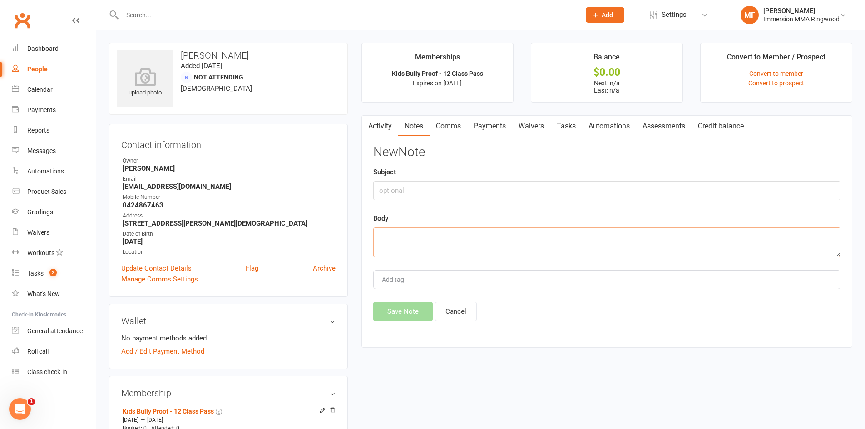
click at [519, 237] on textarea at bounding box center [606, 243] width 467 height 30
paste textarea "sign up for 10 class pass"
click at [391, 237] on textarea "sign up for 10 class pass" at bounding box center [606, 243] width 467 height 30
click at [392, 236] on textarea "sign up for 10 class pass" at bounding box center [606, 243] width 467 height 30
click at [429, 233] on textarea "signed up for 10 class pass" at bounding box center [606, 243] width 467 height 30
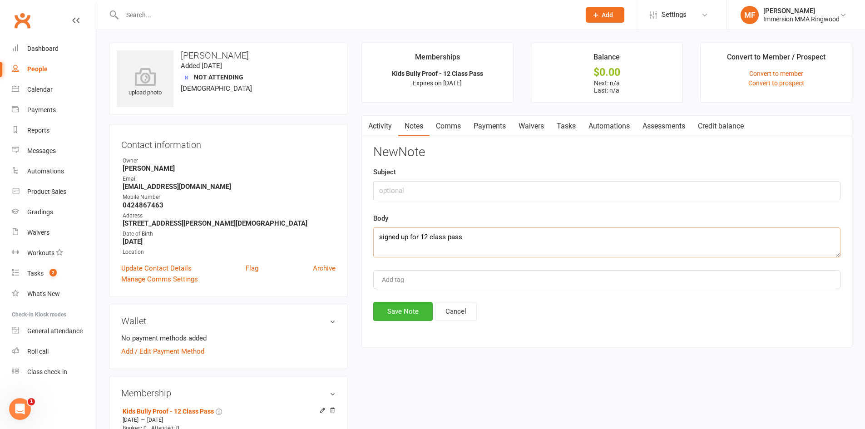
click at [508, 253] on textarea "signed up for 12 class pass" at bounding box center [606, 243] width 467 height 30
type textarea "signed up for 12 class pass. Paid $390 via POS"
click at [401, 307] on button "Save Note" at bounding box center [402, 311] width 59 height 19
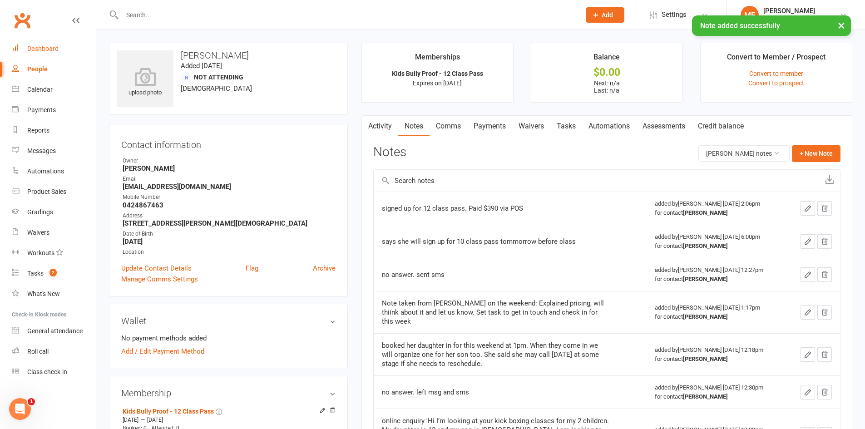
click at [65, 52] on link "Dashboard" at bounding box center [54, 49] width 84 height 20
